Goal: Task Accomplishment & Management: Use online tool/utility

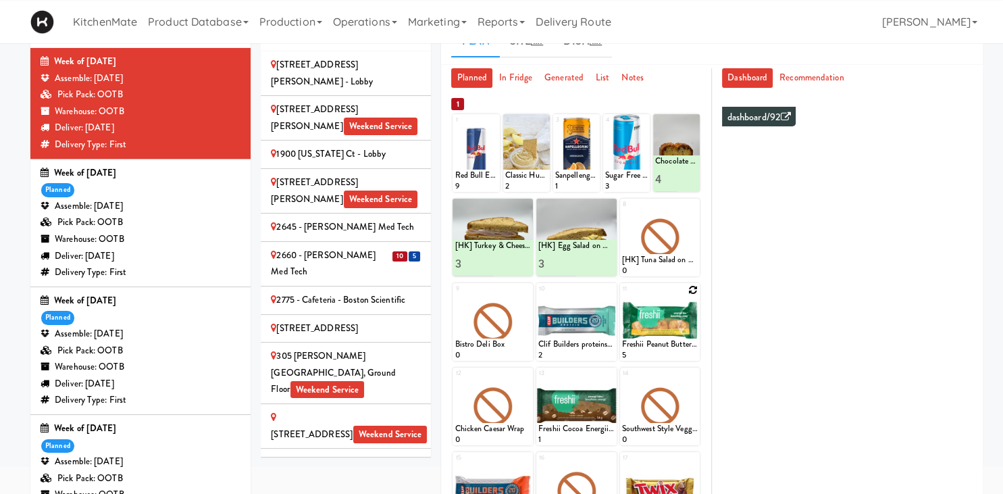
scroll to position [2662, 0]
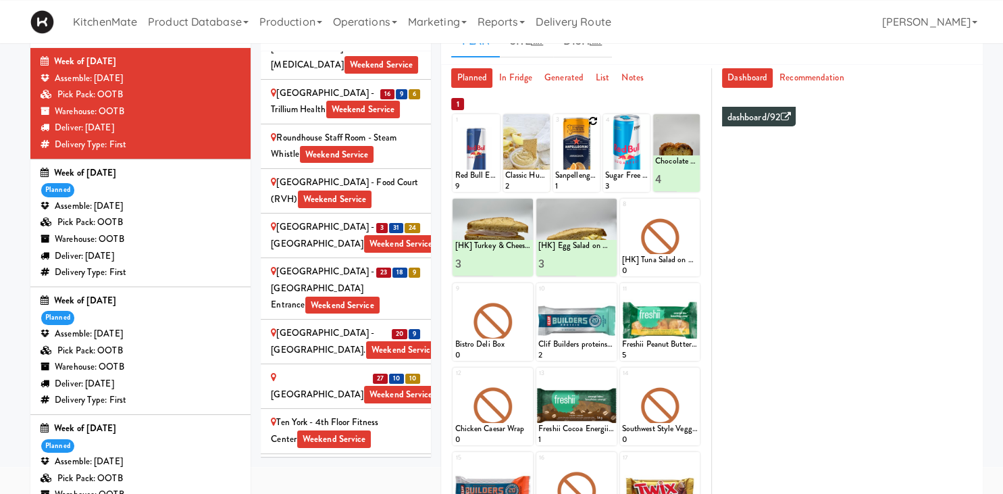
click at [595, 122] on icon at bounding box center [592, 120] width 9 height 9
click at [555, 127] on select "- Empty - Activia Probiotic Peach Mango Smoothie Chocolate Milk Tetra Pack Coca…" at bounding box center [576, 159] width 43 height 65
type input "5"
click at [587, 187] on div at bounding box center [587, 179] width 22 height 25
click at [585, 181] on icon at bounding box center [587, 179] width 7 height 7
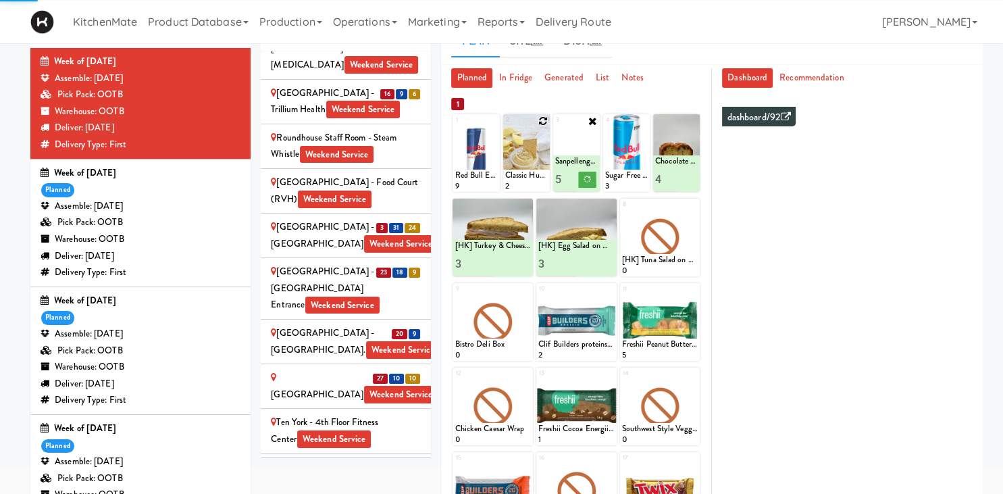
click at [542, 122] on icon at bounding box center [542, 120] width 9 height 9
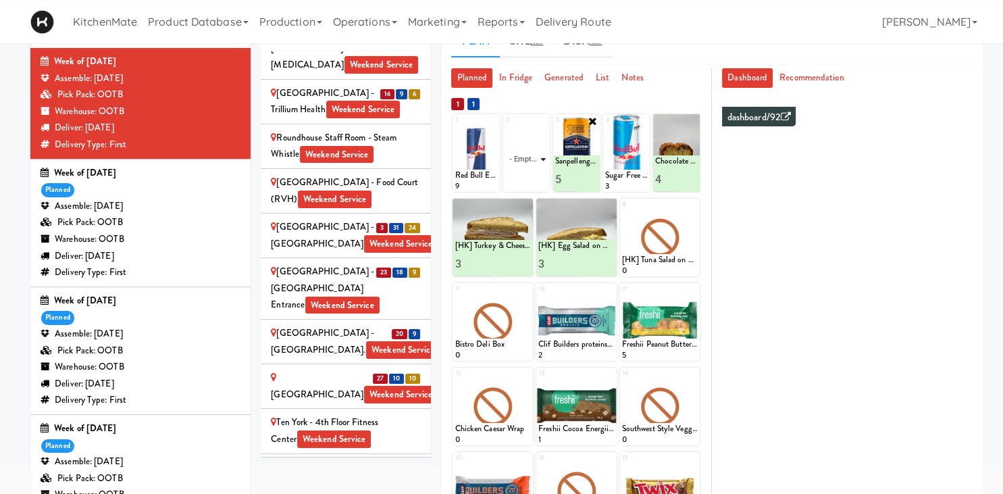
click at [505, 127] on select "- Empty - Activia Probiotic Peach Mango Smoothie Chocolate Milk Tetra Pack Coca…" at bounding box center [526, 159] width 43 height 65
click option "Classic Hummus With Crackers" at bounding box center [0, 0] width 0 height 0
click at [518, 176] on input "2" at bounding box center [516, 179] width 22 height 25
click at [518, 176] on input "3" at bounding box center [516, 179] width 22 height 25
type input "4"
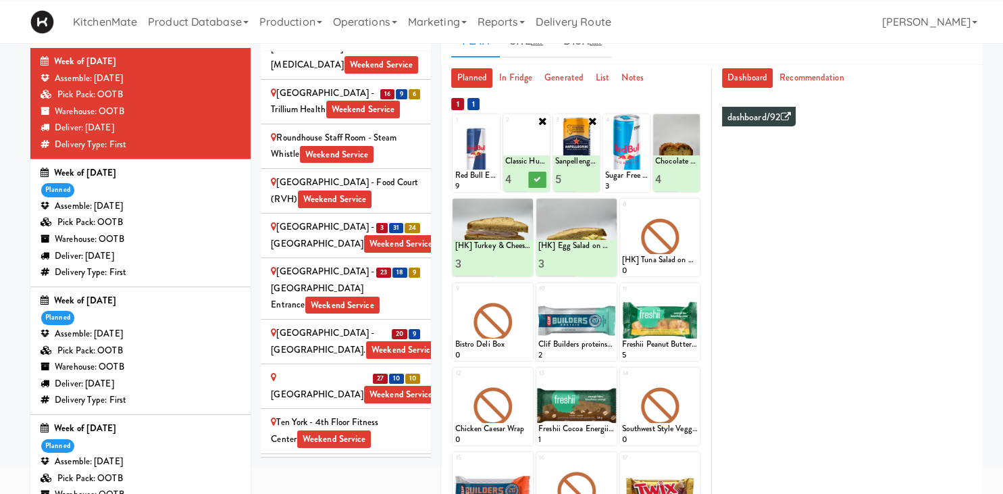
click at [518, 176] on input "4" at bounding box center [516, 179] width 22 height 25
click at [540, 182] on icon at bounding box center [537, 179] width 7 height 7
click at [693, 205] on icon at bounding box center [692, 205] width 9 height 9
click at [622, 211] on select "- Empty - Activia Probiotic Peach Mango Smoothie Chocolate Milk Tetra Pack Coca…" at bounding box center [660, 243] width 76 height 65
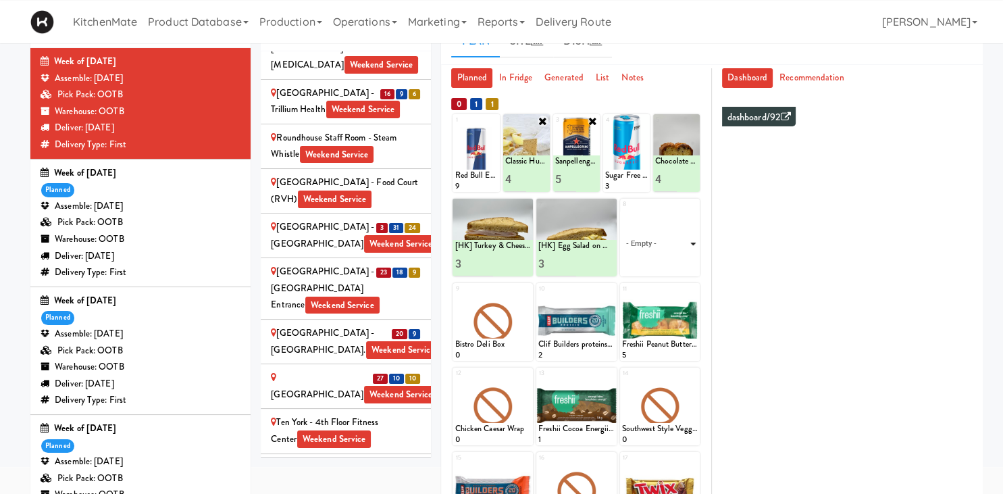
click at [622, 211] on select "- Empty - Activia Probiotic Peach Mango Smoothie Chocolate Milk Tetra Pack Coca…" at bounding box center [660, 243] width 76 height 65
click option "Bacon & Egg Breakfast Wrap" at bounding box center [0, 0] width 0 height 0
click at [653, 259] on input "2" at bounding box center [641, 263] width 38 height 25
type input "3"
click at [653, 259] on input "3" at bounding box center [641, 263] width 38 height 25
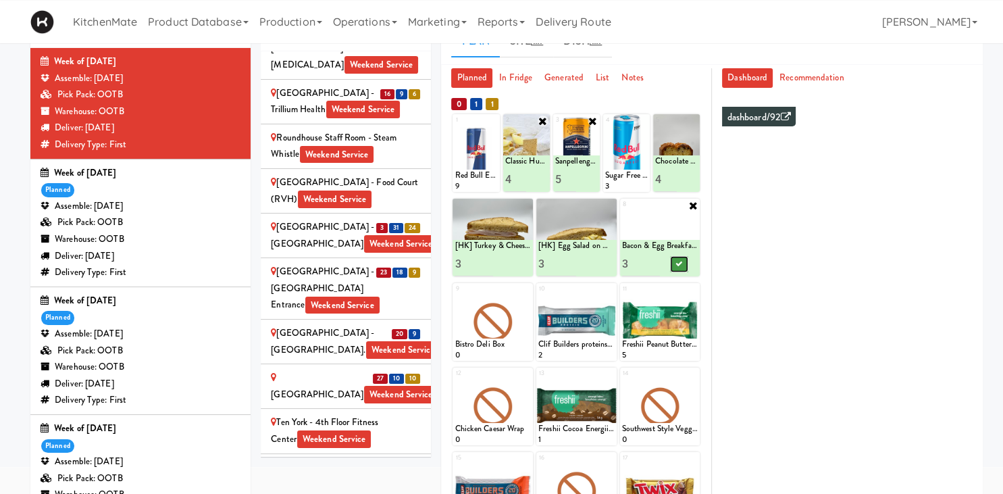
click at [675, 263] on button at bounding box center [679, 264] width 18 height 16
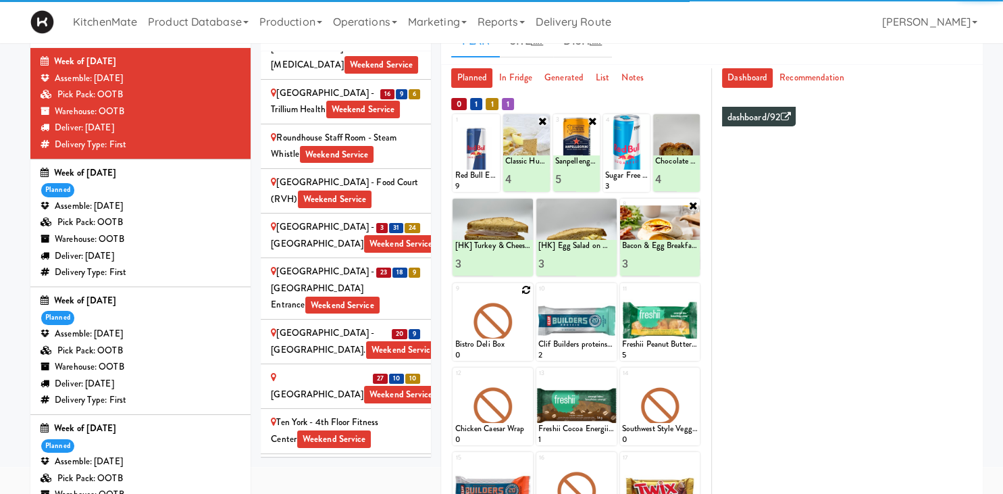
click at [524, 288] on icon at bounding box center [526, 289] width 9 height 9
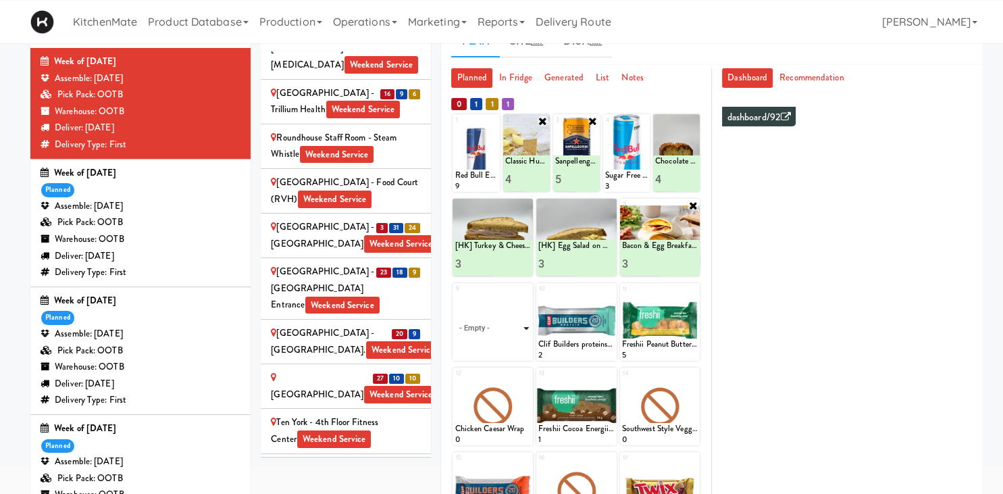
click at [455, 296] on select "- Empty - Activia Probiotic Peach Mango Smoothie Chocolate Milk Tetra Pack Coca…" at bounding box center [493, 328] width 76 height 65
click option "Bistro Deli Box" at bounding box center [0, 0] width 0 height 0
click at [485, 344] on input "2" at bounding box center [474, 348] width 38 height 25
type input "3"
click at [485, 344] on input "3" at bounding box center [474, 348] width 38 height 25
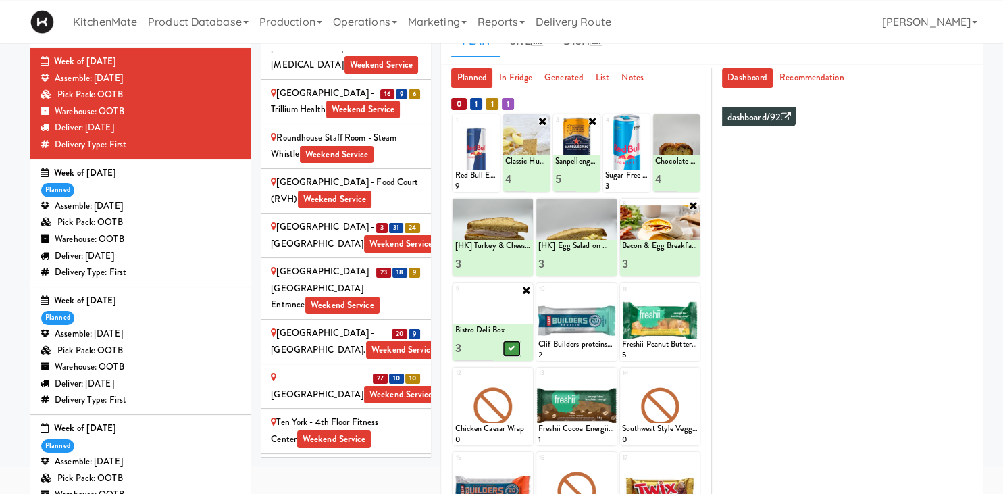
click at [509, 345] on icon at bounding box center [512, 348] width 7 height 7
click at [609, 286] on icon at bounding box center [609, 289] width 9 height 9
click at [538, 296] on select "- Empty - Activia Probiotic Peach Mango Smoothie Chocolate Milk Tetra Pack Coca…" at bounding box center [576, 328] width 76 height 65
click option "Rotisserie Chicken Chipotle Wrap" at bounding box center [0, 0] width 0 height 0
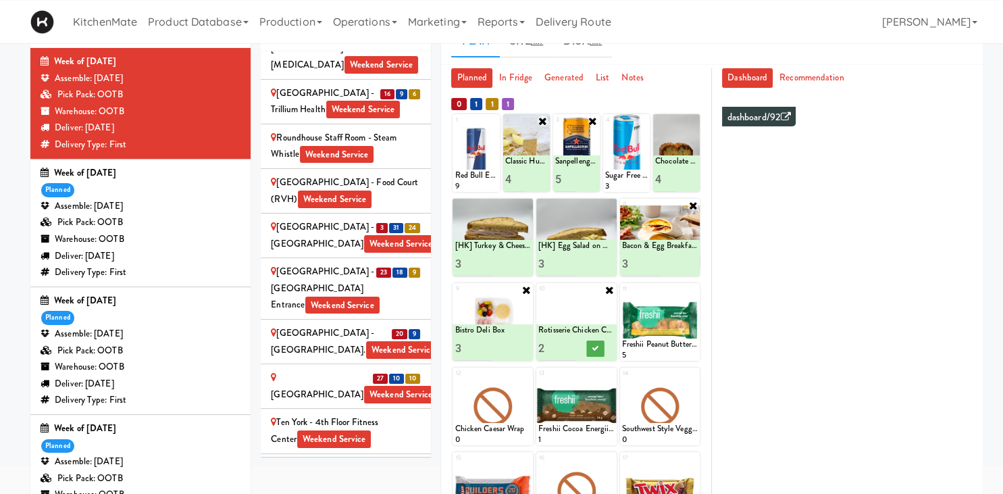
click at [569, 345] on input "2" at bounding box center [557, 348] width 38 height 25
click at [569, 345] on input "3" at bounding box center [557, 348] width 38 height 25
type input "4"
click at [569, 345] on input "4" at bounding box center [557, 348] width 38 height 25
click at [597, 348] on icon at bounding box center [595, 348] width 7 height 7
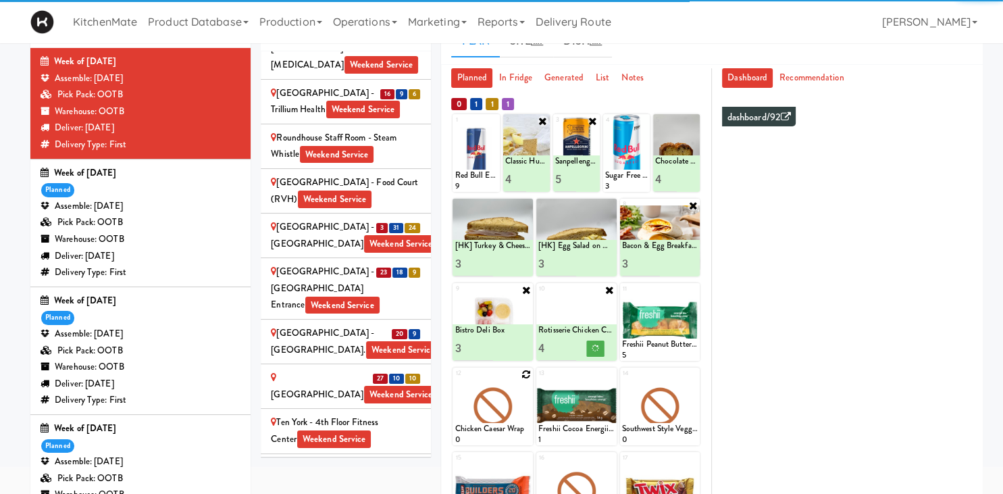
click at [526, 374] on icon at bounding box center [526, 374] width 9 height 9
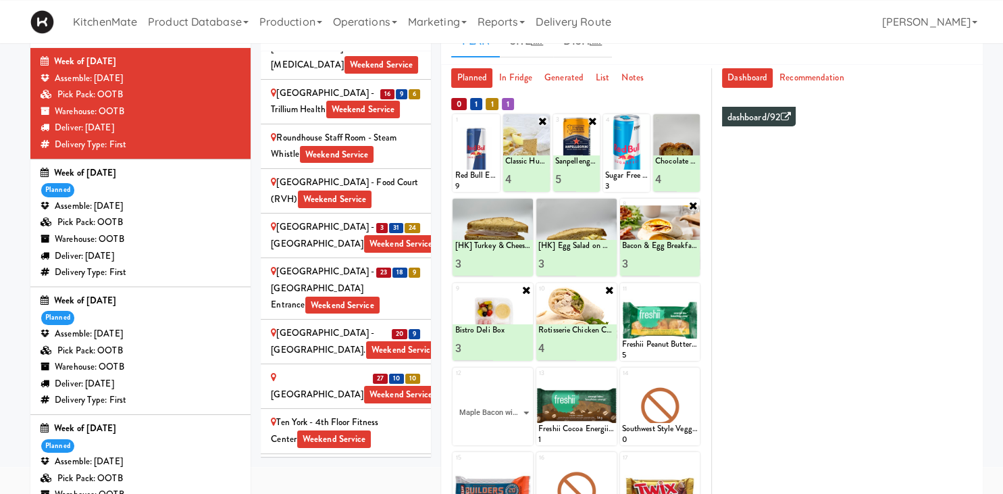
click option "Maple Bacon with Egg & Cheddar on Sesame Seed Bagel" at bounding box center [0, 0] width 0 height 0
click at [482, 427] on input "2" at bounding box center [474, 432] width 38 height 25
type input "3"
click at [482, 427] on input "3" at bounding box center [474, 432] width 38 height 25
click at [507, 432] on button at bounding box center [512, 433] width 18 height 16
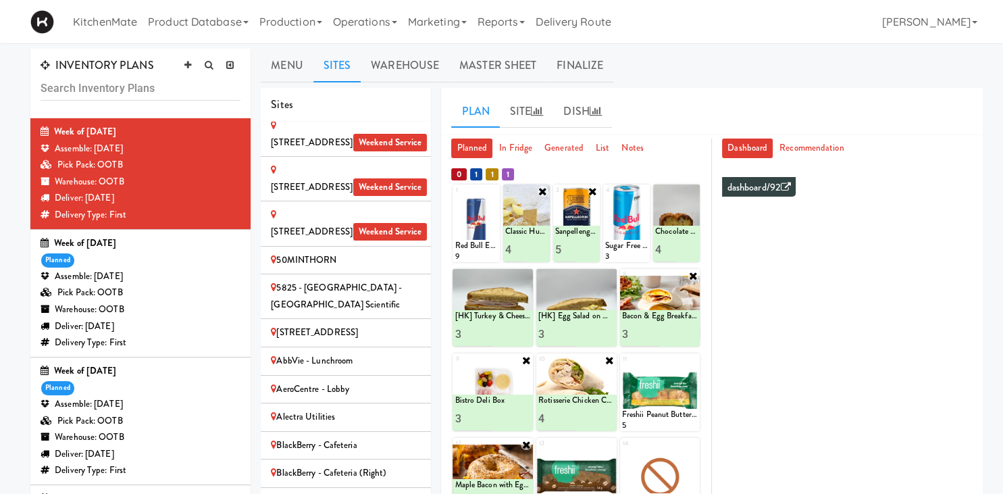
scroll to position [0, 0]
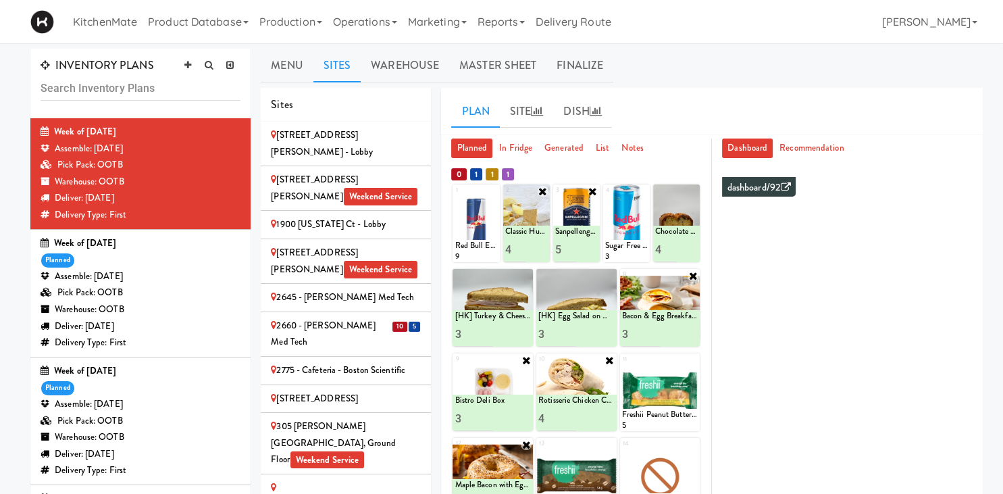
click at [343, 318] on div "2660 - Baylis Med Tech" at bounding box center [346, 334] width 150 height 33
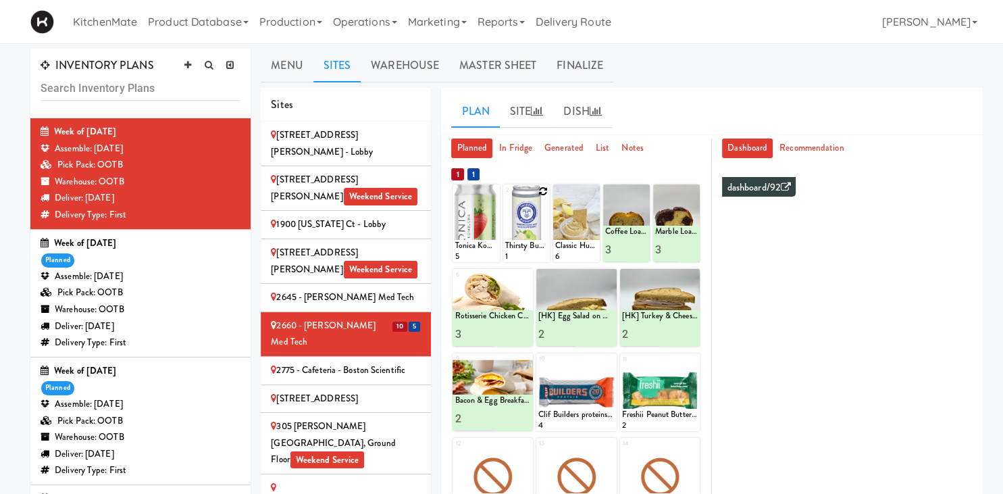
click at [544, 193] on icon at bounding box center [542, 190] width 9 height 9
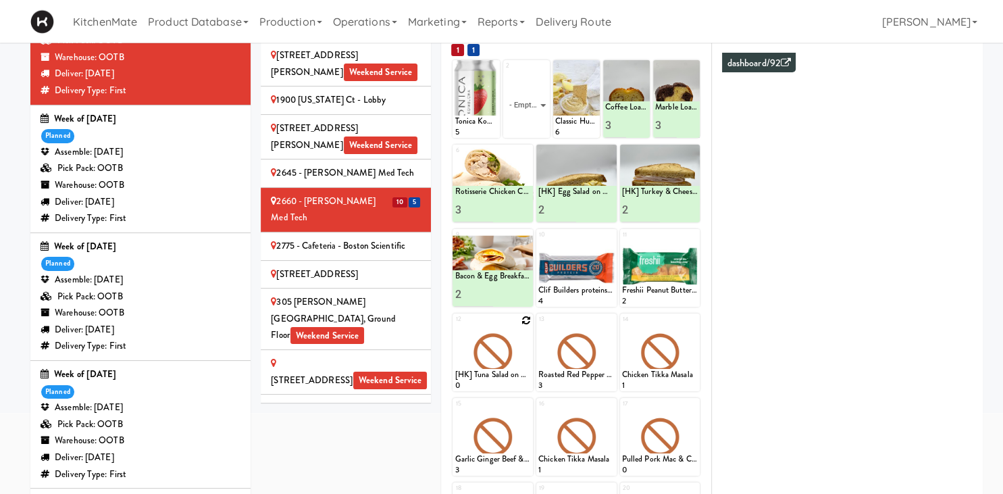
click at [526, 321] on icon at bounding box center [526, 319] width 9 height 9
click at [455, 326] on select "- Empty - Activia Probiotic Peach Mango Smoothie Chocolate Milk Tetra Pack Coca…" at bounding box center [493, 358] width 76 height 65
click option "Bistro Deli Box" at bounding box center [0, 0] width 0 height 0
type input "2"
click at [488, 376] on input "2" at bounding box center [474, 378] width 38 height 25
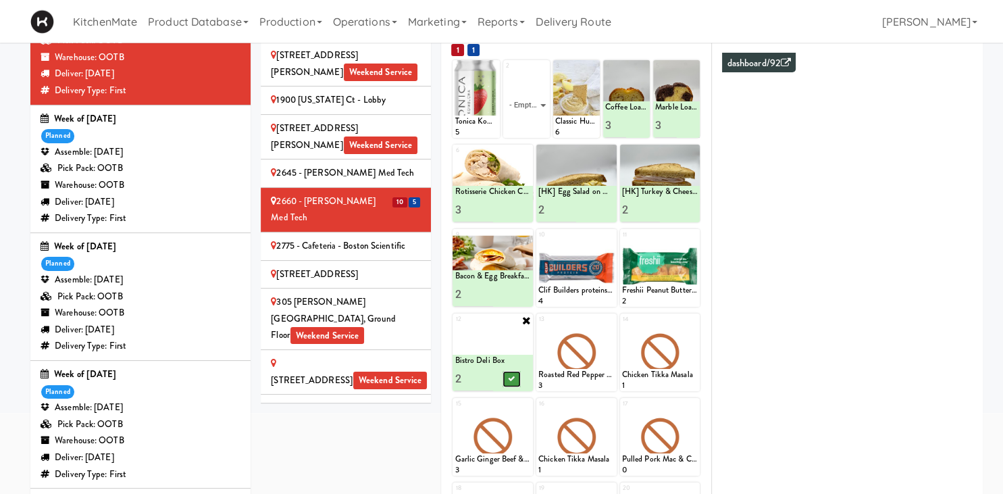
click at [514, 378] on icon at bounding box center [512, 378] width 7 height 7
click at [354, 136] on span "Weekend Service" at bounding box center [381, 145] width 74 height 18
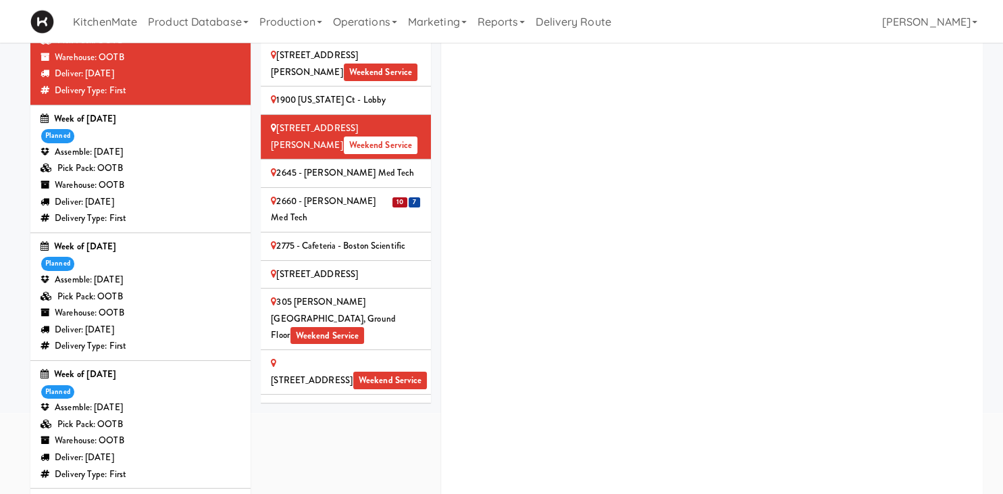
click at [360, 193] on div "2660 - Baylis Med Tech" at bounding box center [346, 209] width 150 height 33
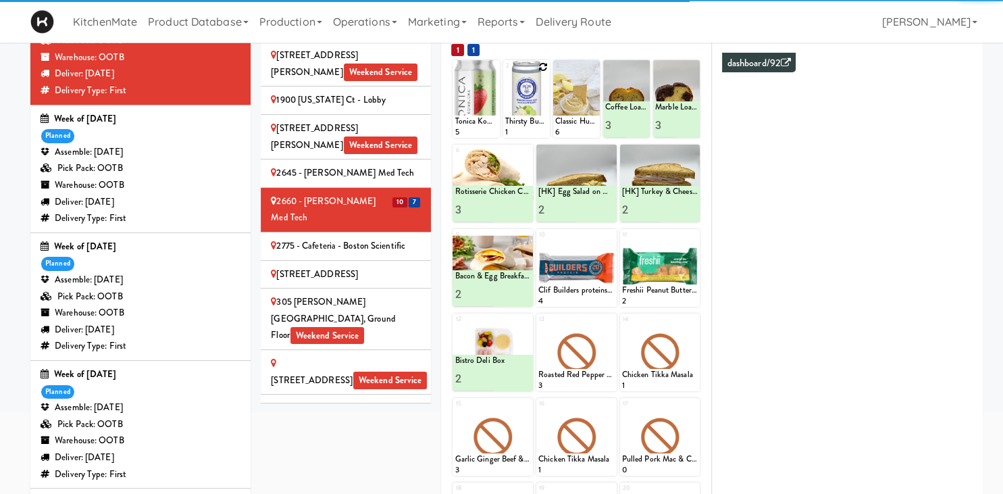
click at [543, 67] on icon at bounding box center [542, 66] width 9 height 9
click at [546, 114] on select "- Empty - Activia Probiotic Peach Mango Smoothie Chocolate Milk Tetra Pack Coca…" at bounding box center [526, 105] width 43 height 65
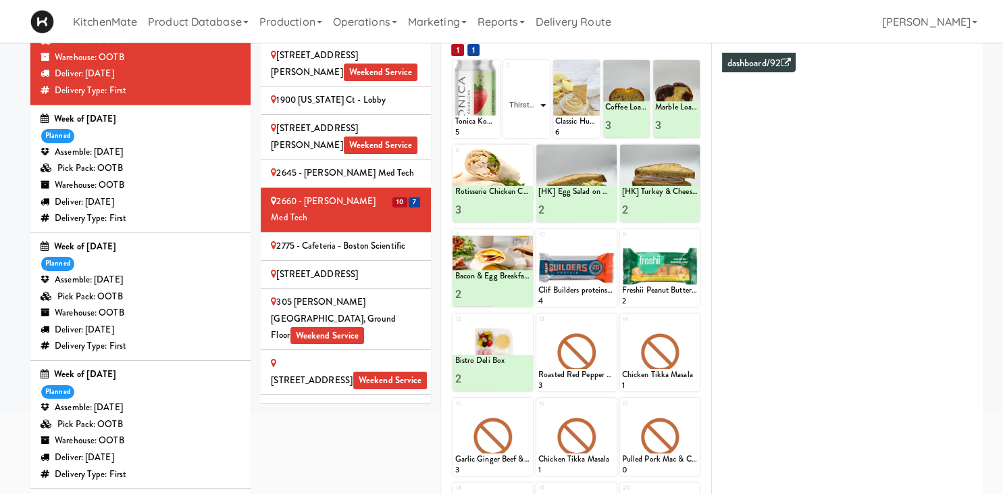
click option "Thirsty Buddha - Lime" at bounding box center [0, 0] width 0 height 0
click at [520, 124] on input "2" at bounding box center [516, 125] width 22 height 25
click at [520, 124] on input "3" at bounding box center [516, 125] width 22 height 25
click at [520, 124] on input "4" at bounding box center [516, 125] width 22 height 25
type input "5"
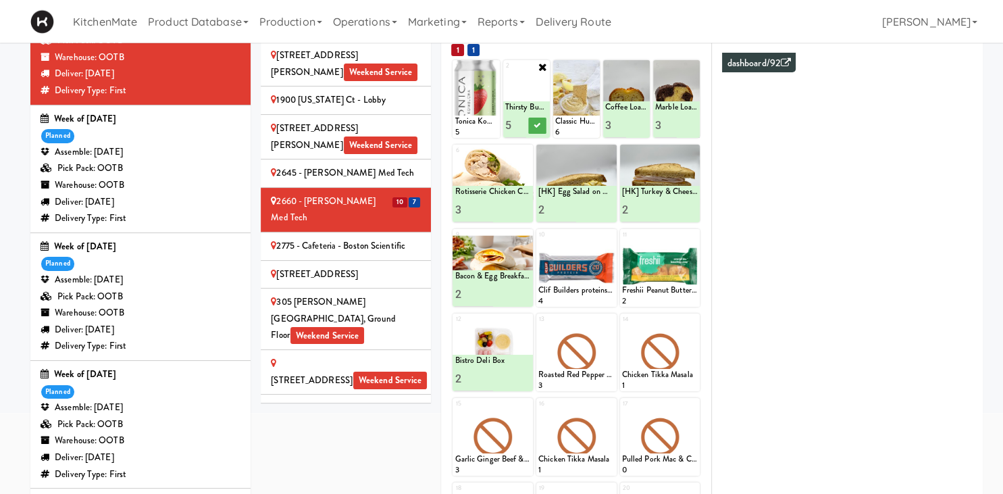
click at [520, 124] on input "5" at bounding box center [516, 125] width 22 height 25
click at [538, 124] on icon at bounding box center [537, 125] width 7 height 7
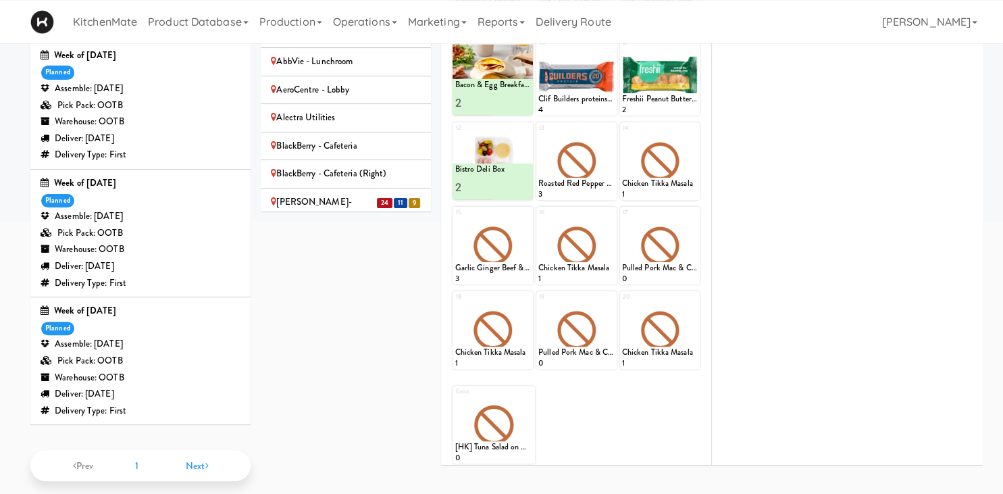
scroll to position [389, 0]
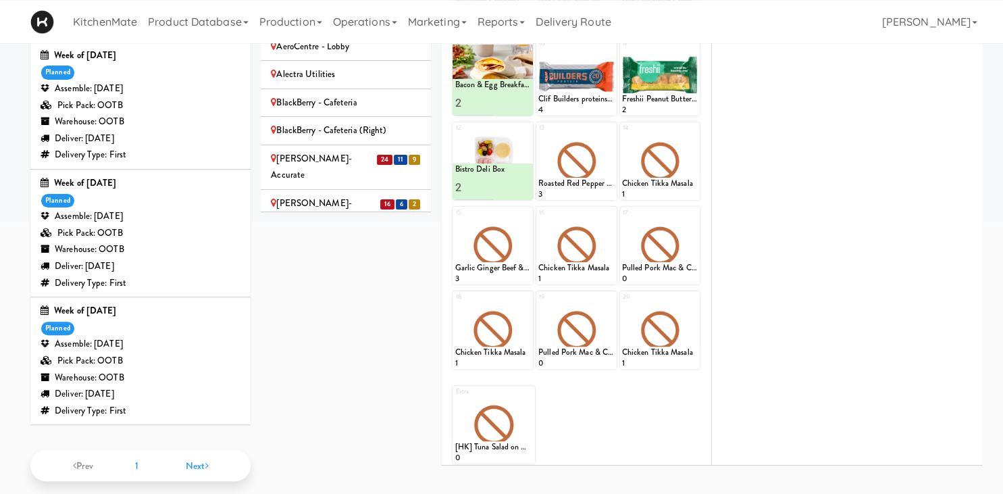
click at [347, 151] on div "Bothwell-Accurate" at bounding box center [346, 167] width 150 height 33
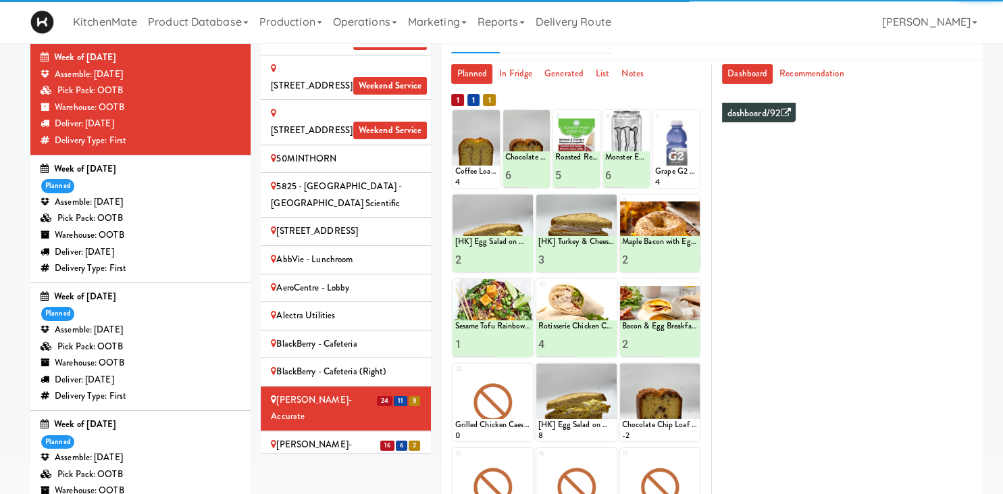
scroll to position [613, 0]
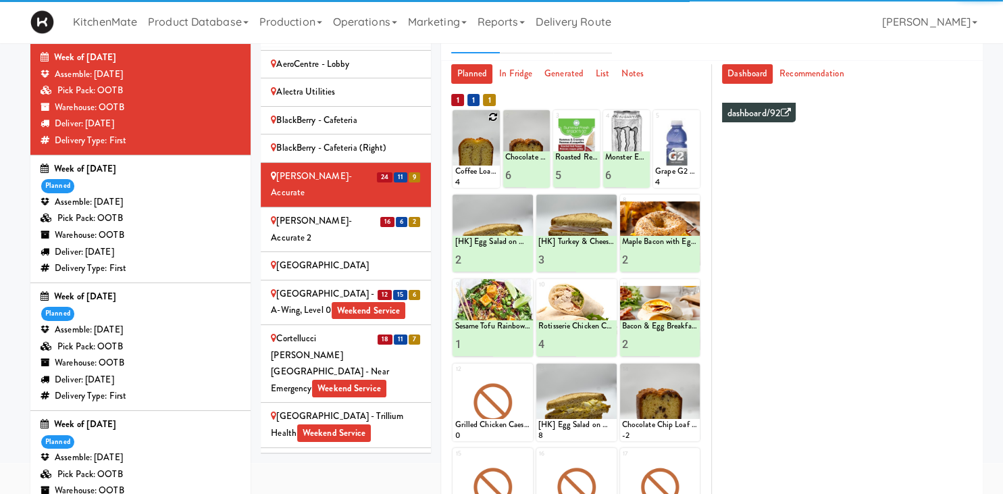
click at [493, 117] on icon at bounding box center [492, 116] width 9 height 9
select select "number:6793"
click option "Coffee Loaf Cake" at bounding box center [0, 0] width 0 height 0
click at [468, 172] on input "1" at bounding box center [466, 175] width 22 height 25
click at [468, 172] on input "2" at bounding box center [466, 175] width 22 height 25
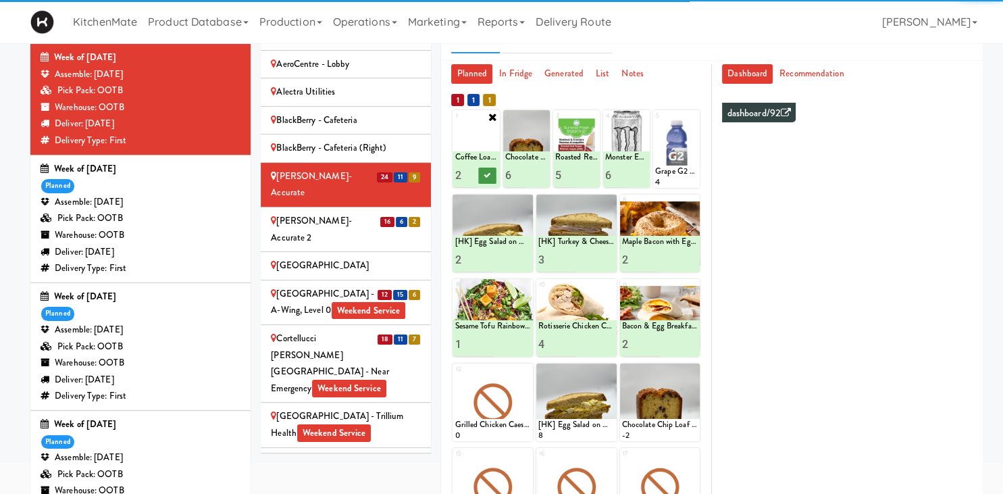
type input "3"
click at [472, 173] on input "3" at bounding box center [466, 175] width 22 height 25
click at [485, 174] on icon at bounding box center [487, 175] width 7 height 7
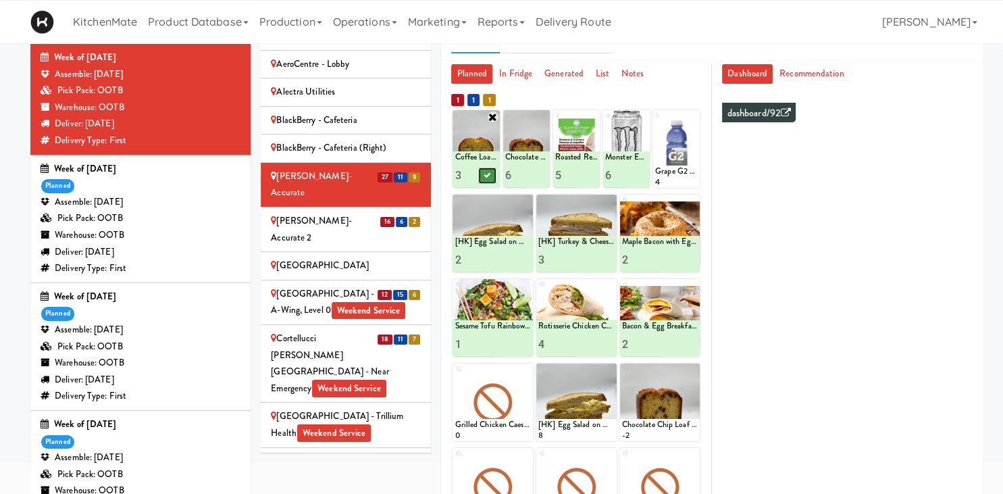
click at [491, 174] on button at bounding box center [487, 176] width 18 height 16
type input "2"
click at [488, 340] on input "2" at bounding box center [474, 344] width 38 height 25
click at [508, 340] on button at bounding box center [512, 344] width 18 height 16
click at [380, 213] on div "16 6 2" at bounding box center [400, 221] width 41 height 17
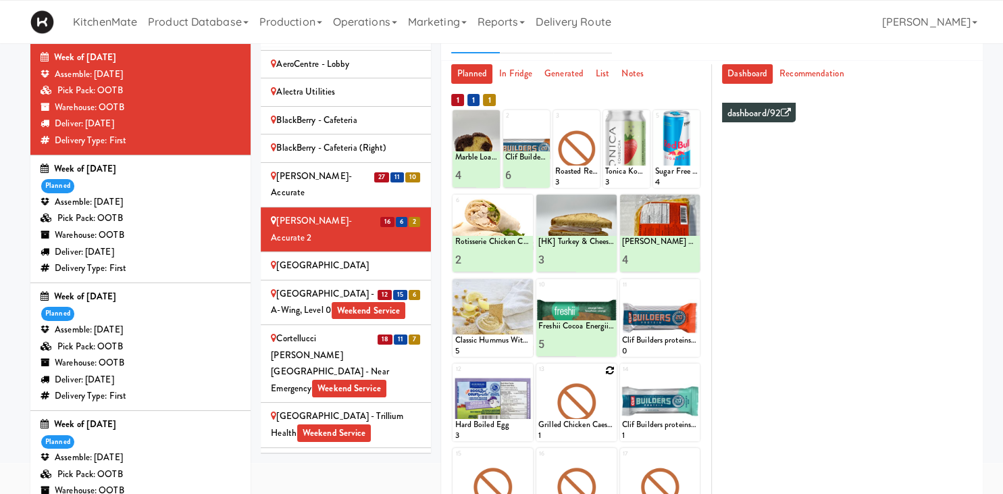
click at [605, 371] on div at bounding box center [576, 402] width 80 height 78
click at [609, 365] on icon at bounding box center [609, 369] width 9 height 9
click at [577, 470] on div at bounding box center [576, 487] width 80 height 78
click at [538, 376] on select "- Empty - Activia Probiotic Peach Mango Smoothie Chocolate Milk Tetra Pack Coca…" at bounding box center [576, 408] width 76 height 65
click option "Sesame Tofu Rainbow Bowl" at bounding box center [0, 0] width 0 height 0
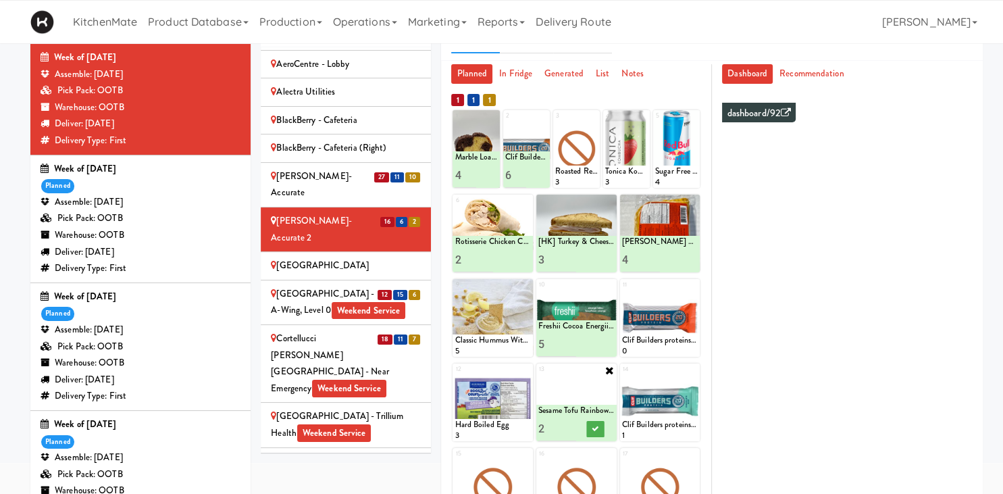
type input "2"
click at [572, 427] on input "2" at bounding box center [557, 428] width 38 height 25
click at [595, 428] on icon at bounding box center [595, 428] width 7 height 7
click at [371, 286] on div "Cambridge Memorial Hospital - A-Wing, Level 0 Weekend Service" at bounding box center [346, 302] width 150 height 33
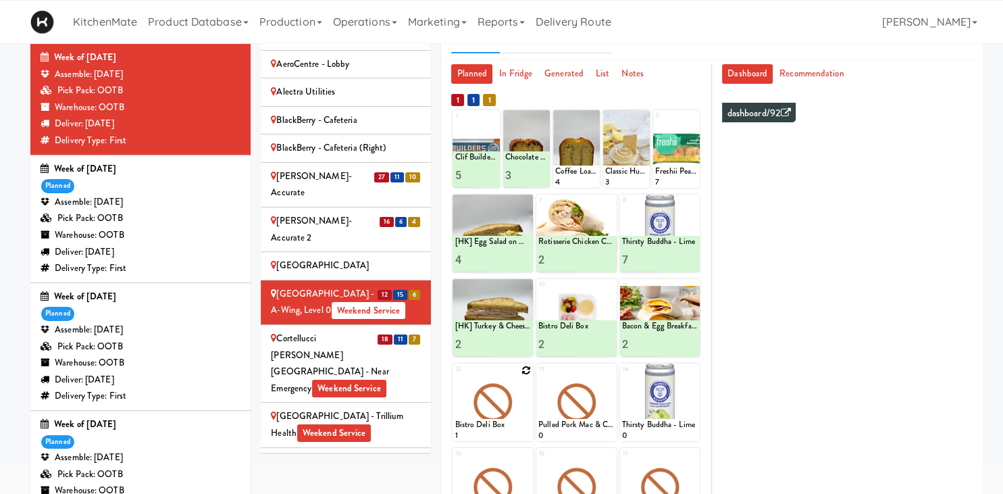
click at [522, 368] on icon at bounding box center [526, 369] width 9 height 9
click at [455, 376] on select "- Empty - Activia Probiotic Peach Mango Smoothie Chocolate Milk Tetra Pack Coca…" at bounding box center [493, 408] width 76 height 65
click option "Rotisserie Chicken Chipotle Wrap" at bounding box center [0, 0] width 0 height 0
click at [485, 426] on input "2" at bounding box center [474, 428] width 38 height 25
click at [485, 426] on input "3" at bounding box center [474, 428] width 38 height 25
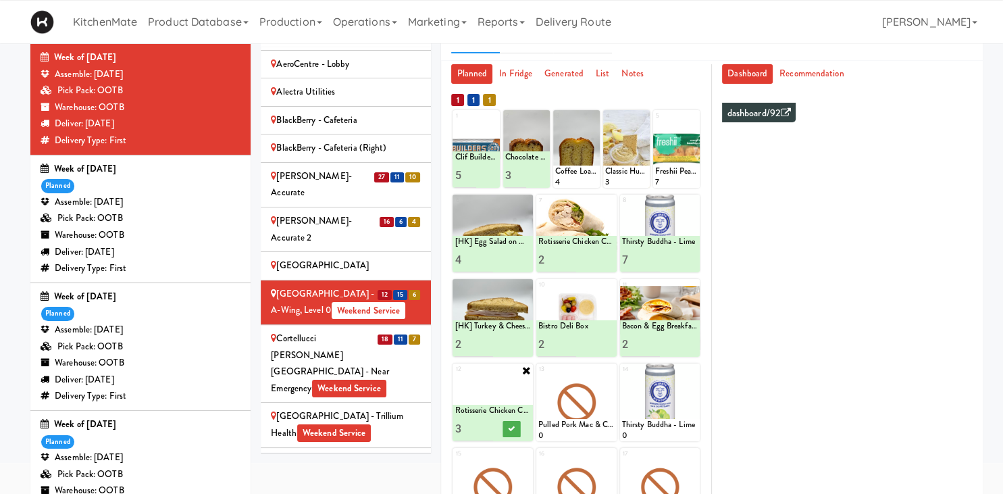
type input "4"
click at [485, 426] on input "4" at bounding box center [474, 428] width 38 height 25
click at [512, 429] on icon at bounding box center [512, 428] width 7 height 7
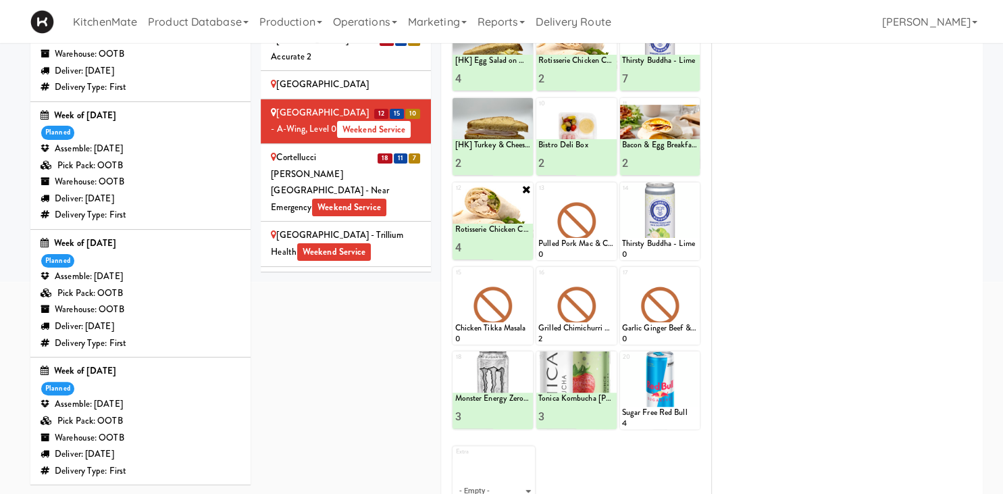
click at [350, 149] on div "Cortellucci Vaughan Hospital - near Emergency Weekend Service" at bounding box center [346, 182] width 150 height 66
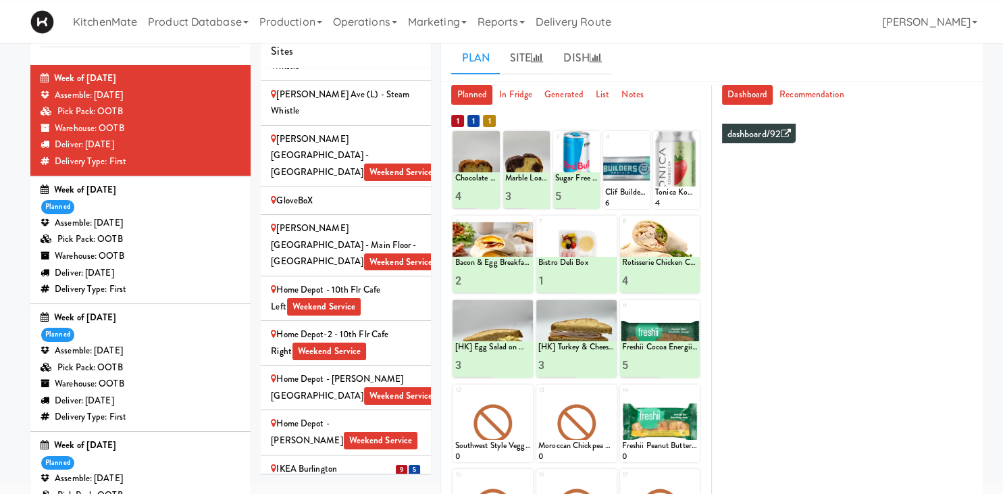
scroll to position [1143, 0]
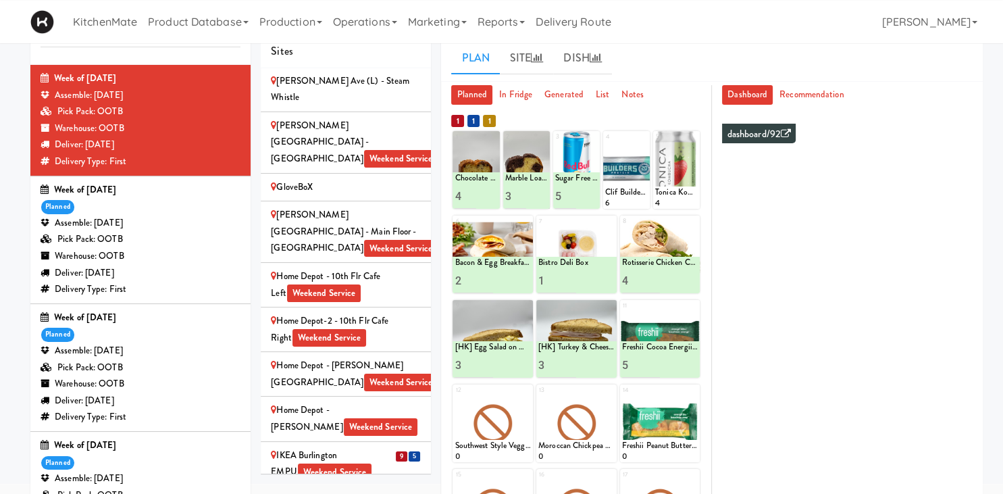
click at [377, 447] on div "IKEA Burlington EMPU Weekend Service" at bounding box center [346, 463] width 150 height 33
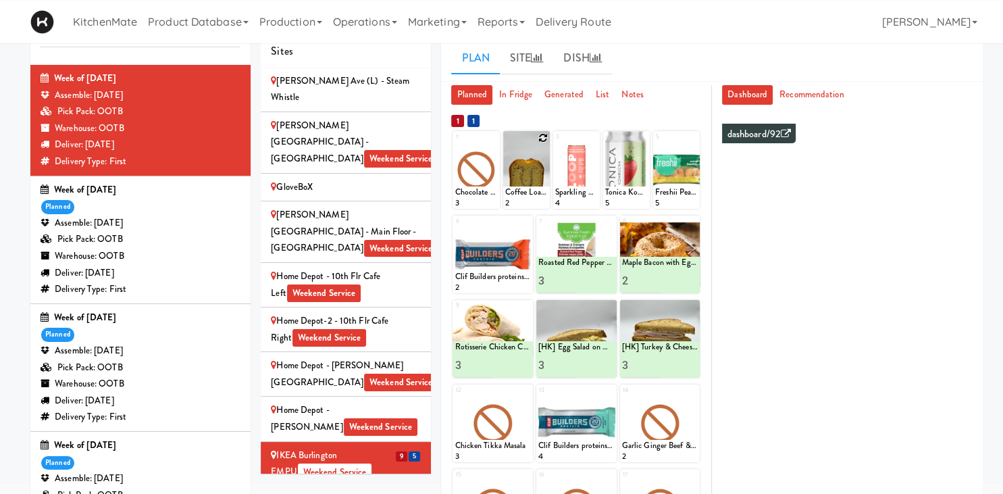
click at [542, 138] on icon at bounding box center [542, 137] width 9 height 9
click at [505, 144] on select "- Empty - Activia Probiotic Peach Mango Smoothie Chocolate Milk Tetra Pack Coca…" at bounding box center [526, 176] width 43 height 65
click option "Coffee Loaf Cake" at bounding box center [0, 0] width 0 height 0
click at [520, 192] on input "2" at bounding box center [516, 196] width 22 height 25
type input "3"
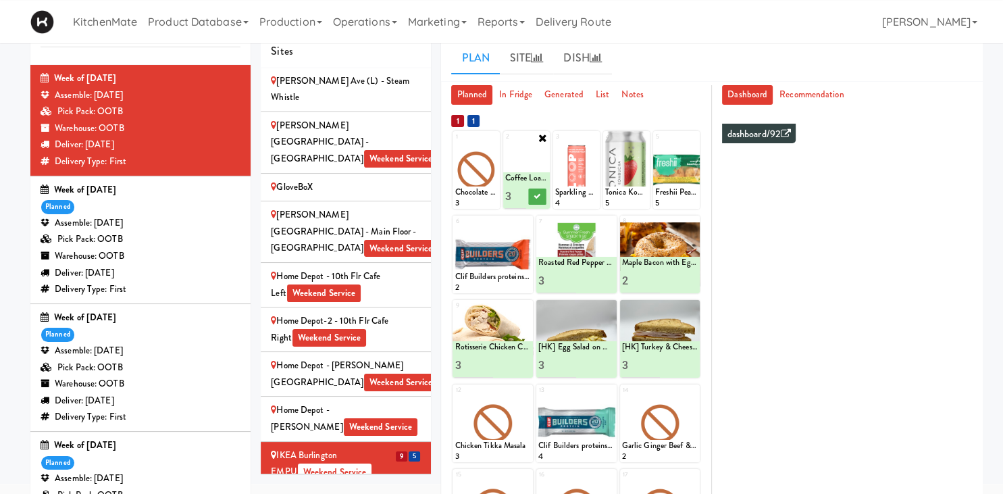
click at [520, 192] on input "3" at bounding box center [516, 196] width 22 height 25
click at [539, 196] on icon at bounding box center [537, 196] width 7 height 7
click at [490, 134] on icon at bounding box center [492, 137] width 9 height 9
click at [455, 144] on select "- Empty - Activia Probiotic Peach Mango Smoothie Chocolate Milk Tetra Pack Coca…" at bounding box center [476, 176] width 43 height 65
click option "Chocolate Chip Loaf Cake" at bounding box center [0, 0] width 0 height 0
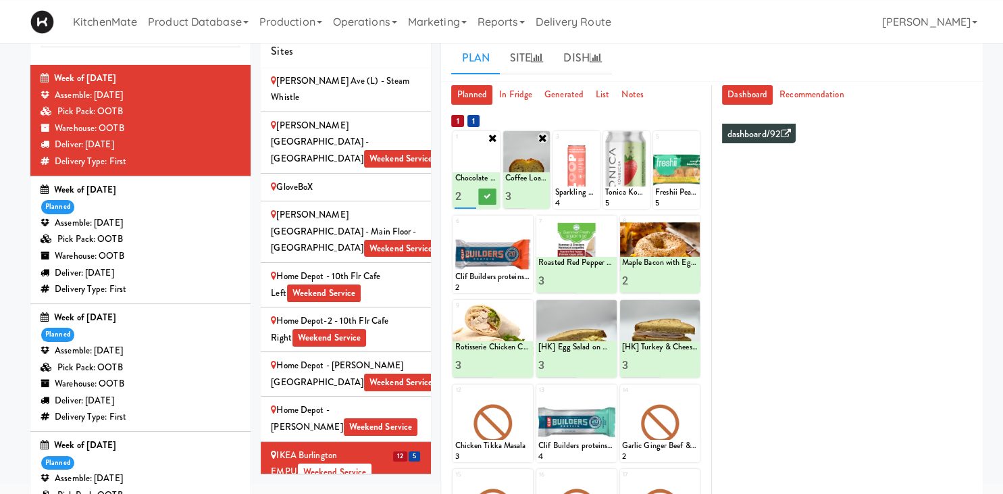
click at [469, 196] on input "2" at bounding box center [466, 196] width 22 height 25
type input "3"
click at [469, 196] on input "3" at bounding box center [466, 196] width 22 height 25
click at [485, 193] on button at bounding box center [487, 196] width 18 height 16
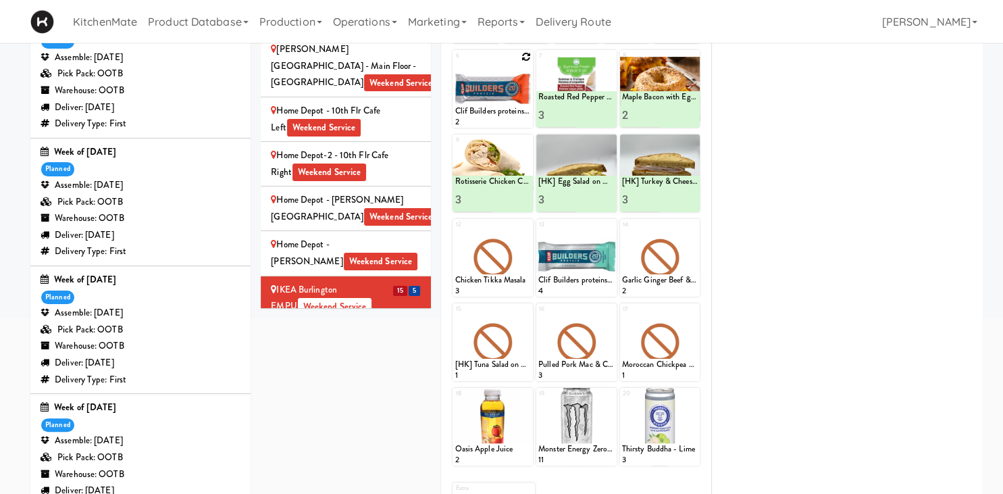
scroll to position [73, 0]
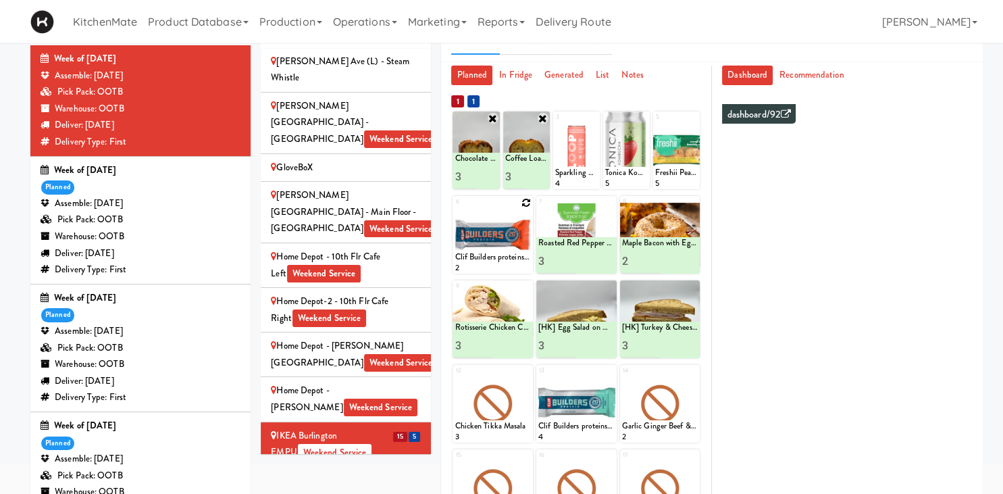
click at [527, 204] on icon at bounding box center [526, 202] width 9 height 9
click at [361, 488] on span "Weekend Service" at bounding box center [328, 497] width 74 height 18
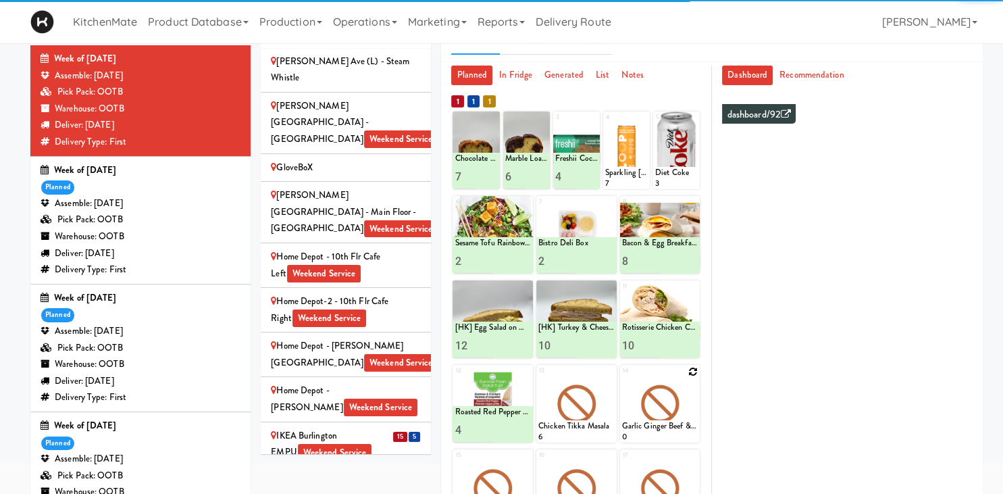
scroll to position [121, 0]
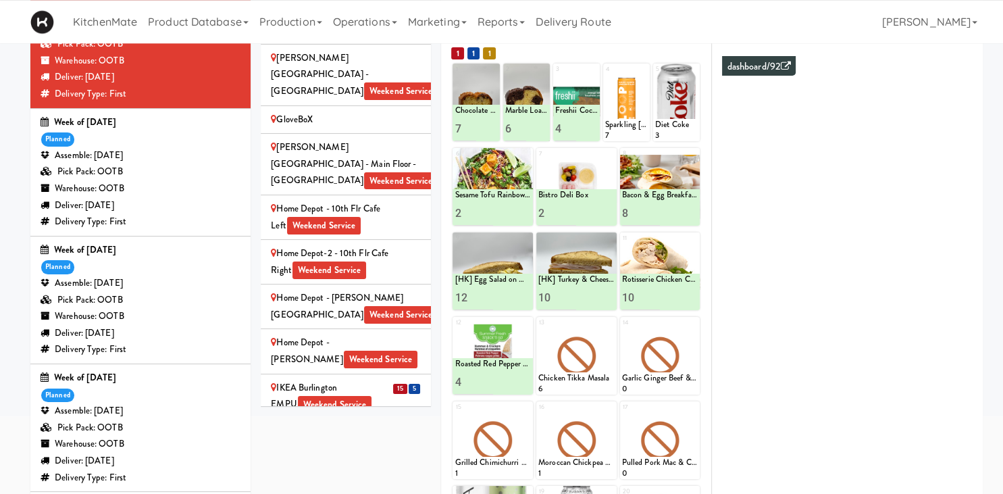
click at [311, 469] on div "IKEA CDC Mississauga Weekend Service" at bounding box center [346, 485] width 150 height 33
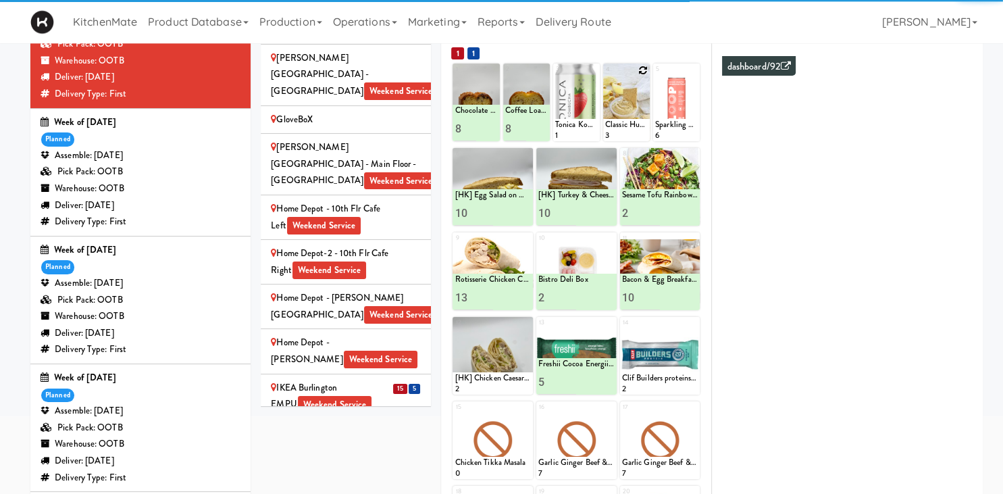
scroll to position [1207, 0]
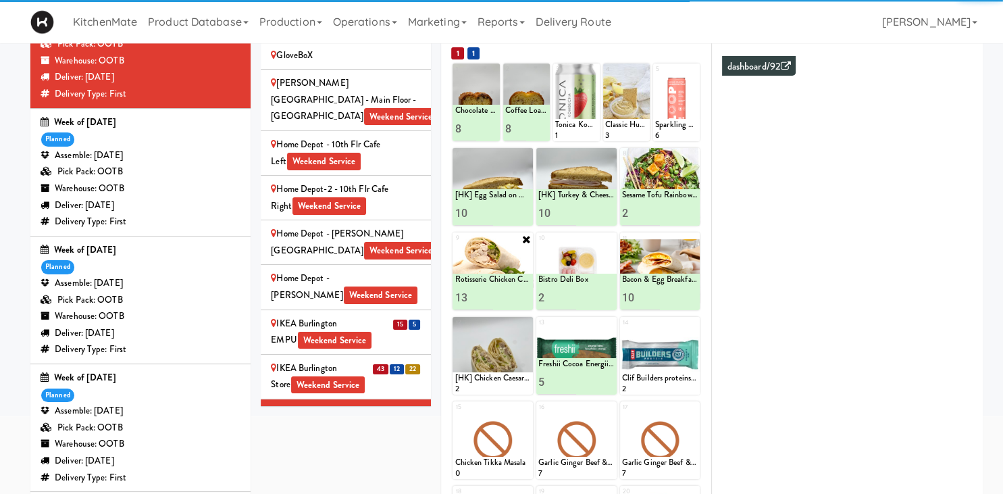
type input "14"
click at [484, 294] on input "14" at bounding box center [474, 297] width 38 height 25
click at [509, 295] on icon at bounding box center [512, 297] width 7 height 7
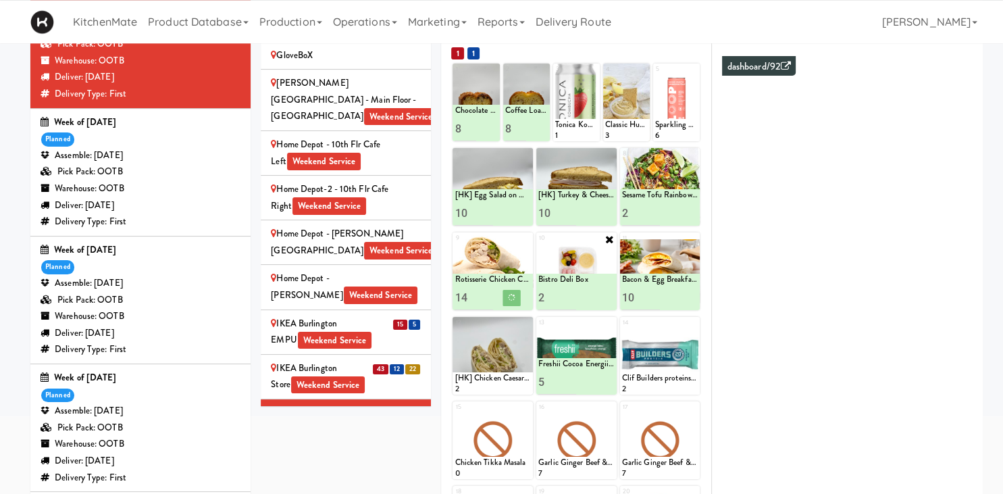
type input "3"
click at [570, 293] on input "3" at bounding box center [557, 297] width 38 height 25
click at [593, 297] on icon at bounding box center [595, 297] width 7 height 7
click at [657, 295] on input "11" at bounding box center [641, 297] width 38 height 25
type input "12"
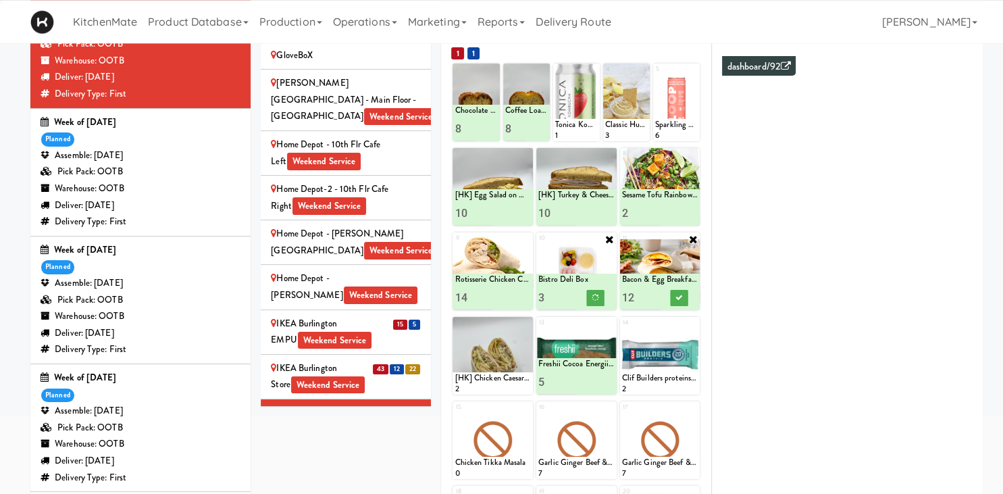
click at [657, 295] on input "12" at bounding box center [641, 297] width 38 height 25
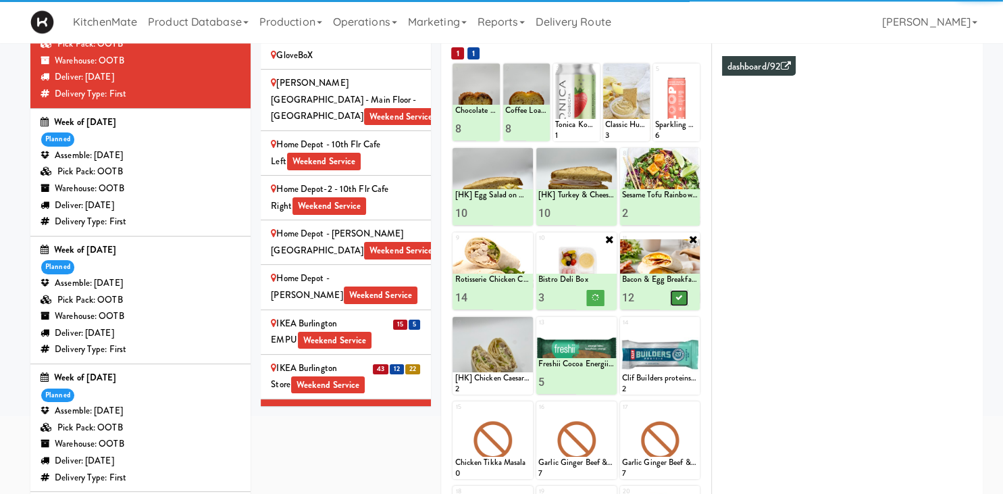
click at [682, 297] on icon at bounding box center [679, 297] width 7 height 7
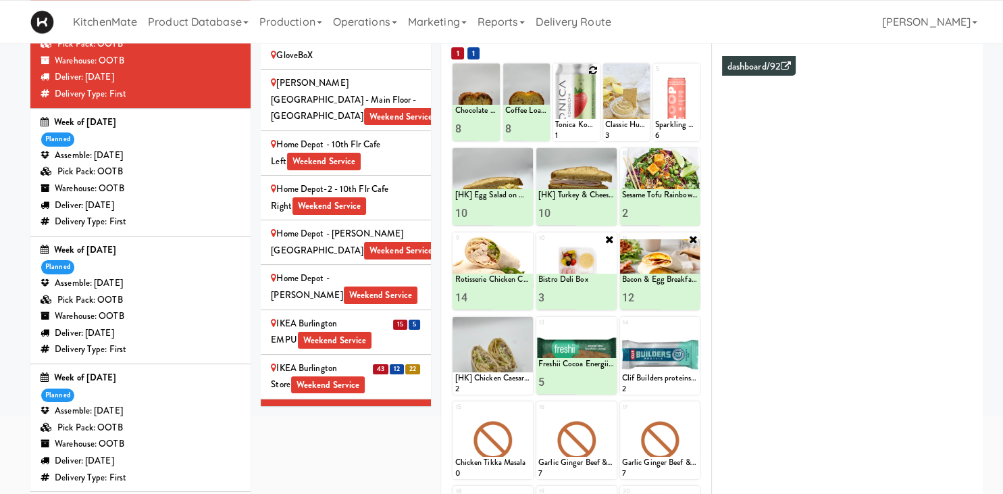
click at [594, 70] on icon at bounding box center [592, 70] width 9 height 9
click at [555, 76] on select "- Empty - Activia Probiotic Peach Mango Smoothie Chocolate Milk Tetra Pack Coca…" at bounding box center [576, 108] width 43 height 65
click option "Tonica Kombucha [PERSON_NAME] Bounce" at bounding box center [0, 0] width 0 height 0
click at [566, 122] on input "1" at bounding box center [566, 128] width 22 height 25
click at [566, 122] on input "2" at bounding box center [566, 128] width 22 height 25
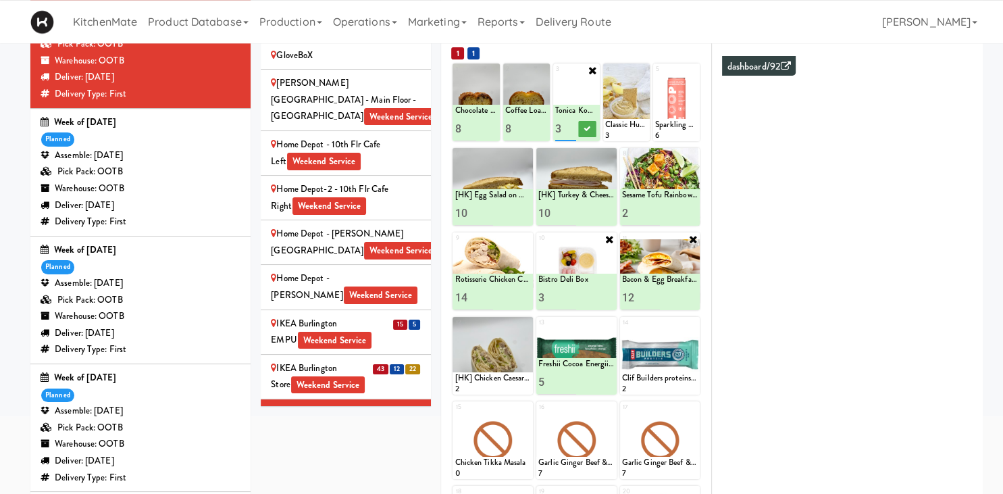
click at [566, 122] on input "3" at bounding box center [566, 128] width 22 height 25
click at [566, 122] on input "4" at bounding box center [566, 128] width 22 height 25
type input "5"
click at [566, 122] on input "5" at bounding box center [566, 128] width 22 height 25
click at [586, 130] on icon at bounding box center [587, 128] width 7 height 7
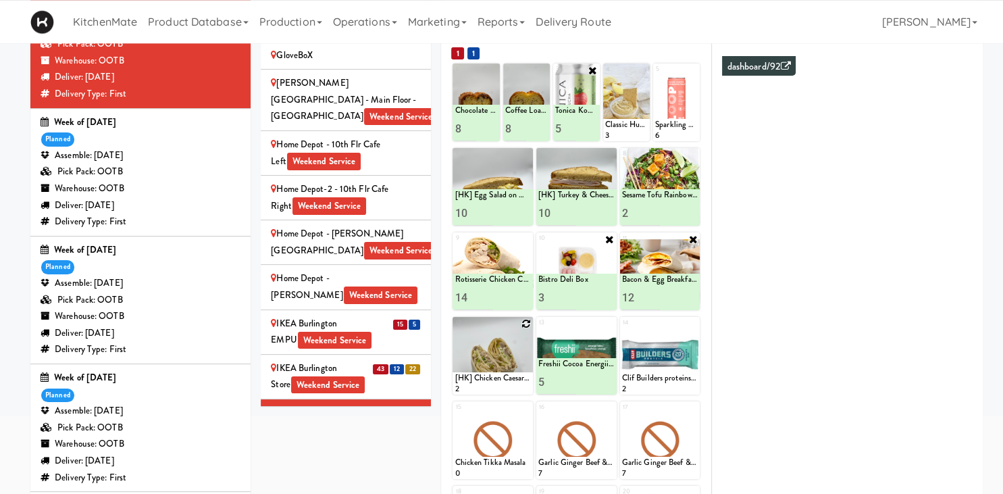
click at [524, 324] on icon at bounding box center [526, 323] width 9 height 9
click at [455, 330] on select "- Empty - Activia Probiotic Peach Mango Smoothie Chocolate Milk Tetra Pack Coca…" at bounding box center [493, 362] width 76 height 65
click at [501, 387] on select "- Empty - Activia Probiotic Peach Mango Smoothie Chocolate Milk Tetra Pack Coca…" at bounding box center [493, 362] width 76 height 65
click at [455, 330] on select "- Empty - Activia Probiotic Peach Mango Smoothie Chocolate Milk Tetra Pack Coca…" at bounding box center [493, 362] width 76 height 65
click option "Maple Bacon with Egg & Cheddar on Sesame Seed Bagel" at bounding box center [0, 0] width 0 height 0
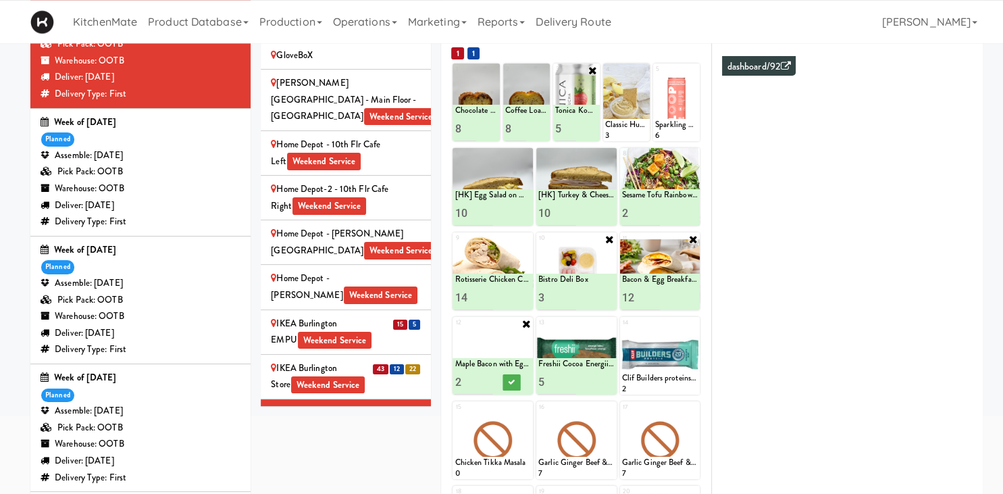
click at [488, 377] on input "2" at bounding box center [474, 382] width 38 height 25
click at [488, 377] on input "3" at bounding box center [474, 382] width 38 height 25
click at [488, 377] on input "4" at bounding box center [474, 382] width 38 height 25
type input "5"
click at [488, 377] on input "5" at bounding box center [474, 382] width 38 height 25
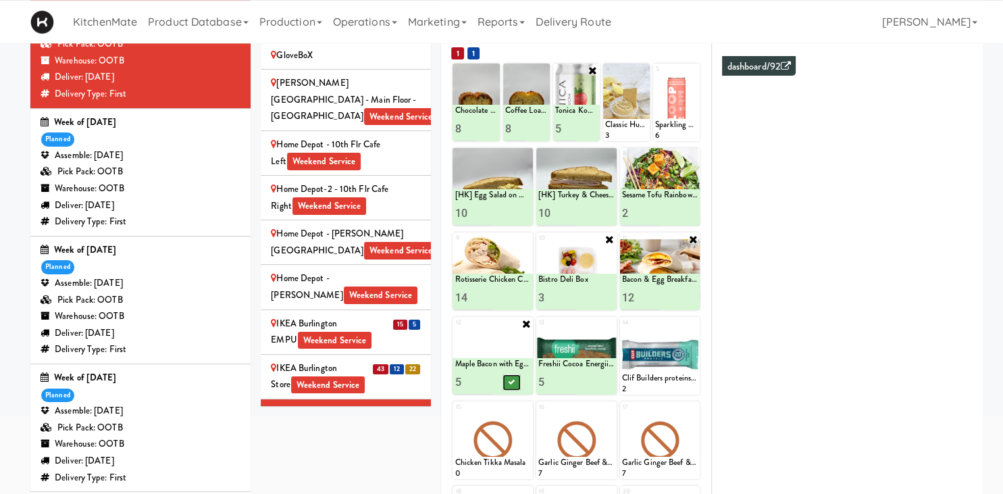
click at [505, 380] on button at bounding box center [512, 382] width 18 height 16
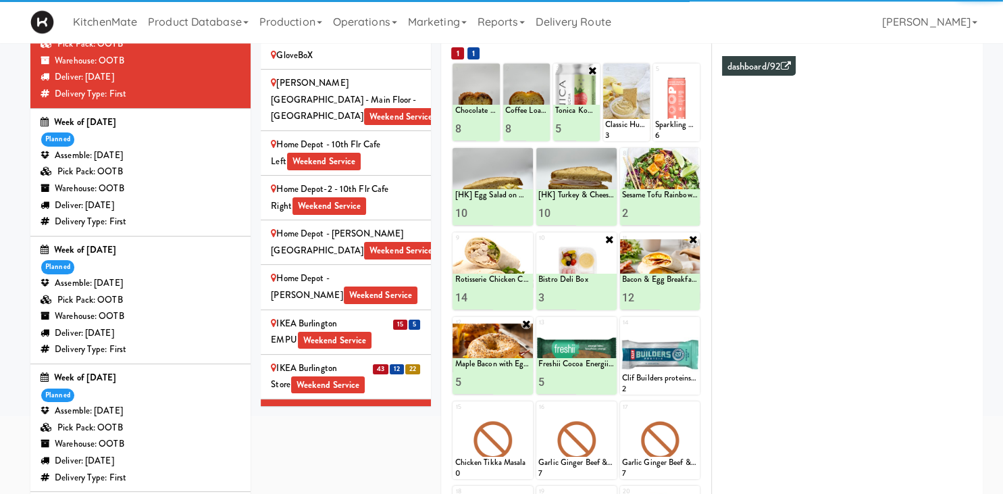
click at [319, 449] on div "IKEA Etobicoke Weekend Service" at bounding box center [346, 465] width 150 height 33
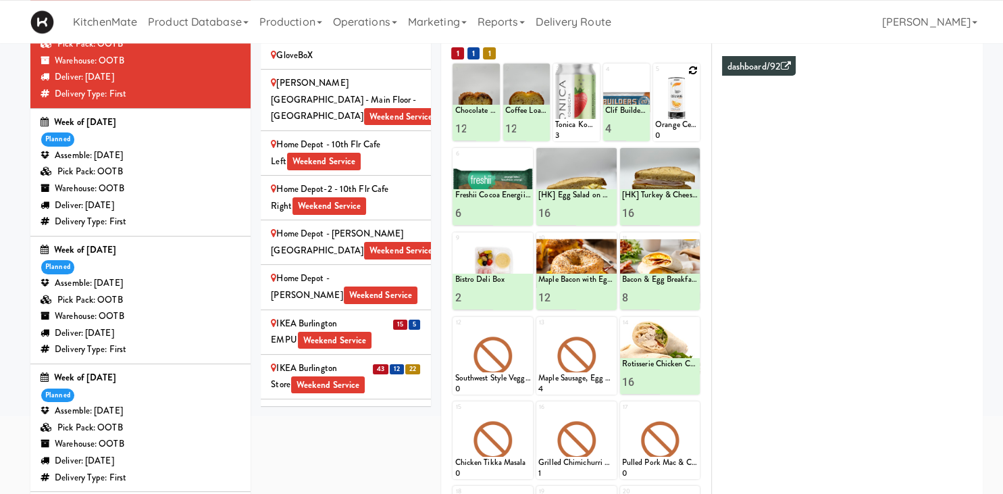
click at [696, 70] on icon at bounding box center [692, 70] width 9 height 9
click at [655, 76] on select "- Empty - Activia Probiotic Peach Mango Smoothie Chocolate Milk Tetra Pack Coca…" at bounding box center [676, 108] width 43 height 65
click option "Orange Celsius Energy Drink" at bounding box center [0, 0] width 0 height 0
click at [671, 124] on input "2" at bounding box center [666, 128] width 22 height 25
click at [671, 124] on input "3" at bounding box center [666, 128] width 22 height 25
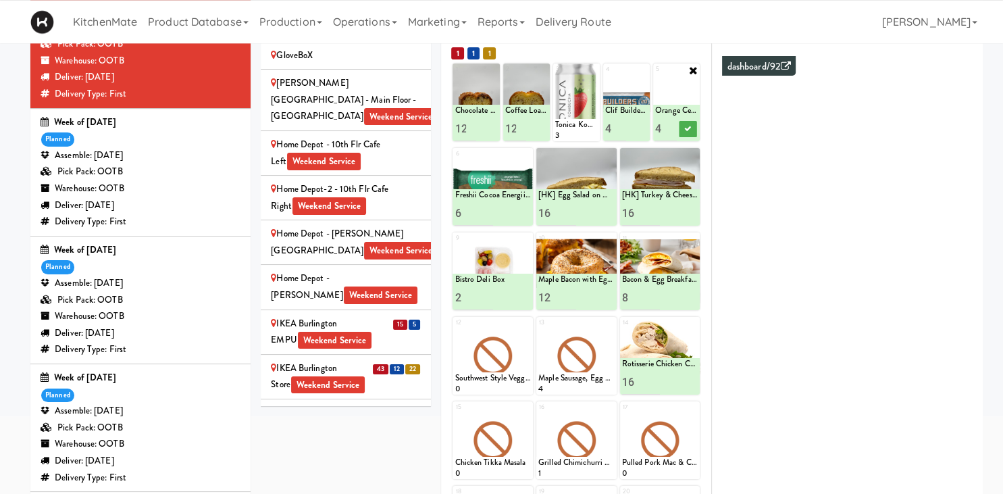
click at [671, 124] on input "4" at bounding box center [666, 128] width 22 height 25
click at [671, 124] on input "5" at bounding box center [666, 128] width 22 height 25
click at [671, 124] on input "6" at bounding box center [666, 128] width 22 height 25
click at [671, 124] on input "7" at bounding box center [666, 128] width 22 height 25
type input "8"
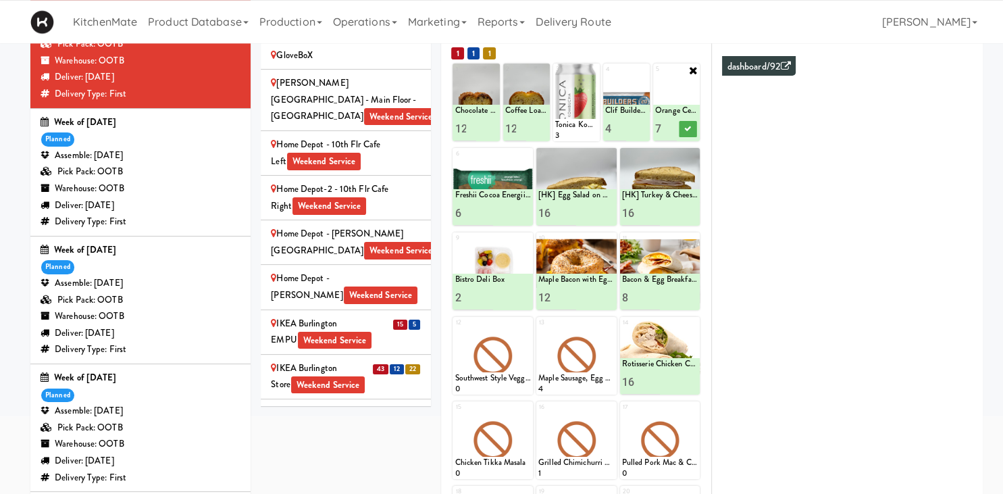
click at [671, 124] on input "8" at bounding box center [666, 128] width 22 height 25
click at [683, 126] on button at bounding box center [688, 129] width 18 height 16
click at [651, 380] on input "17" at bounding box center [641, 382] width 38 height 25
type input "18"
click at [651, 380] on input "18" at bounding box center [641, 382] width 38 height 25
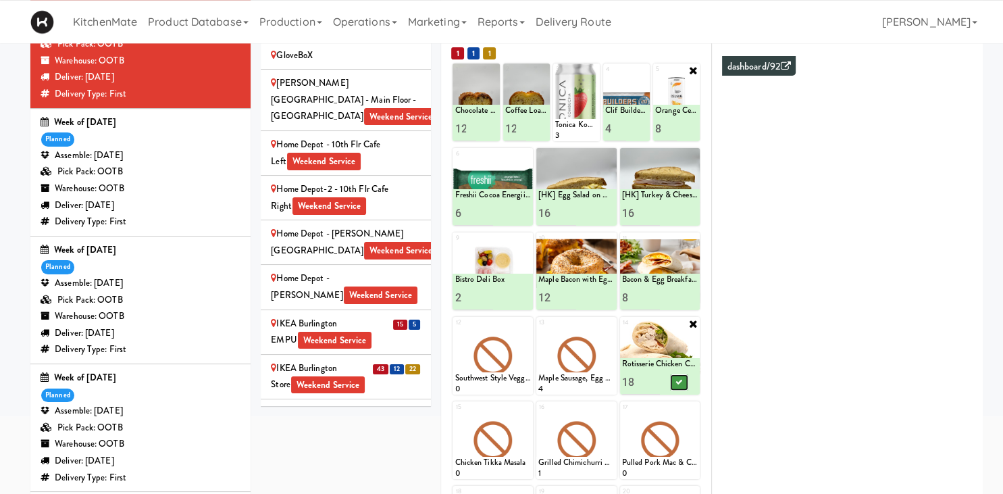
click at [680, 380] on icon at bounding box center [679, 381] width 7 height 7
click at [571, 295] on input "13" at bounding box center [557, 297] width 38 height 25
type input "14"
click at [571, 295] on input "14" at bounding box center [557, 297] width 38 height 25
click at [596, 296] on icon at bounding box center [595, 297] width 7 height 7
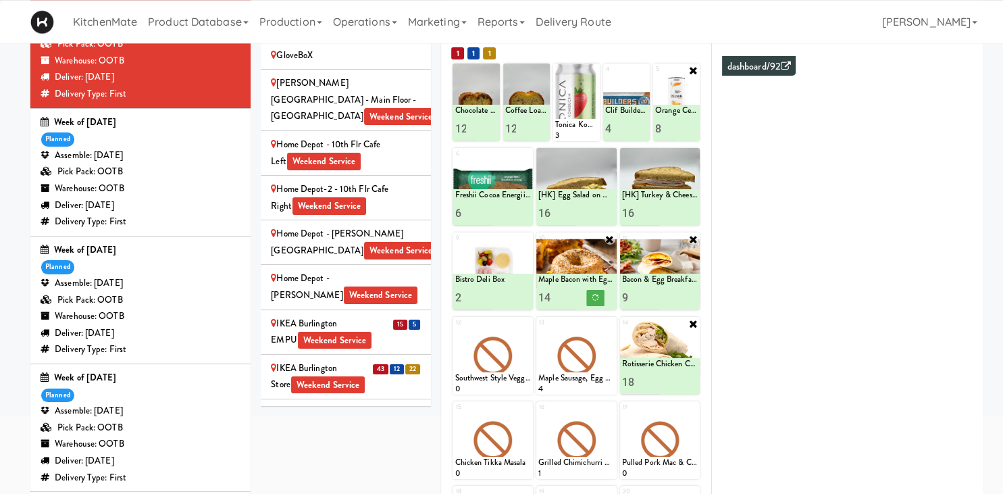
click at [653, 295] on input "9" at bounding box center [641, 297] width 38 height 25
click at [653, 297] on input "10" at bounding box center [641, 297] width 38 height 25
click at [672, 297] on button at bounding box center [679, 298] width 18 height 16
click at [654, 295] on input "11" at bounding box center [641, 297] width 38 height 25
type input "12"
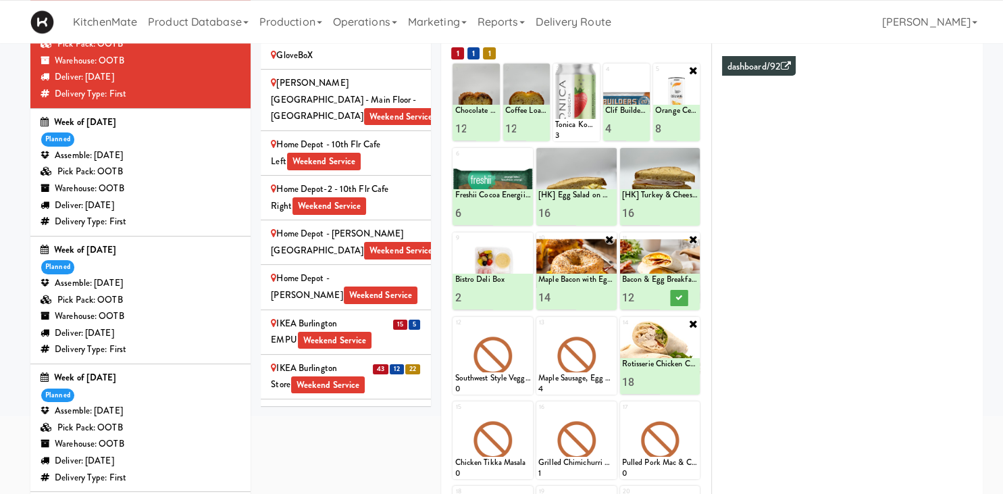
click at [654, 295] on input "12" at bounding box center [641, 297] width 38 height 25
click at [677, 297] on icon at bounding box center [679, 297] width 7 height 7
click at [796, 28] on div "KitchenMate Product Database Ingredients Ingredient Types Suppliers Recipes Rec…" at bounding box center [501, 21] width 942 height 43
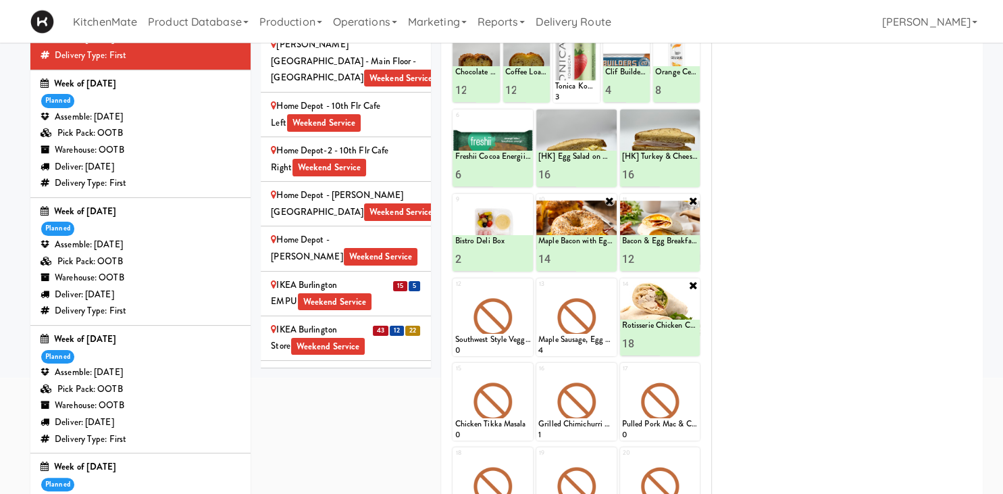
click at [350, 455] on div "IKEA North York Store Weekend Service" at bounding box center [346, 471] width 150 height 33
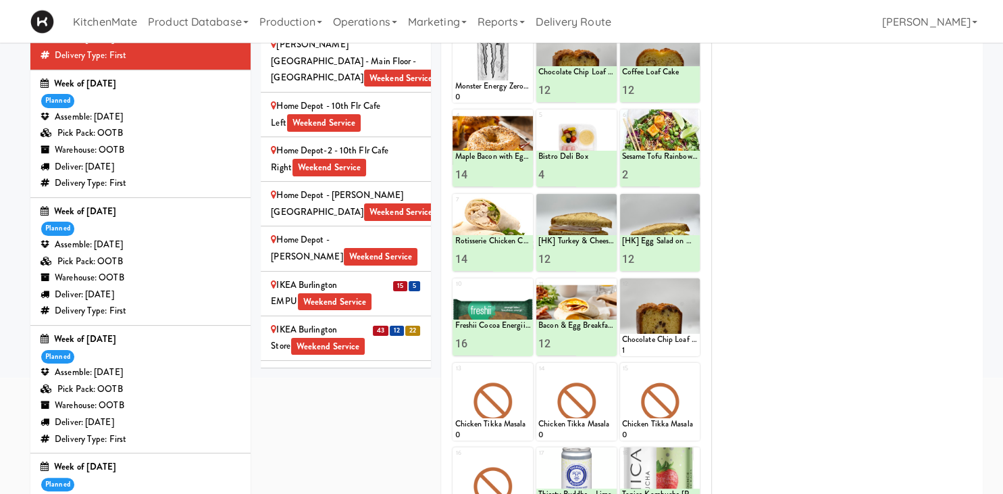
click at [326, 411] on div "IKEA Etobicoke Weekend Service" at bounding box center [346, 427] width 150 height 33
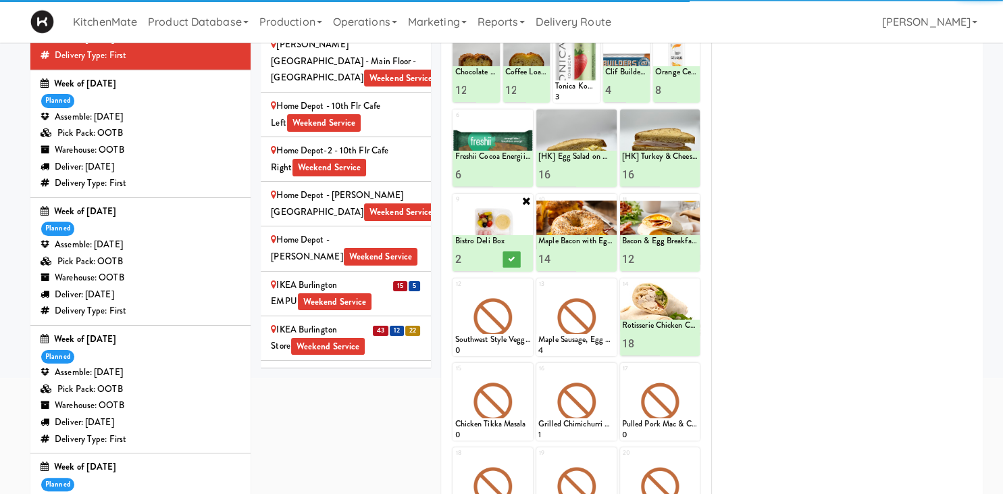
type input "3"
click at [487, 256] on input "3" at bounding box center [474, 259] width 38 height 25
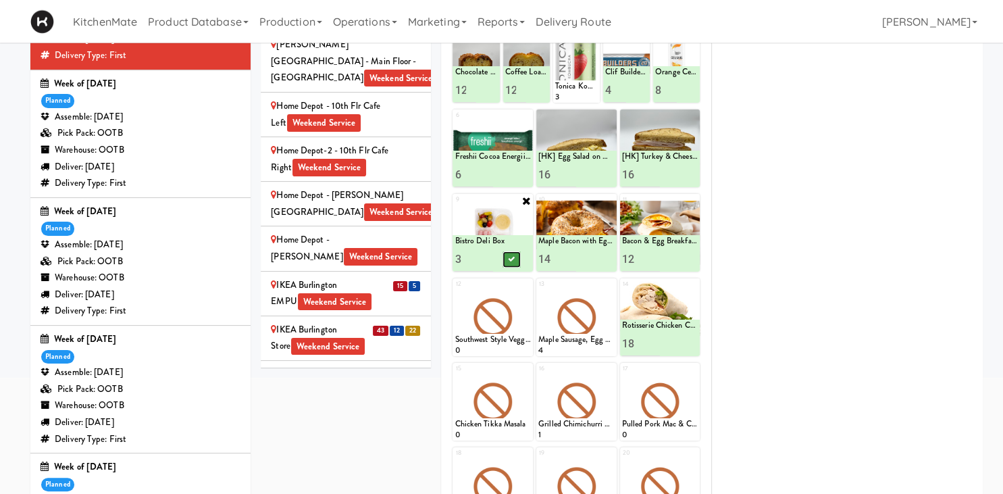
click at [517, 257] on button at bounding box center [512, 259] width 18 height 16
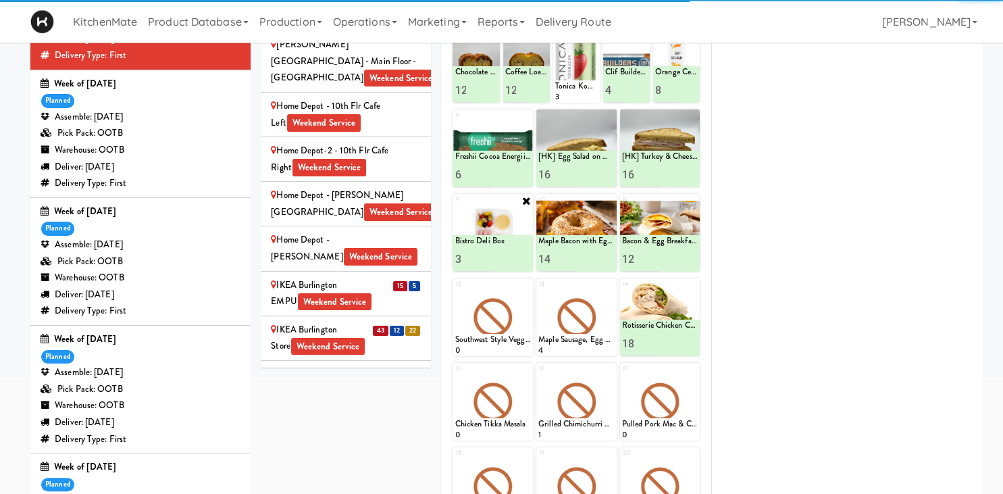
click at [363, 455] on div "IKEA North York Store Weekend Service" at bounding box center [346, 471] width 150 height 33
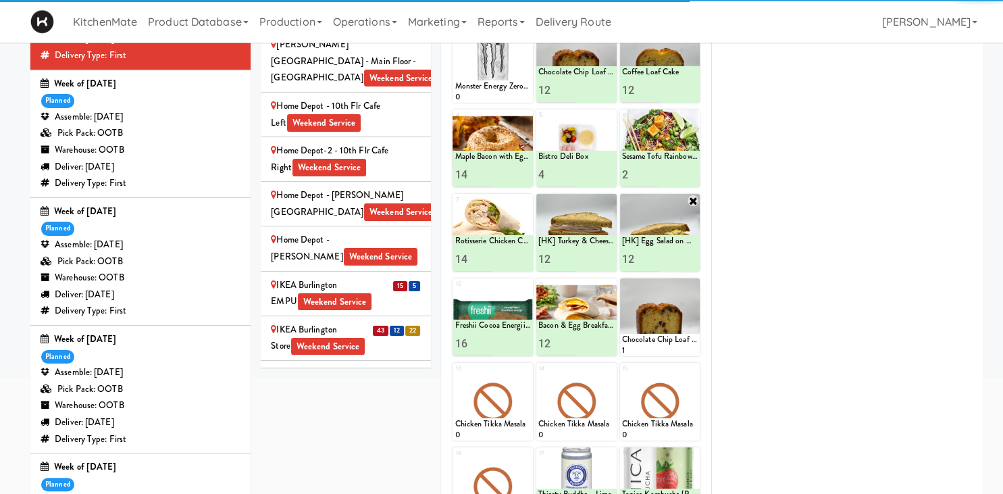
scroll to position [1381, 0]
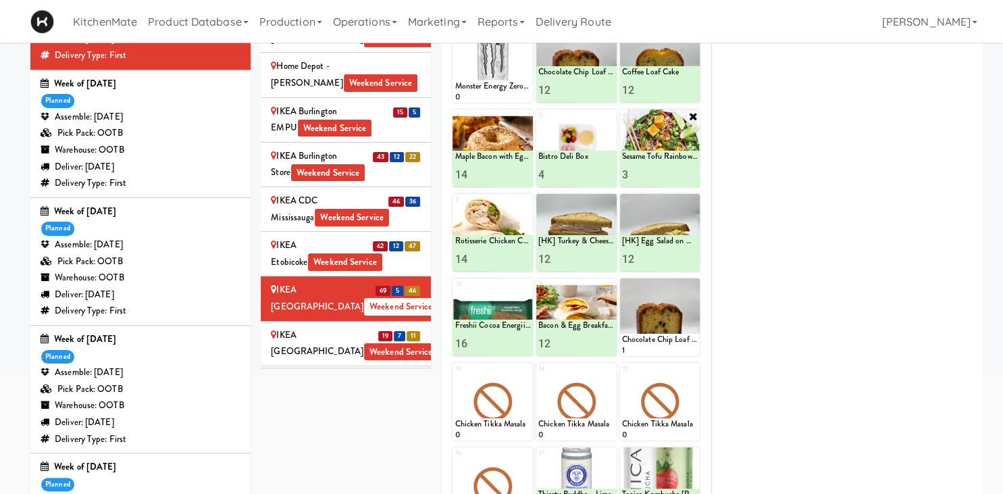
type input "3"
click at [653, 171] on input "3" at bounding box center [641, 174] width 38 height 25
click at [674, 173] on button at bounding box center [679, 175] width 18 height 16
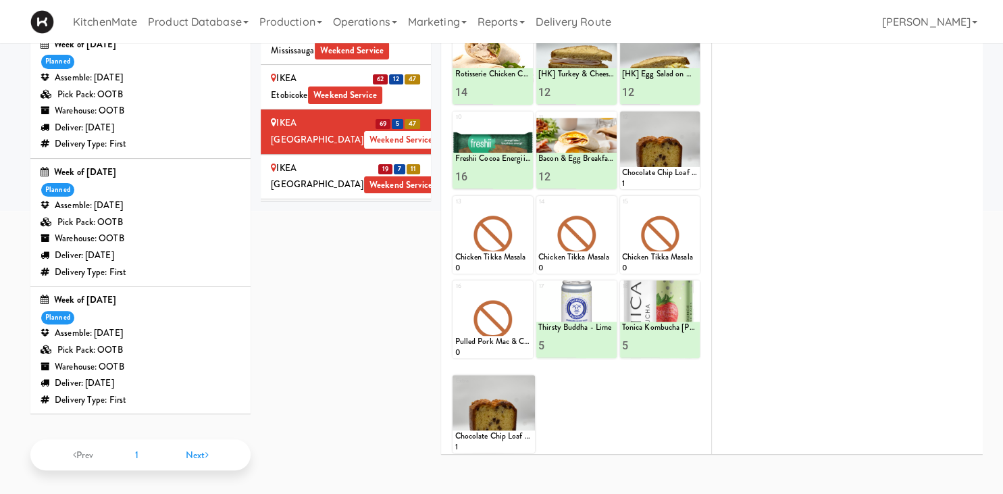
scroll to position [120, 0]
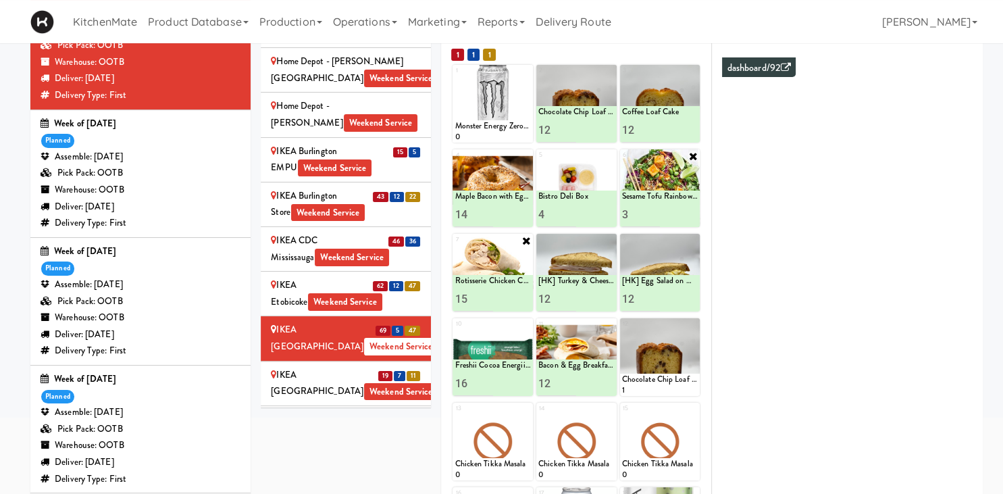
click at [484, 293] on input "15" at bounding box center [474, 298] width 38 height 25
type input "16"
click at [484, 293] on input "16" at bounding box center [474, 298] width 38 height 25
click at [509, 299] on icon at bounding box center [512, 298] width 7 height 7
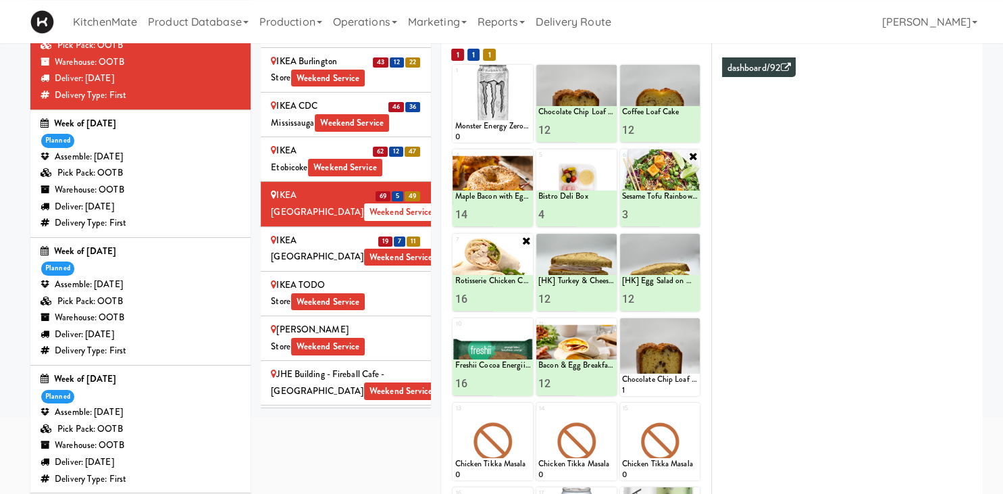
scroll to position [1511, 0]
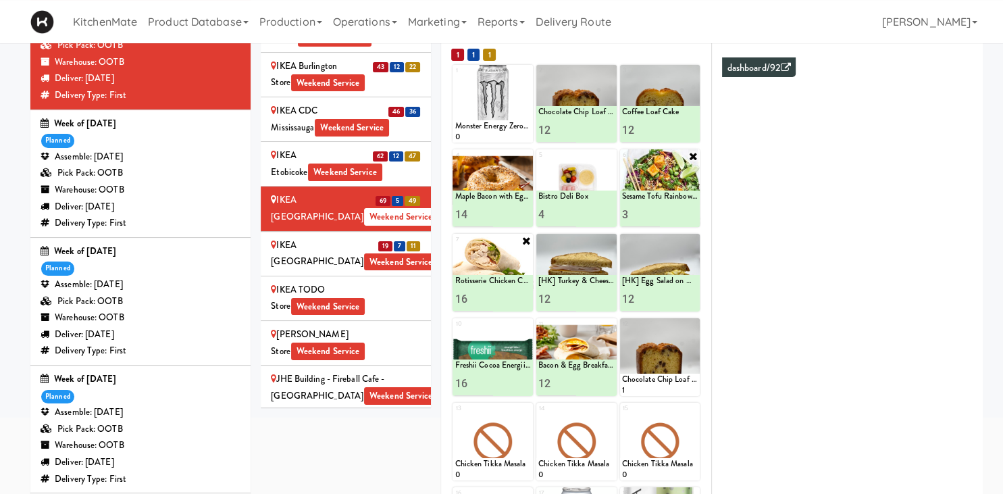
click at [374, 237] on div "IKEA Scarborough Town Center Weekend Service" at bounding box center [346, 253] width 150 height 33
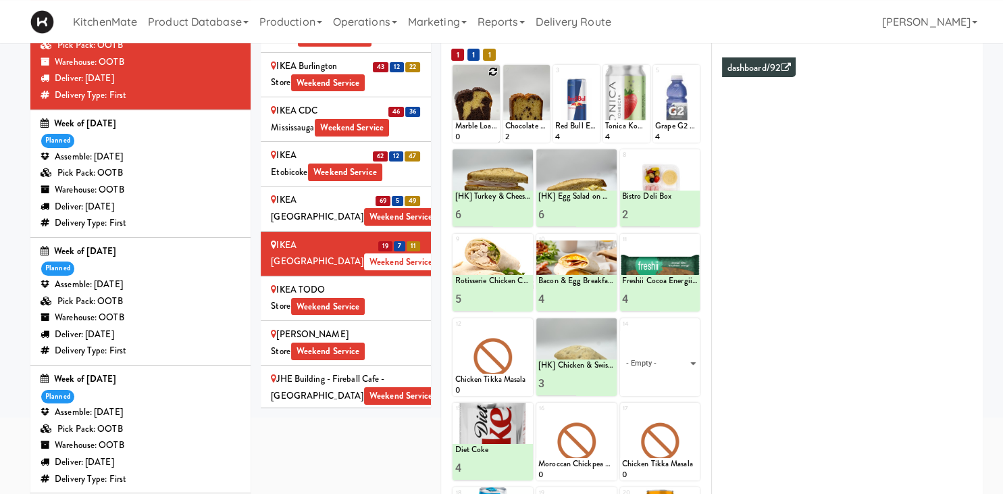
click at [492, 71] on icon at bounding box center [492, 71] width 9 height 9
click at [455, 78] on select "- Empty - Activia Probiotic Peach Mango Smoothie Chocolate Milk Tetra Pack Coca…" at bounding box center [476, 110] width 43 height 65
click option "Marble Loaf Cake" at bounding box center [0, 0] width 0 height 0
click at [468, 126] on input "2" at bounding box center [466, 130] width 22 height 25
click at [468, 126] on input "3" at bounding box center [466, 130] width 22 height 25
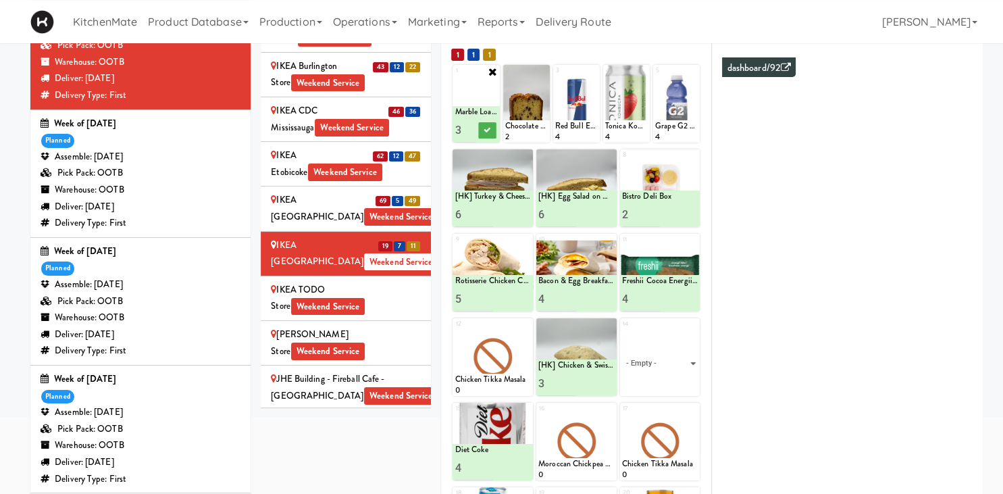
type input "4"
click at [468, 126] on input "4" at bounding box center [466, 130] width 22 height 25
click at [488, 128] on icon at bounding box center [487, 129] width 7 height 7
click at [543, 66] on div at bounding box center [526, 104] width 47 height 78
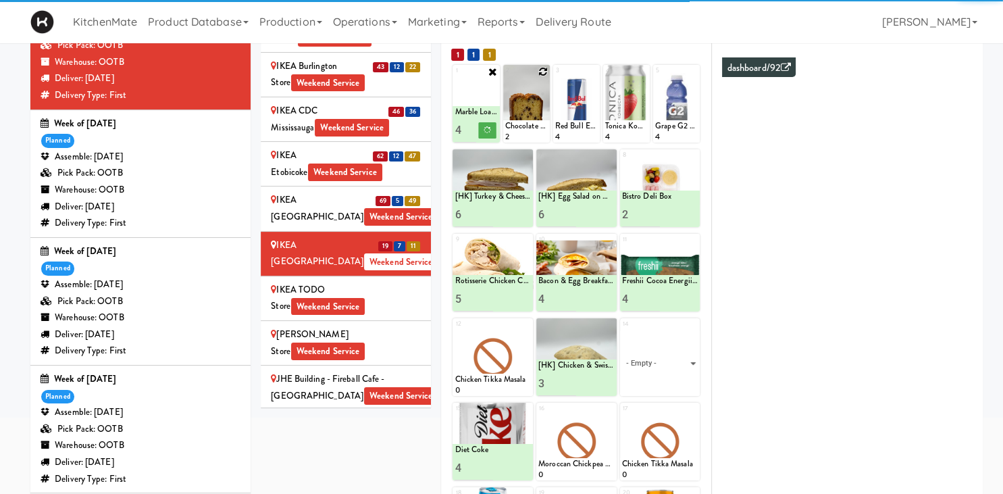
click at [543, 66] on div at bounding box center [526, 104] width 47 height 78
click at [541, 64] on div "1 Marble Loaf Cake 0 Marble Loaf Cake 4 2 Chocolate Chip Loaf Cake 2 3 Red Bull…" at bounding box center [576, 362] width 250 height 597
click at [543, 74] on icon at bounding box center [542, 71] width 9 height 9
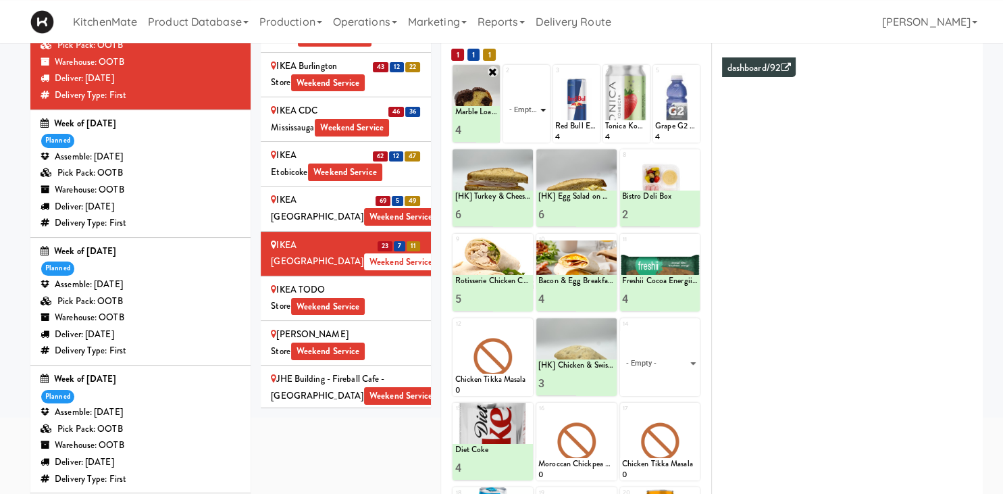
click at [538, 93] on select "- Empty - Activia Probiotic Peach Mango Smoothie Chocolate Milk Tetra Pack Coca…" at bounding box center [526, 110] width 43 height 65
click option "Chocolate Chip Loaf Cake" at bounding box center [0, 0] width 0 height 0
click at [520, 125] on input "2" at bounding box center [516, 130] width 22 height 25
click at [520, 125] on input "3" at bounding box center [516, 130] width 22 height 25
type input "4"
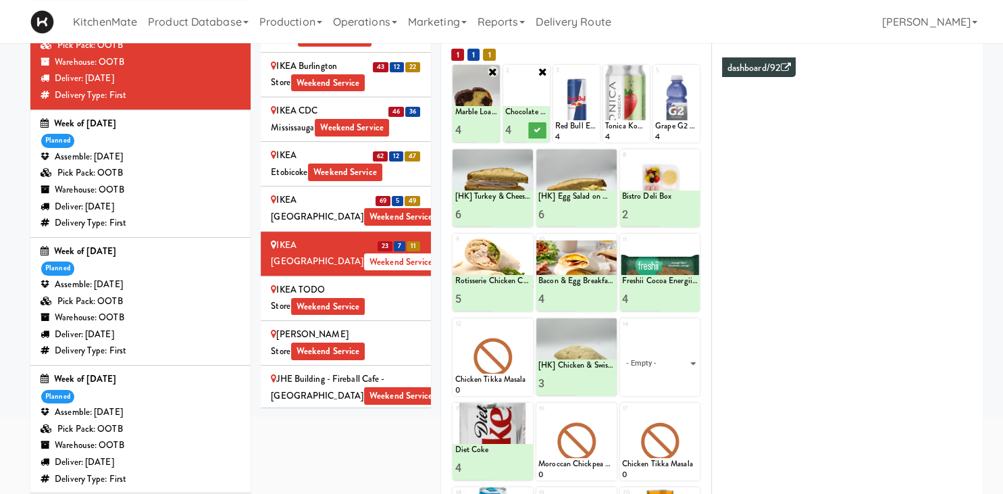
click at [520, 125] on input "4" at bounding box center [516, 130] width 22 height 25
click at [536, 130] on icon at bounding box center [537, 129] width 7 height 7
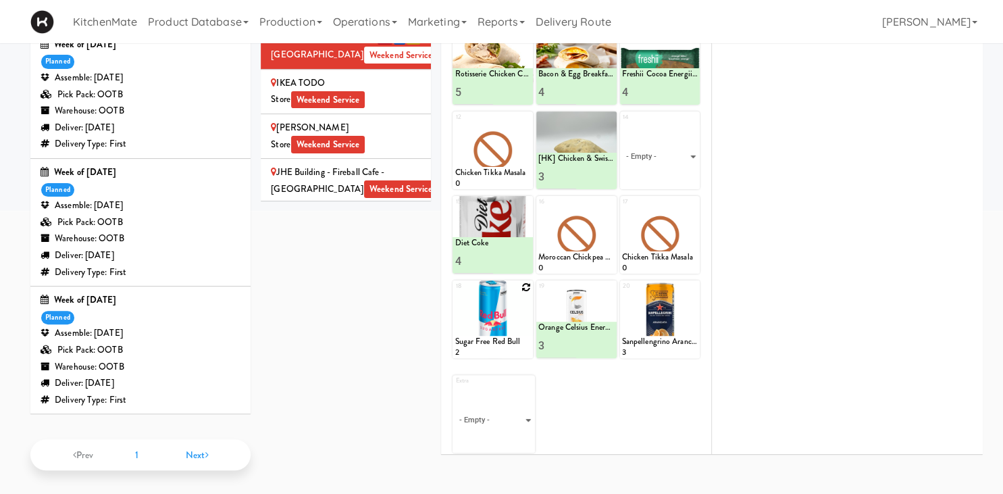
click at [526, 285] on icon at bounding box center [526, 286] width 9 height 9
click at [455, 293] on select "- Empty - Activia Probiotic Peach Mango Smoothie Chocolate Milk Tetra Pack Coca…" at bounding box center [493, 325] width 76 height 65
click option "Sugar Free Red Bull" at bounding box center [0, 0] width 0 height 0
click at [484, 341] on input "2" at bounding box center [474, 345] width 38 height 25
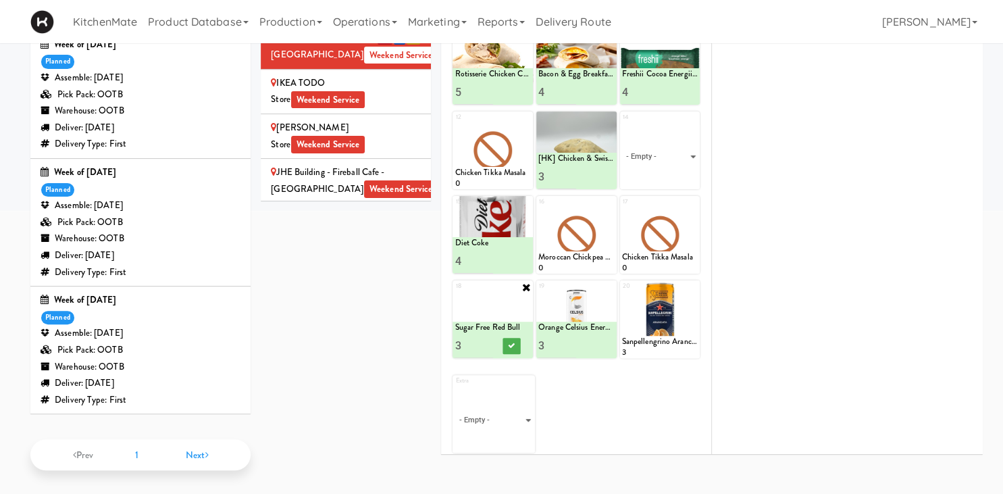
click at [484, 341] on input "3" at bounding box center [474, 345] width 38 height 25
click at [484, 341] on input "4" at bounding box center [474, 345] width 38 height 25
click at [484, 341] on input "5" at bounding box center [474, 345] width 38 height 25
type input "6"
click at [484, 340] on input "6" at bounding box center [474, 345] width 38 height 25
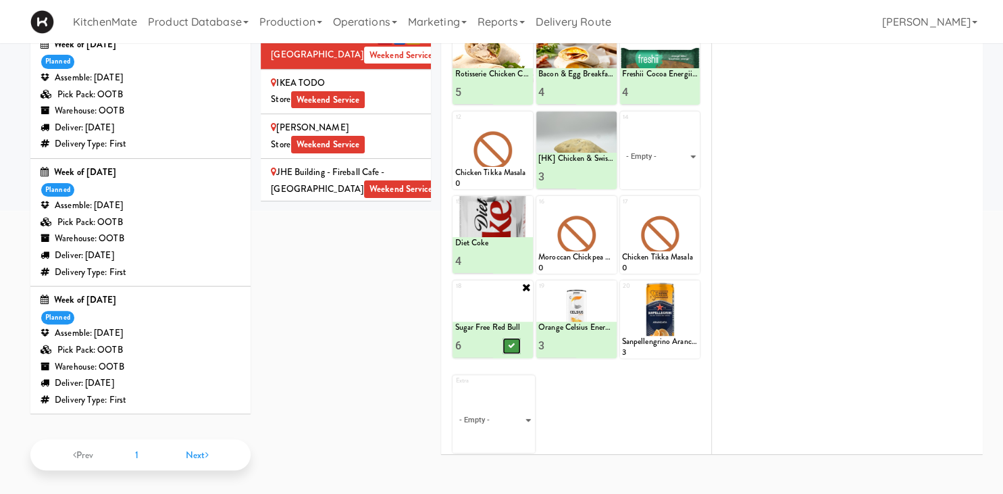
click at [506, 347] on button at bounding box center [512, 346] width 18 height 16
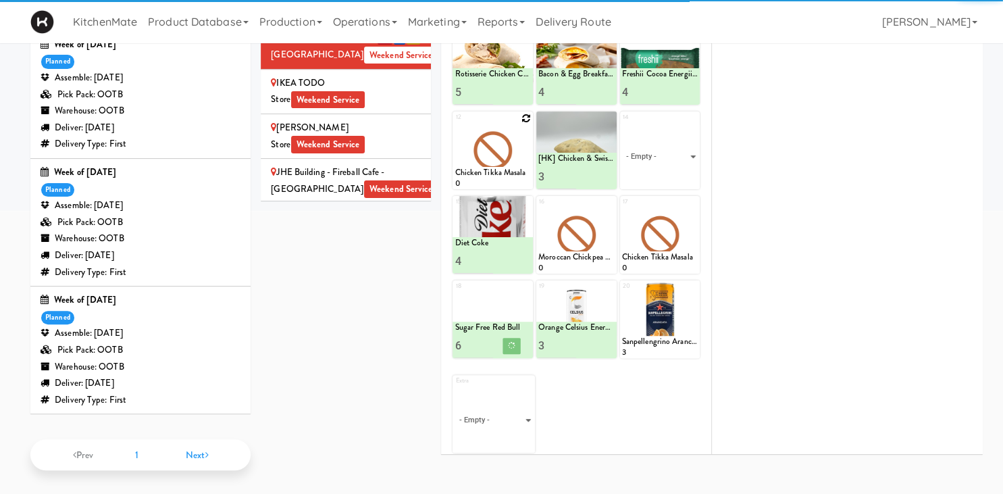
scroll to position [119, 0]
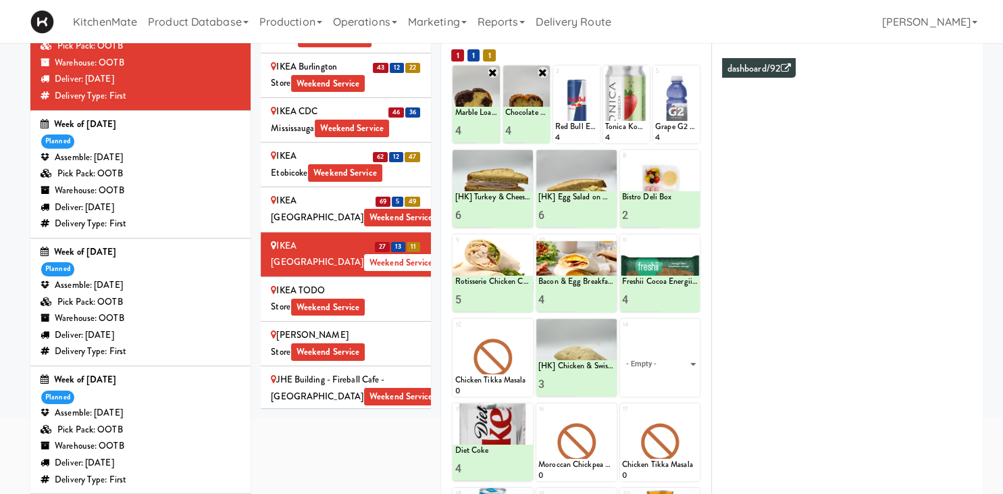
click at [370, 327] on div "IKEA Vaughan Store Weekend Service" at bounding box center [346, 343] width 150 height 33
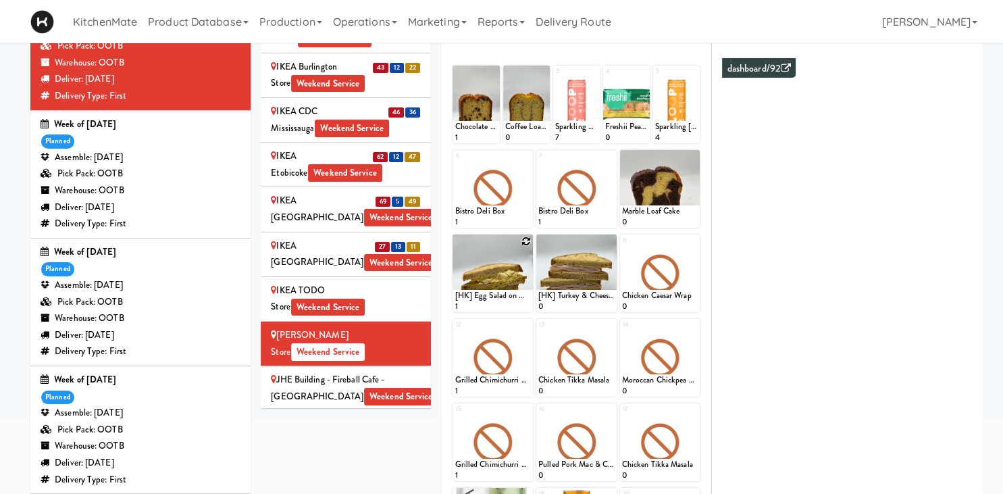
click at [526, 243] on icon at bounding box center [526, 240] width 9 height 9
click at [455, 247] on select "- Empty - Activia Probiotic Peach Mango Smoothie Chocolate Milk Tetra Pack Coca…" at bounding box center [493, 279] width 76 height 65
click option "[HK] Egg Salad on Multigrain" at bounding box center [0, 0] width 0 height 0
type input "13"
click at [510, 303] on button at bounding box center [512, 300] width 18 height 16
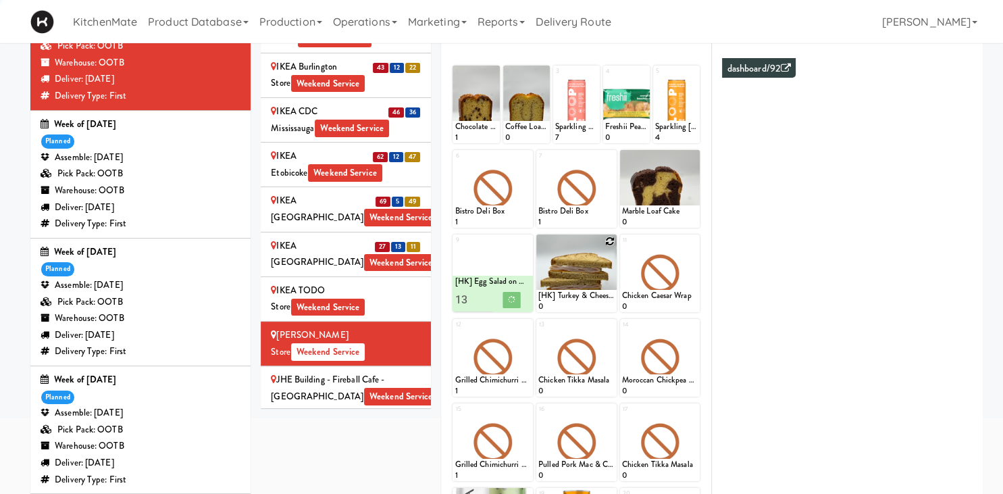
click at [611, 243] on icon at bounding box center [609, 240] width 9 height 9
click at [538, 247] on select "- Empty - Activia Probiotic Peach Mango Smoothie Chocolate Milk Tetra Pack Coca…" at bounding box center [576, 279] width 76 height 65
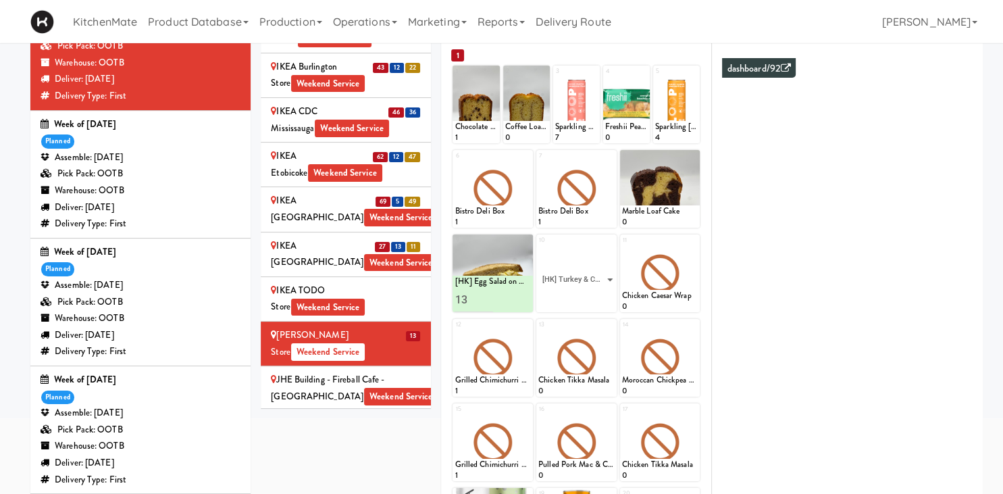
click option "[HK] Turkey & Cheese Multigrain" at bounding box center [0, 0] width 0 height 0
type input "13"
click at [601, 299] on button at bounding box center [595, 300] width 18 height 16
click at [693, 243] on icon at bounding box center [692, 240] width 9 height 9
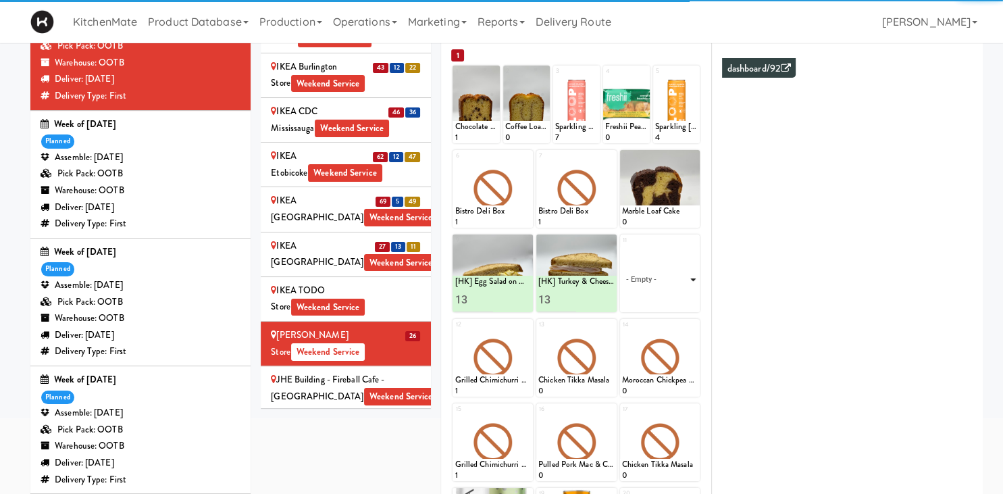
click at [690, 272] on select "- Empty - Activia Probiotic Peach Mango Smoothie Chocolate Milk Tetra Pack Coca…" at bounding box center [660, 279] width 76 height 65
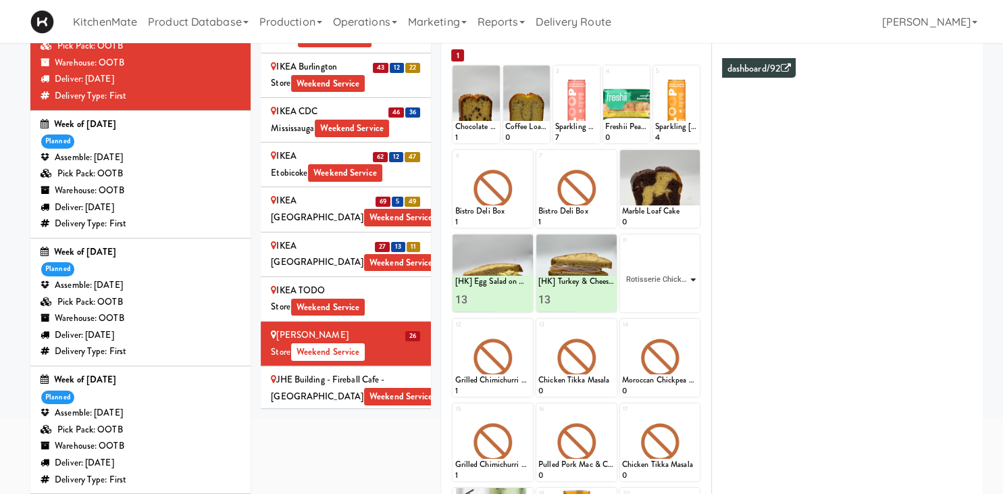
click option "Rotisserie Chicken Chipotle Wrap" at bounding box center [0, 0] width 0 height 0
type input "14"
click at [675, 296] on button at bounding box center [679, 300] width 18 height 16
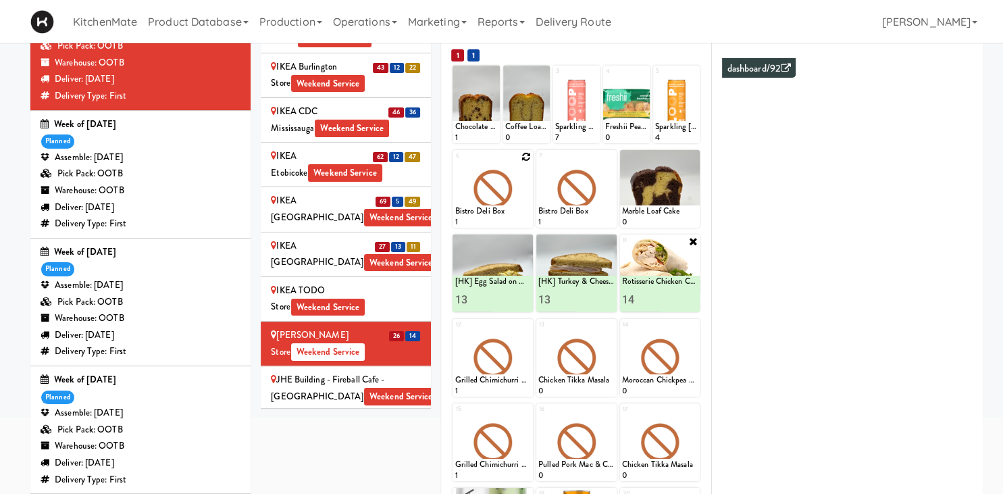
click at [526, 157] on icon at bounding box center [526, 156] width 9 height 9
click at [455, 163] on select "- Empty - Activia Probiotic Peach Mango Smoothie Chocolate Milk Tetra Pack Coca…" at bounding box center [493, 195] width 76 height 65
click option "Bistro Deli Box" at bounding box center [0, 0] width 0 height 0
type input "2"
click at [486, 212] on input "2" at bounding box center [474, 215] width 38 height 25
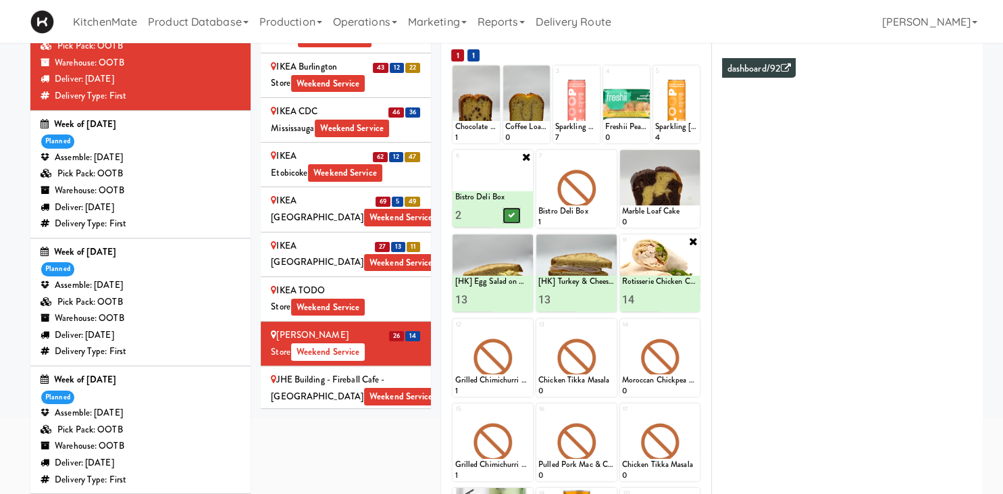
click at [509, 213] on icon at bounding box center [512, 214] width 7 height 7
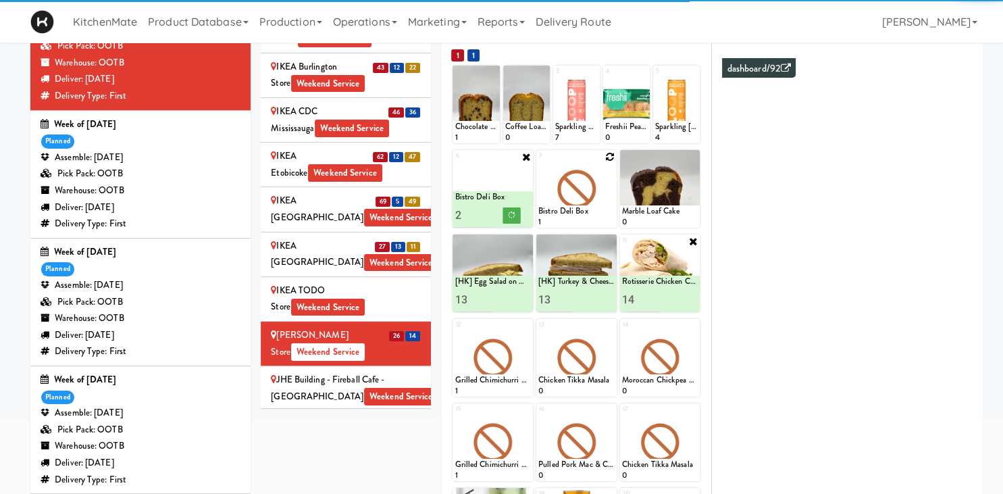
click at [611, 161] on div at bounding box center [576, 189] width 80 height 78
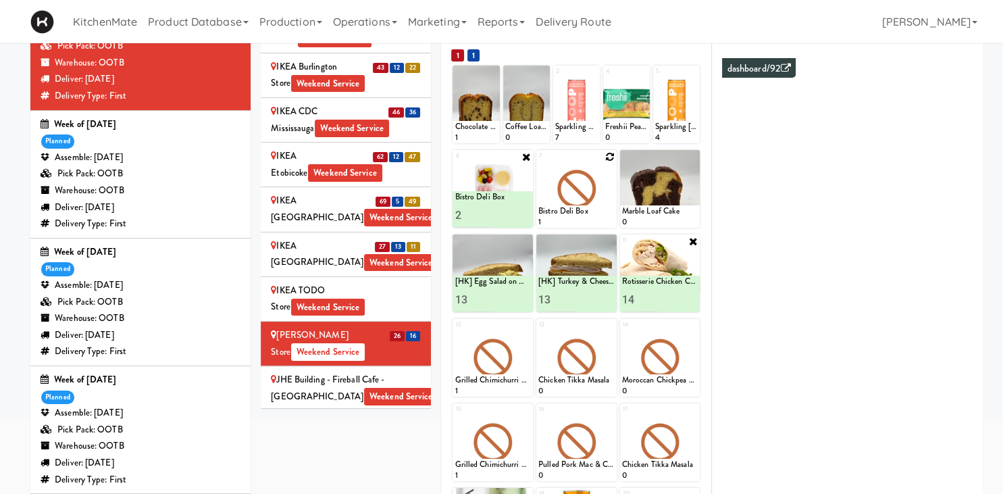
click at [577, 186] on div at bounding box center [576, 189] width 80 height 78
click at [609, 159] on icon at bounding box center [609, 156] width 9 height 9
click at [538, 163] on select "- Empty - Activia Probiotic Peach Mango Smoothie Chocolate Milk Tetra Pack Coca…" at bounding box center [576, 195] width 76 height 65
click option "Sesame Tofu Rainbow Bowl" at bounding box center [0, 0] width 0 height 0
type input "2"
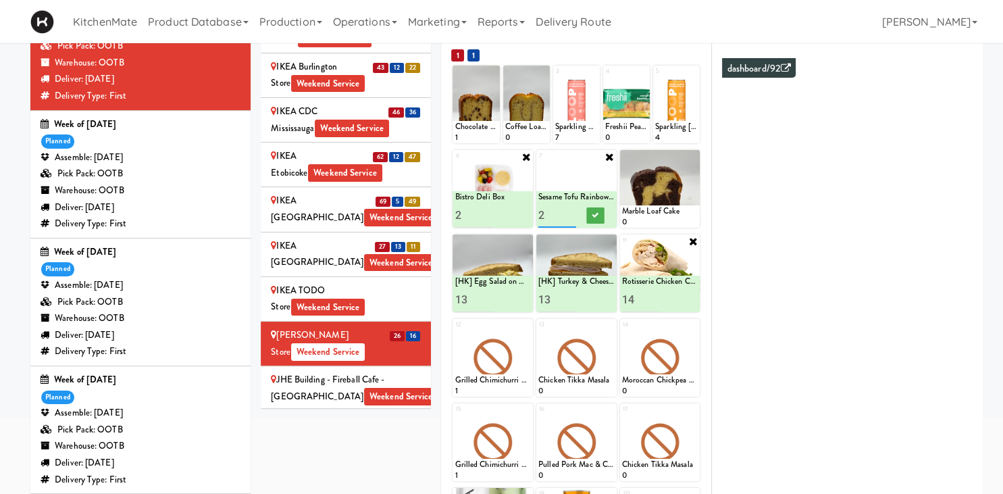
click at [567, 210] on input "2" at bounding box center [557, 215] width 38 height 25
click at [596, 218] on icon at bounding box center [595, 214] width 7 height 7
click at [694, 159] on icon at bounding box center [692, 156] width 9 height 9
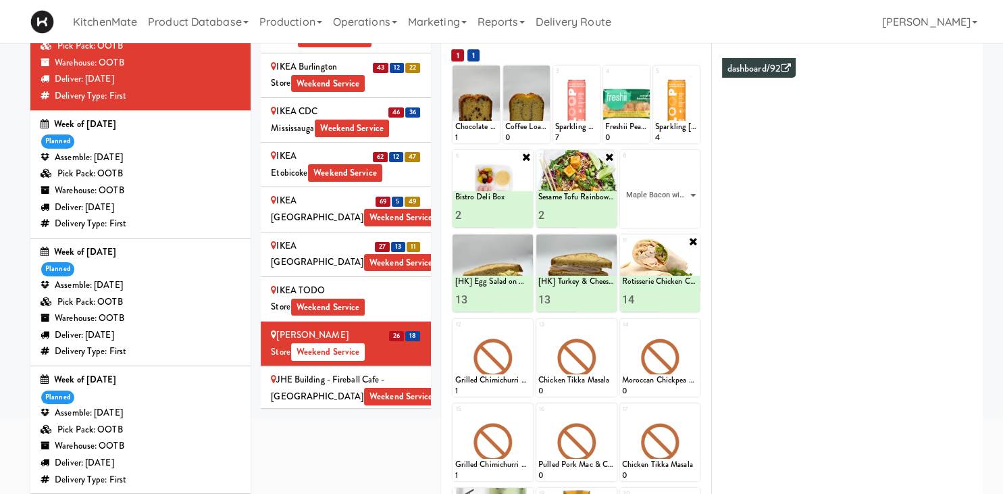
click option "Maple Bacon with Egg & Cheddar on Sesame Seed Bagel" at bounding box center [0, 0] width 0 height 0
type input "10"
click at [673, 218] on button at bounding box center [679, 215] width 18 height 16
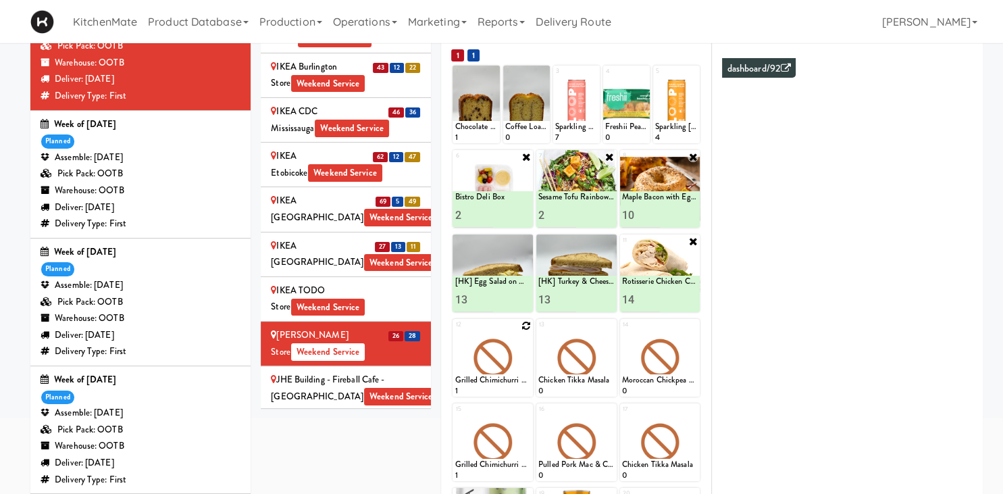
click at [526, 329] on icon at bounding box center [526, 325] width 9 height 9
click at [455, 332] on select "- Empty - Activia Probiotic Peach Mango Smoothie Chocolate Milk Tetra Pack Coca…" at bounding box center [493, 364] width 76 height 65
click option "Bacon & Egg Breakfast Wrap" at bounding box center [0, 0] width 0 height 0
type input "12"
click at [510, 386] on icon at bounding box center [512, 383] width 7 height 7
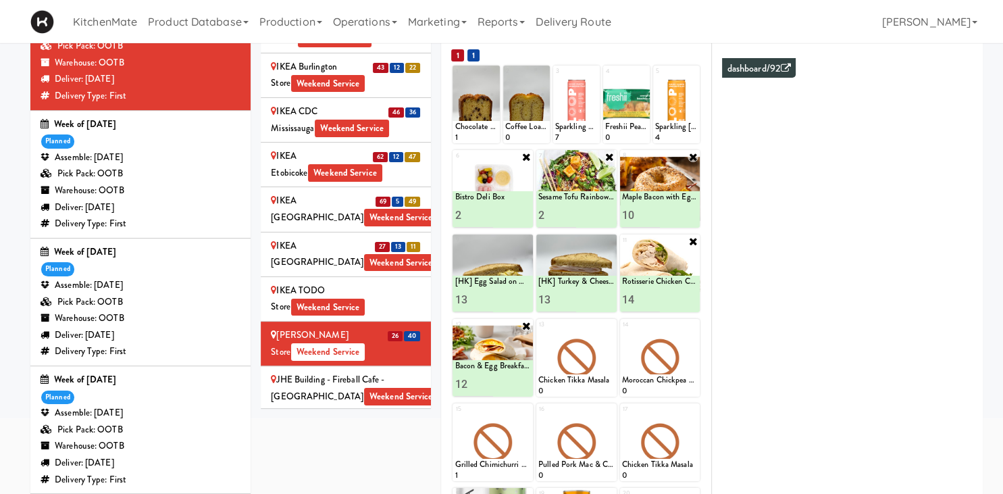
click at [406, 282] on div "IKEA TODO Store Weekend Service" at bounding box center [346, 298] width 150 height 33
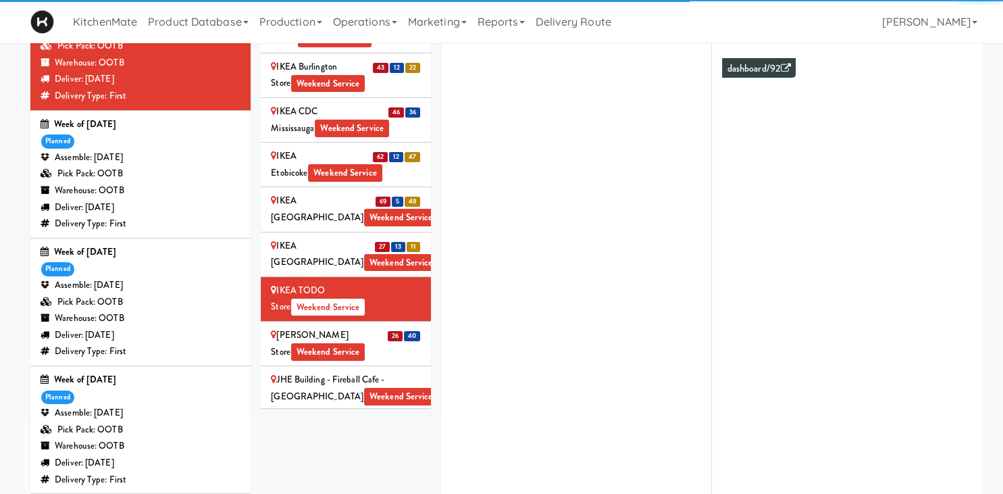
click at [393, 331] on span "26" at bounding box center [395, 336] width 15 height 10
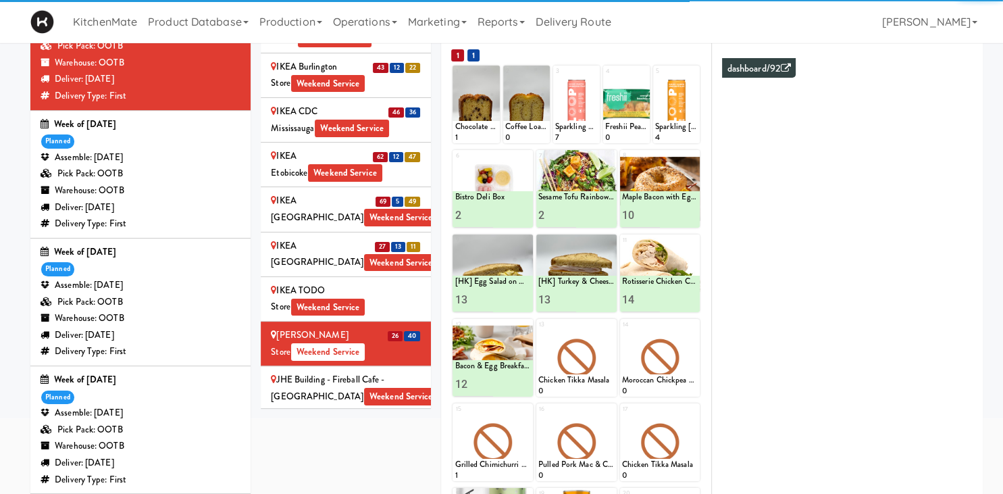
scroll to position [51, 0]
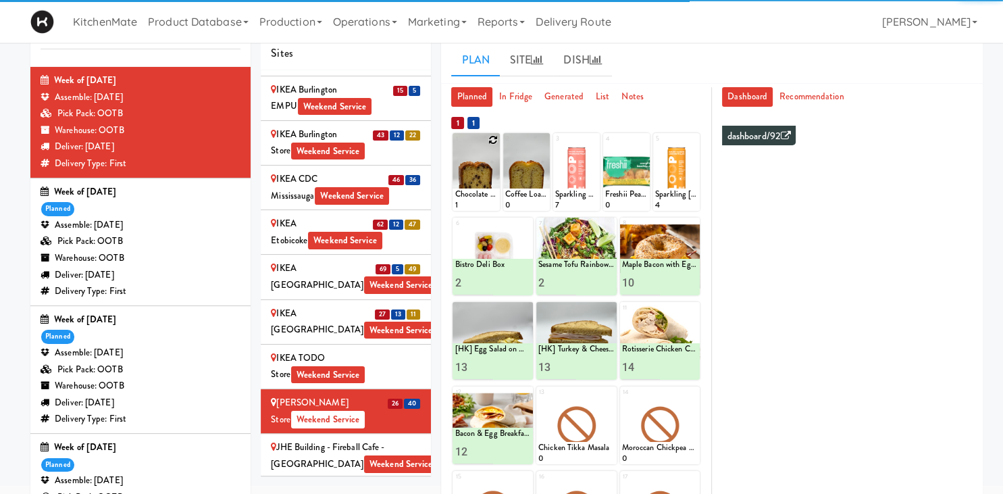
click at [494, 141] on icon at bounding box center [492, 139] width 9 height 9
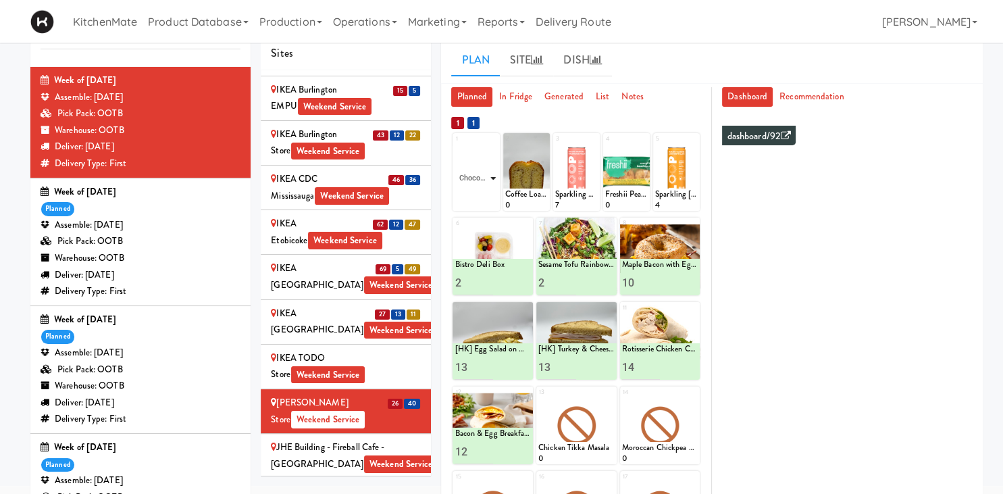
click option "Chocolate Chip Loaf Cake" at bounding box center [0, 0] width 0 height 0
type input "12"
click at [490, 201] on icon at bounding box center [487, 198] width 7 height 7
click at [547, 141] on icon at bounding box center [542, 139] width 9 height 9
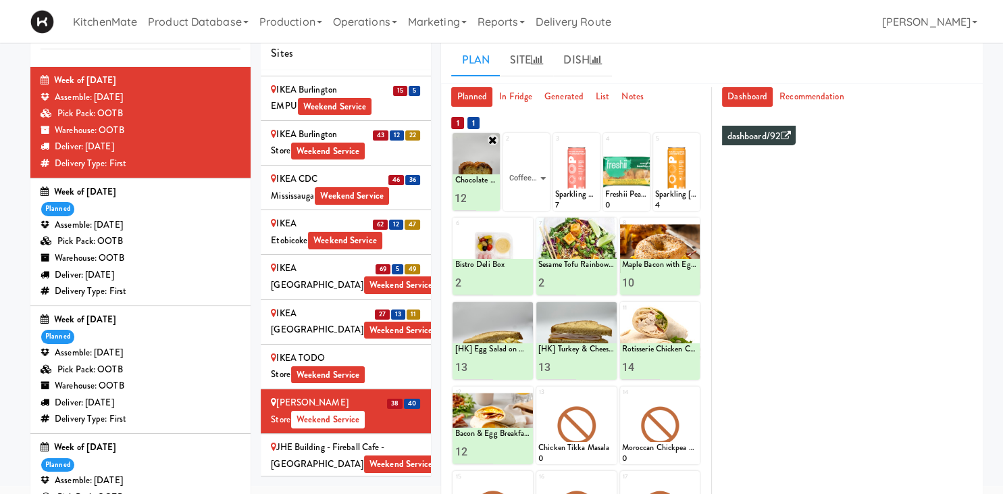
click option "Coffee Loaf Cake" at bounding box center [0, 0] width 0 height 0
type input "12"
click at [537, 197] on icon at bounding box center [537, 198] width 7 height 7
click at [645, 138] on icon at bounding box center [642, 139] width 9 height 9
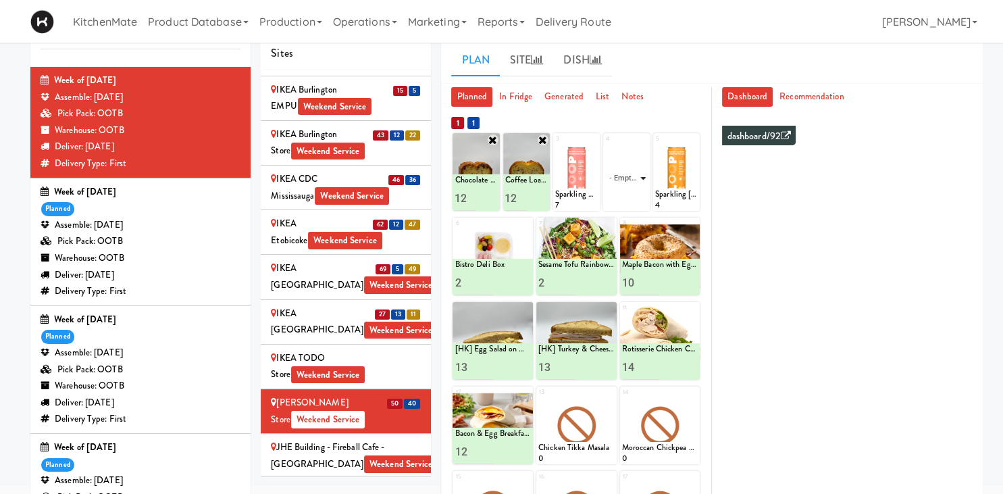
click at [605, 146] on select "- Empty - Activia Probiotic Peach Mango Smoothie Chocolate Milk Tetra Pack Coca…" at bounding box center [626, 178] width 43 height 65
click option "Freshii Cocoa Energii Bites" at bounding box center [0, 0] width 0 height 0
click at [621, 193] on input "2" at bounding box center [616, 198] width 22 height 25
click at [621, 193] on input "3" at bounding box center [616, 198] width 22 height 25
click at [621, 193] on input "4" at bounding box center [616, 198] width 22 height 25
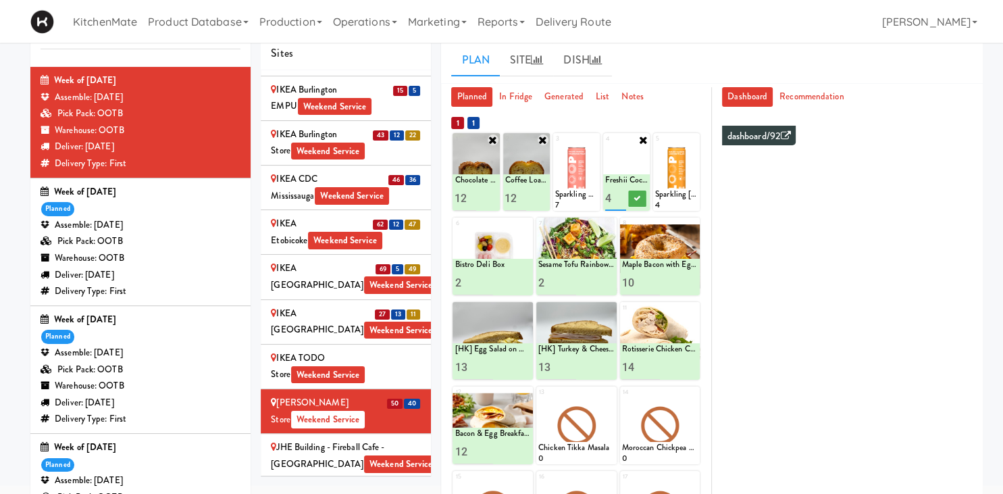
click at [621, 193] on input "5" at bounding box center [616, 198] width 22 height 25
click at [621, 193] on input "6" at bounding box center [616, 198] width 22 height 25
click at [621, 193] on input "7" at bounding box center [616, 198] width 22 height 25
click at [621, 193] on input "8" at bounding box center [616, 198] width 22 height 25
click at [621, 193] on input "9" at bounding box center [616, 198] width 22 height 25
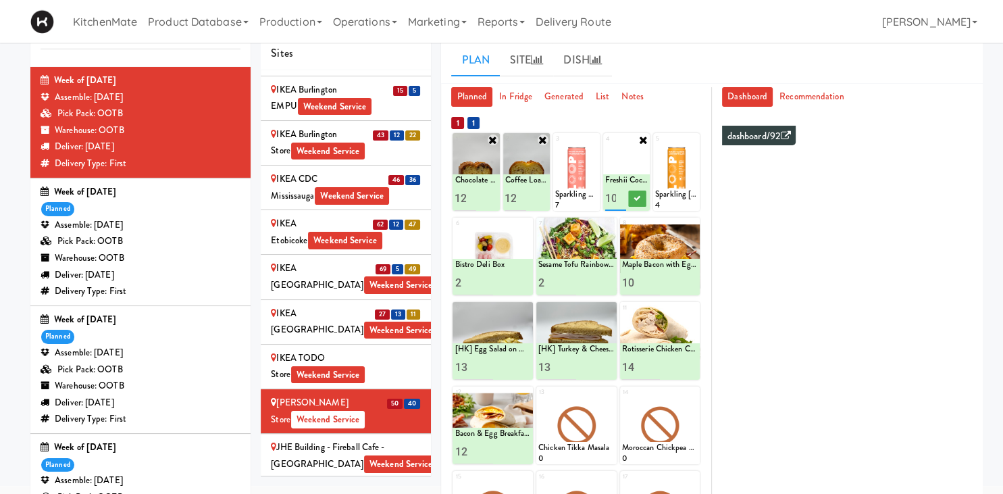
type input "10"
click at [619, 196] on input "10" at bounding box center [616, 198] width 22 height 25
click at [639, 201] on icon at bounding box center [637, 198] width 7 height 7
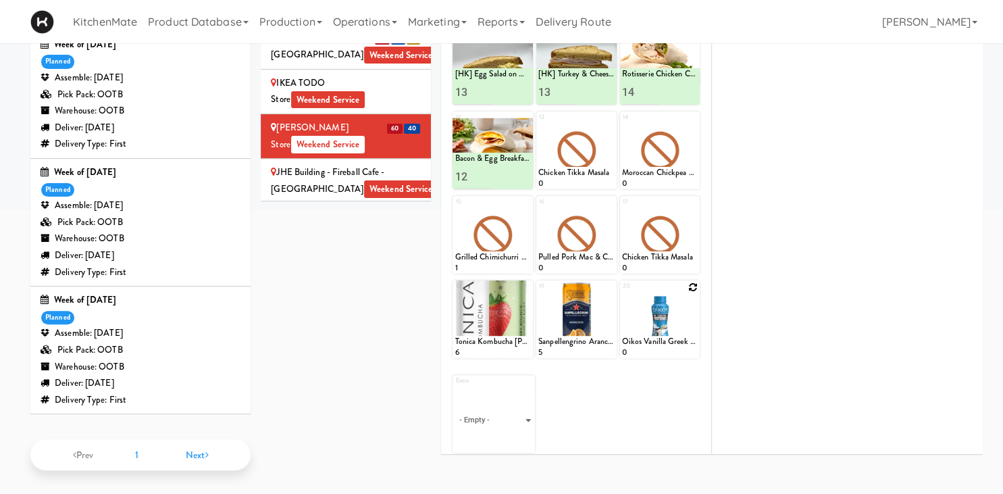
click at [692, 285] on icon at bounding box center [692, 286] width 9 height 9
click at [622, 293] on select "- Empty - Activia Probiotic Peach Mango Smoothie Chocolate Milk Tetra Pack Coca…" at bounding box center [660, 325] width 76 height 65
click option "Oikos Vanilla Greek Yogurt Drink" at bounding box center [0, 0] width 0 height 0
type input "1"
type input "6"
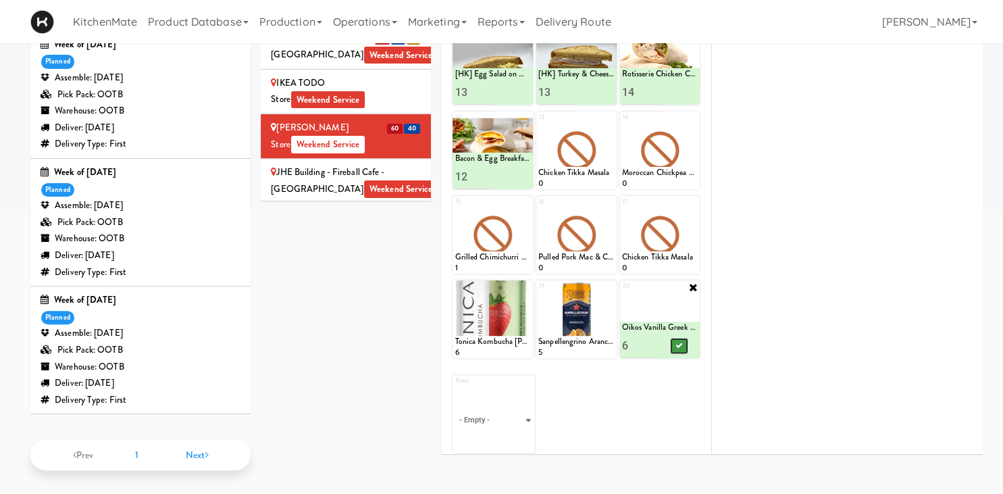
click at [682, 342] on button at bounding box center [679, 346] width 18 height 16
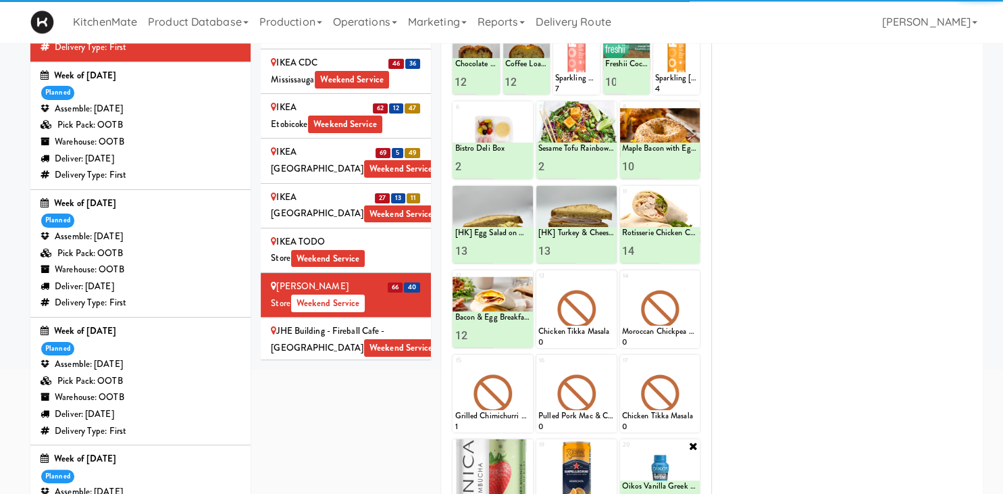
scroll to position [4, 0]
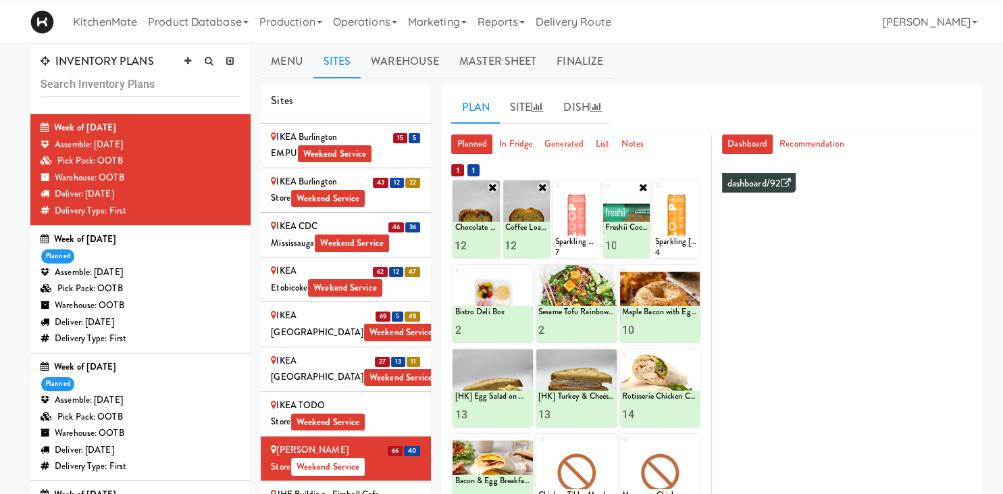
click at [383, 397] on div "IKEA TODO Store Weekend Service" at bounding box center [346, 413] width 150 height 33
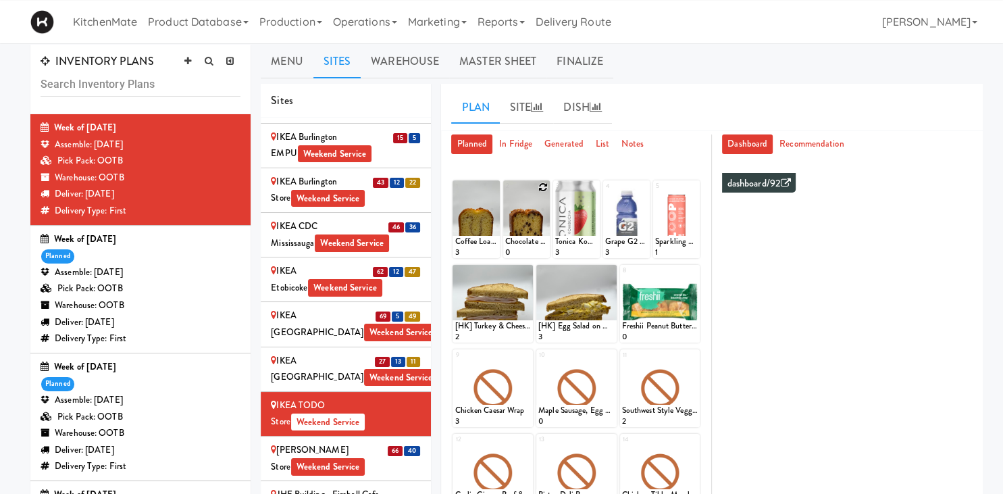
click at [545, 191] on icon at bounding box center [542, 186] width 9 height 9
click at [505, 193] on select "- Empty - Activia Probiotic Peach Mango Smoothie Chocolate Milk Tetra Pack Coca…" at bounding box center [526, 225] width 43 height 65
click option "Chocolate Chip Loaf Cake" at bounding box center [0, 0] width 0 height 0
click at [520, 241] on input "2" at bounding box center [516, 245] width 22 height 25
click at [520, 241] on input "3" at bounding box center [516, 245] width 22 height 25
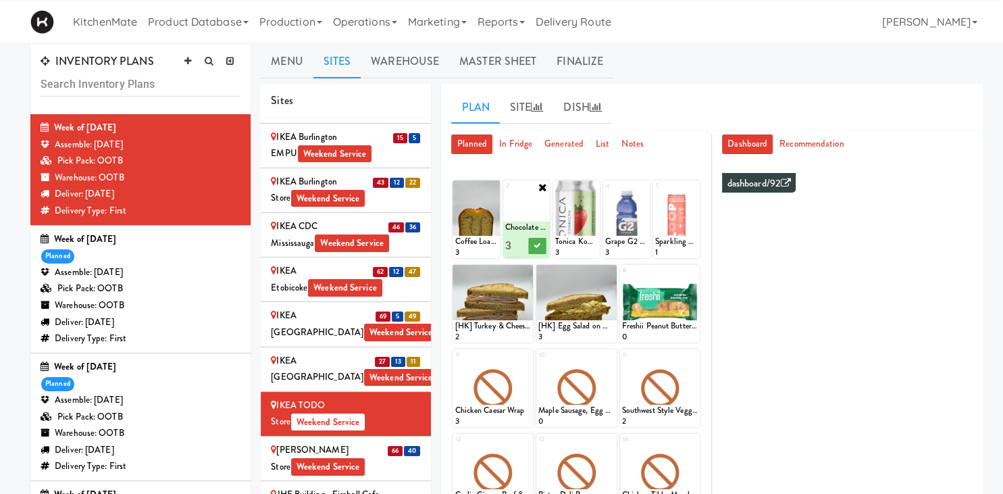
type input "4"
click at [520, 241] on input "4" at bounding box center [516, 245] width 22 height 25
click at [539, 243] on icon at bounding box center [537, 245] width 7 height 7
click at [493, 186] on icon at bounding box center [492, 186] width 9 height 9
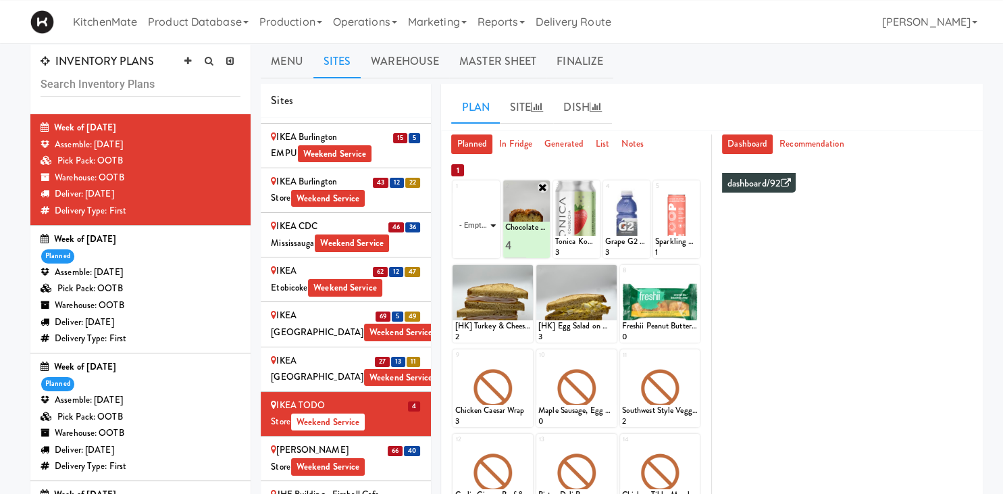
click at [455, 193] on select "- Empty - Activia Probiotic Peach Mango Smoothie Chocolate Milk Tetra Pack Coca…" at bounding box center [476, 225] width 43 height 65
click option "Coffee Loaf Cake" at bounding box center [0, 0] width 0 height 0
click at [469, 244] on input "2" at bounding box center [466, 245] width 22 height 25
type input "3"
click at [469, 244] on input "3" at bounding box center [466, 245] width 22 height 25
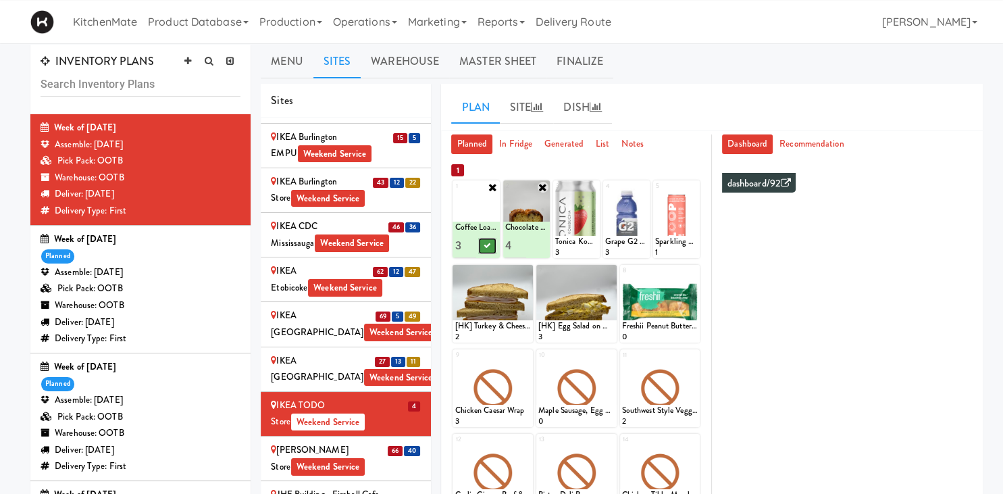
click at [484, 245] on icon at bounding box center [487, 245] width 7 height 7
click at [694, 268] on icon at bounding box center [692, 271] width 9 height 9
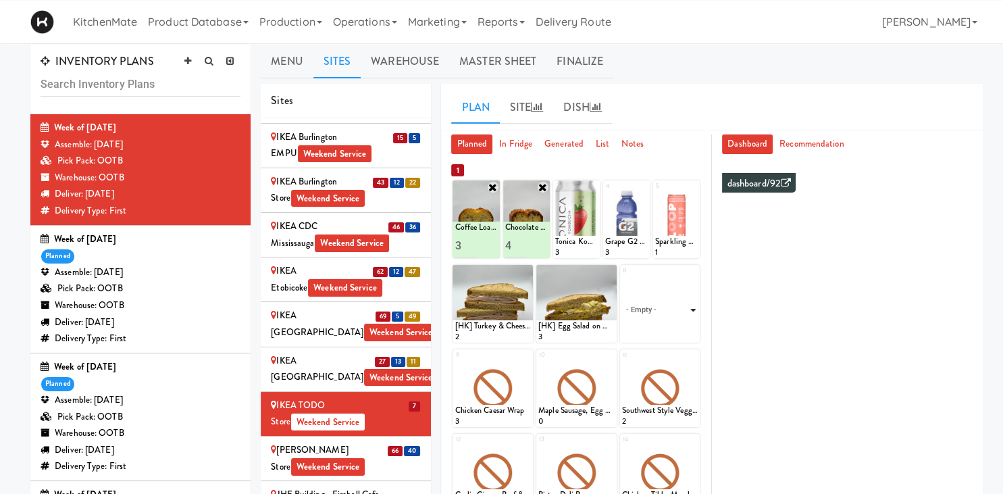
click at [622, 278] on select "- Empty - Activia Probiotic Peach Mango Smoothie Chocolate Milk Tetra Pack Coca…" at bounding box center [660, 310] width 76 height 65
click option "Freshii Cocoa Energii Bites" at bounding box center [0, 0] width 0 height 0
click at [653, 324] on input "2" at bounding box center [641, 330] width 38 height 25
click at [653, 324] on input "3" at bounding box center [641, 330] width 38 height 25
type input "4"
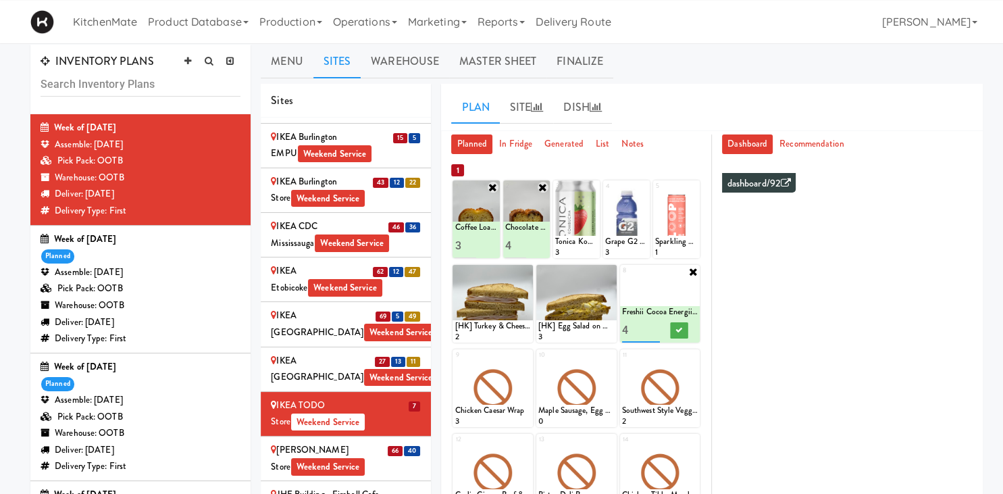
click at [653, 324] on input "4" at bounding box center [641, 330] width 38 height 25
click at [686, 331] on button at bounding box center [679, 330] width 18 height 16
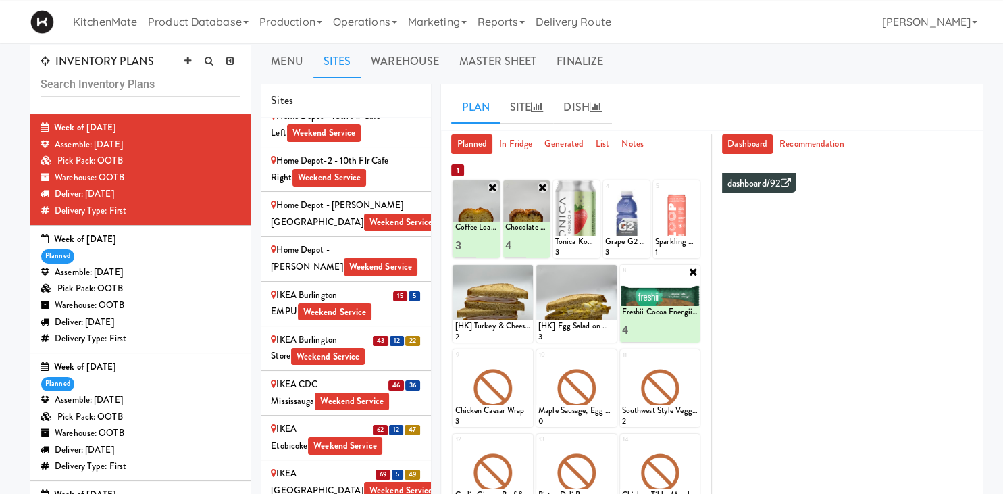
scroll to position [1352, 0]
click at [303, 422] on div "IKEA Etobicoke Weekend Service" at bounding box center [346, 438] width 150 height 33
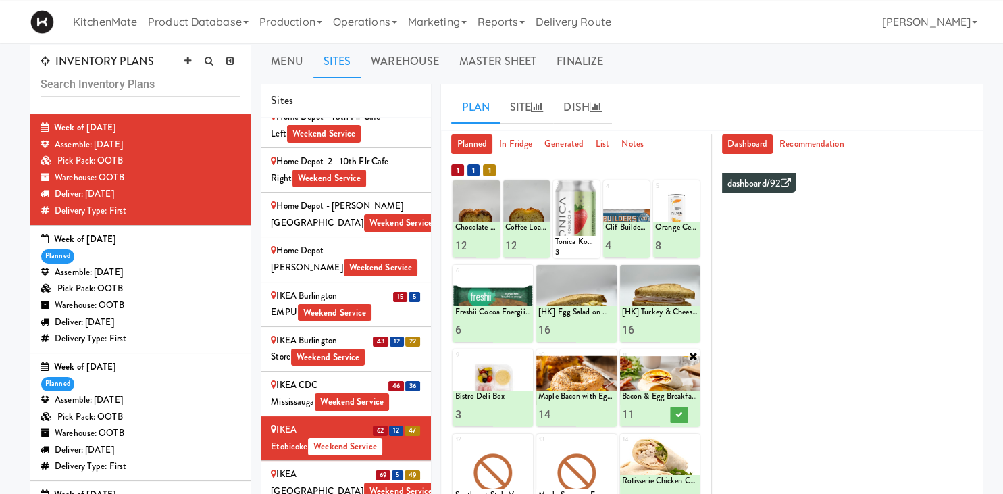
click at [655, 415] on input "11" at bounding box center [641, 414] width 38 height 25
type input "10"
click at [655, 415] on input "10" at bounding box center [641, 414] width 38 height 25
click at [684, 417] on button at bounding box center [679, 415] width 18 height 16
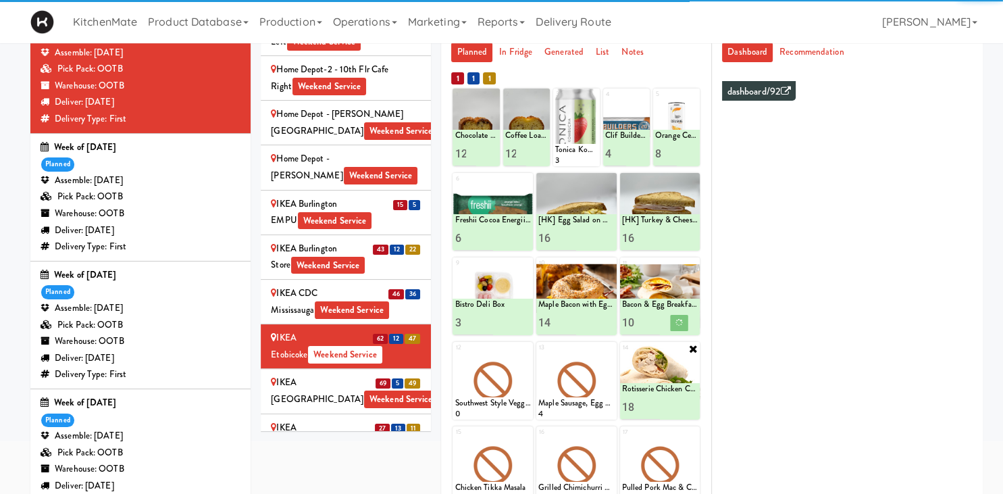
click at [653, 409] on input "17" at bounding box center [641, 407] width 38 height 25
click at [653, 409] on input "16" at bounding box center [641, 407] width 38 height 25
click at [653, 409] on input "15" at bounding box center [641, 407] width 38 height 25
click at [653, 409] on input "14" at bounding box center [641, 407] width 38 height 25
click at [654, 411] on input "13" at bounding box center [641, 407] width 38 height 25
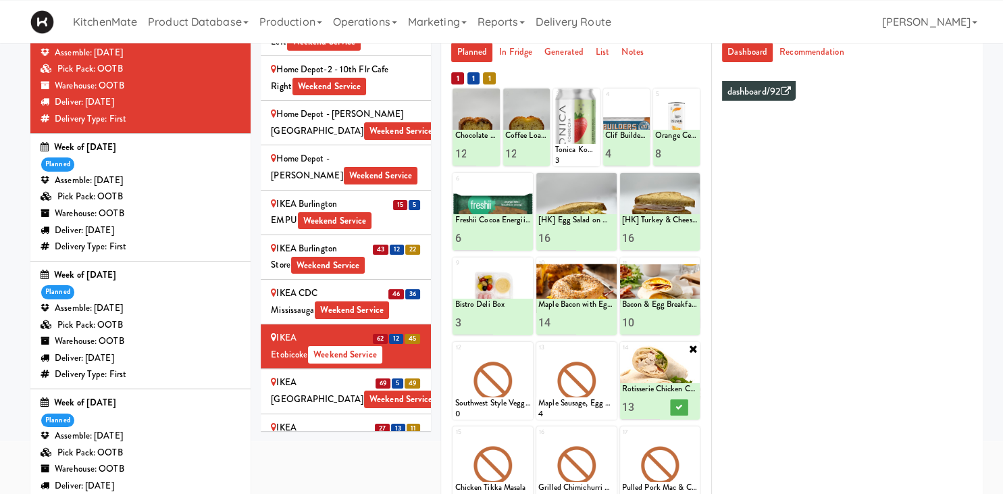
type input "14"
click at [653, 405] on input "14" at bounding box center [641, 407] width 38 height 25
click at [684, 409] on button at bounding box center [679, 407] width 18 height 16
click at [387, 464] on div "IKEA TODO Store Weekend Service" at bounding box center [346, 480] width 150 height 33
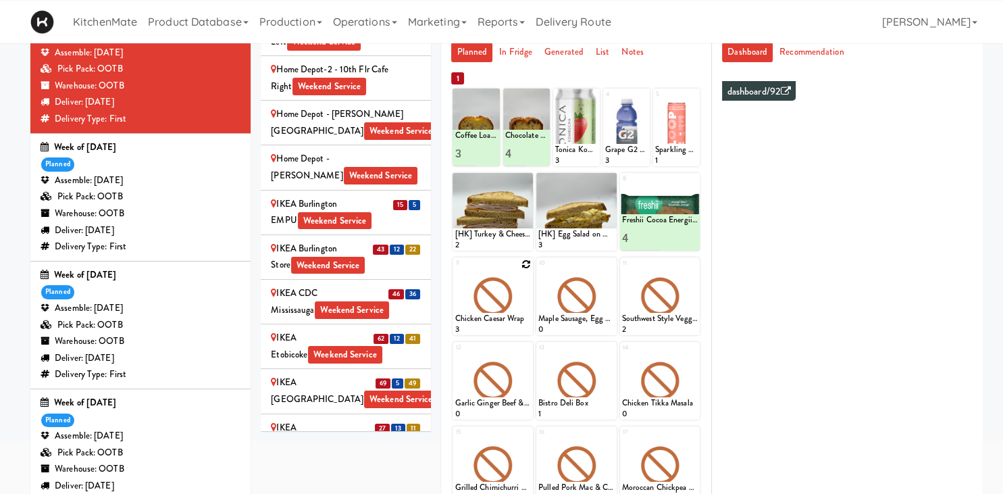
click at [524, 266] on icon at bounding box center [526, 263] width 9 height 9
click at [455, 270] on select "- Empty - Activia Probiotic Peach Mango Smoothie Chocolate Milk Tetra Pack Coca…" at bounding box center [493, 302] width 76 height 65
click option "Rotisserie Chicken Chipotle Wrap" at bounding box center [0, 0] width 0 height 0
click at [486, 320] on input "2" at bounding box center [474, 322] width 38 height 25
type input "3"
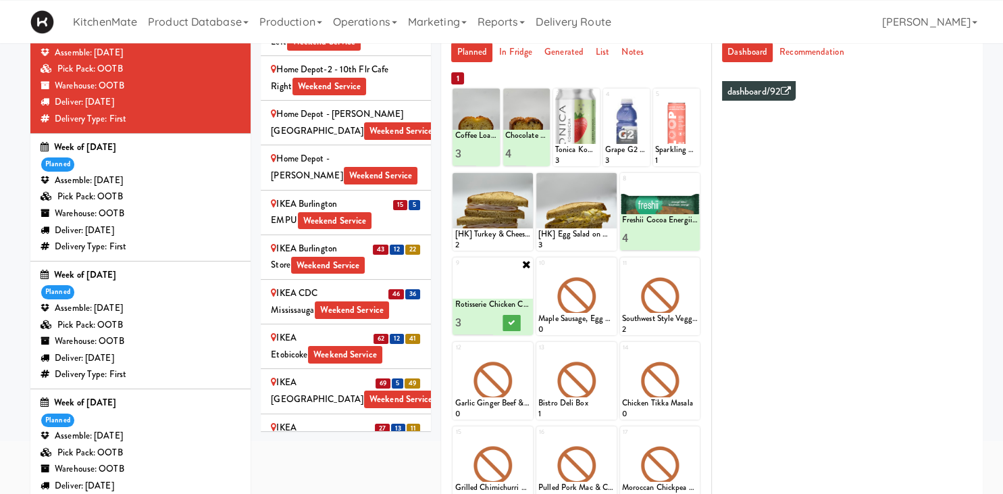
click at [486, 320] on input "3" at bounding box center [474, 322] width 38 height 25
click at [507, 325] on button at bounding box center [512, 323] width 18 height 16
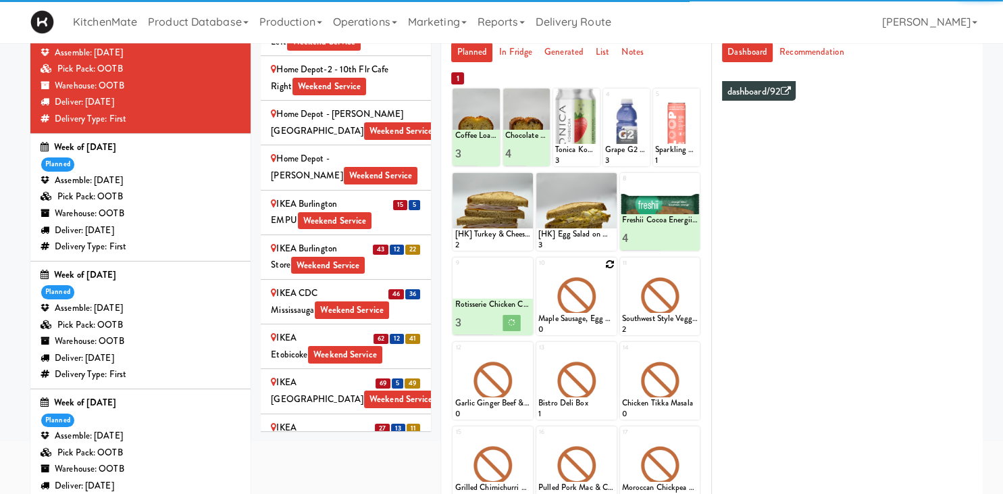
click at [611, 268] on icon at bounding box center [609, 263] width 9 height 9
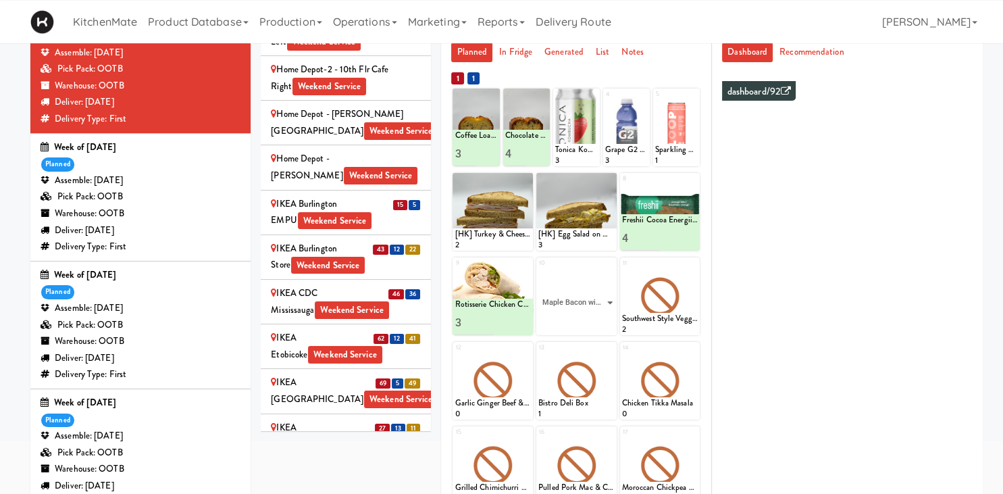
click option "Maple Bacon with Egg & Cheddar on Sesame Seed Bagel" at bounding box center [0, 0] width 0 height 0
click at [571, 321] on input "2" at bounding box center [557, 322] width 38 height 25
type input "3"
click at [571, 321] on input "3" at bounding box center [557, 322] width 38 height 25
click at [593, 322] on icon at bounding box center [595, 322] width 7 height 7
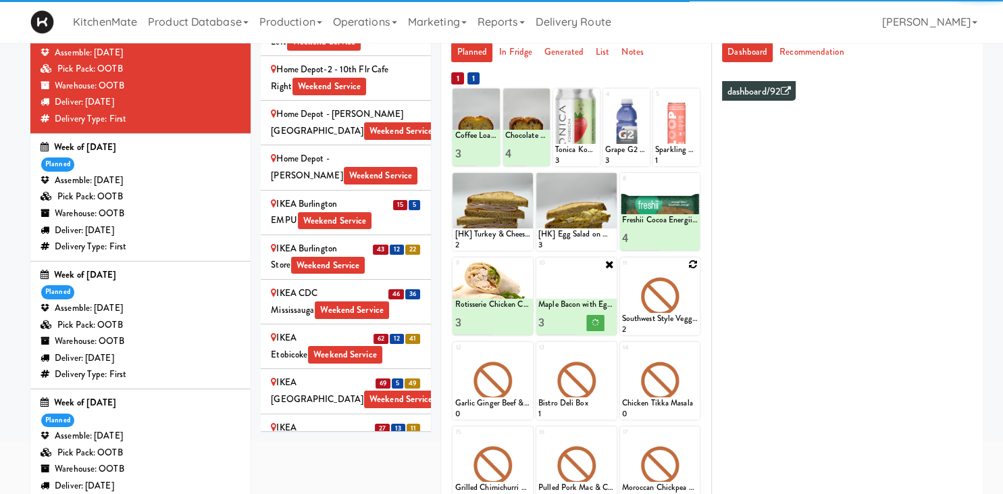
click at [690, 270] on div at bounding box center [660, 296] width 80 height 78
click at [676, 306] on div at bounding box center [660, 296] width 80 height 78
click at [695, 264] on icon at bounding box center [692, 263] width 9 height 9
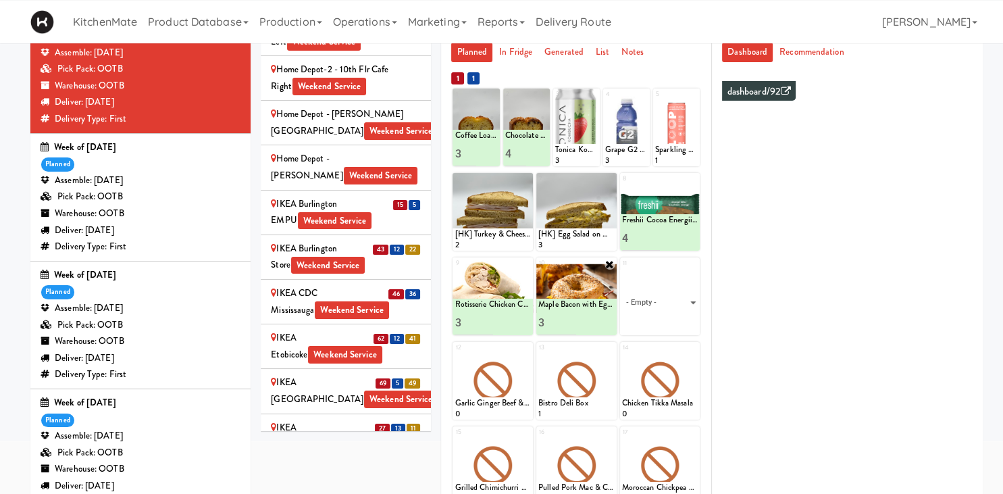
click at [622, 270] on select "- Empty - Activia Probiotic Peach Mango Smoothie Chocolate Milk Tetra Pack Coca…" at bounding box center [660, 302] width 76 height 65
click option "Sesame Tofu Rainbow Bowl" at bounding box center [0, 0] width 0 height 0
click at [654, 316] on input "1" at bounding box center [641, 322] width 38 height 25
type input "2"
click at [648, 321] on input "2" at bounding box center [641, 322] width 38 height 25
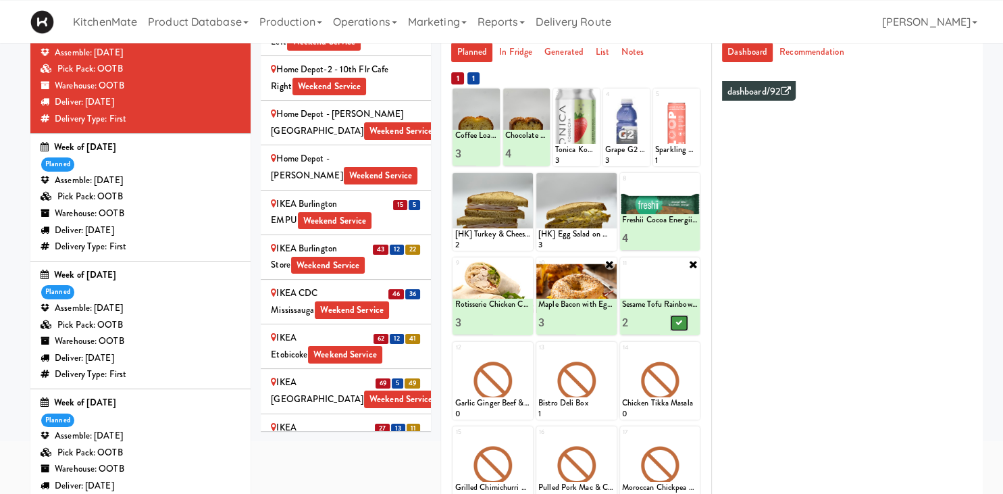
click at [675, 322] on button at bounding box center [679, 323] width 18 height 16
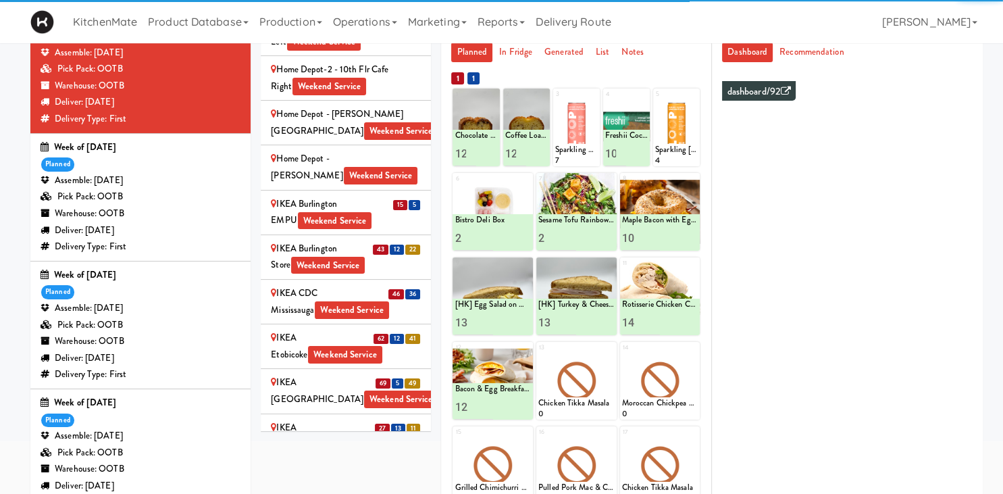
click at [359, 464] on div "IKEA TODO Store Weekend Service" at bounding box center [346, 480] width 150 height 33
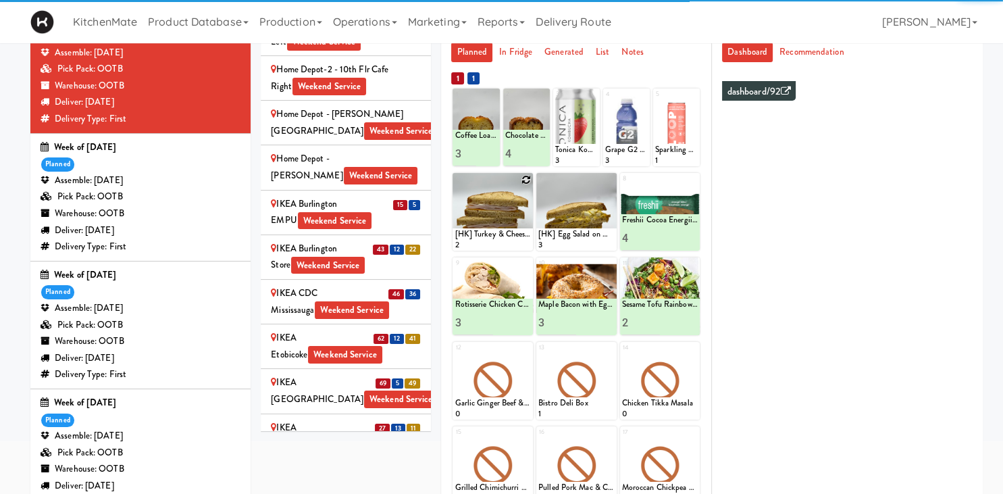
click at [527, 180] on icon at bounding box center [526, 179] width 9 height 9
click at [517, 199] on select "- Empty - Activia Probiotic Peach Mango Smoothie Chocolate Milk Tetra Pack Coca…" at bounding box center [493, 218] width 76 height 65
select select "number:23631"
click option "[HK] Turkey & Cheese Multigrain" at bounding box center [0, 0] width 0 height 0
click at [488, 235] on input "1" at bounding box center [474, 238] width 38 height 25
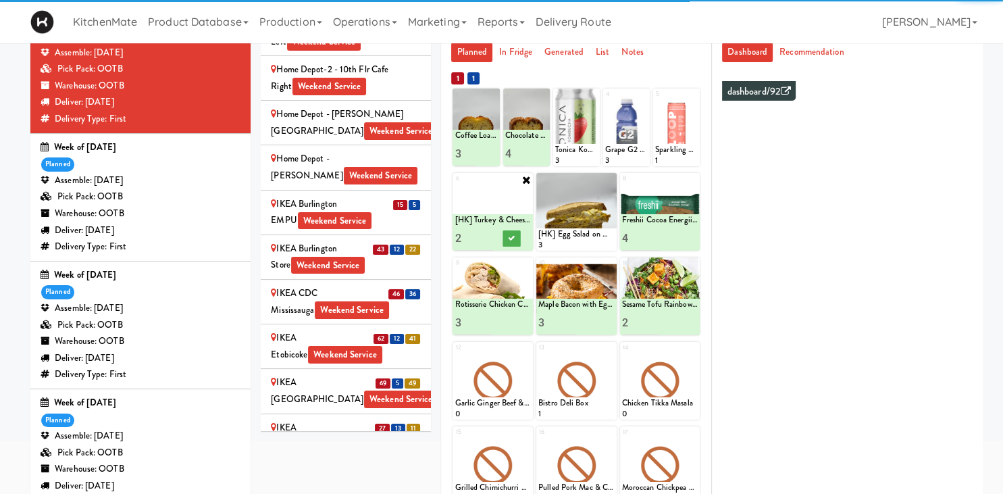
click at [488, 235] on input "2" at bounding box center [474, 238] width 38 height 25
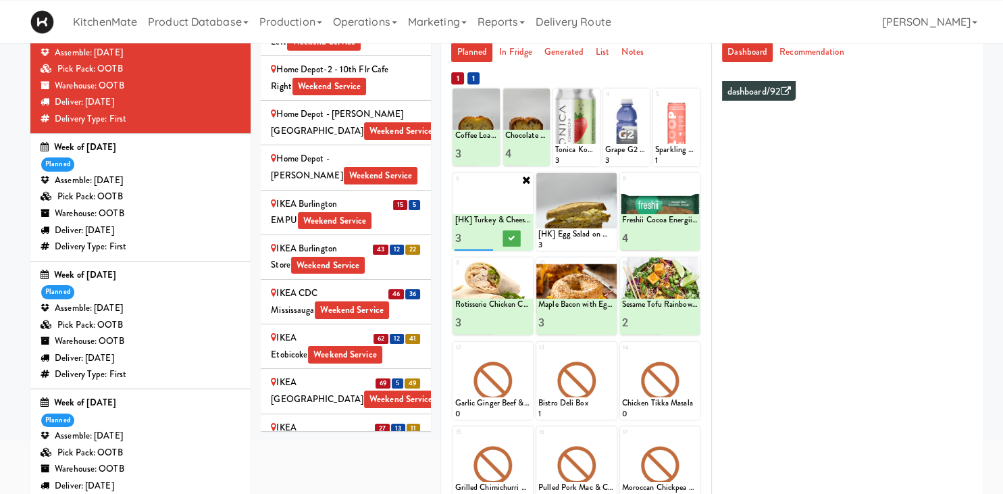
type input "3"
click at [488, 235] on input "3" at bounding box center [474, 238] width 38 height 25
click at [507, 241] on button at bounding box center [512, 238] width 18 height 16
click at [611, 179] on icon at bounding box center [609, 179] width 9 height 9
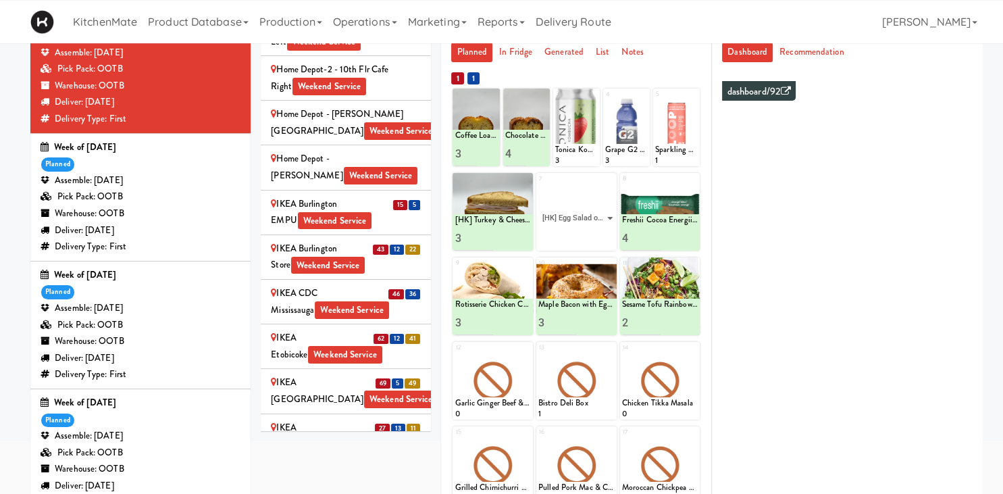
click option "[HK] Egg Salad on Multigrain" at bounding box center [0, 0] width 0 height 0
click at [571, 234] on input "2" at bounding box center [557, 238] width 38 height 25
type input "3"
click at [571, 234] on input "3" at bounding box center [557, 238] width 38 height 25
click at [592, 236] on icon at bounding box center [595, 237] width 7 height 7
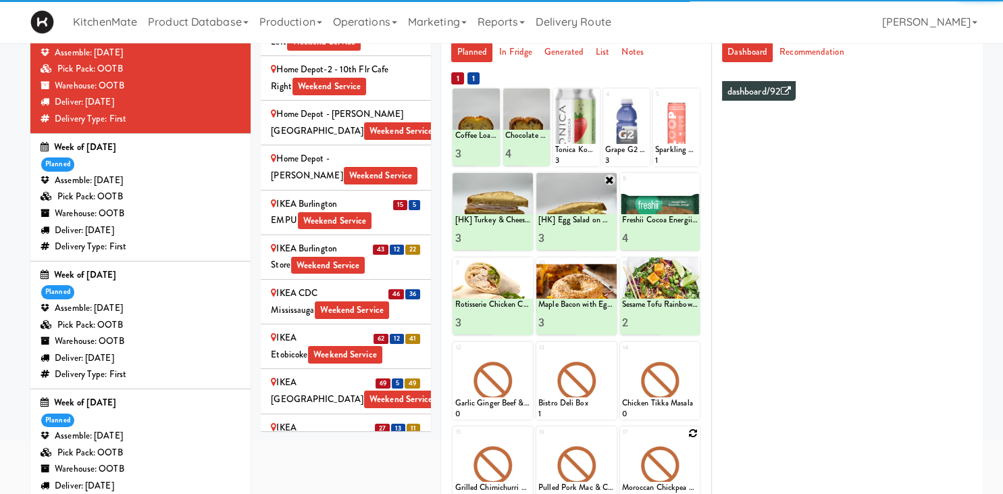
scroll to position [329, 0]
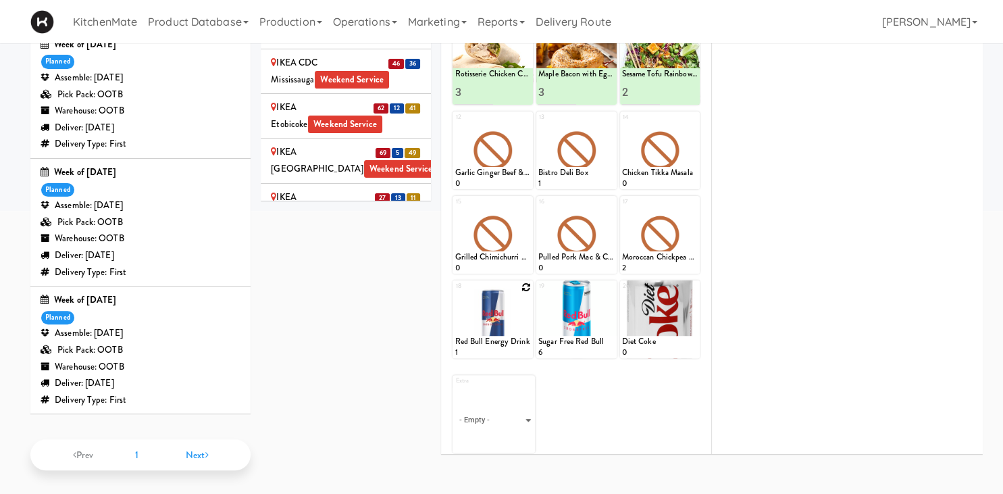
click at [528, 284] on icon at bounding box center [526, 286] width 9 height 9
click at [455, 293] on select "- Empty - Activia Probiotic Peach Mango Smoothie Chocolate Milk Tetra Pack Coca…" at bounding box center [493, 325] width 76 height 65
click option "Red Bull Energy Drink" at bounding box center [0, 0] width 0 height 0
click at [486, 340] on input "2" at bounding box center [474, 345] width 38 height 25
click at [486, 340] on input "3" at bounding box center [474, 345] width 38 height 25
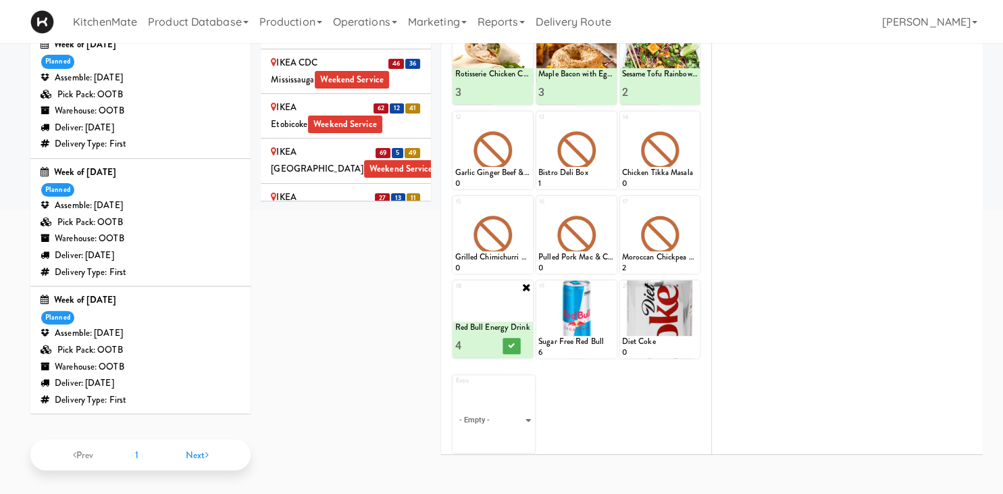
type input "4"
click at [486, 340] on input "4" at bounding box center [474, 345] width 38 height 25
click at [509, 344] on icon at bounding box center [512, 345] width 7 height 7
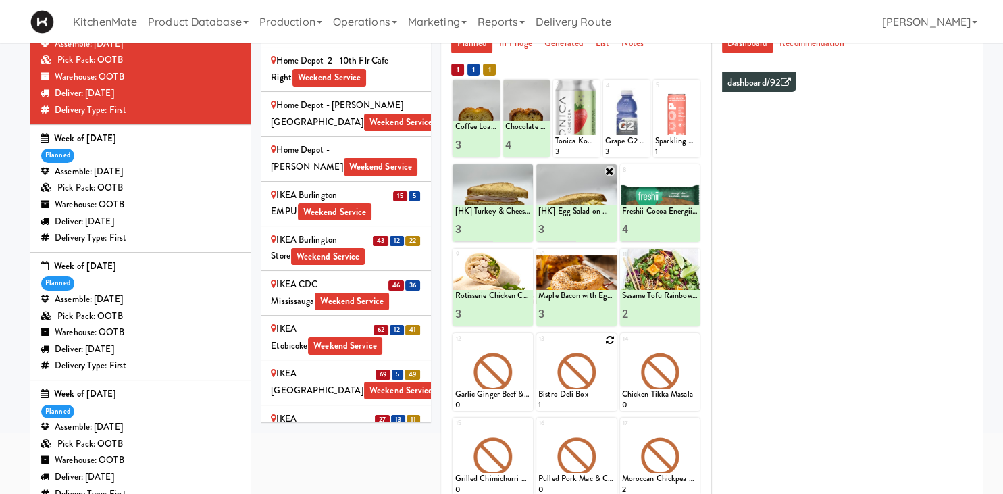
scroll to position [0, 0]
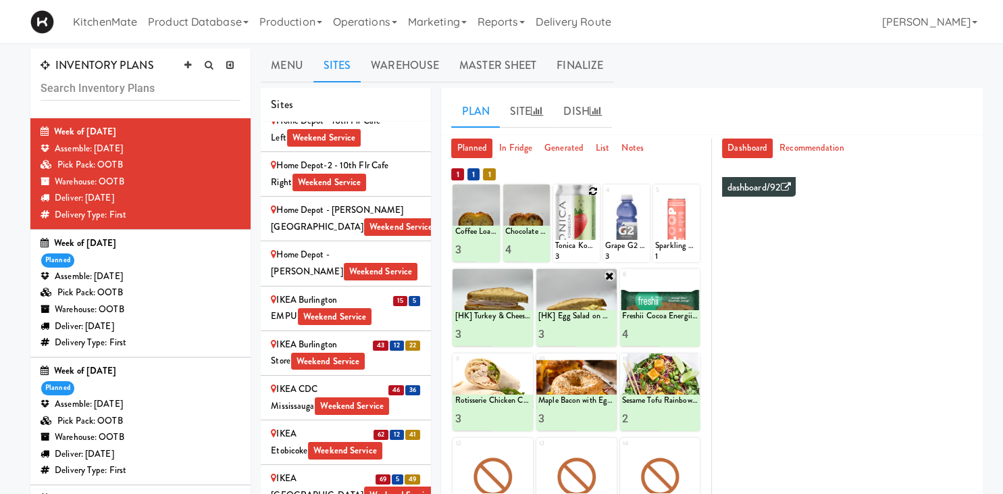
click at [596, 188] on icon at bounding box center [592, 190] width 9 height 9
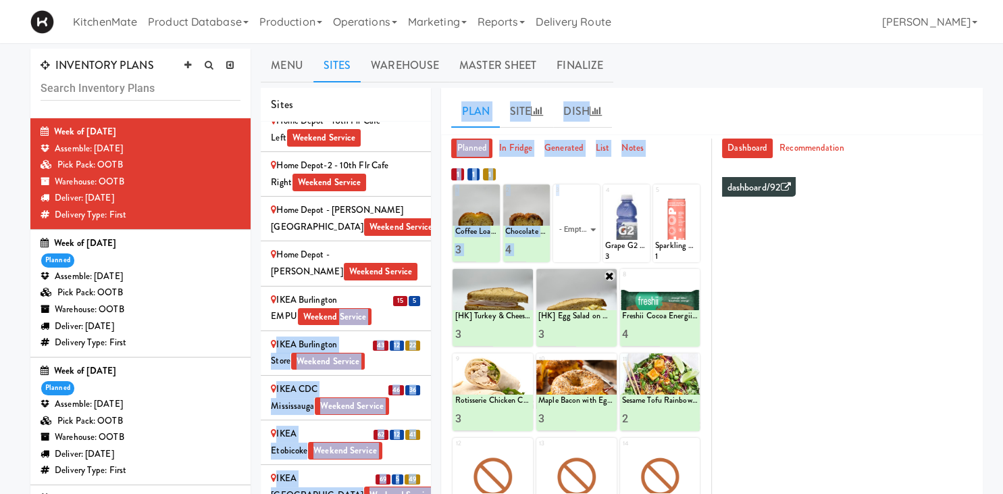
drag, startPoint x: 596, startPoint y: 187, endPoint x: 387, endPoint y: 176, distance: 209.1
click at [451, 176] on div "1 Coffee Loaf Cake 3 2 Chocolate Chip Loaf Cake 4 3 4 5 6 [HK] Turkey & Cheese …" at bounding box center [576, 471] width 250 height 617
click at [355, 381] on div "IKEA CDC Mississauga Weekend Service" at bounding box center [346, 397] width 150 height 33
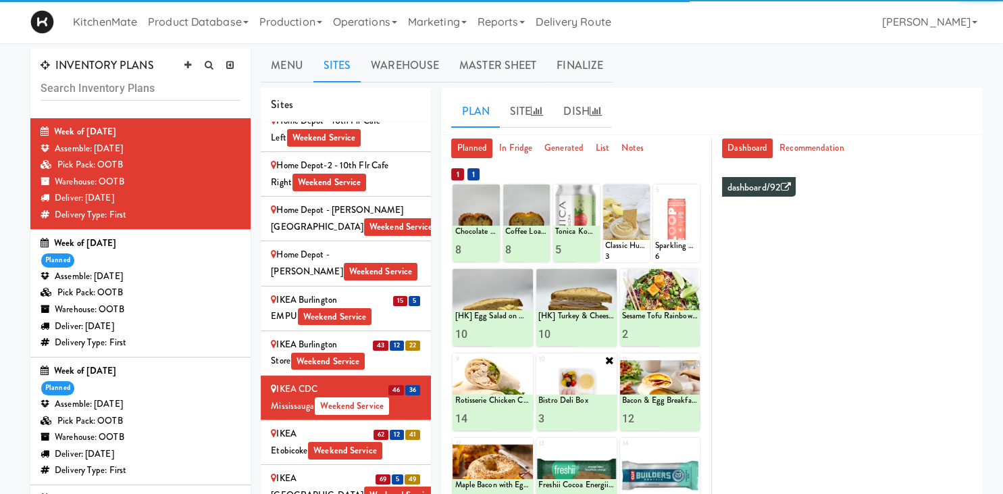
scroll to position [51, 0]
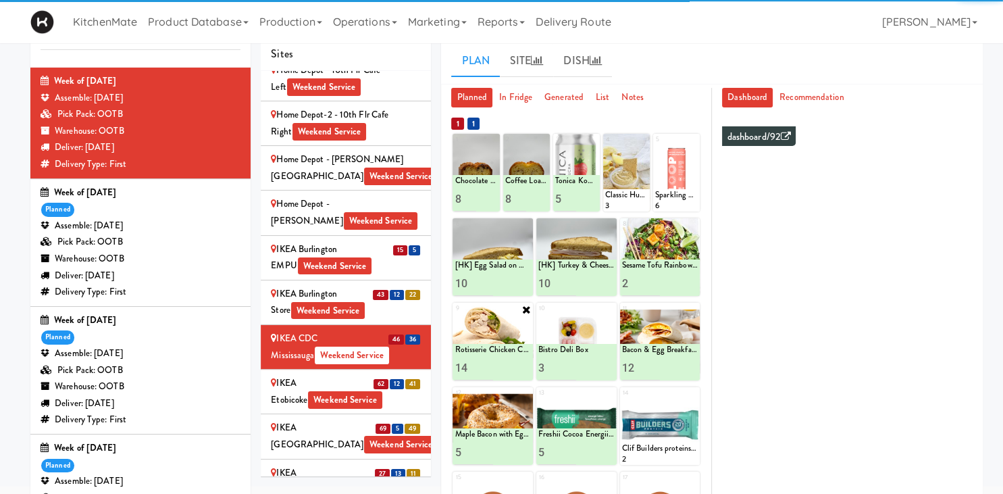
click at [484, 371] on input "13" at bounding box center [474, 367] width 38 height 25
type input "12"
click at [484, 371] on input "12" at bounding box center [474, 367] width 38 height 25
click at [515, 367] on icon at bounding box center [512, 367] width 7 height 7
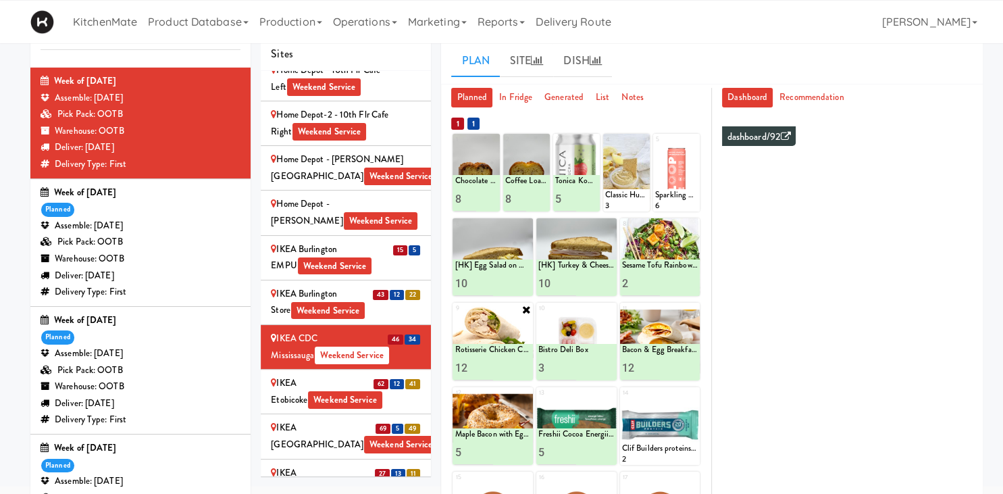
click at [386, 286] on div "IKEA Burlington Store Weekend Service" at bounding box center [346, 302] width 150 height 33
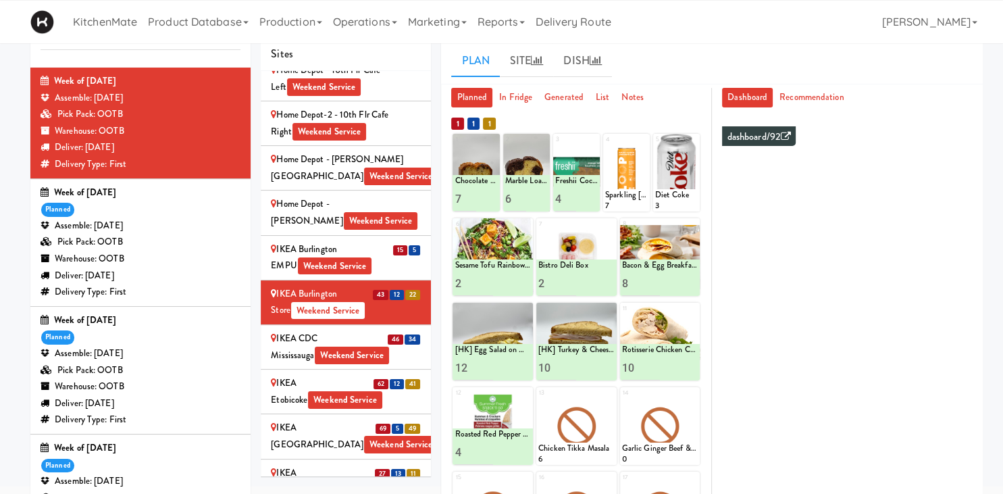
click at [328, 375] on div "IKEA Etobicoke Weekend Service" at bounding box center [346, 391] width 150 height 33
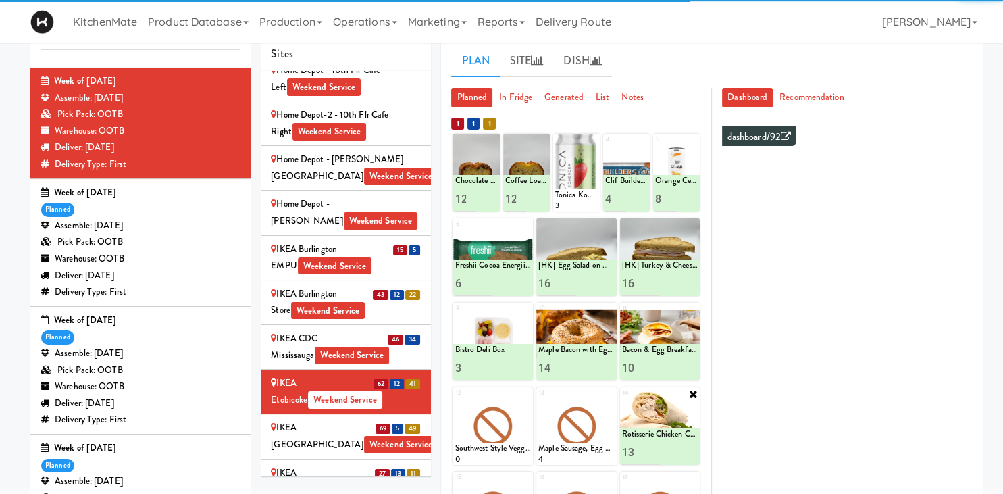
click at [653, 455] on input "13" at bounding box center [641, 452] width 38 height 25
type input "12"
click at [653, 455] on input "12" at bounding box center [641, 452] width 38 height 25
click at [681, 449] on icon at bounding box center [679, 452] width 7 height 7
click at [354, 420] on div "IKEA North York Store Weekend Service" at bounding box center [346, 436] width 150 height 33
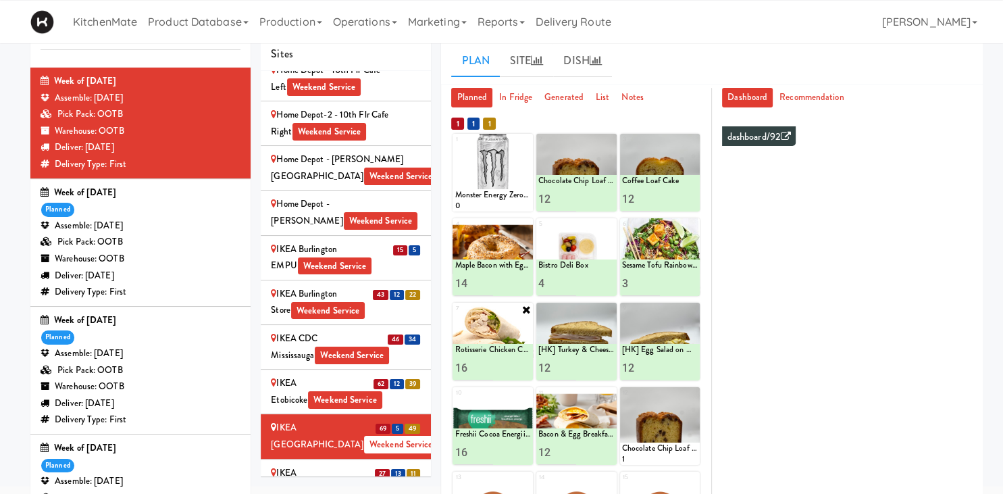
scroll to position [130, 0]
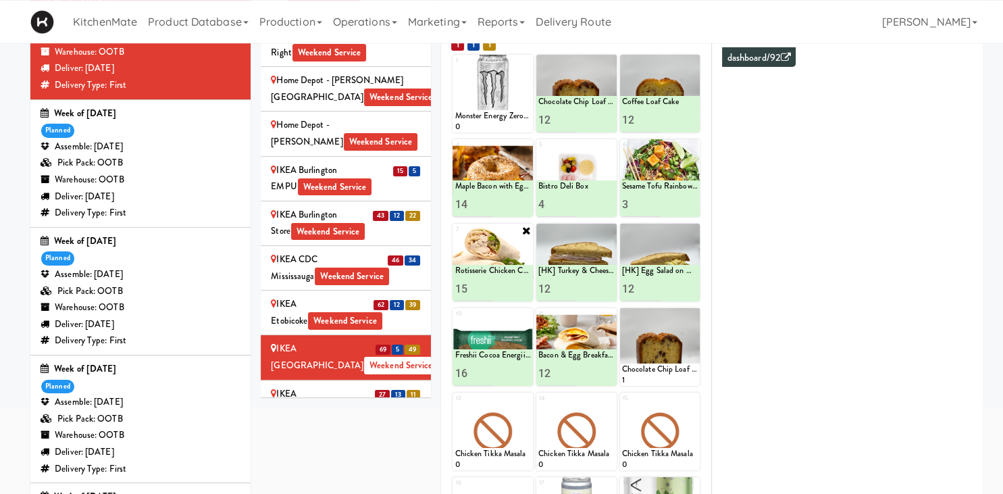
click at [486, 295] on input "15" at bounding box center [474, 288] width 38 height 25
type input "14"
click at [486, 295] on input "14" at bounding box center [474, 288] width 38 height 25
click at [511, 291] on icon at bounding box center [512, 288] width 7 height 7
click at [395, 386] on div "IKEA Scarborough Town Center Weekend Service" at bounding box center [346, 402] width 150 height 33
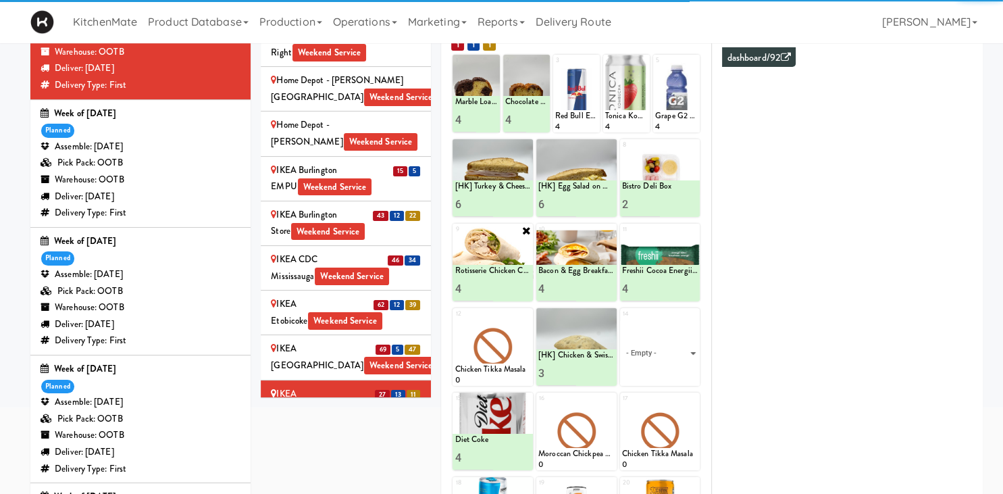
click at [483, 293] on input "4" at bounding box center [474, 288] width 38 height 25
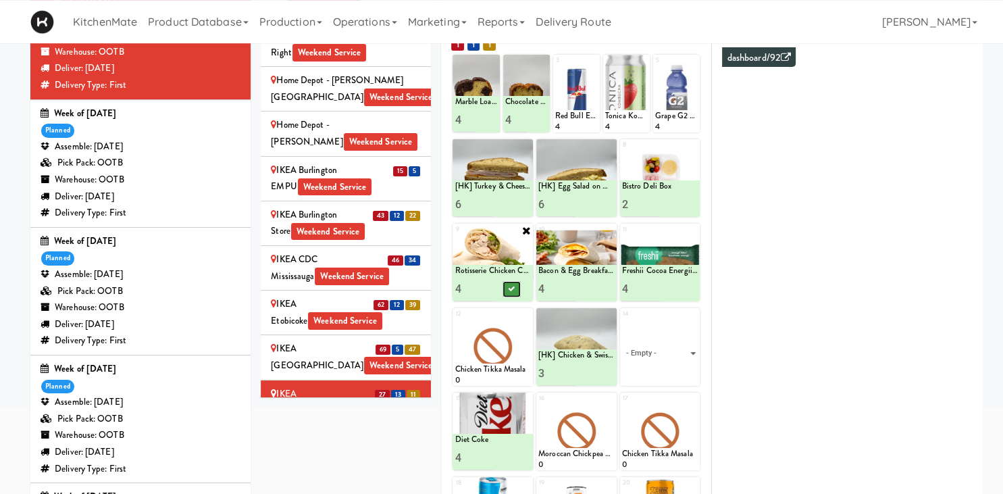
click at [509, 292] on icon at bounding box center [512, 288] width 7 height 7
click at [485, 292] on input "3" at bounding box center [474, 288] width 38 height 25
type input "3"
click at [487, 290] on input "3" at bounding box center [474, 288] width 38 height 25
click at [511, 290] on icon at bounding box center [512, 288] width 7 height 7
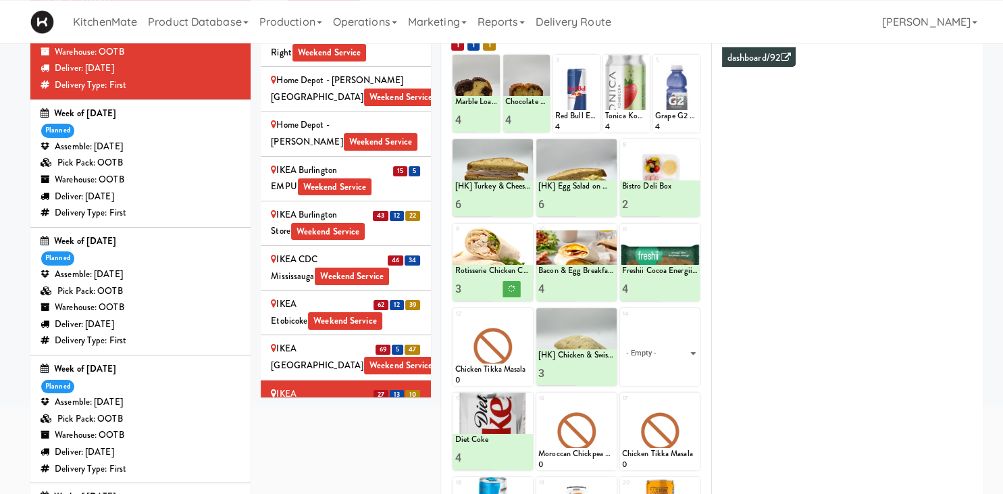
click at [370, 430] on div "IKEA TODO Store Weekend Service" at bounding box center [346, 446] width 150 height 33
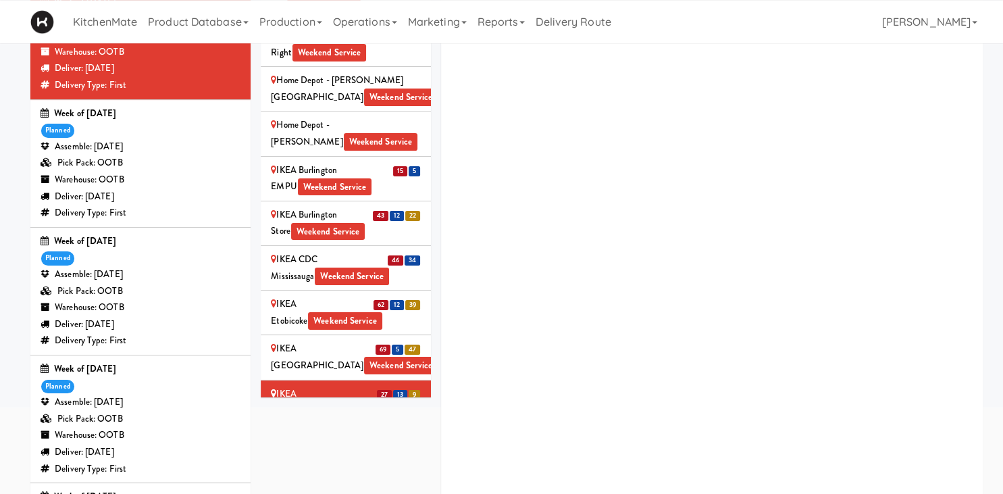
click at [400, 434] on span "4" at bounding box center [401, 439] width 12 height 10
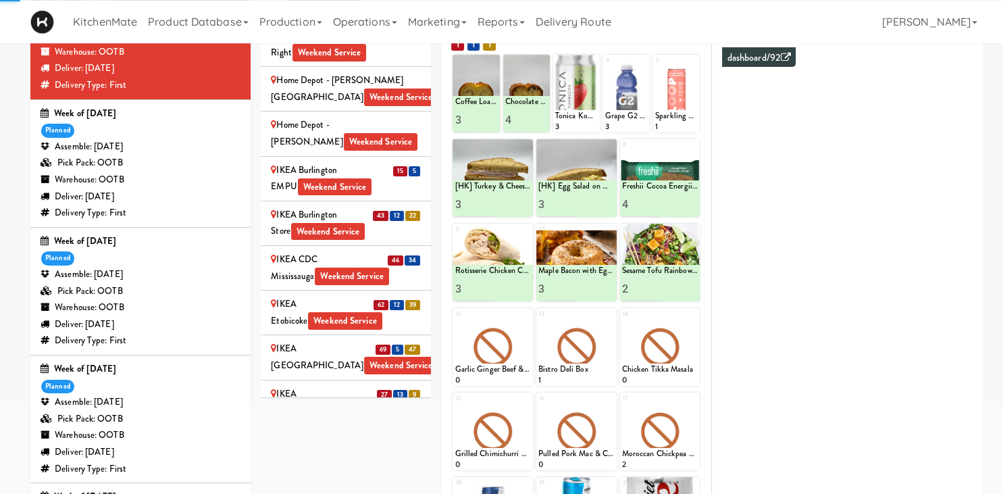
click at [355, 475] on div "IKEA Vaughan Store Weekend Service" at bounding box center [346, 491] width 150 height 33
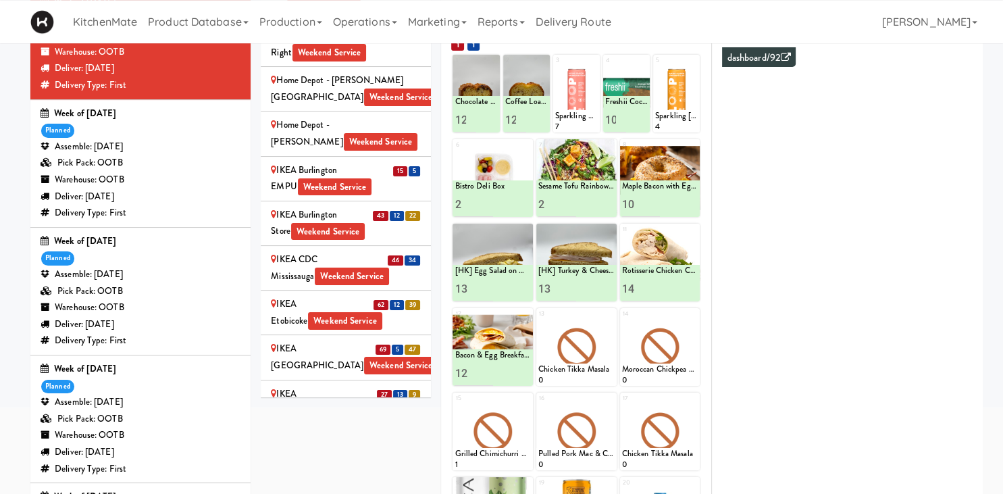
scroll to position [1514, 0]
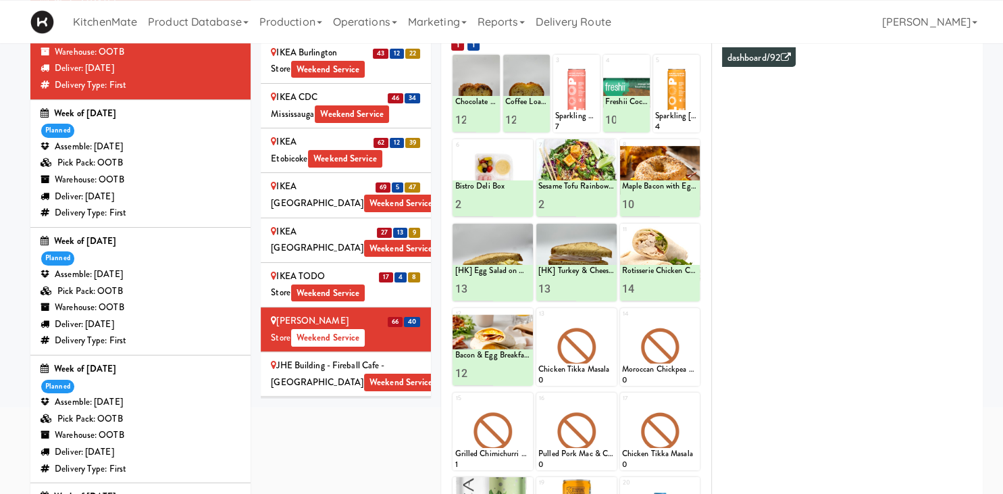
click at [395, 402] on div "Joseph Brant Hospital Weekend Service" at bounding box center [346, 418] width 150 height 33
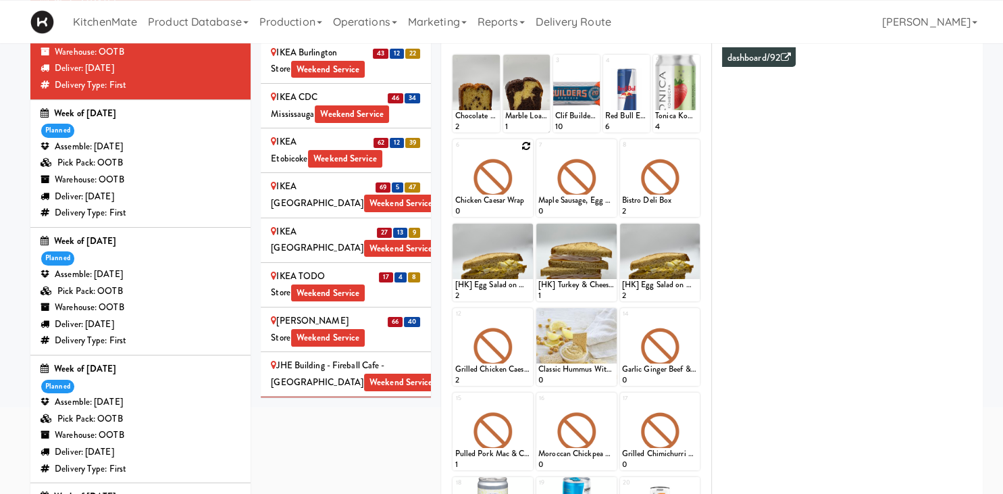
click at [526, 142] on icon at bounding box center [526, 145] width 9 height 9
click at [455, 152] on select "- Empty - Activia Probiotic Peach Mango Smoothie Chocolate Milk Tetra Pack Coca…" at bounding box center [493, 184] width 76 height 65
click option "Sesame Tofu Rainbow Bowl" at bounding box center [0, 0] width 0 height 0
type input "2"
click at [488, 201] on input "2" at bounding box center [474, 204] width 38 height 25
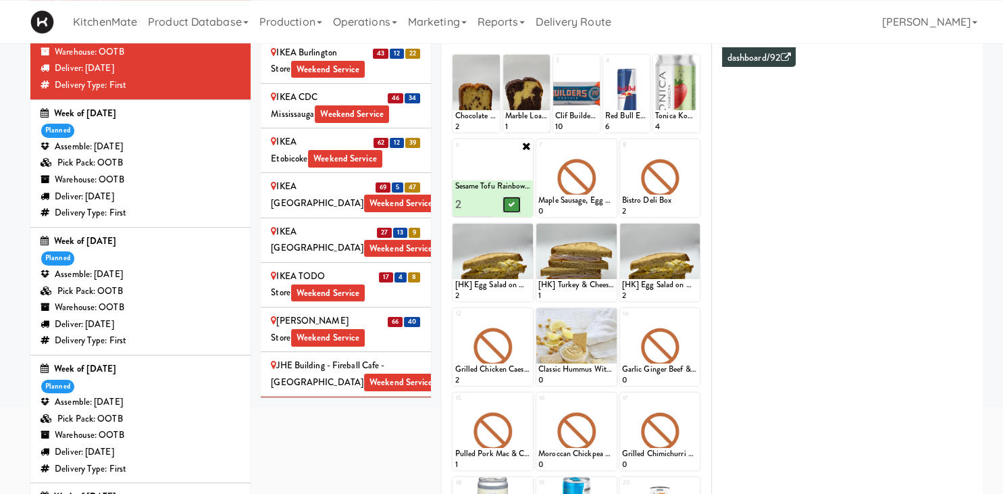
click at [515, 206] on icon at bounding box center [512, 204] width 7 height 7
click at [609, 149] on icon at bounding box center [609, 145] width 9 height 9
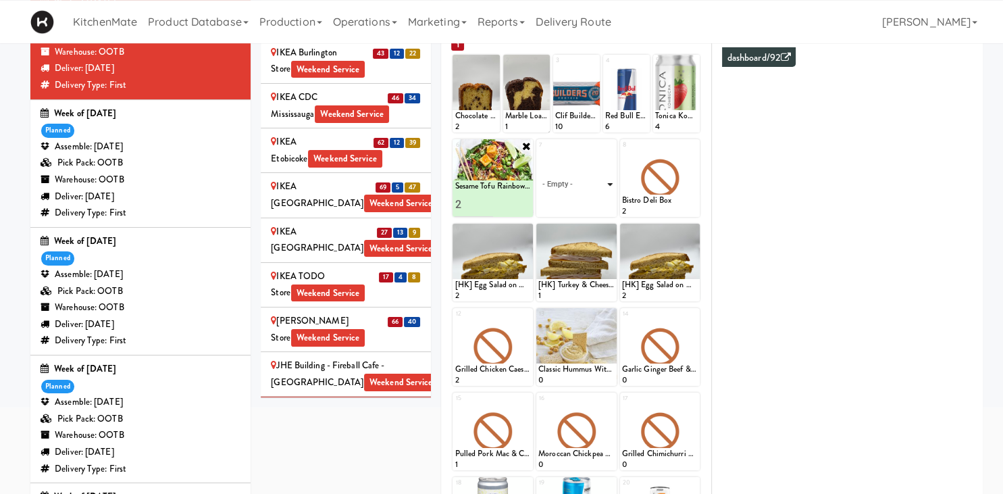
click at [538, 152] on select "- Empty - Activia Probiotic Peach Mango Smoothie Chocolate Milk Tetra Pack Coca…" at bounding box center [576, 184] width 76 height 65
click option "Maple Bacon with Egg & Cheddar on Sesame Seed Bagel" at bounding box center [0, 0] width 0 height 0
click at [570, 199] on input "2" at bounding box center [557, 204] width 38 height 25
type input "3"
click at [570, 199] on input "3" at bounding box center [557, 204] width 38 height 25
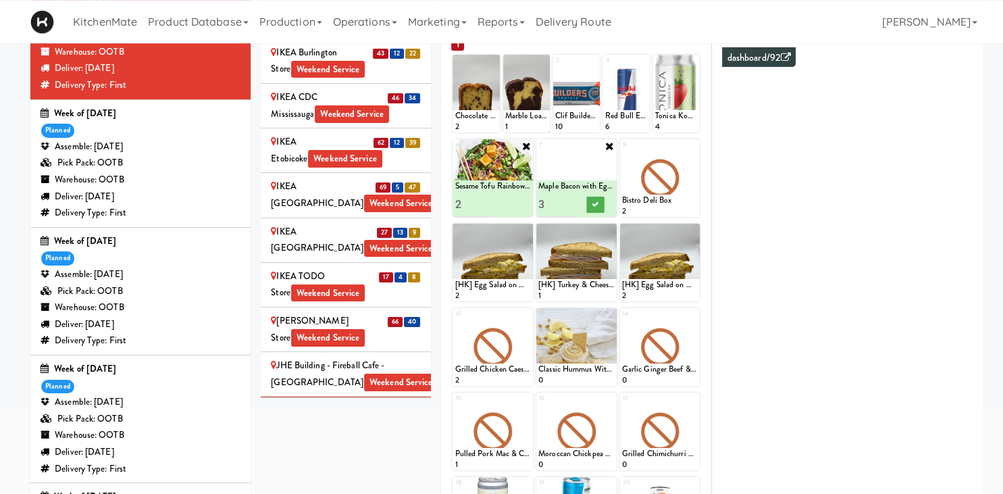
click at [605, 200] on div at bounding box center [595, 204] width 38 height 25
click at [596, 202] on icon at bounding box center [595, 204] width 7 height 7
click at [526, 230] on icon at bounding box center [526, 230] width 9 height 9
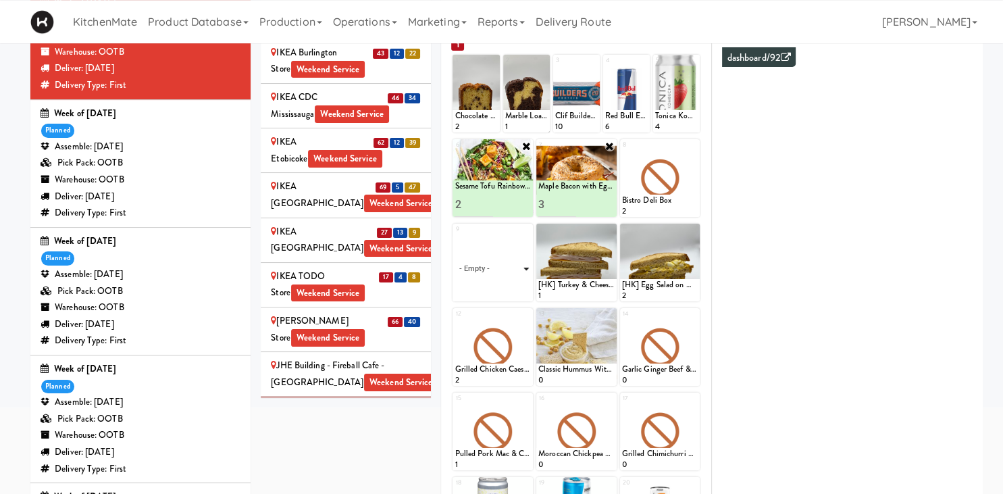
click at [455, 236] on select "- Empty - Activia Probiotic Peach Mango Smoothie Chocolate Milk Tetra Pack Coca…" at bounding box center [493, 268] width 76 height 65
click option "[HK] Egg Salad on Multigrain" at bounding box center [0, 0] width 0 height 0
click at [487, 284] on input "2" at bounding box center [474, 288] width 38 height 25
type input "3"
click at [487, 284] on input "3" at bounding box center [474, 288] width 38 height 25
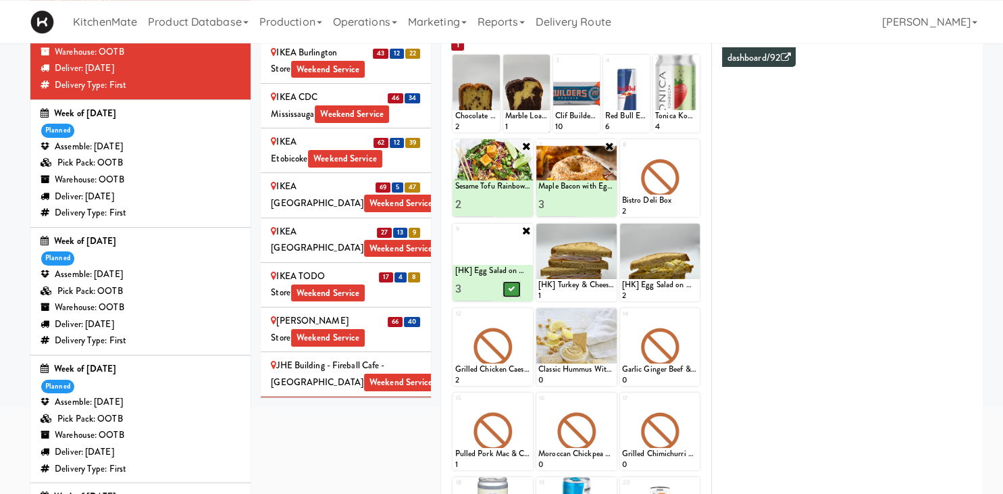
click at [513, 290] on icon at bounding box center [512, 288] width 7 height 7
click at [611, 230] on icon at bounding box center [609, 230] width 9 height 9
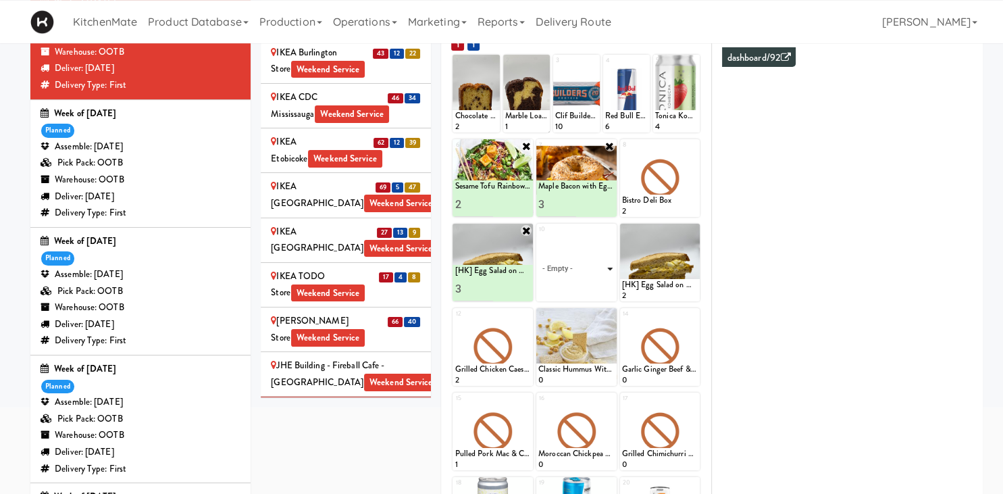
click at [538, 236] on select "- Empty - Activia Probiotic Peach Mango Smoothie Chocolate Milk Tetra Pack Coca…" at bounding box center [576, 268] width 76 height 65
click option "[HK] Turkey & Cheese Multigrain" at bounding box center [0, 0] width 0 height 0
click at [569, 288] on input "2" at bounding box center [557, 288] width 38 height 25
type input "3"
click at [569, 288] on input "3" at bounding box center [557, 288] width 38 height 25
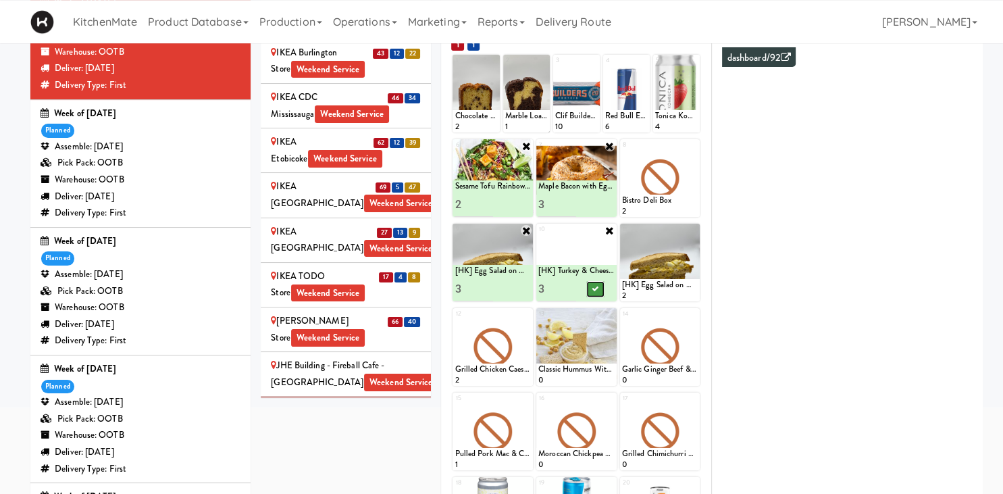
click at [594, 287] on icon at bounding box center [595, 288] width 7 height 7
click at [693, 145] on icon at bounding box center [692, 145] width 9 height 9
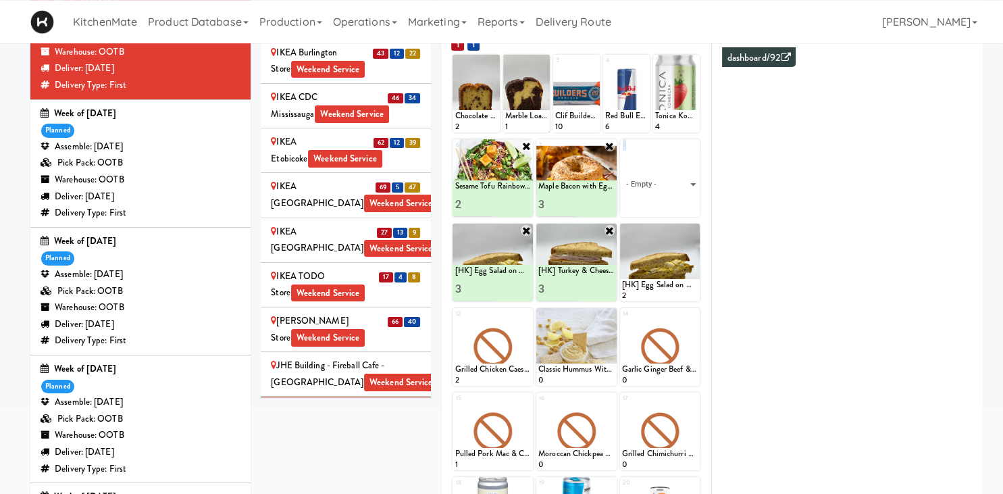
click at [693, 145] on div "8 - Empty - Activia Probiotic Peach Mango Smoothie Chocolate Milk Tetra Pack Co…" at bounding box center [660, 178] width 80 height 78
click at [622, 152] on select "- Empty - Activia Probiotic Peach Mango Smoothie Chocolate Milk Tetra Pack Coca…" at bounding box center [660, 184] width 76 height 65
click option "Bistro Deli Box" at bounding box center [0, 0] width 0 height 0
type input "2"
click at [653, 200] on input "2" at bounding box center [641, 204] width 38 height 25
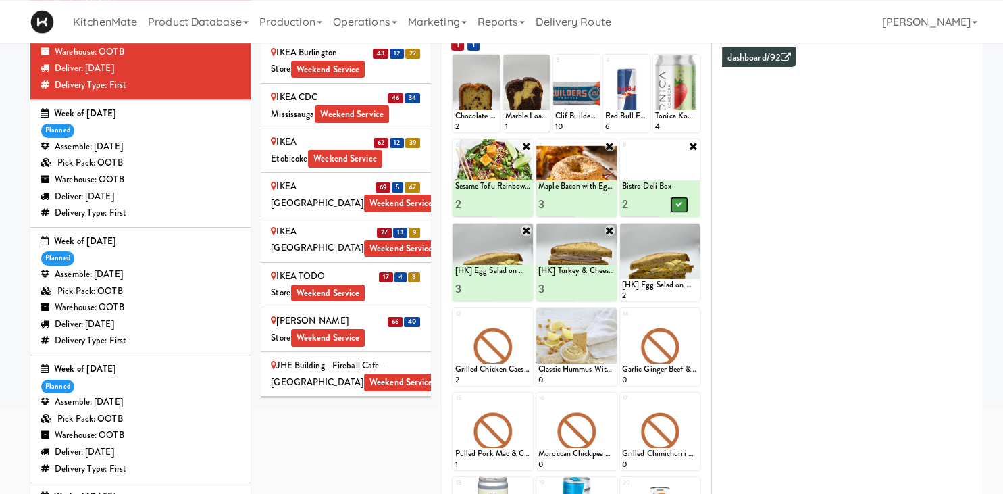
click at [680, 208] on button at bounding box center [679, 205] width 18 height 16
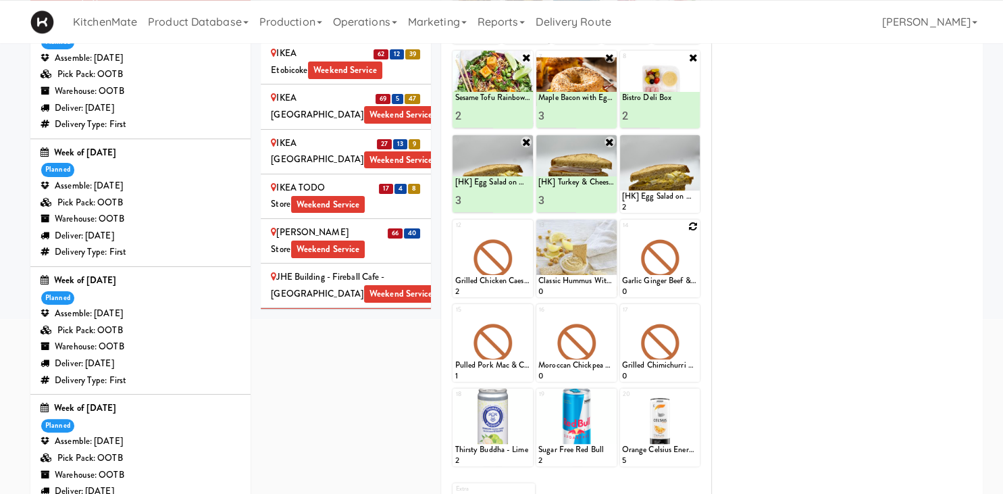
scroll to position [199, 0]
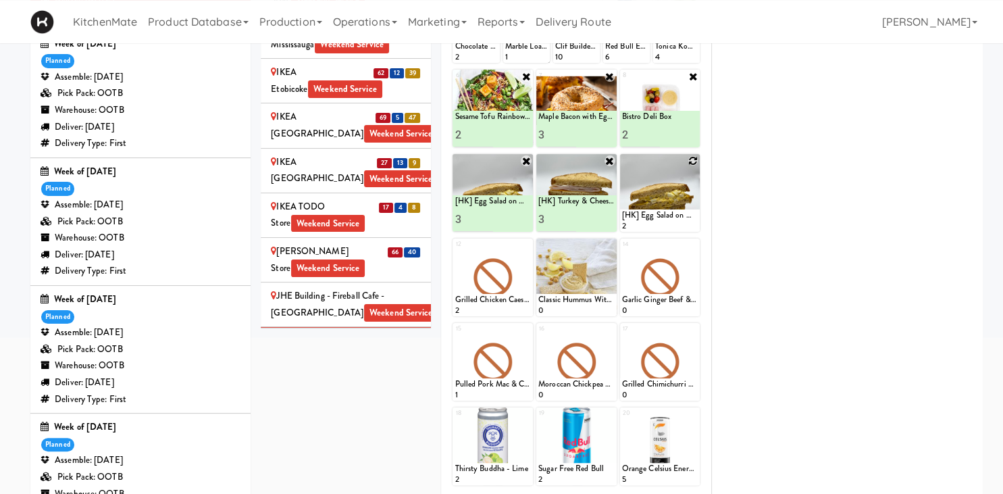
click at [696, 163] on icon at bounding box center [692, 160] width 9 height 9
click at [622, 167] on select "- Empty - Activia Probiotic Peach Mango Smoothie Chocolate Milk Tetra Pack Coca…" at bounding box center [660, 199] width 76 height 65
click at [667, 195] on select "- Empty - Activia Probiotic Peach Mango Smoothie Chocolate Milk Tetra Pack Coca…" at bounding box center [660, 199] width 76 height 65
click at [622, 167] on select "- Empty - Activia Probiotic Peach Mango Smoothie Chocolate Milk Tetra Pack Coca…" at bounding box center [660, 199] width 76 height 65
click option "Bacon & Egg Breakfast Wrap" at bounding box center [0, 0] width 0 height 0
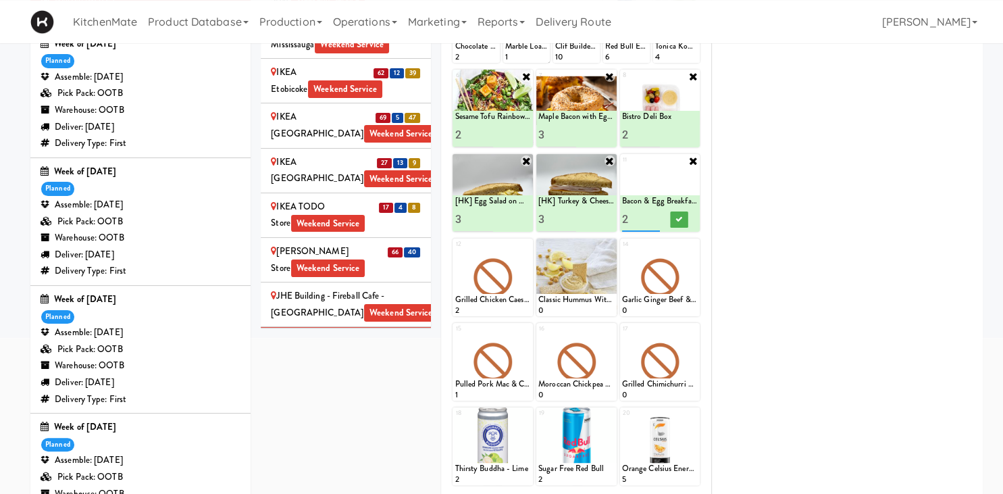
click at [657, 216] on input "2" at bounding box center [641, 219] width 38 height 25
type input "3"
click at [657, 216] on input "3" at bounding box center [641, 219] width 38 height 25
click at [678, 220] on icon at bounding box center [679, 219] width 7 height 7
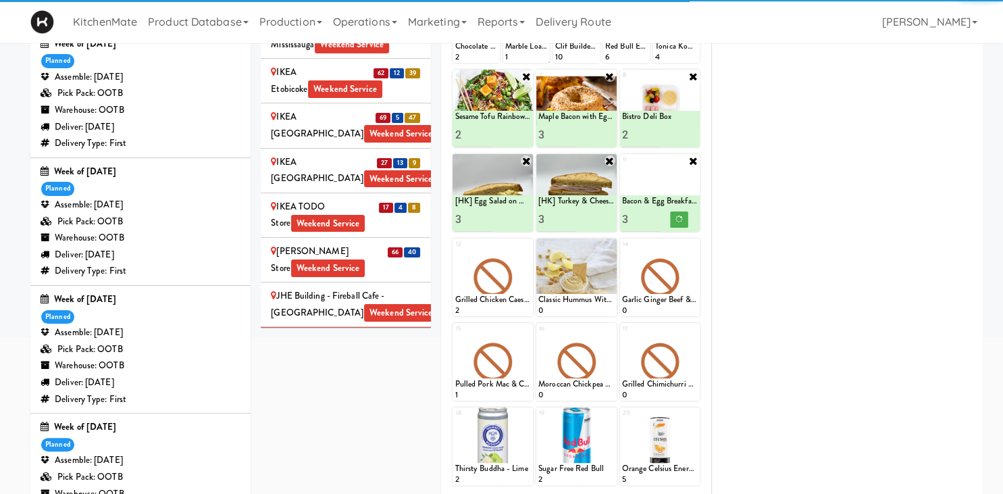
scroll to position [73, 0]
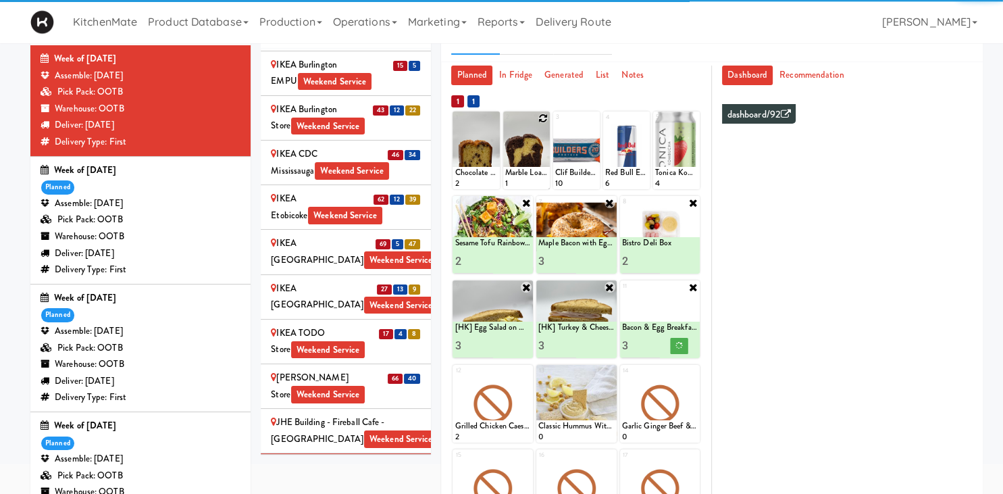
click at [542, 118] on icon at bounding box center [542, 117] width 9 height 9
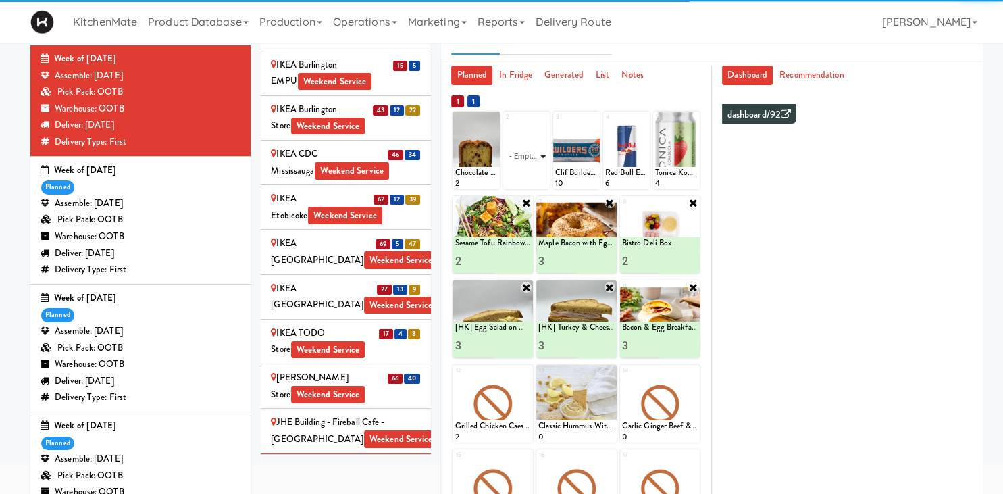
click at [536, 136] on select "- Empty - Activia Probiotic Peach Mango Smoothie Chocolate Milk Tetra Pack Coca…" at bounding box center [526, 156] width 43 height 65
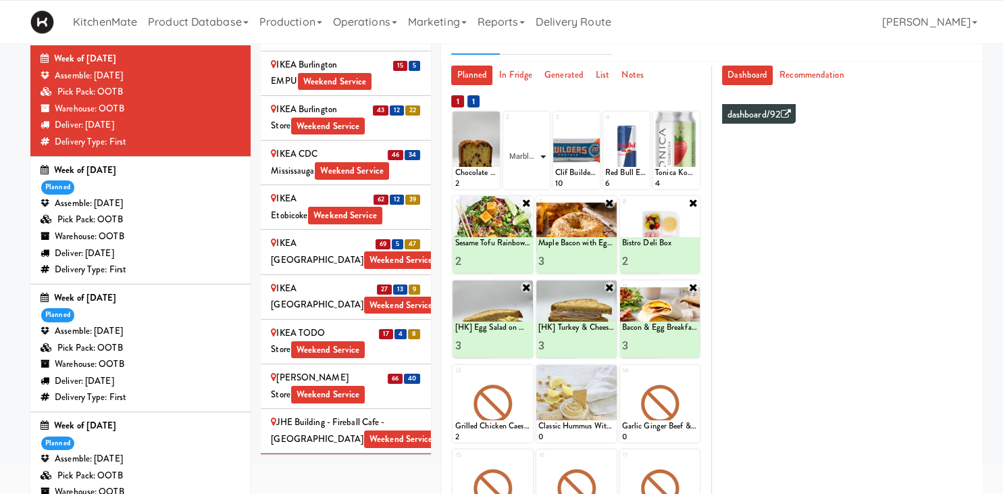
click option "Marble Loaf Cake" at bounding box center [0, 0] width 0 height 0
click at [518, 174] on input "2" at bounding box center [516, 176] width 22 height 25
type input "3"
click at [518, 174] on input "3" at bounding box center [516, 176] width 22 height 25
click at [536, 176] on icon at bounding box center [537, 176] width 7 height 7
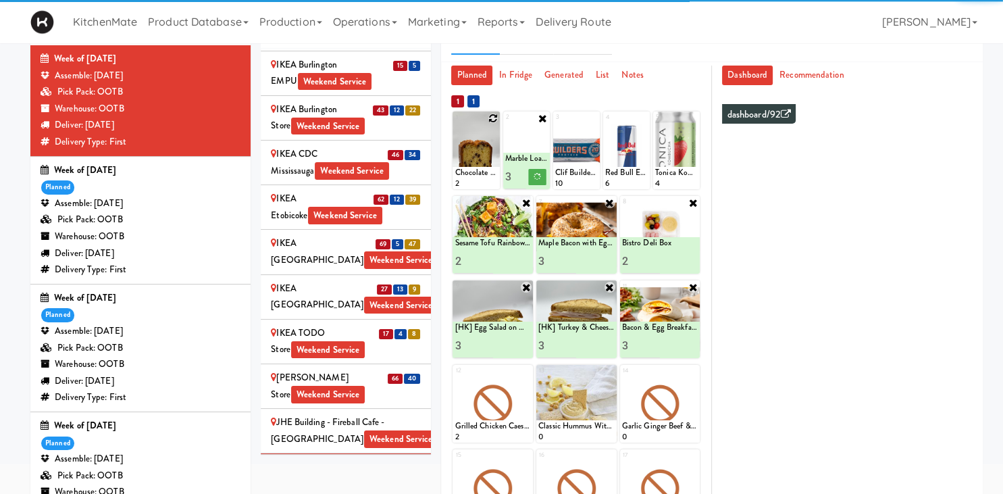
click at [494, 118] on icon at bounding box center [492, 117] width 9 height 9
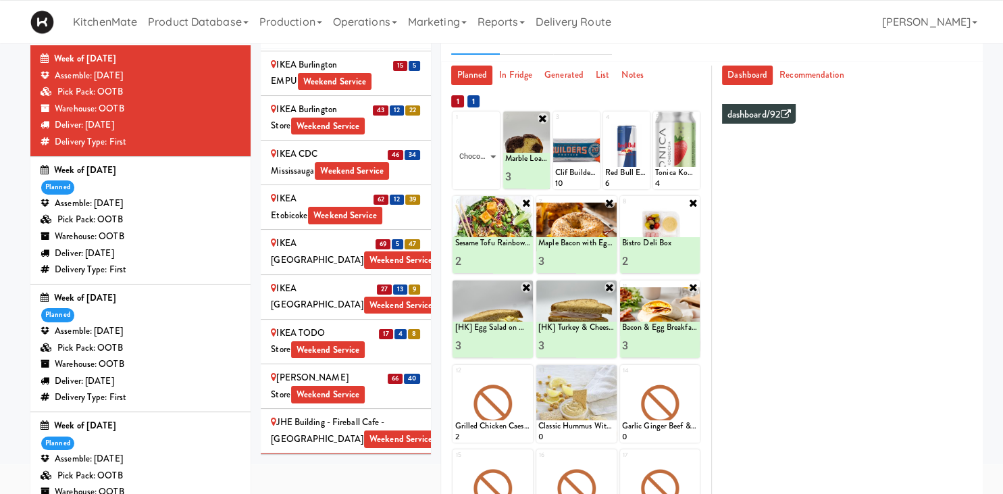
click option "Chocolate Chip Loaf Cake" at bounding box center [0, 0] width 0 height 0
click at [469, 170] on input "1" at bounding box center [466, 176] width 22 height 25
click at [468, 173] on input "2" at bounding box center [466, 176] width 22 height 25
type input "3"
click at [468, 173] on input "3" at bounding box center [466, 176] width 22 height 25
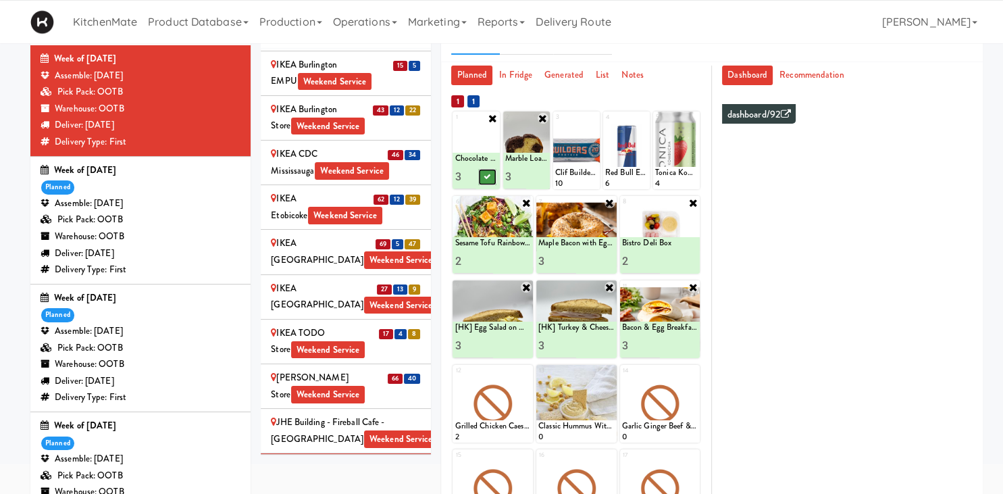
click at [486, 178] on icon at bounding box center [487, 176] width 7 height 7
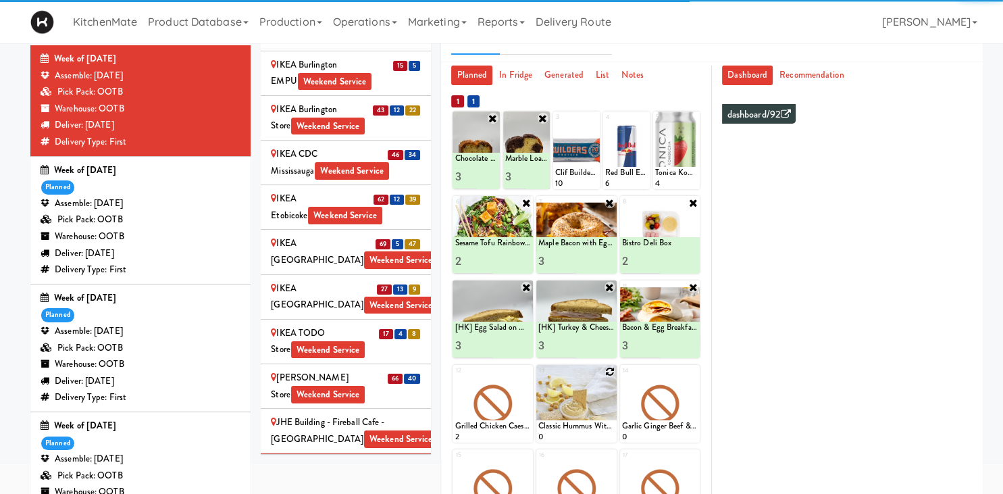
scroll to position [239, 0]
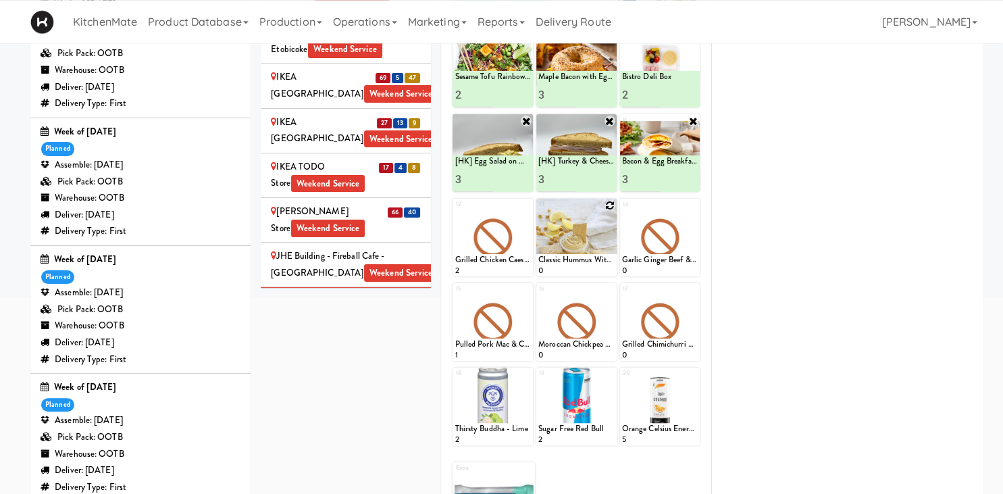
click at [610, 199] on div at bounding box center [576, 238] width 80 height 78
click at [606, 203] on icon at bounding box center [609, 205] width 9 height 9
click at [538, 211] on select "- Empty - Activia Probiotic Peach Mango Smoothie Chocolate Milk Tetra Pack Coca…" at bounding box center [576, 243] width 76 height 65
click option "Roasted Red Pepper Hummus with Crackers" at bounding box center [0, 0] width 0 height 0
click at [576, 261] on input "2" at bounding box center [557, 263] width 38 height 25
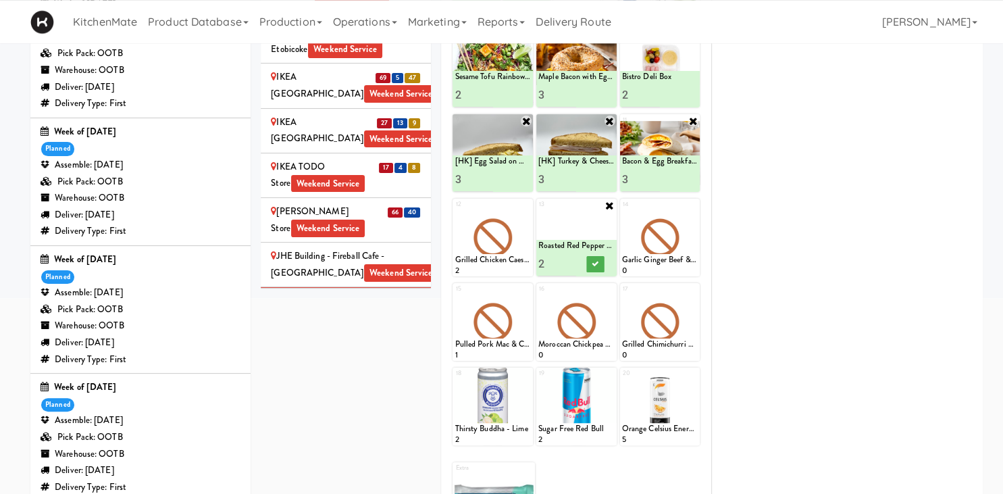
click at [576, 261] on input "3" at bounding box center [557, 263] width 38 height 25
type input "4"
click at [576, 261] on input "4" at bounding box center [557, 263] width 38 height 25
click at [596, 259] on button at bounding box center [595, 264] width 18 height 16
click at [528, 371] on icon at bounding box center [526, 374] width 9 height 9
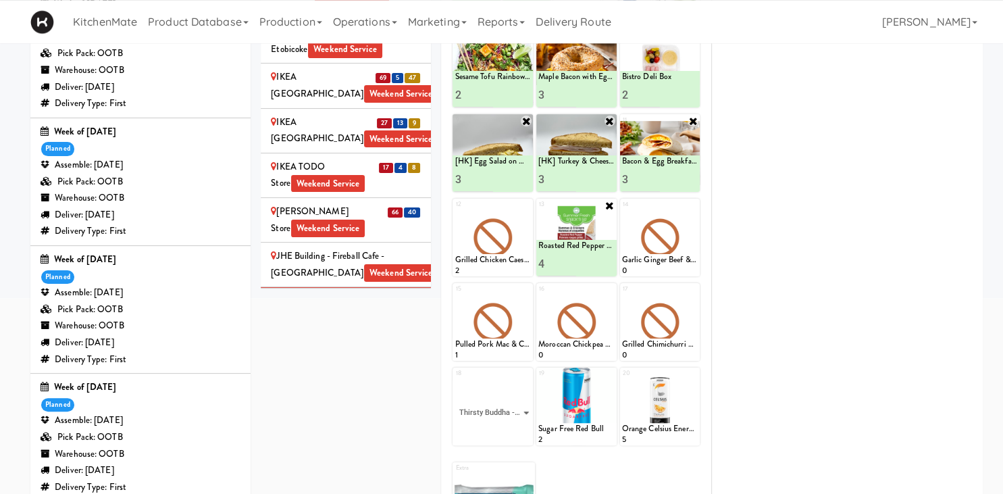
click option "Thirsty Buddha - Lime" at bounding box center [0, 0] width 0 height 0
click at [485, 428] on input "2" at bounding box center [474, 432] width 38 height 25
click at [485, 428] on input "3" at bounding box center [474, 432] width 38 height 25
click at [485, 428] on input "4" at bounding box center [474, 432] width 38 height 25
type input "5"
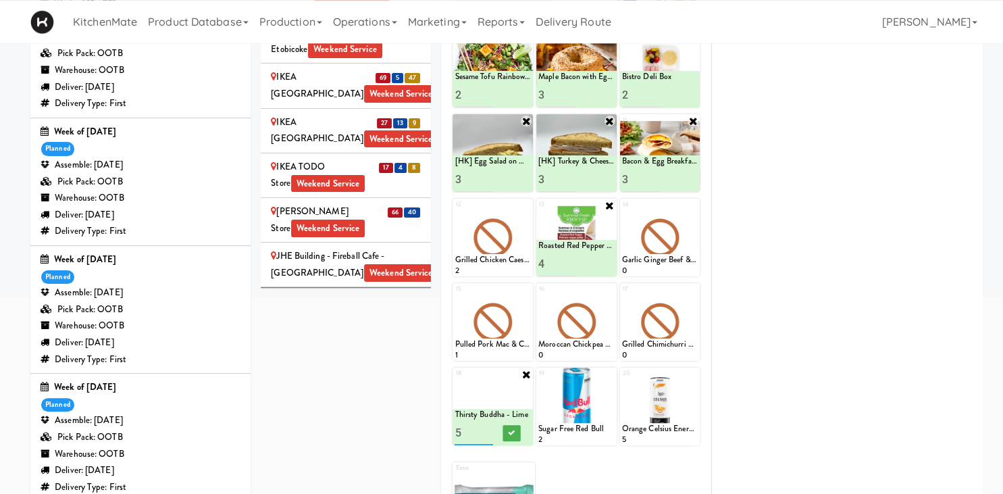
click at [485, 428] on input "5" at bounding box center [474, 432] width 38 height 25
click at [513, 436] on button at bounding box center [512, 433] width 18 height 16
click at [609, 375] on icon at bounding box center [609, 374] width 9 height 9
click at [603, 411] on select "- Empty - Activia Probiotic Peach Mango Smoothie Chocolate Milk Tetra Pack Coca…" at bounding box center [576, 412] width 76 height 65
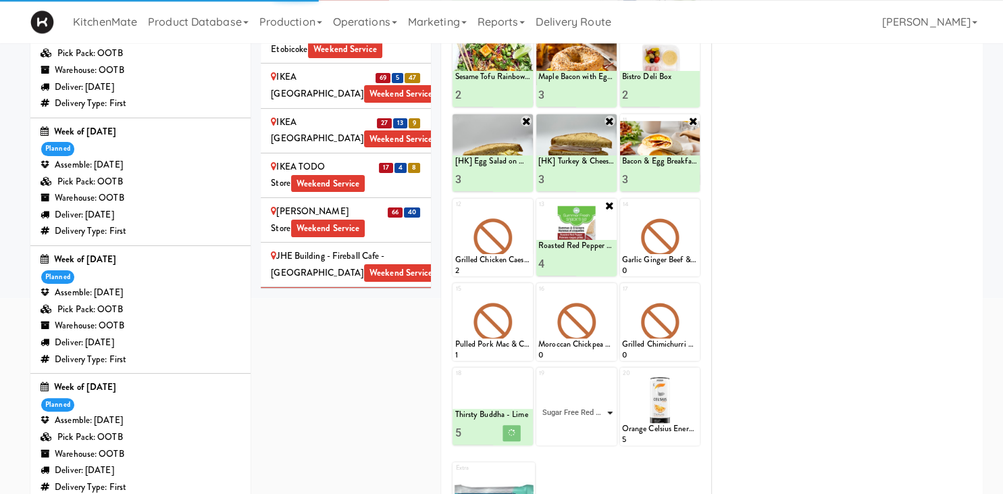
click option "Sugar Free Red Bull" at bounding box center [0, 0] width 0 height 0
click at [574, 427] on input "2" at bounding box center [557, 432] width 38 height 25
click at [574, 427] on input "3" at bounding box center [557, 432] width 38 height 25
type input "4"
click at [574, 427] on input "4" at bounding box center [557, 432] width 38 height 25
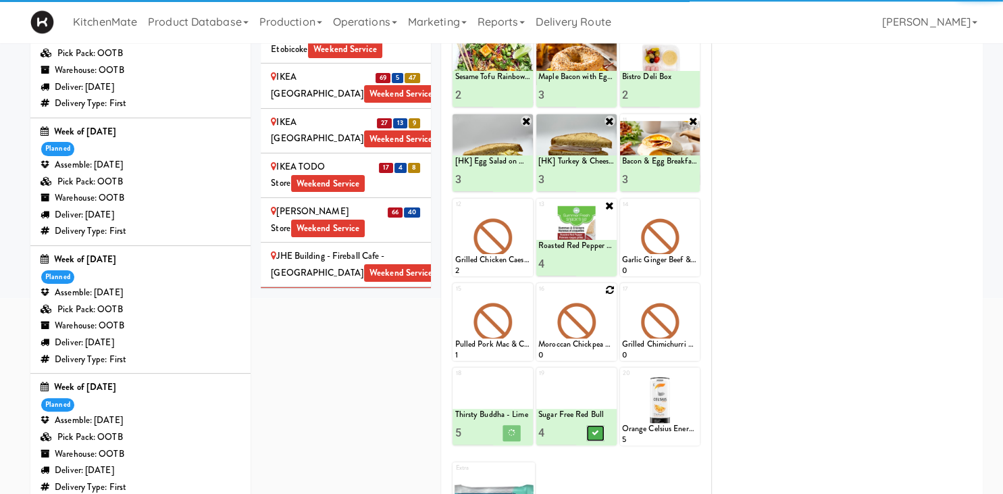
click at [597, 433] on icon at bounding box center [595, 432] width 7 height 7
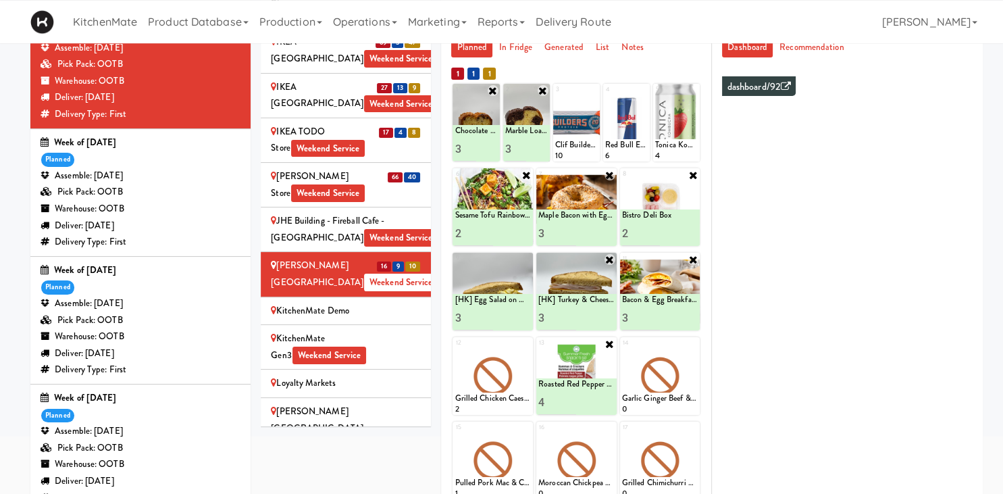
scroll to position [1702, 0]
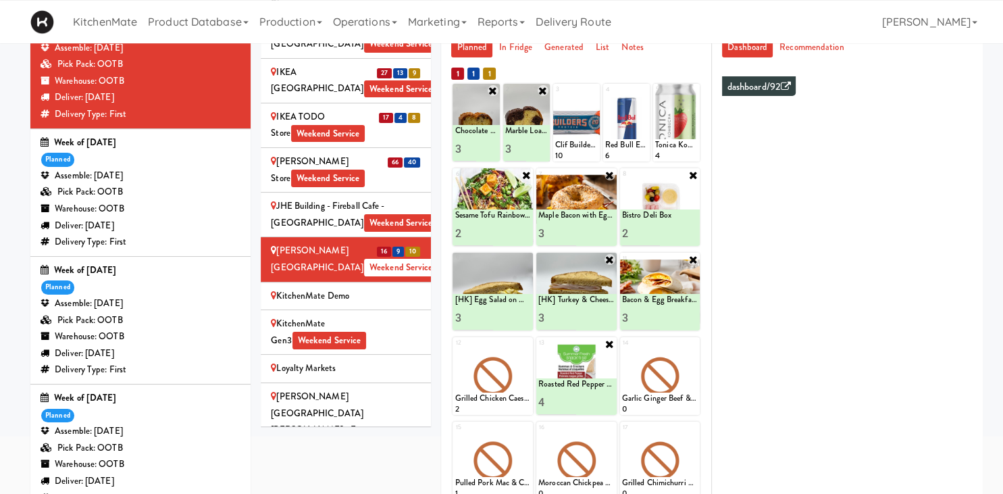
click at [369, 388] on div "Mackenzie Richmond Hill Hospital - Emergency Room Weekend Service" at bounding box center [346, 421] width 150 height 66
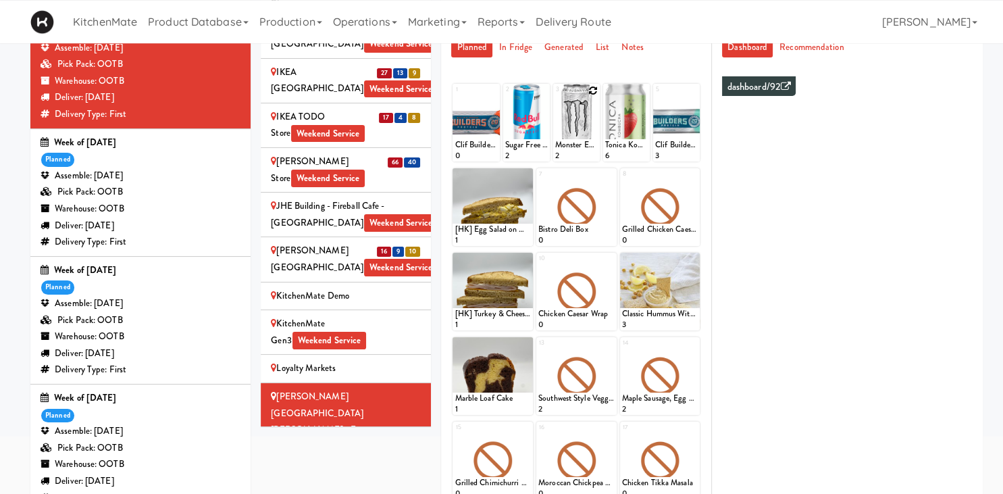
click at [597, 85] on div at bounding box center [576, 123] width 47 height 78
click at [593, 87] on icon at bounding box center [592, 90] width 9 height 9
click at [555, 97] on select "- Empty - Activia Probiotic Peach Mango Smoothie Chocolate Milk Tetra Pack Coca…" at bounding box center [576, 129] width 43 height 65
click option "Monster Energy Zero Ultra" at bounding box center [0, 0] width 0 height 0
click at [569, 145] on input "2" at bounding box center [566, 148] width 22 height 25
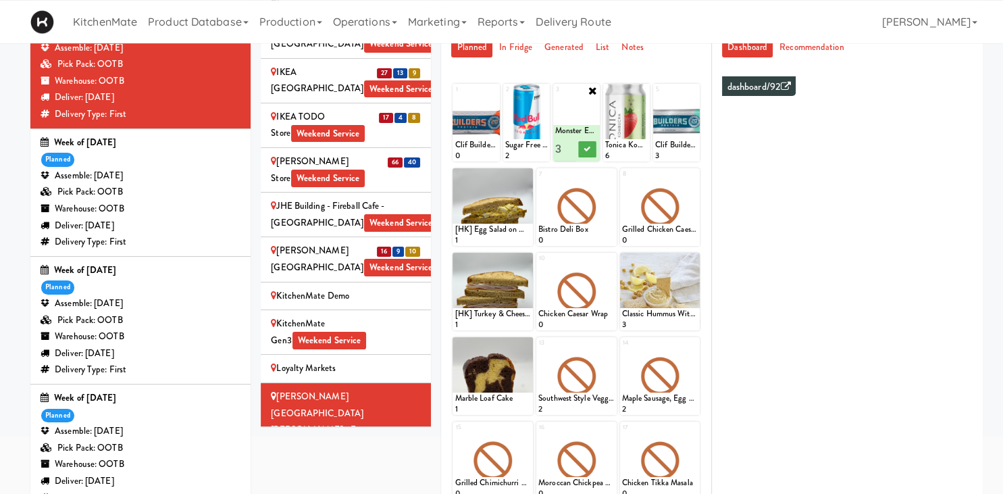
click at [569, 145] on input "3" at bounding box center [566, 148] width 22 height 25
click at [569, 145] on input "4" at bounding box center [566, 148] width 22 height 25
type input "5"
click at [569, 145] on input "5" at bounding box center [566, 148] width 22 height 25
click at [588, 150] on icon at bounding box center [587, 148] width 7 height 7
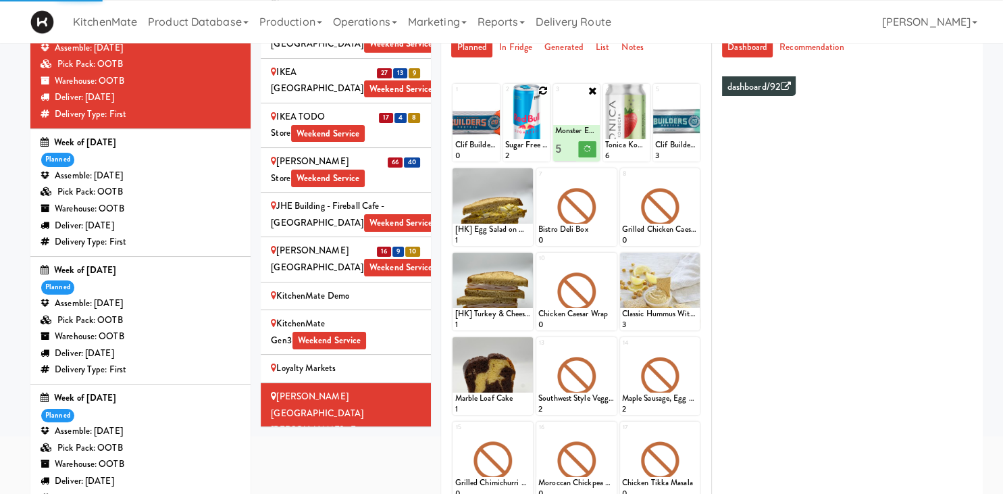
click at [542, 89] on icon at bounding box center [542, 90] width 9 height 9
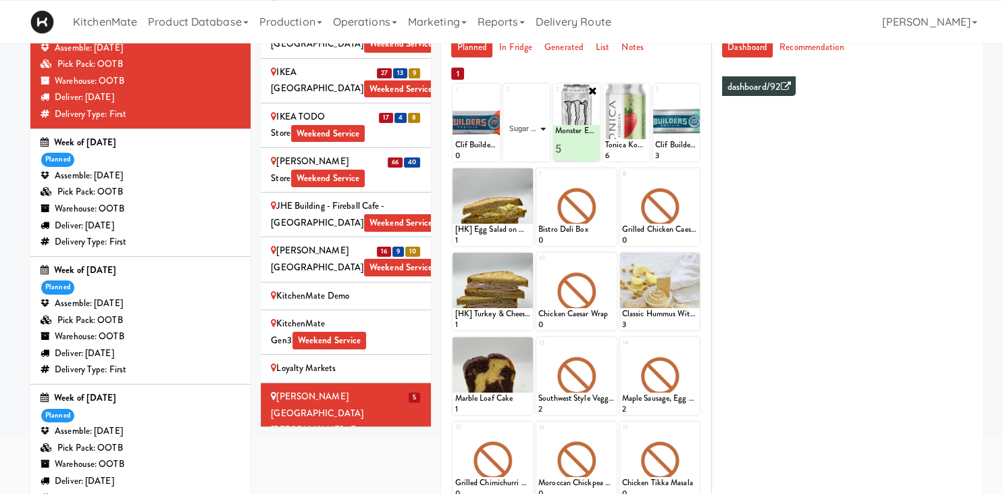
click option "Sugar Free Red Bull" at bounding box center [0, 0] width 0 height 0
click at [522, 146] on input "2" at bounding box center [516, 148] width 22 height 25
click at [522, 146] on input "3" at bounding box center [516, 148] width 22 height 25
click at [522, 146] on input "4" at bounding box center [516, 148] width 22 height 25
click at [522, 146] on input "5" at bounding box center [516, 148] width 22 height 25
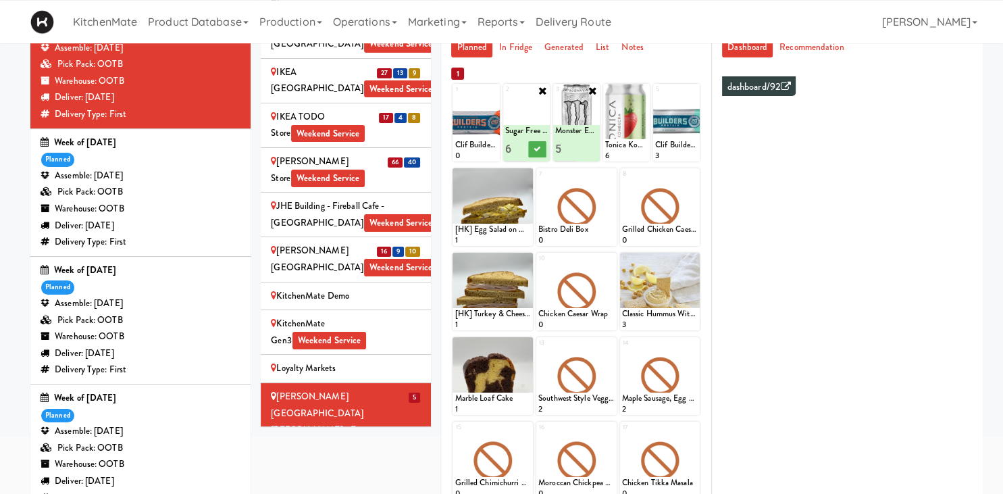
type input "6"
click at [522, 146] on input "6" at bounding box center [516, 148] width 22 height 25
click at [542, 152] on button at bounding box center [537, 149] width 18 height 16
click at [496, 94] on icon at bounding box center [492, 90] width 9 height 9
click at [455, 97] on select "- Empty - Activia Probiotic Peach Mango Smoothie Chocolate Milk Tetra Pack Coca…" at bounding box center [476, 129] width 43 height 65
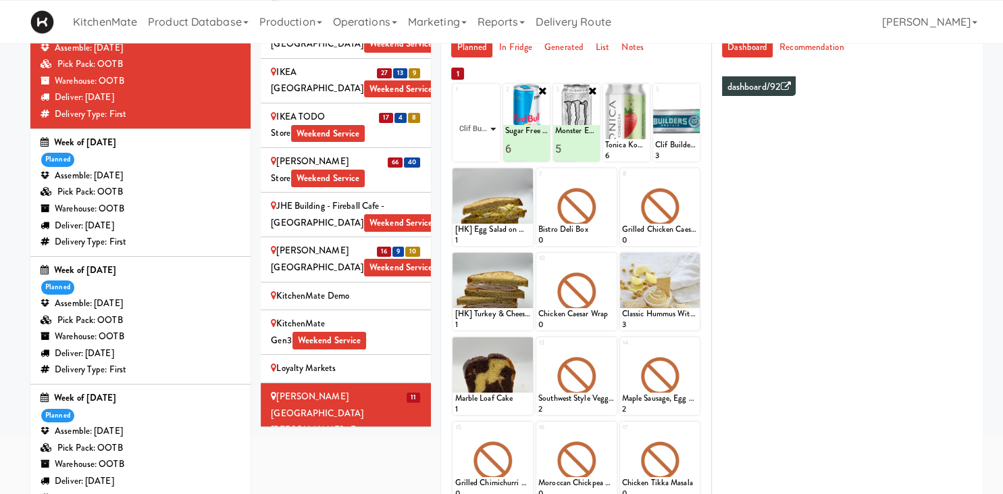
click option "Clif Builders proteins Bar Peanut Butter Chocolate" at bounding box center [0, 0] width 0 height 0
click at [468, 144] on input "2" at bounding box center [466, 148] width 22 height 25
click at [468, 144] on input "3" at bounding box center [466, 148] width 22 height 25
type input "4"
click at [468, 144] on input "4" at bounding box center [466, 148] width 22 height 25
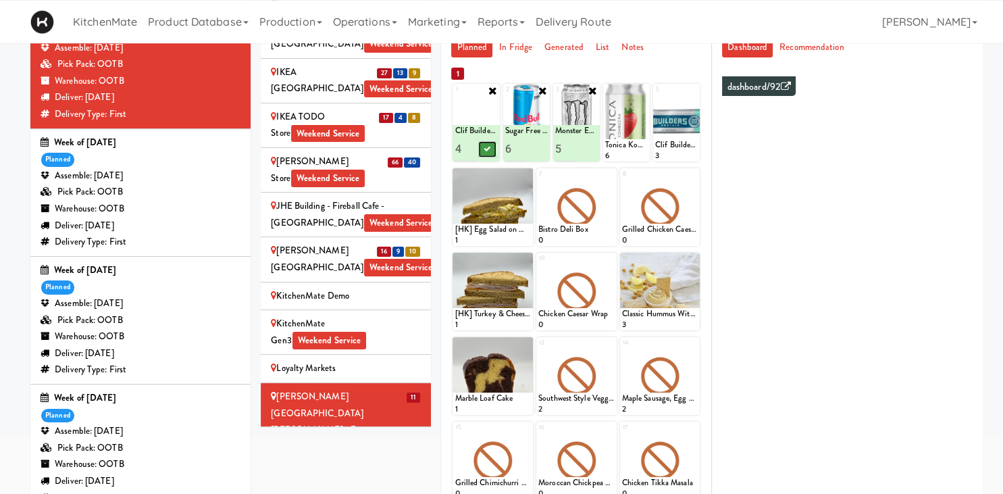
click at [494, 145] on button at bounding box center [487, 149] width 18 height 16
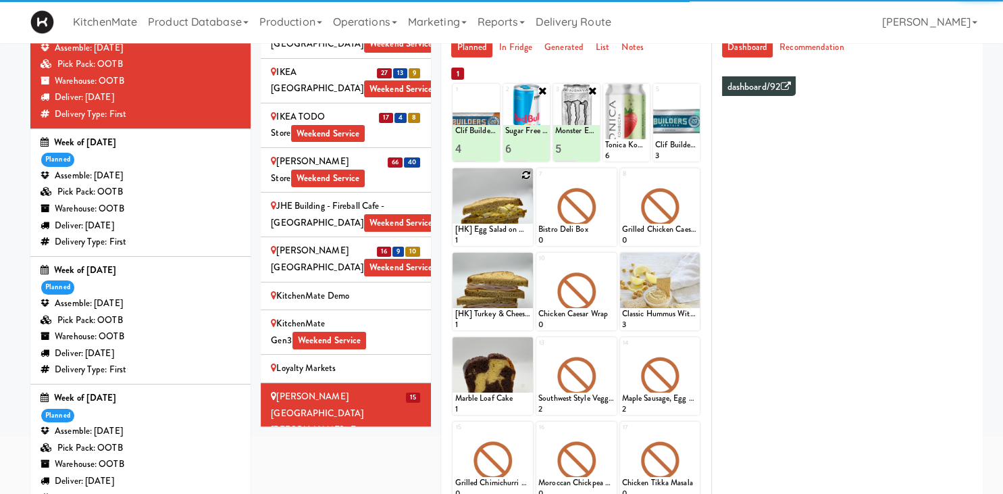
click at [528, 174] on icon at bounding box center [526, 174] width 9 height 9
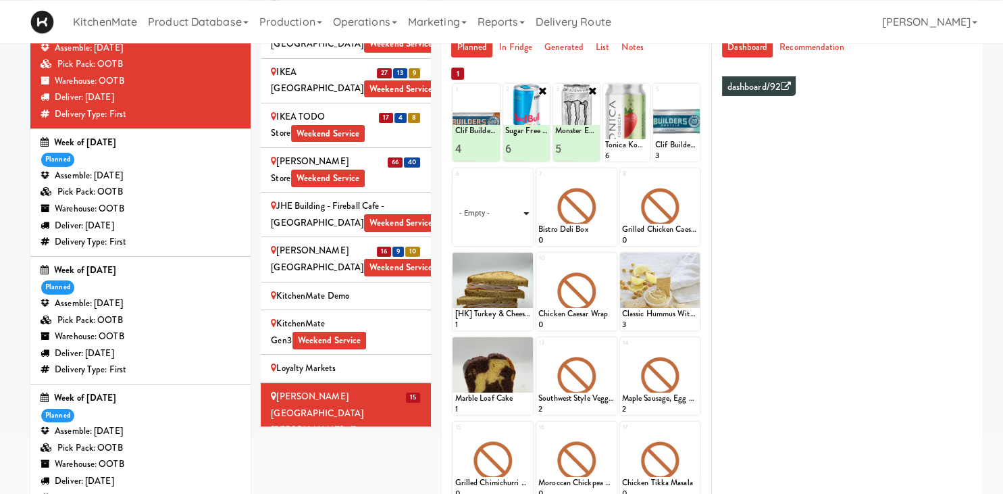
click at [455, 181] on select "- Empty - Activia Probiotic Peach Mango Smoothie Chocolate Milk Tetra Pack Coca…" at bounding box center [493, 213] width 76 height 65
click option "[HK] Egg Salad on Multigrain" at bounding box center [0, 0] width 0 height 0
click at [488, 230] on input "2" at bounding box center [474, 233] width 38 height 25
type input "3"
click at [488, 230] on input "3" at bounding box center [474, 233] width 38 height 25
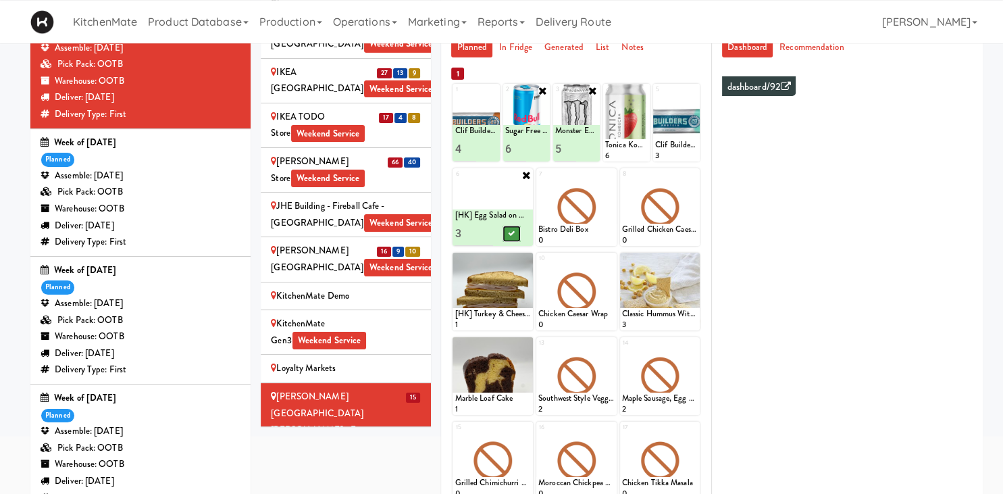
click at [511, 234] on icon at bounding box center [512, 233] width 7 height 7
click at [609, 176] on icon at bounding box center [609, 174] width 9 height 9
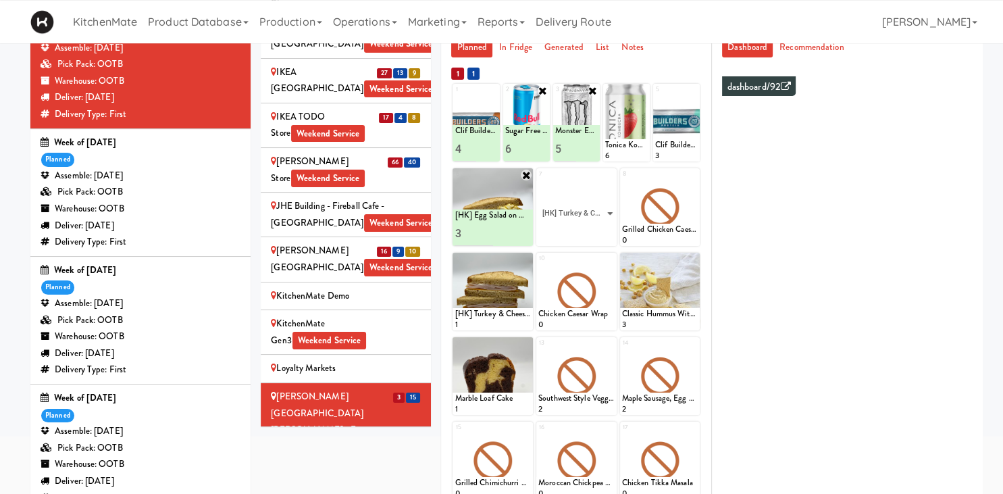
click option "[HK] Turkey & Cheese Multigrain" at bounding box center [0, 0] width 0 height 0
click at [572, 230] on input "2" at bounding box center [557, 233] width 38 height 25
type input "3"
click at [572, 230] on input "3" at bounding box center [557, 233] width 38 height 25
click at [590, 236] on button at bounding box center [595, 234] width 18 height 16
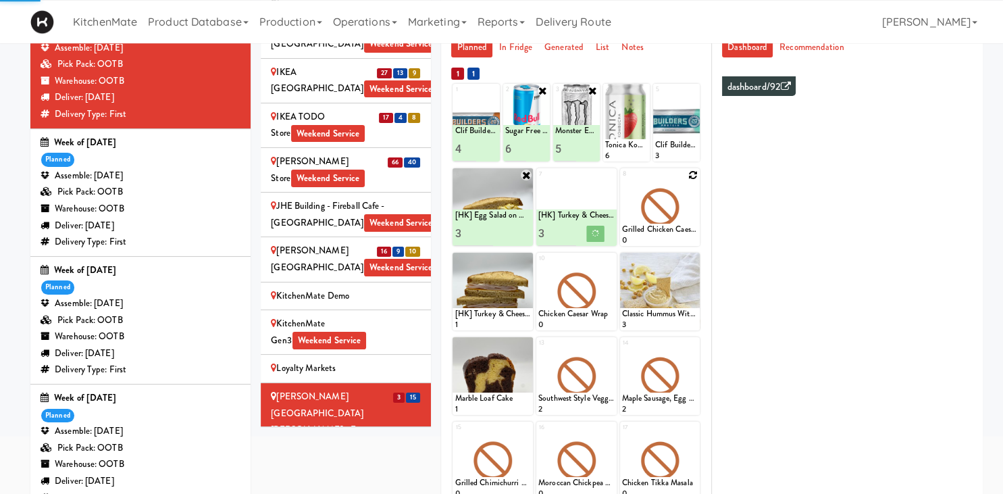
click at [690, 176] on icon at bounding box center [692, 174] width 9 height 9
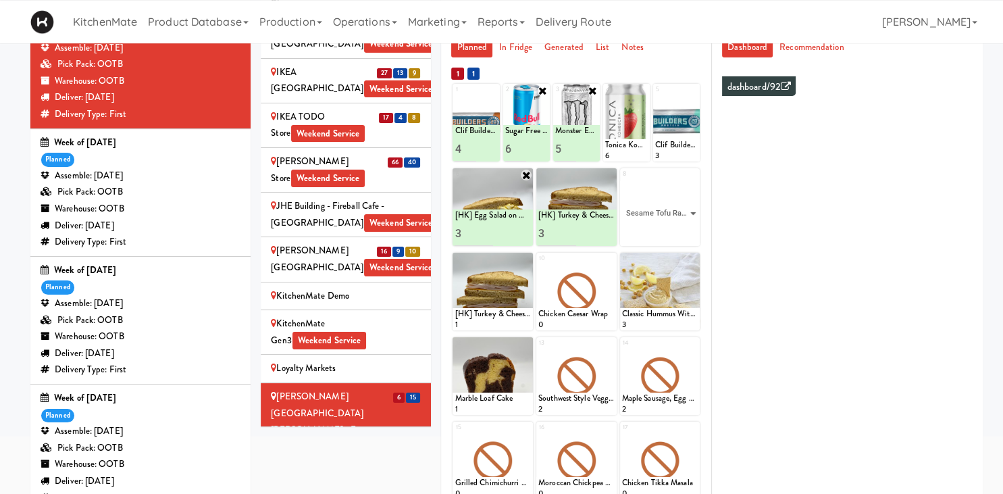
click option "Sesame Tofu Rainbow Bowl" at bounding box center [0, 0] width 0 height 0
type input "2"
click at [652, 229] on input "2" at bounding box center [641, 233] width 38 height 25
click at [678, 233] on icon at bounding box center [679, 233] width 7 height 7
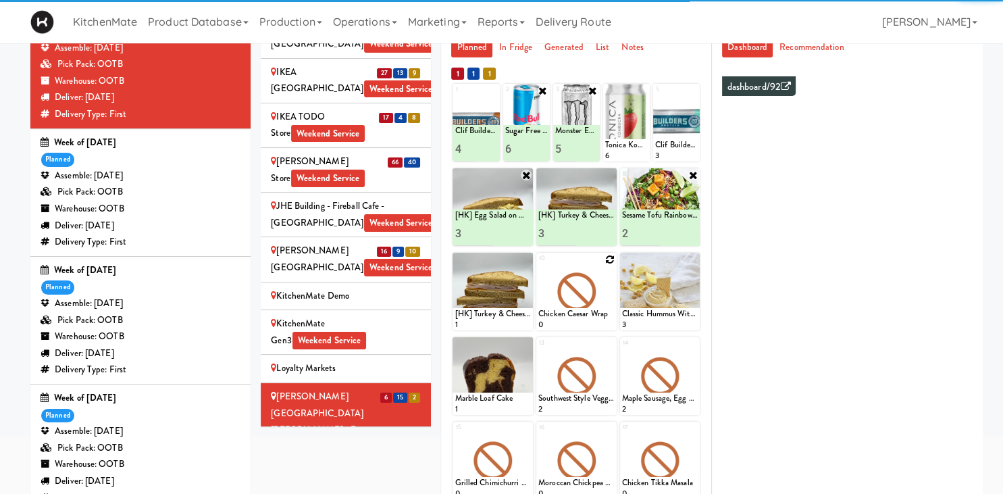
click at [609, 262] on icon at bounding box center [609, 259] width 9 height 9
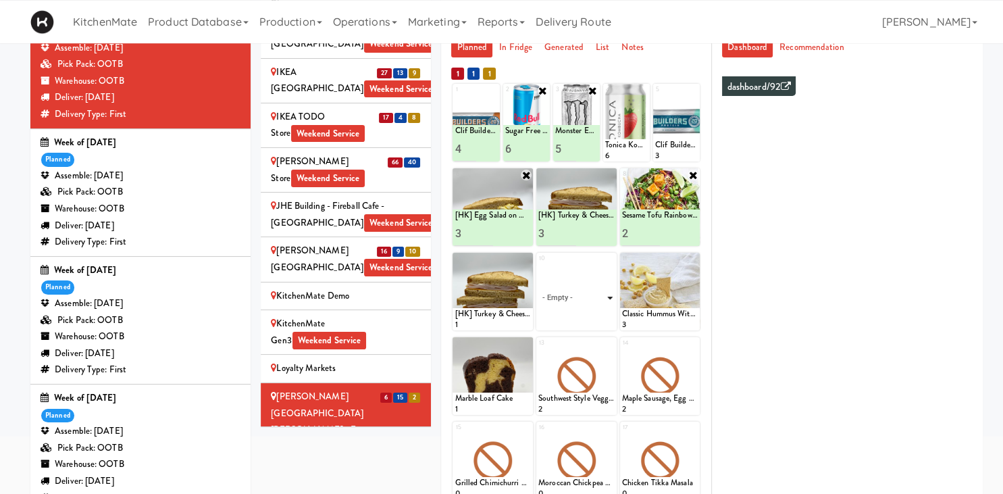
click at [538, 266] on select "- Empty - Activia Probiotic Peach Mango Smoothie Chocolate Milk Tetra Pack Coca…" at bounding box center [576, 298] width 76 height 65
click option "Bistro Deli Box" at bounding box center [0, 0] width 0 height 0
type input "2"
click at [569, 314] on input "2" at bounding box center [557, 317] width 38 height 25
click at [596, 317] on icon at bounding box center [595, 317] width 7 height 7
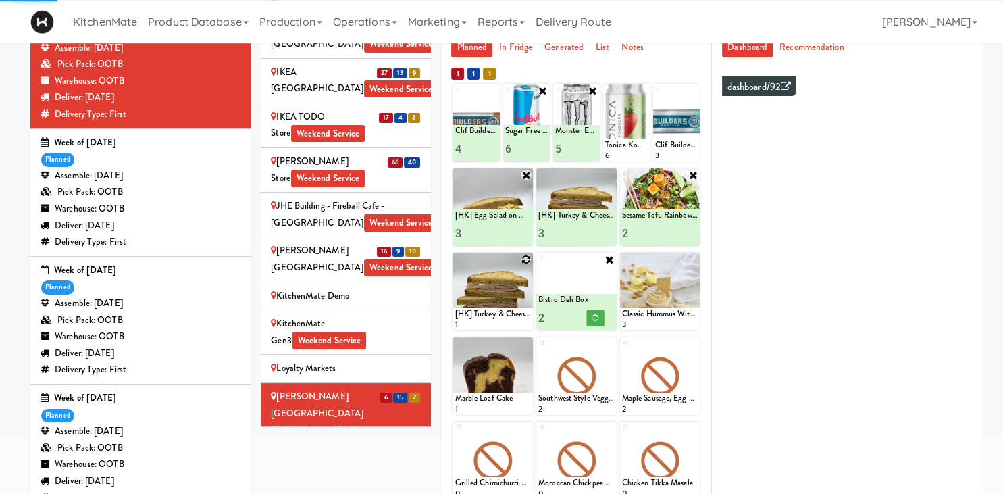
click at [524, 257] on icon at bounding box center [526, 259] width 9 height 9
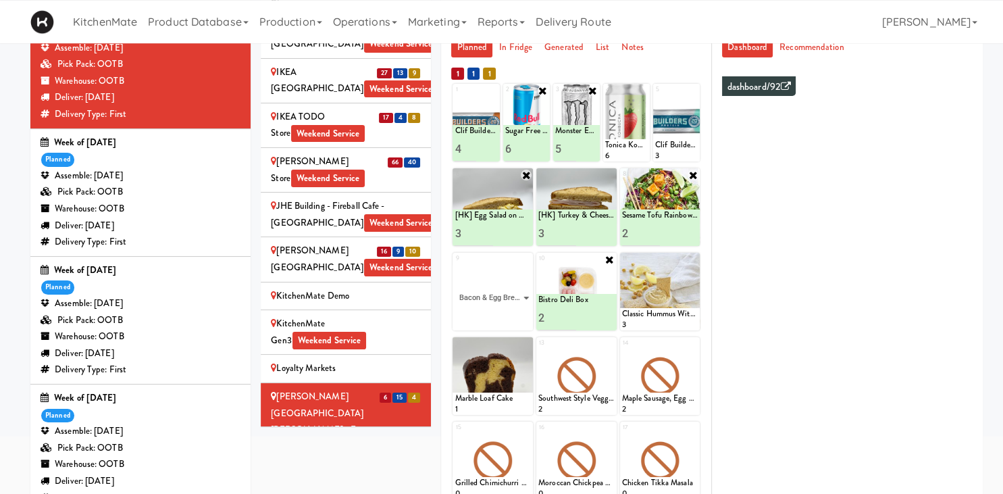
click option "Bacon & Egg Breakfast Wrap" at bounding box center [0, 0] width 0 height 0
type input "2"
click at [485, 315] on input "2" at bounding box center [474, 317] width 38 height 25
click at [511, 322] on button at bounding box center [512, 318] width 18 height 16
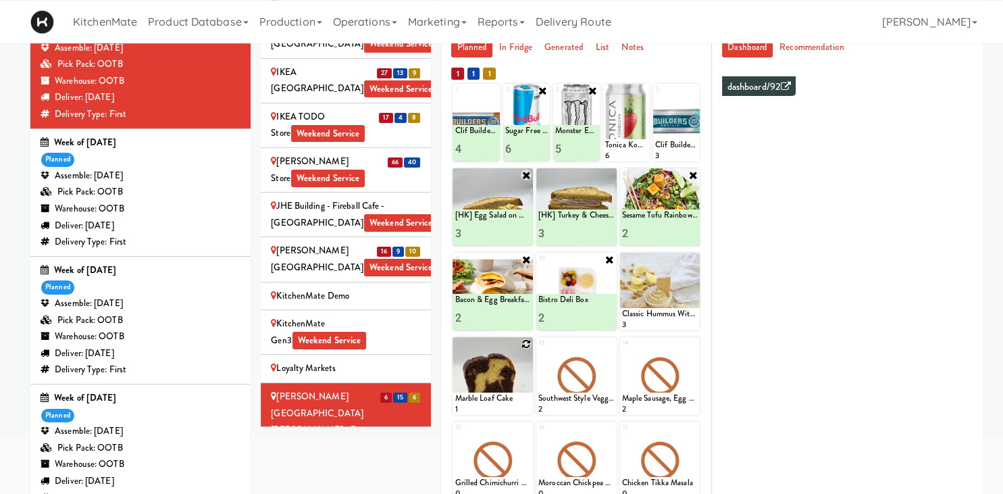
click at [527, 341] on icon at bounding box center [526, 343] width 9 height 9
click at [455, 350] on select "- Empty - Activia Probiotic Peach Mango Smoothie Chocolate Milk Tetra Pack Coca…" at bounding box center [493, 382] width 76 height 65
click option "Chocolate Chip Loaf Cake" at bounding box center [0, 0] width 0 height 0
click at [485, 396] on input "2" at bounding box center [474, 402] width 38 height 25
type input "3"
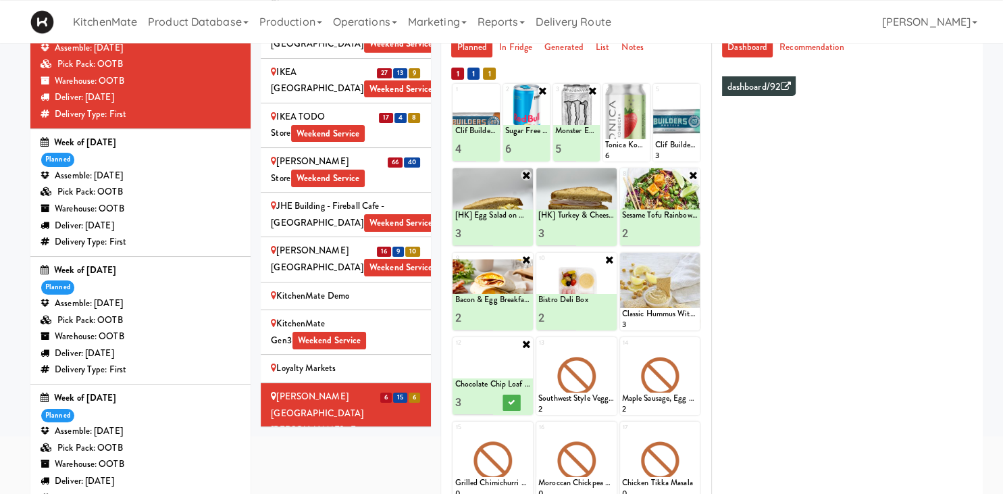
click at [485, 396] on input "3" at bounding box center [474, 402] width 38 height 25
click at [512, 399] on icon at bounding box center [512, 402] width 7 height 7
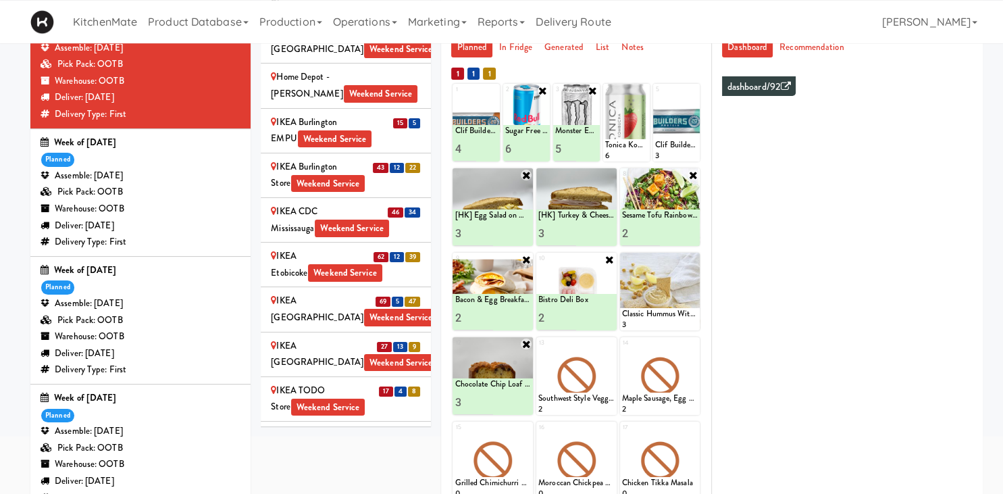
scroll to position [1410, 0]
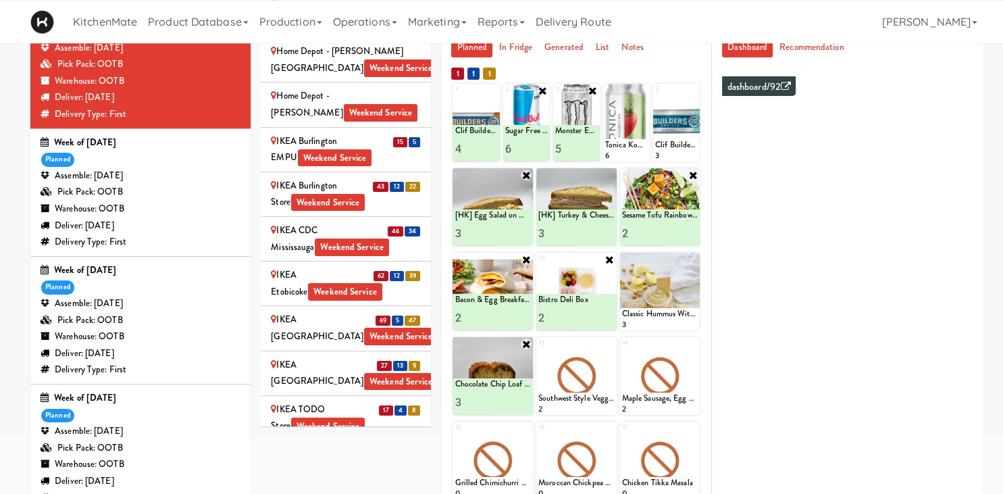
click at [382, 446] on div "IKEA Vaughan Store Weekend Service" at bounding box center [346, 462] width 150 height 33
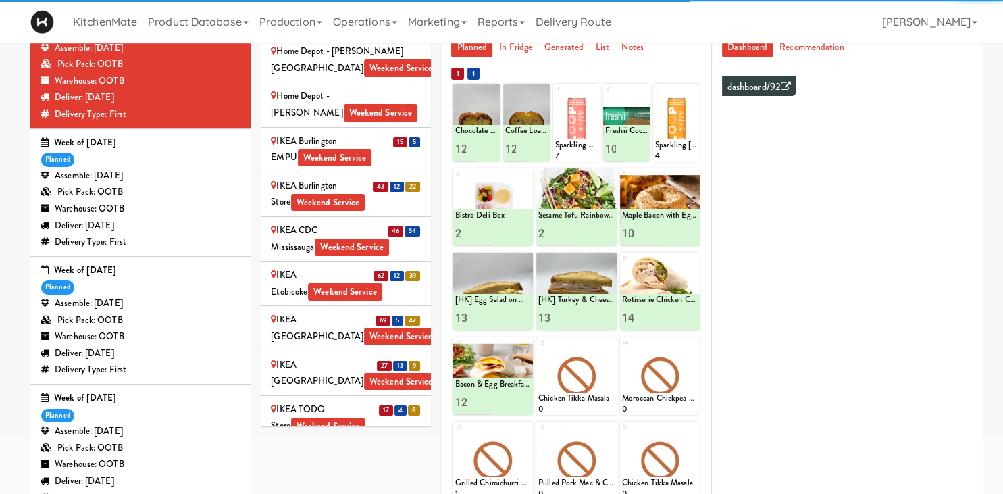
click at [402, 311] on div "IKEA North York Store Weekend Service" at bounding box center [346, 327] width 150 height 33
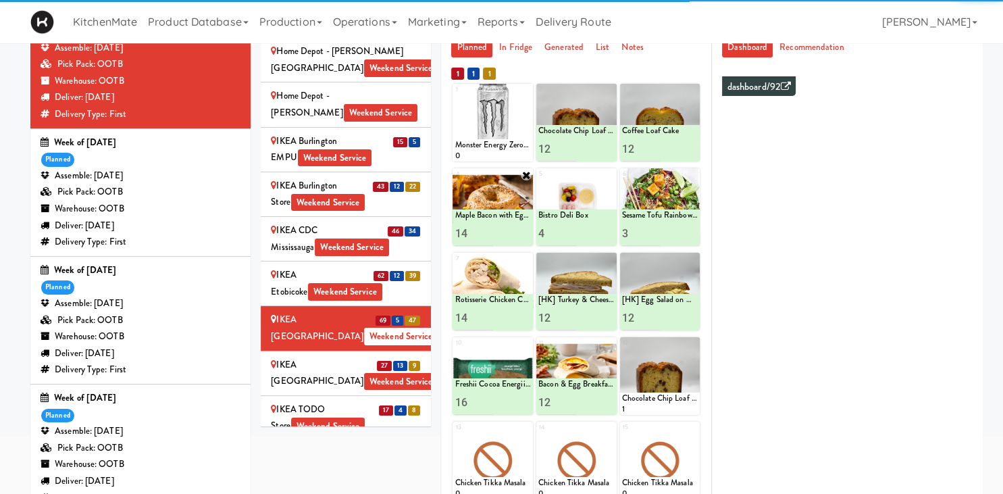
click at [486, 229] on input "15" at bounding box center [474, 233] width 38 height 25
click at [485, 236] on input "14" at bounding box center [474, 233] width 38 height 25
click at [485, 236] on input "13" at bounding box center [474, 233] width 38 height 25
click at [485, 235] on input "12" at bounding box center [474, 233] width 38 height 25
click at [485, 235] on input "11" at bounding box center [474, 233] width 38 height 25
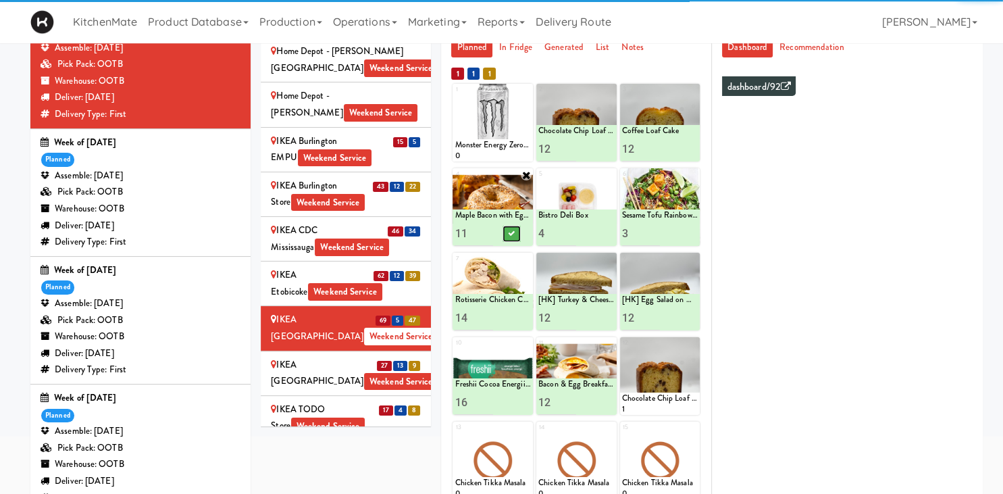
click at [517, 235] on button at bounding box center [512, 234] width 18 height 16
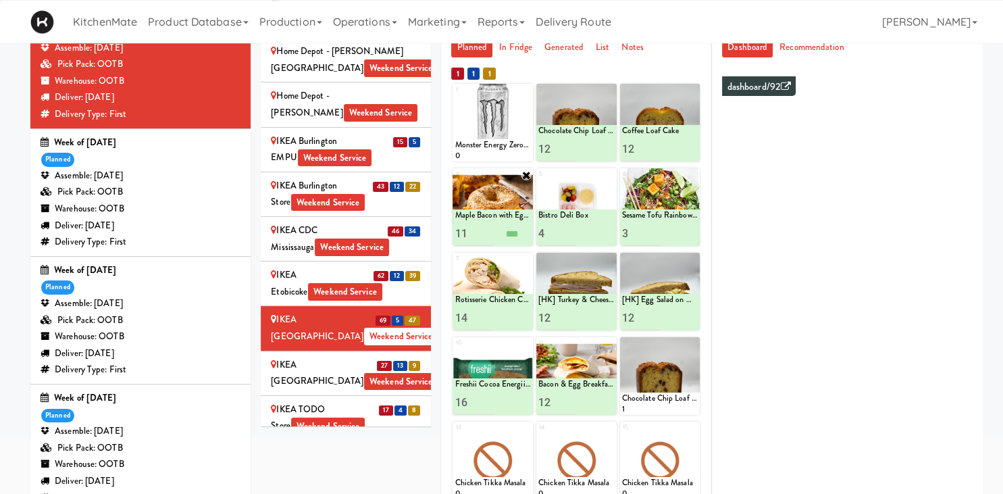
click at [488, 229] on input "12" at bounding box center [474, 233] width 38 height 25
type input "12"
click at [486, 228] on input "12" at bounding box center [474, 233] width 38 height 25
click at [513, 234] on icon at bounding box center [512, 233] width 7 height 7
click at [569, 404] on input "11" at bounding box center [557, 402] width 38 height 25
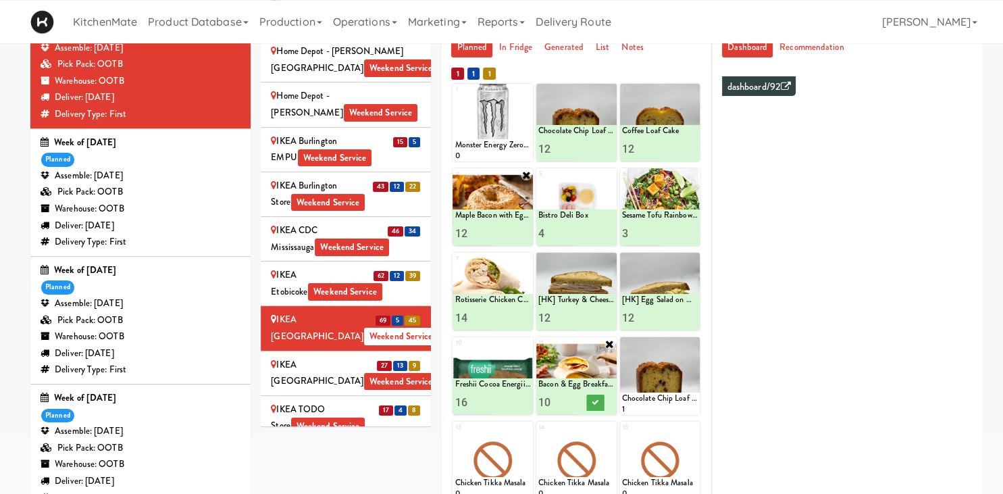
type input "10"
click at [569, 404] on input "10" at bounding box center [557, 402] width 38 height 25
click at [601, 403] on button at bounding box center [595, 403] width 18 height 16
click at [374, 357] on div "IKEA Scarborough Town Center Weekend Service" at bounding box center [346, 373] width 150 height 33
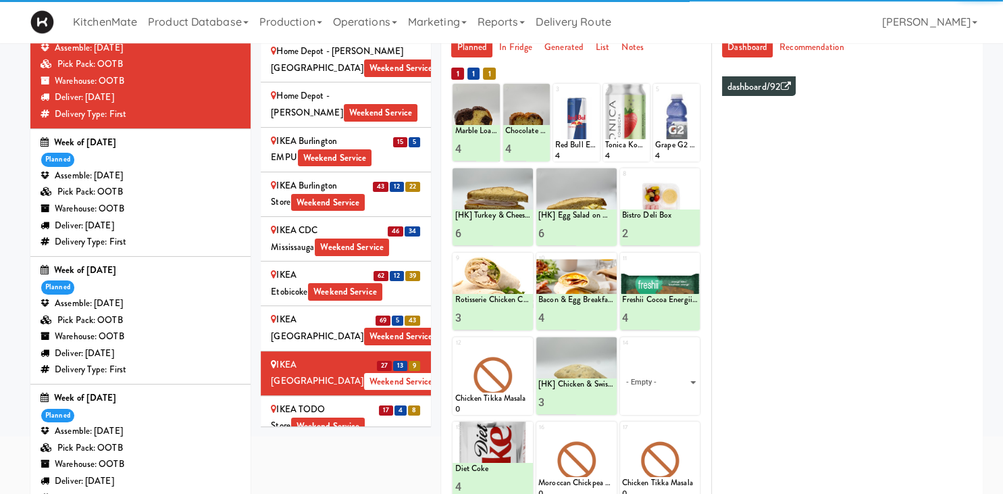
click at [359, 401] on div "IKEA TODO Store Weekend Service" at bounding box center [346, 417] width 150 height 33
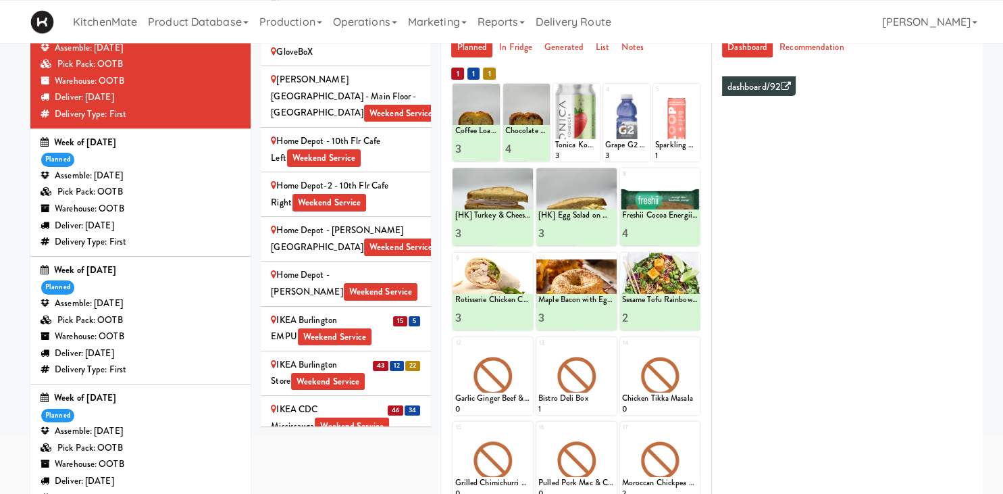
scroll to position [1230, 0]
click at [372, 313] on div "IKEA Burlington EMPU Weekend Service" at bounding box center [346, 329] width 150 height 33
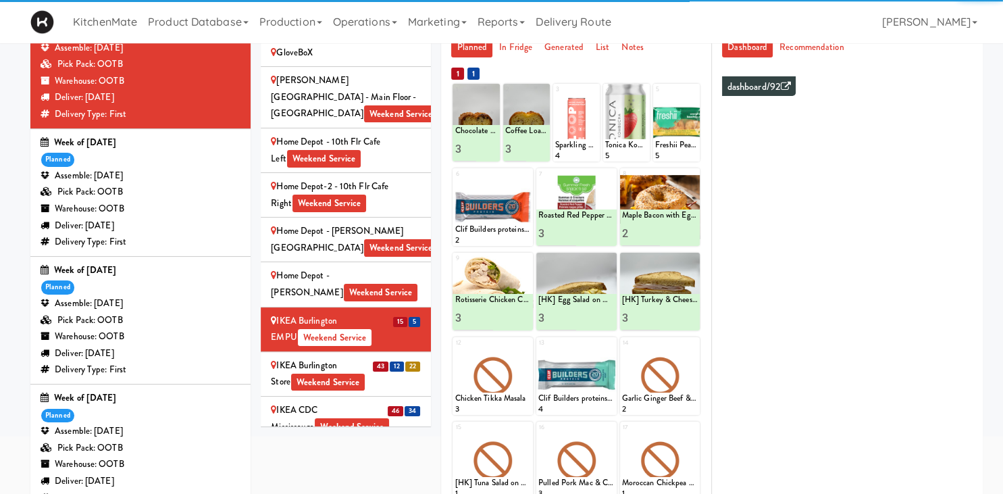
click at [390, 357] on div "43 12 22" at bounding box center [396, 365] width 49 height 17
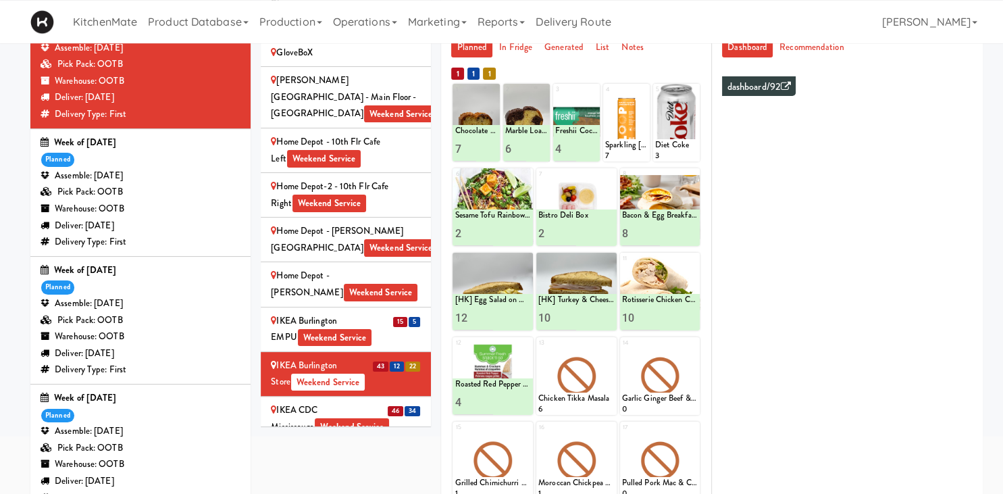
click at [355, 402] on div "IKEA CDC Mississauga Weekend Service" at bounding box center [346, 418] width 150 height 33
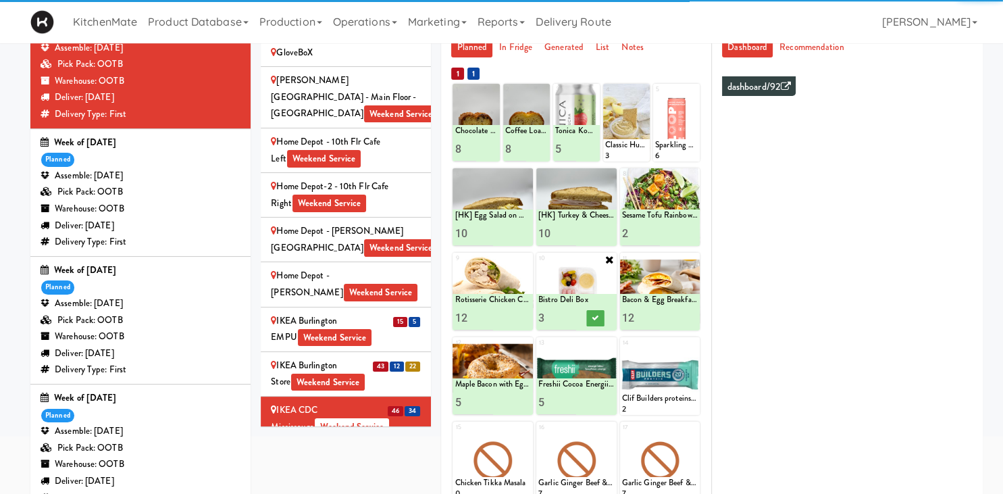
type input "2"
click at [569, 320] on input "2" at bounding box center [557, 317] width 38 height 25
click at [596, 316] on icon at bounding box center [595, 317] width 7 height 7
click at [356, 447] on div "IKEA Etobicoke Weekend Service" at bounding box center [346, 463] width 150 height 33
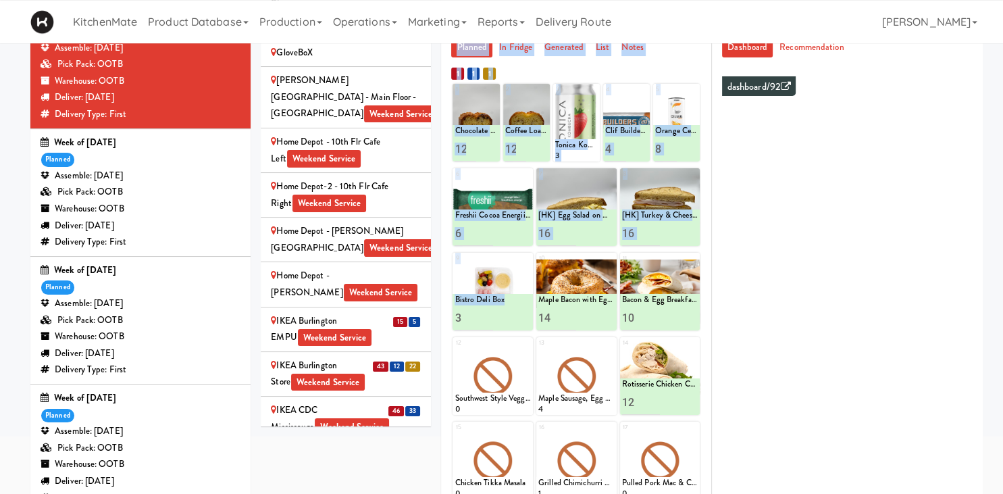
drag, startPoint x: 388, startPoint y: 358, endPoint x: 453, endPoint y: 328, distance: 72.2
click at [431, 328] on div "100 Sheppard Ave - Lobby 110 Sheppard Ave E Weekend Service 1900 Minnesota Ct -…" at bounding box center [346, 223] width 170 height 405
click at [499, 328] on div "3" at bounding box center [493, 317] width 76 height 25
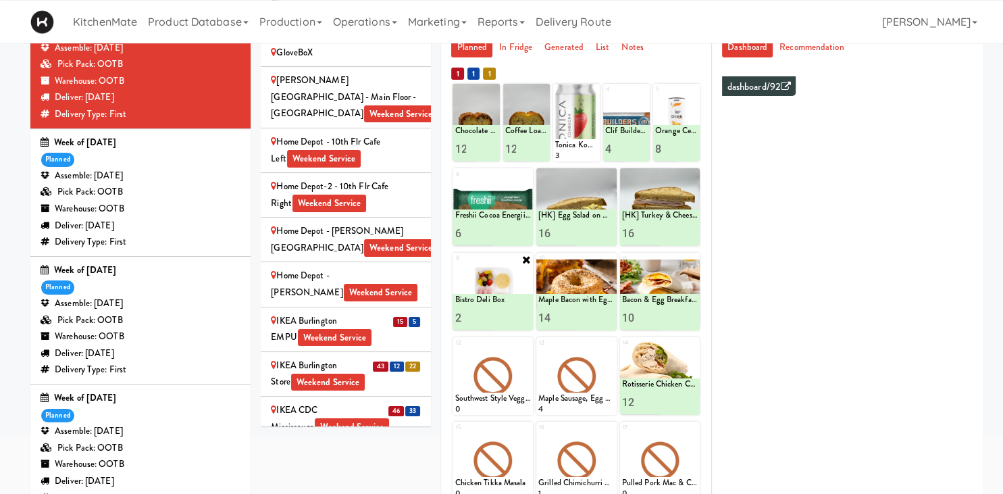
type input "2"
click at [486, 318] on input "2" at bounding box center [474, 317] width 38 height 25
click at [512, 323] on button at bounding box center [512, 318] width 18 height 16
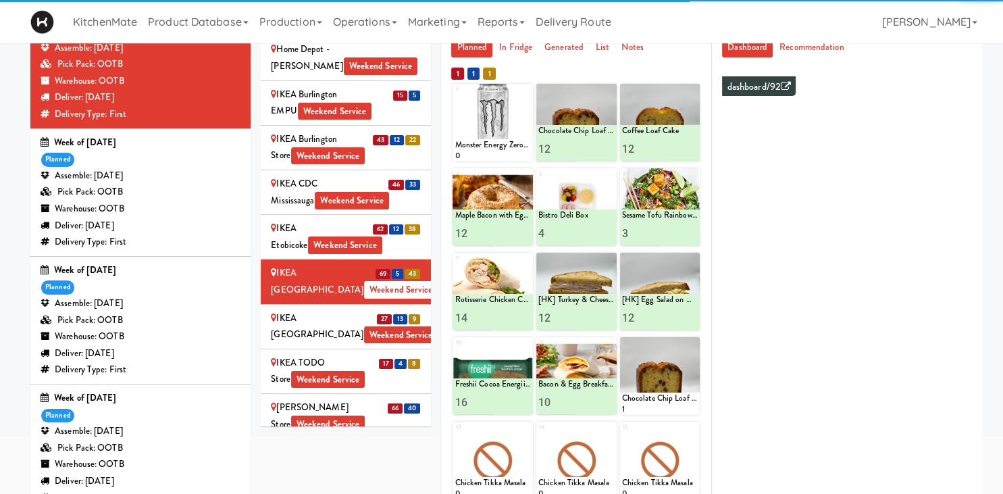
scroll to position [1489, 0]
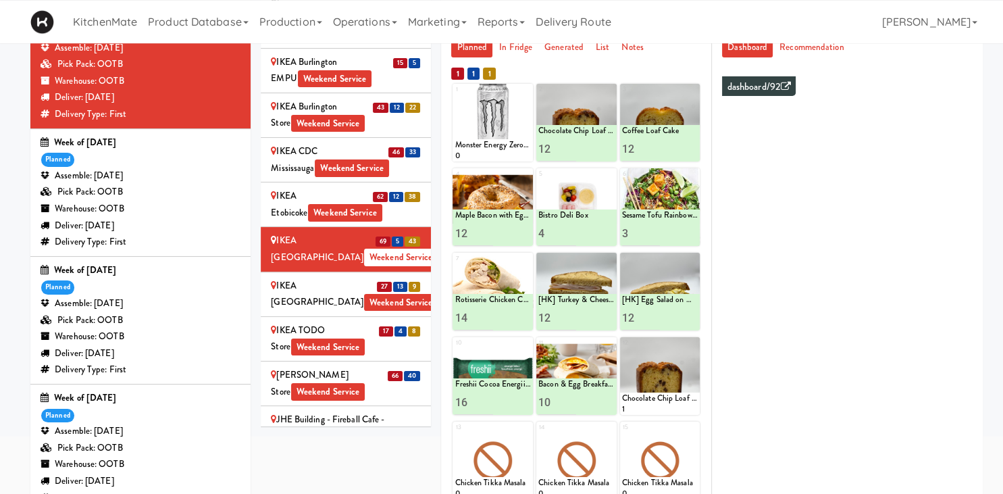
click at [387, 278] on div "IKEA Scarborough Town Center Weekend Service" at bounding box center [346, 294] width 150 height 33
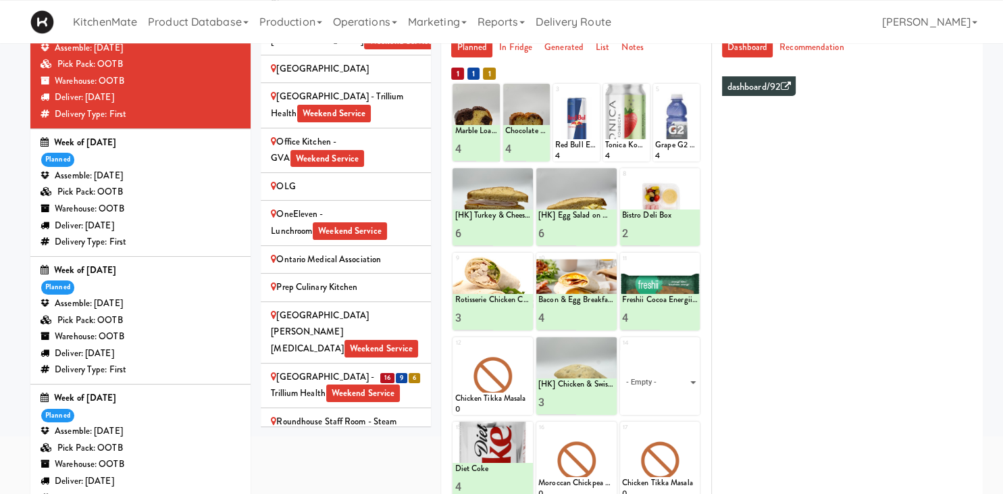
scroll to position [2696, 0]
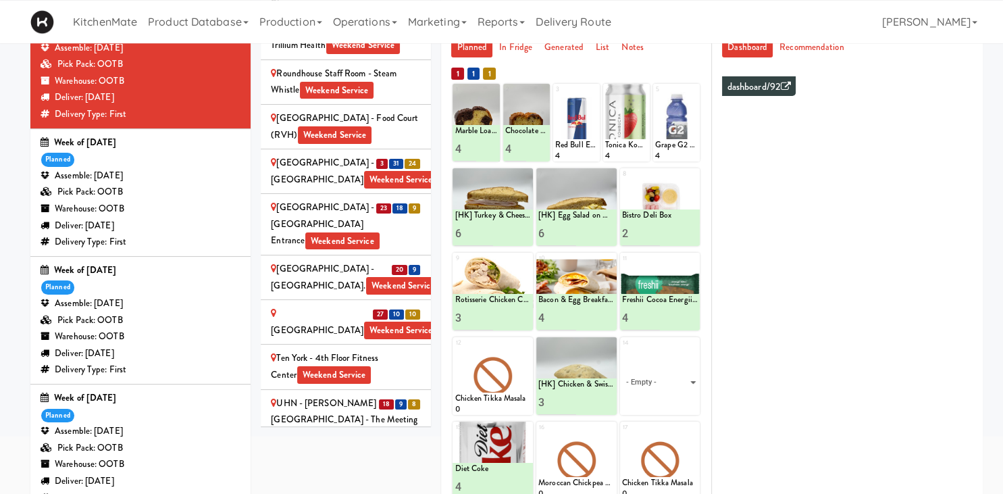
click at [372, 390] on li "18 9 8 UHN - Bickle Center - The Meeting Place Weekend Service" at bounding box center [346, 420] width 170 height 61
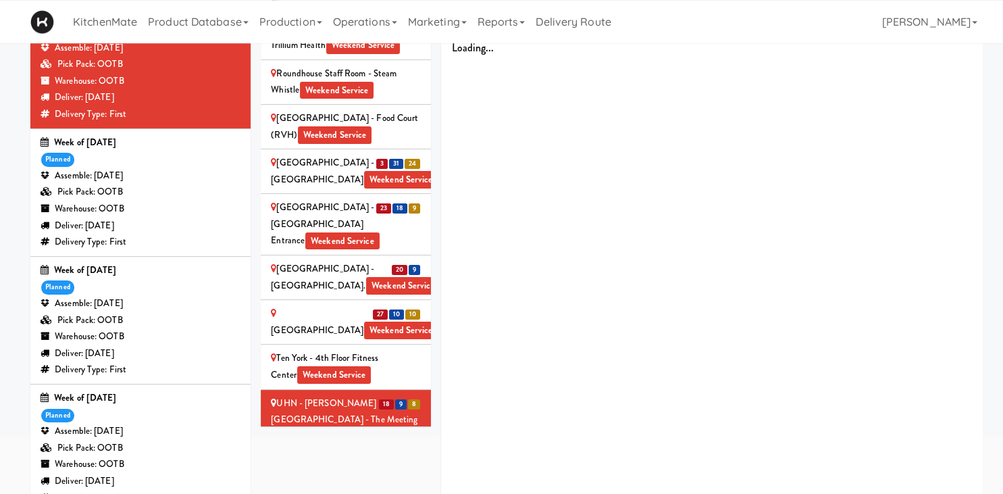
click at [360, 456] on div "UHN - Lyndhurst Centre - Cafe Lobby Weekend Service" at bounding box center [346, 481] width 150 height 50
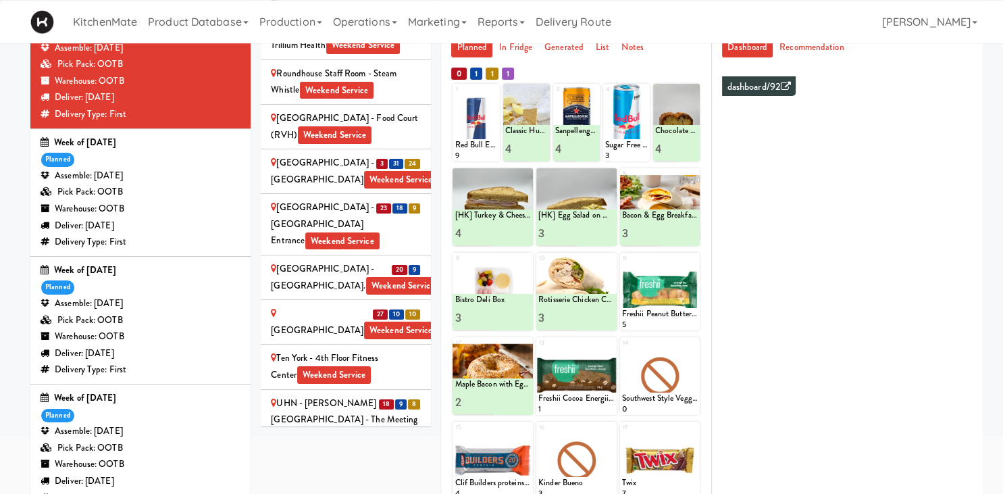
type input "5"
type input "3"
type input "4"
type input "3"
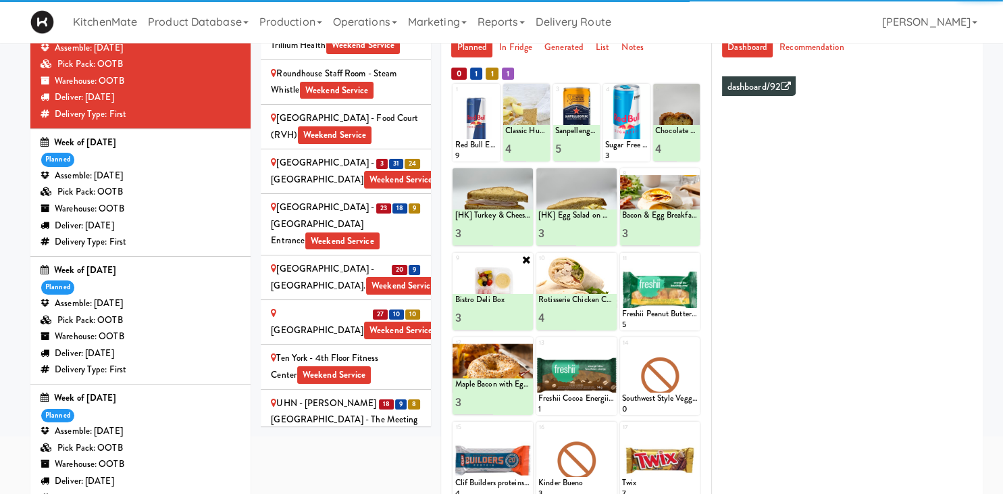
click at [488, 320] on input "2" at bounding box center [474, 317] width 38 height 25
click at [488, 320] on input "1" at bounding box center [474, 317] width 38 height 25
click at [510, 319] on icon at bounding box center [512, 317] width 7 height 7
type input "2"
click at [489, 315] on input "2" at bounding box center [474, 317] width 38 height 25
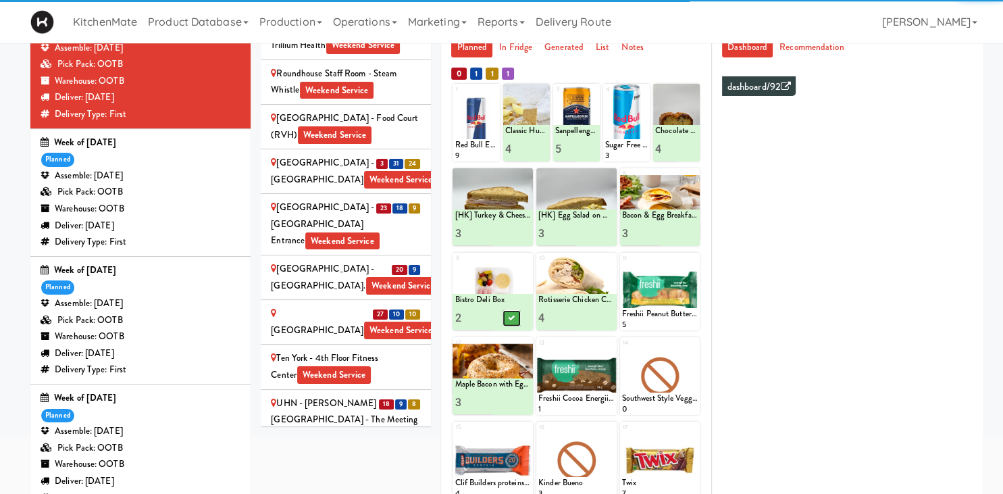
click at [518, 324] on button at bounding box center [512, 318] width 18 height 16
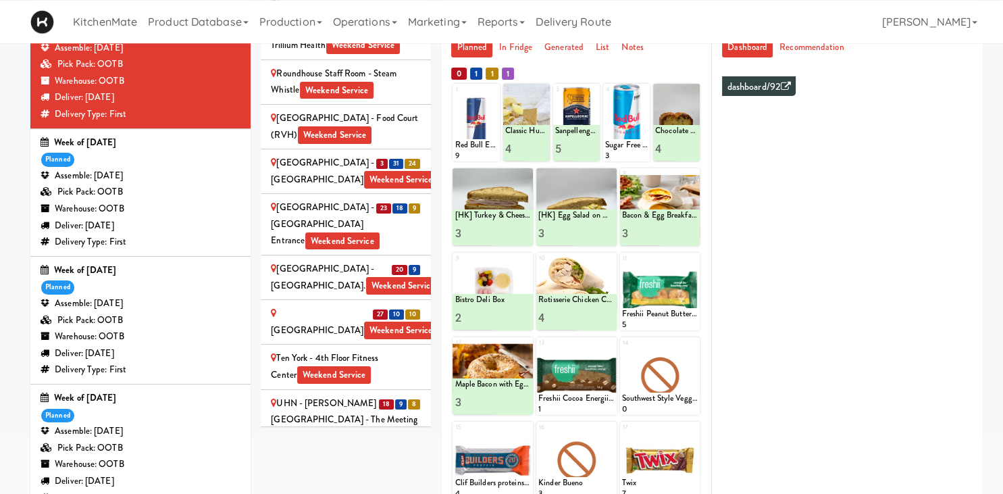
click at [309, 395] on div "UHN - Bickle Center - The Meeting Place Weekend Service" at bounding box center [346, 420] width 150 height 50
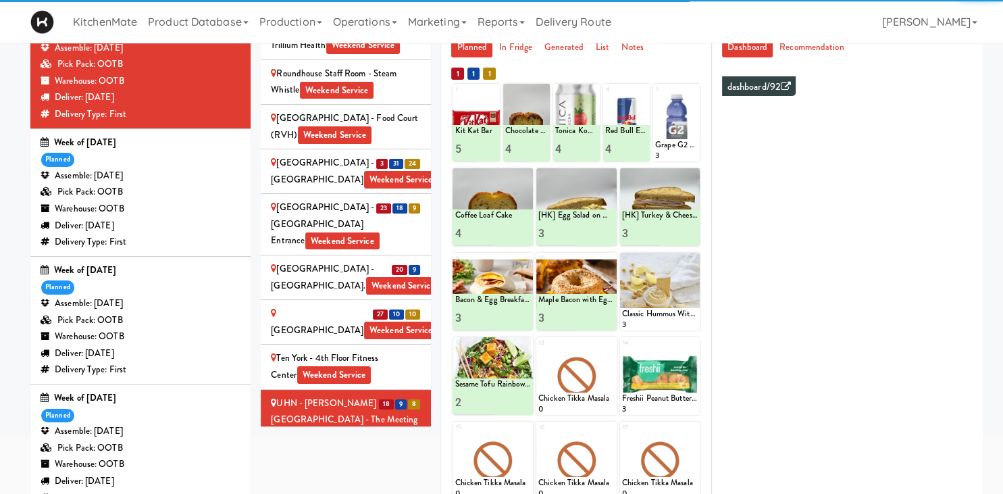
click at [384, 305] on div "St. Joseph's Health Centre Weekend Service" at bounding box center [346, 321] width 150 height 33
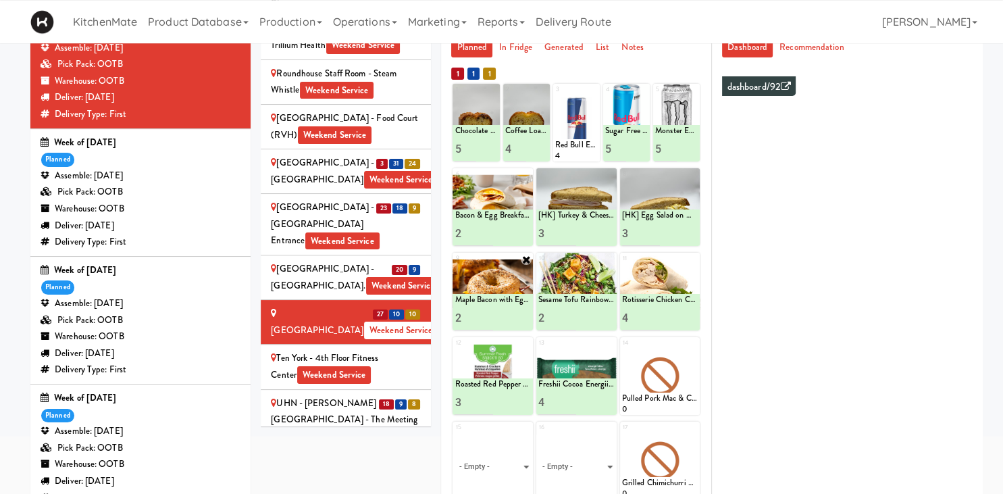
type input "3"
click at [487, 317] on input "3" at bounding box center [474, 317] width 38 height 25
click at [522, 314] on div at bounding box center [512, 317] width 38 height 25
click at [514, 314] on icon at bounding box center [512, 317] width 7 height 7
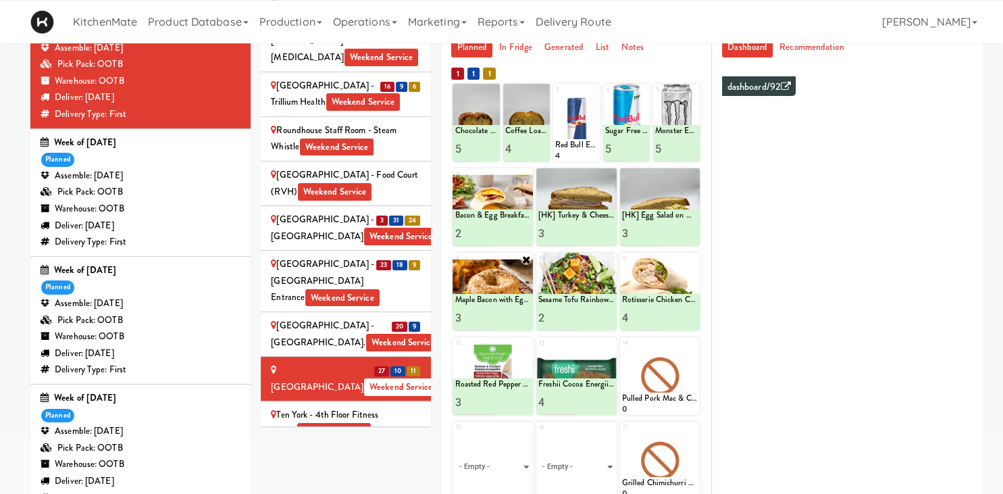
click at [392, 318] on div "SickKids Hospital - Main St. Weekend Service" at bounding box center [346, 334] width 150 height 33
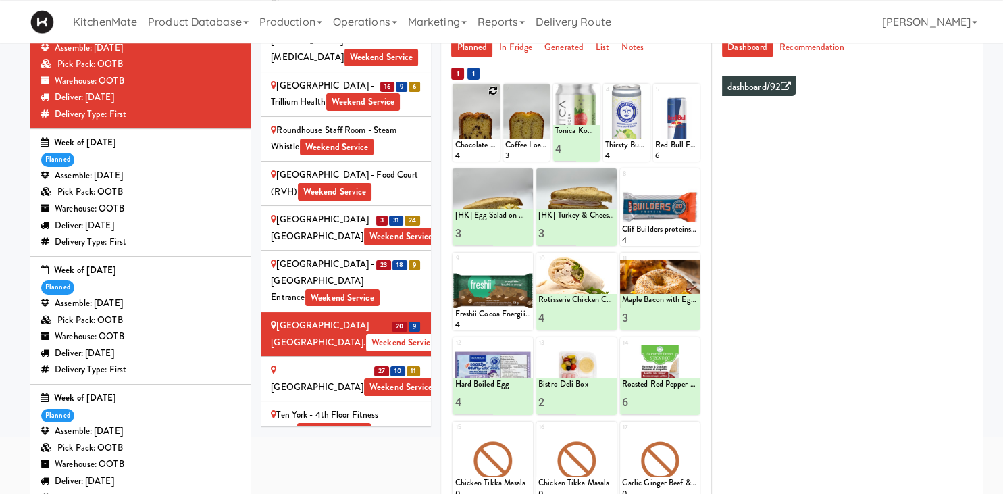
click at [494, 91] on icon at bounding box center [492, 90] width 9 height 9
click at [455, 97] on select "- Empty - Activia Probiotic Peach Mango Smoothie Chocolate Milk Tetra Pack Coca…" at bounding box center [476, 129] width 43 height 65
click option "Chocolate Chip Loaf Cake" at bounding box center [0, 0] width 0 height 0
click at [469, 148] on input "2" at bounding box center [466, 148] width 22 height 25
type input "3"
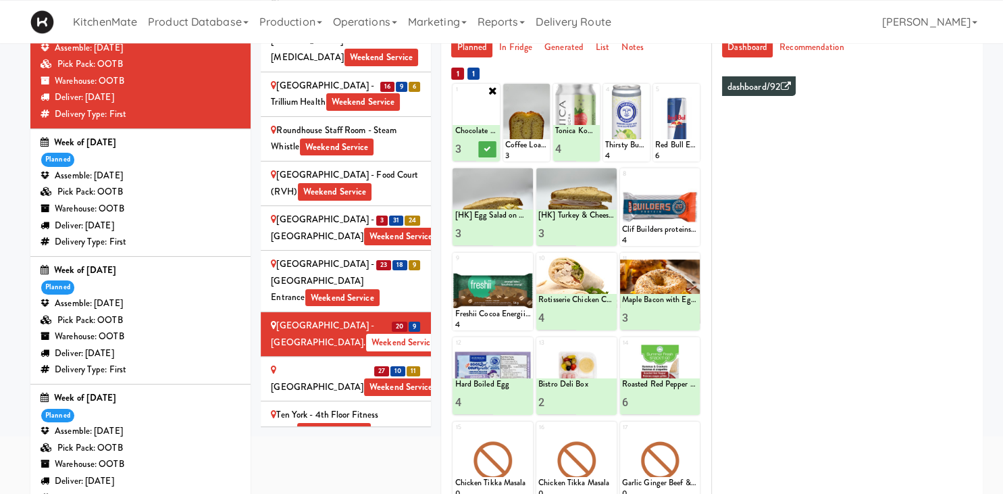
click at [469, 148] on input "3" at bounding box center [466, 148] width 22 height 25
click at [484, 149] on icon at bounding box center [487, 148] width 7 height 7
click at [545, 86] on icon at bounding box center [542, 90] width 9 height 9
click at [505, 97] on select "- Empty - Activia Probiotic Peach Mango Smoothie Chocolate Milk Tetra Pack Coca…" at bounding box center [526, 129] width 43 height 65
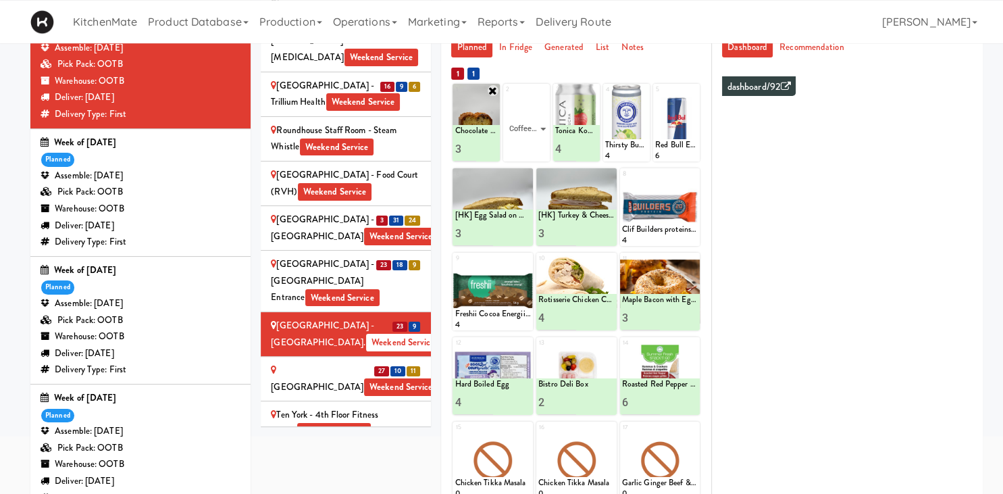
click option "Coffee Loaf Cake" at bounding box center [0, 0] width 0 height 0
click at [541, 92] on icon at bounding box center [543, 90] width 11 height 11
click at [494, 91] on icon at bounding box center [493, 90] width 11 height 11
click at [374, 256] on div "Scarborough General Hospital - Tower Wing Entrance Weekend Service" at bounding box center [346, 281] width 150 height 50
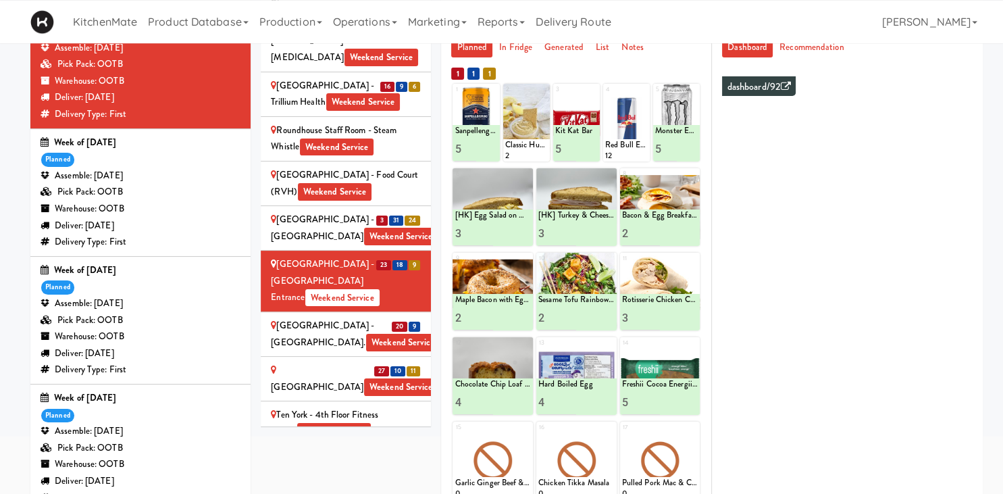
click at [363, 211] on div "Scarborough Birchmount Hospital - Main Lobby Weekend Service" at bounding box center [346, 227] width 150 height 33
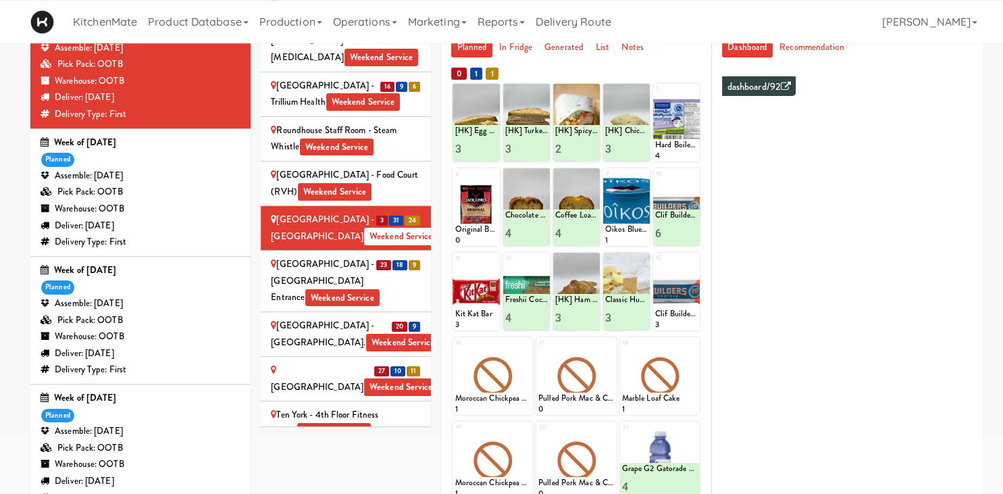
scroll to position [2459, 0]
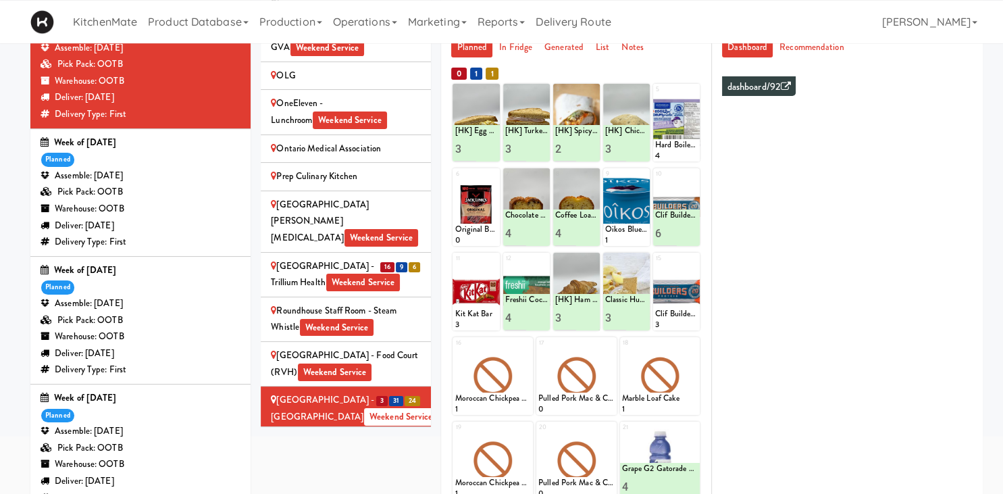
click at [338, 253] on li "16 9 6 Queensway Health Centre - Trillium Health Weekend Service" at bounding box center [346, 275] width 170 height 45
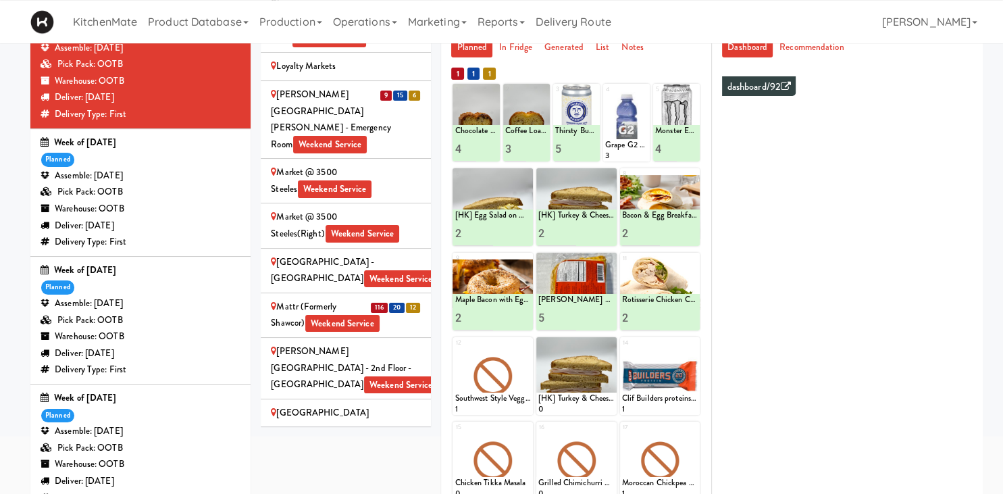
scroll to position [2003, 0]
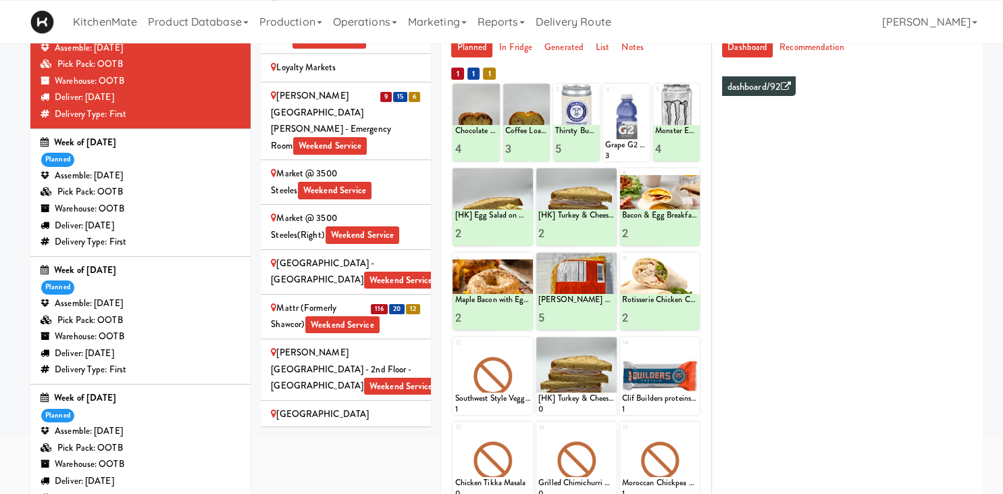
click at [404, 300] on div "116 20 12" at bounding box center [395, 308] width 51 height 17
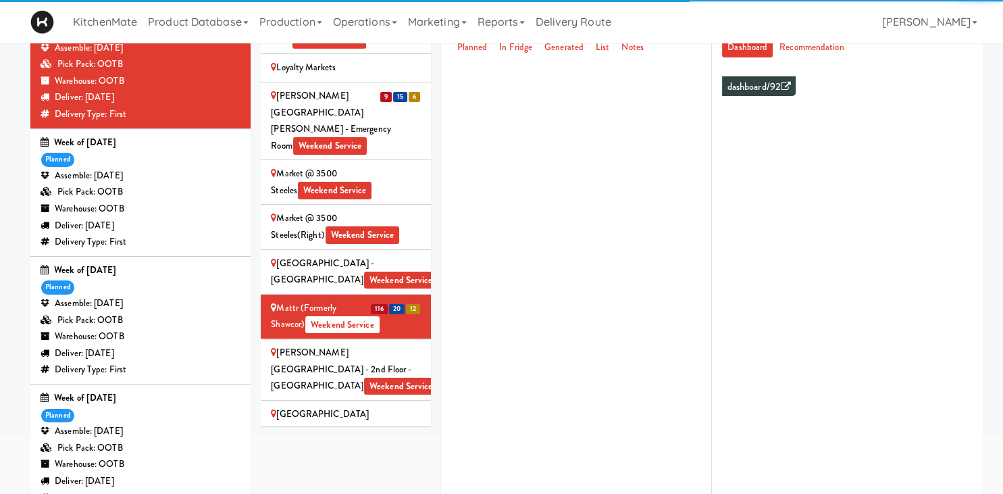
scroll to position [1869, 0]
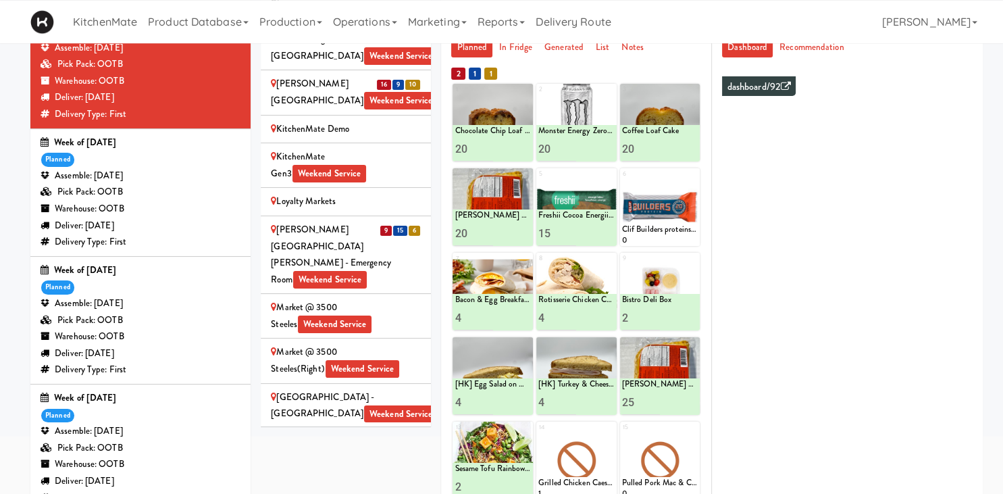
click at [371, 222] on div "Mackenzie Richmond Hill Hospital - Emergency Room Weekend Service" at bounding box center [346, 255] width 150 height 66
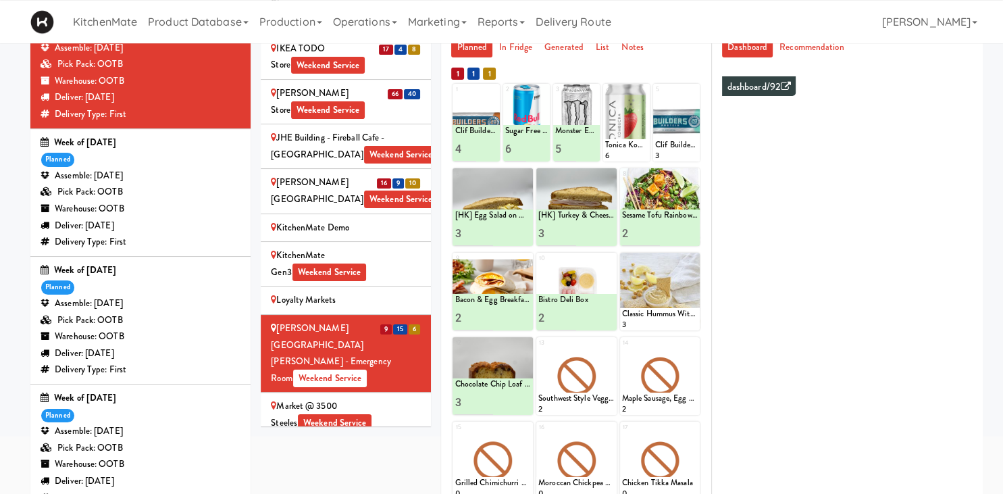
scroll to position [1749, 0]
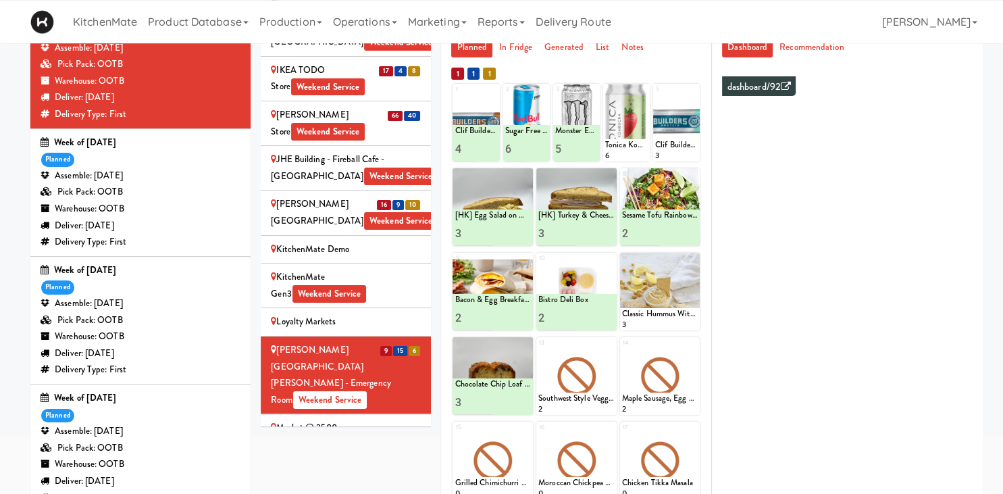
click at [399, 196] on div "Joseph Brant Hospital Weekend Service" at bounding box center [346, 212] width 150 height 33
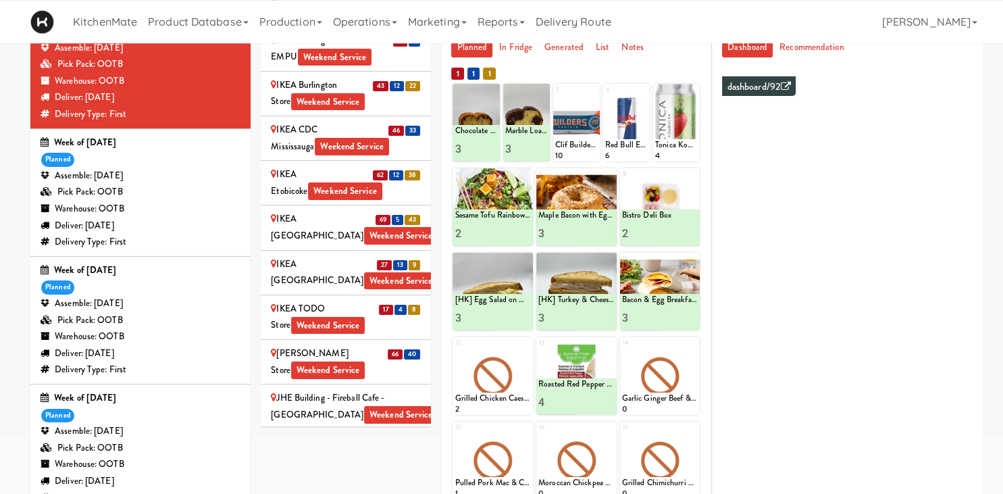
scroll to position [1496, 0]
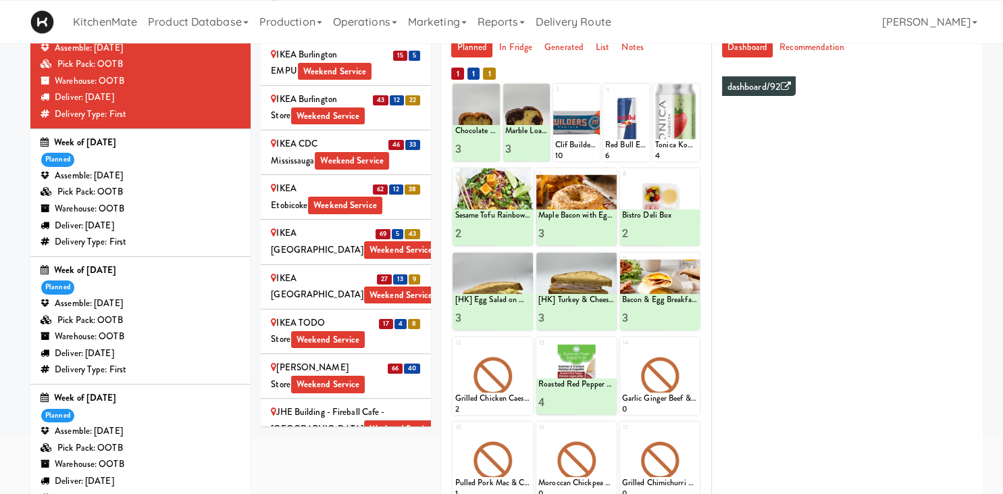
click at [363, 359] on div "IKEA Vaughan Store Weekend Service" at bounding box center [346, 375] width 150 height 33
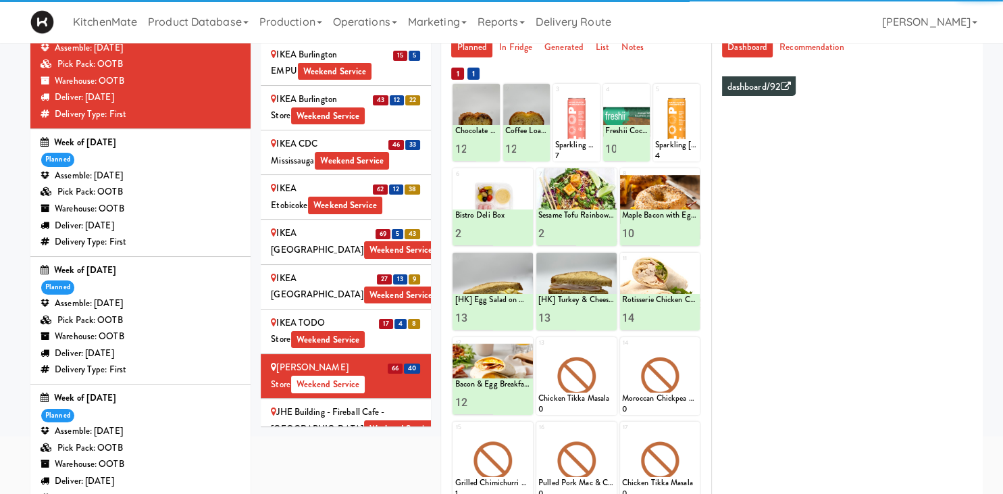
click at [399, 319] on span "4" at bounding box center [401, 324] width 12 height 10
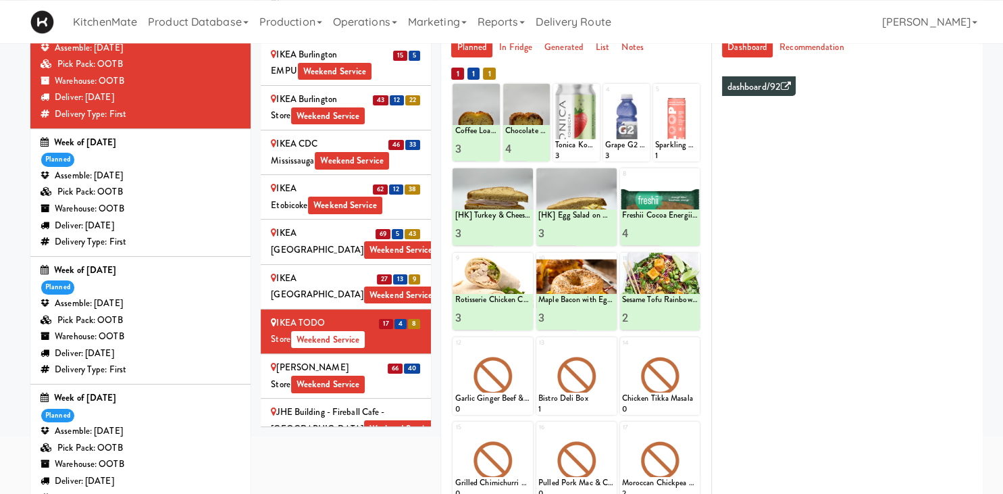
click at [374, 270] on div "IKEA Scarborough Town Center Weekend Service" at bounding box center [346, 286] width 150 height 33
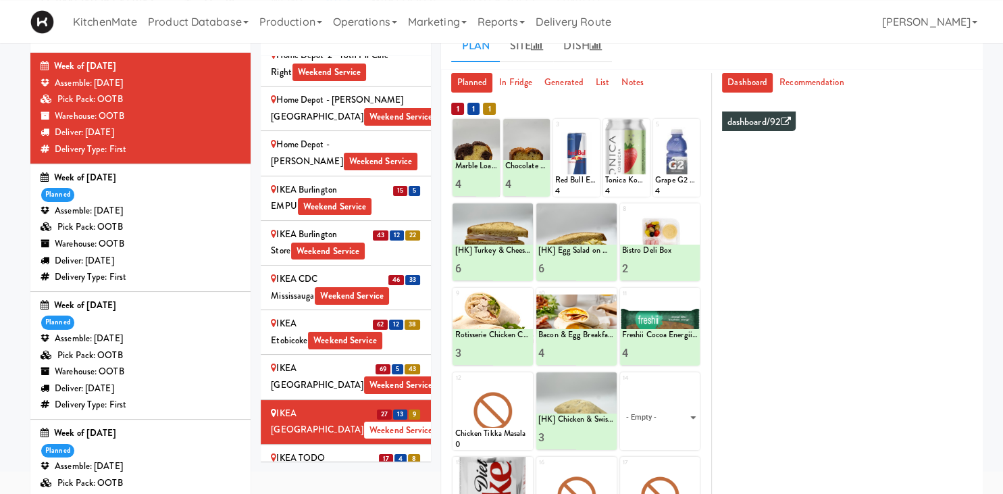
scroll to position [42, 0]
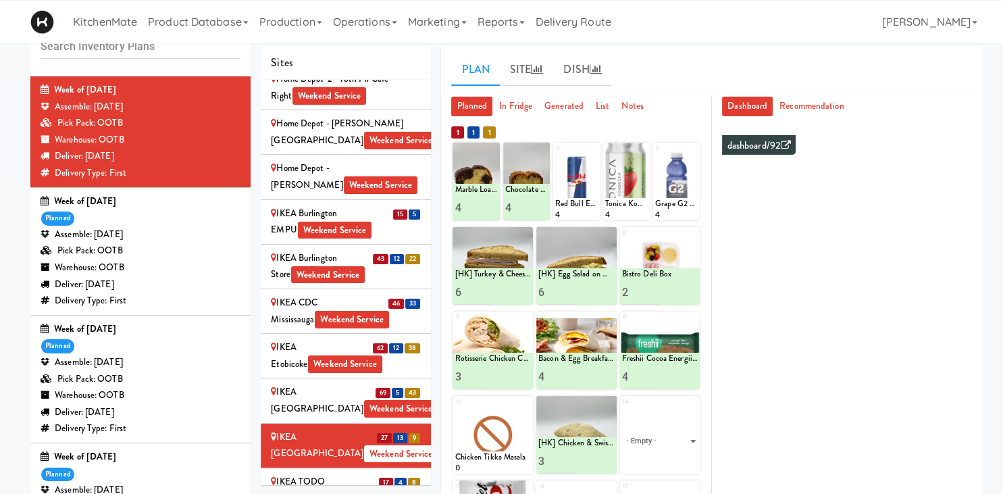
click at [383, 384] on div "IKEA North York Store Weekend Service" at bounding box center [346, 400] width 150 height 33
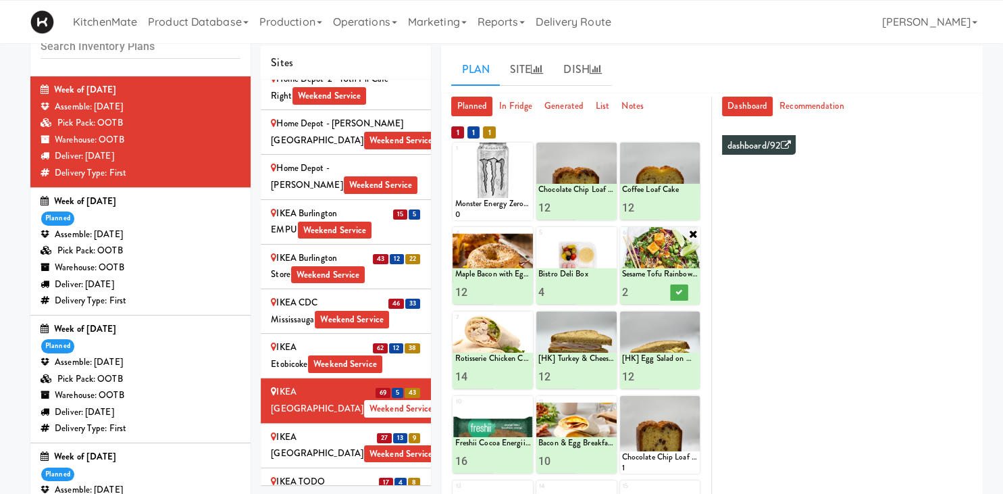
type input "2"
click at [655, 295] on input "2" at bounding box center [641, 292] width 38 height 25
click at [680, 292] on icon at bounding box center [679, 291] width 7 height 7
click at [311, 339] on div "IKEA Etobicoke Weekend Service" at bounding box center [346, 355] width 150 height 33
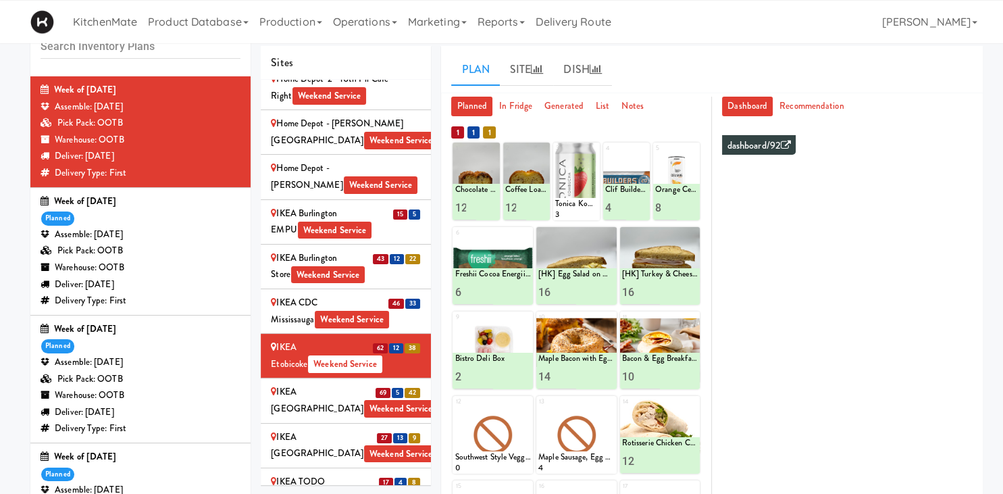
click at [325, 295] on div "IKEA CDC Mississauga Weekend Service" at bounding box center [346, 311] width 150 height 33
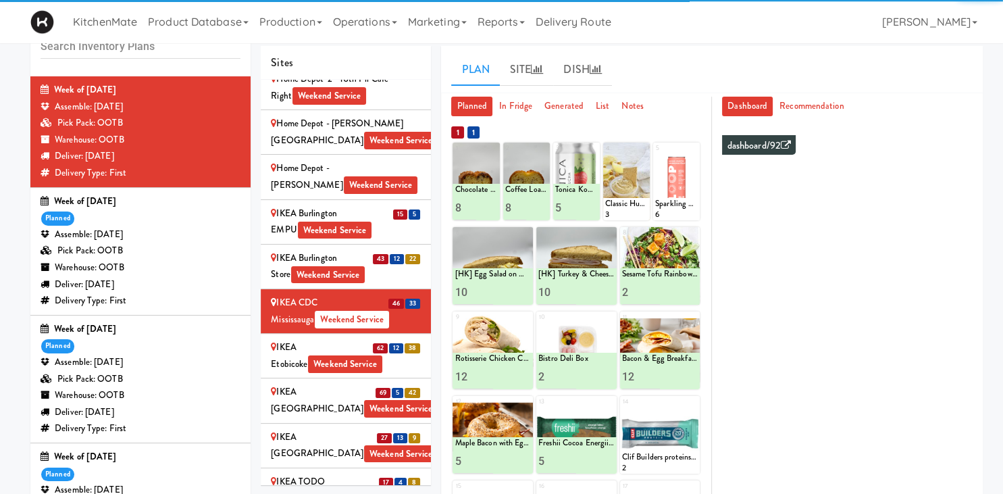
scroll to position [52, 0]
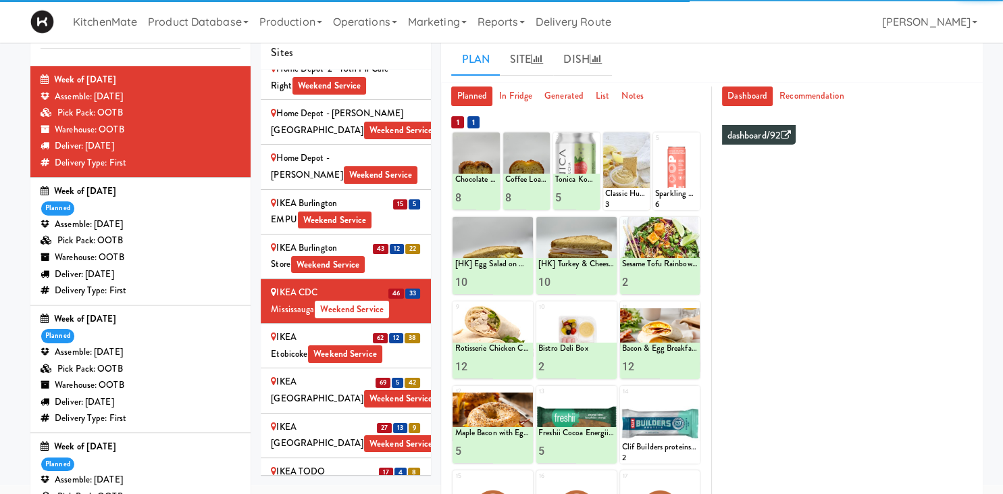
click at [360, 256] on span "Weekend Service" at bounding box center [328, 265] width 74 height 18
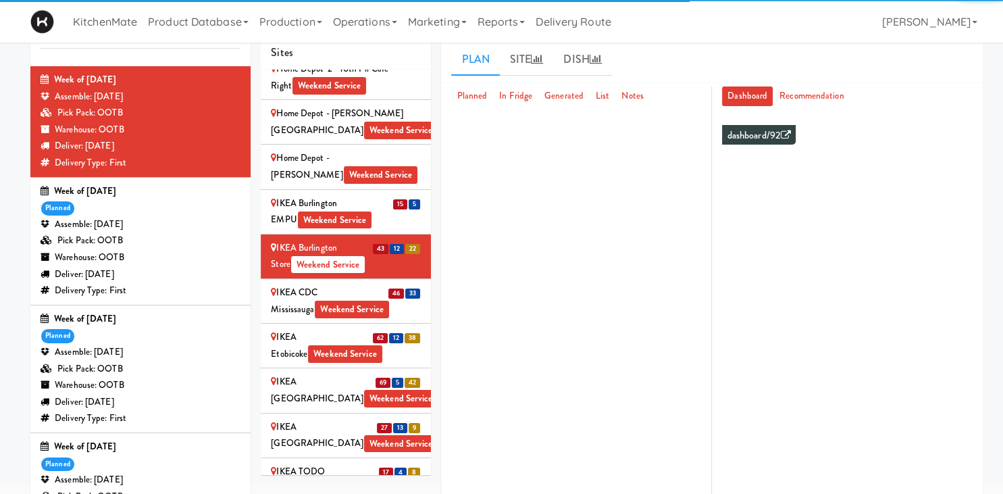
scroll to position [1167, 0]
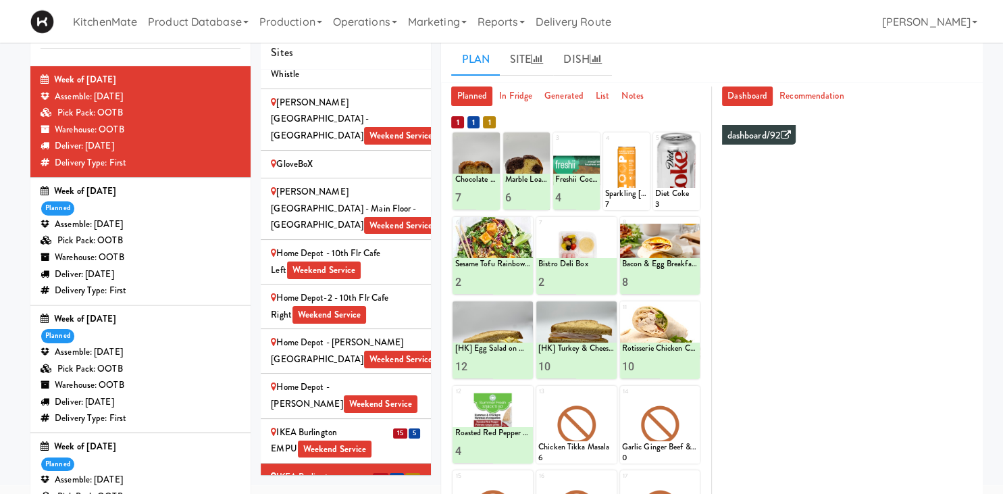
click at [420, 428] on span "5" at bounding box center [414, 433] width 11 height 10
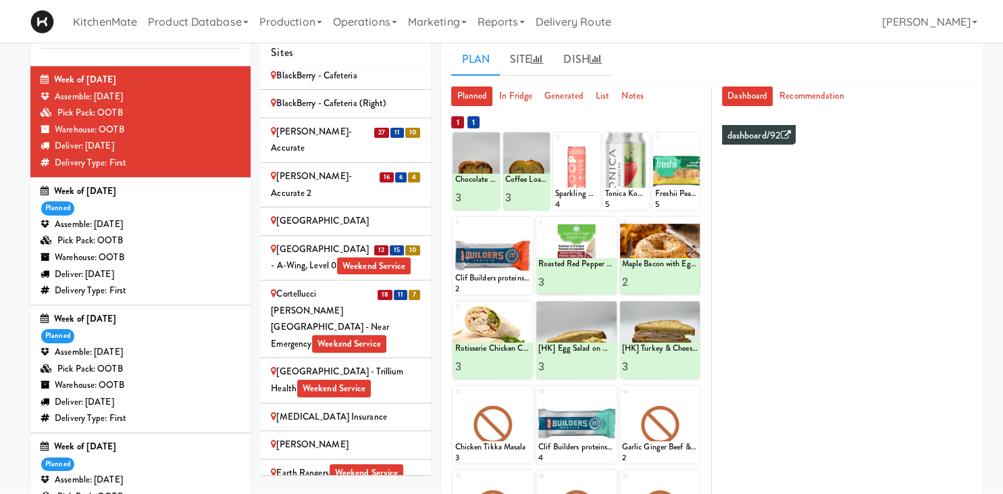
scroll to position [676, 0]
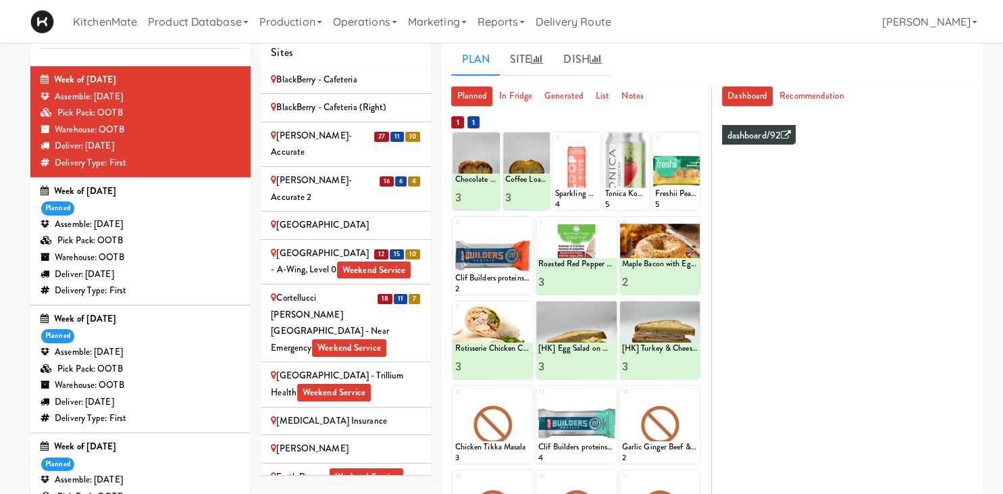
click at [363, 290] on div "Cortellucci Vaughan Hospital - near Emergency Weekend Service" at bounding box center [346, 323] width 150 height 66
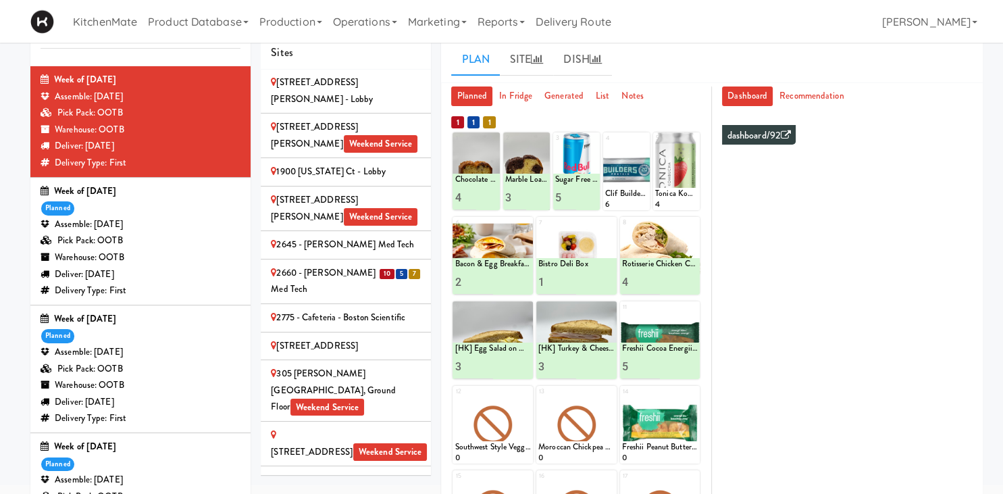
scroll to position [0, 0]
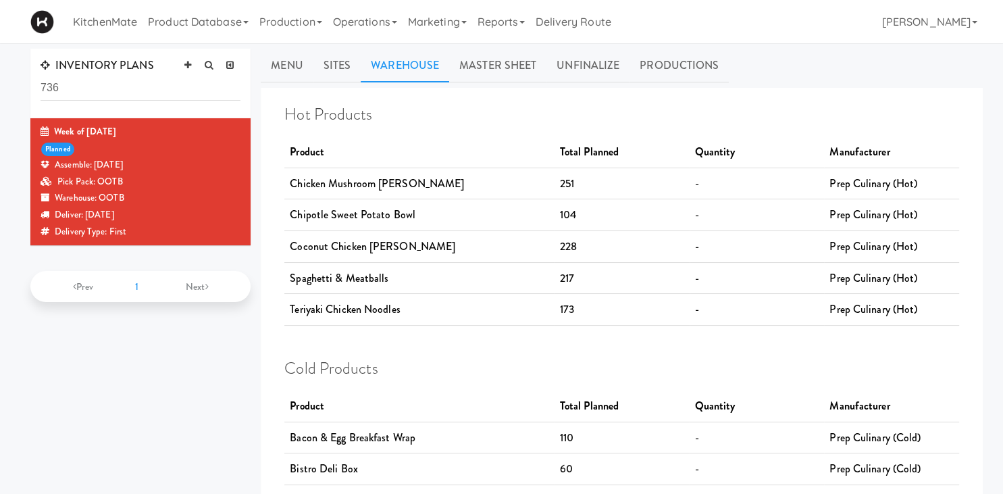
click at [149, 149] on div "Week of August 31st, 2025 planned Assemble: Saturday Aug 30, 2025 Pick Pack: OO…" at bounding box center [141, 182] width 200 height 116
click at [343, 64] on link "Sites" at bounding box center [337, 66] width 48 height 34
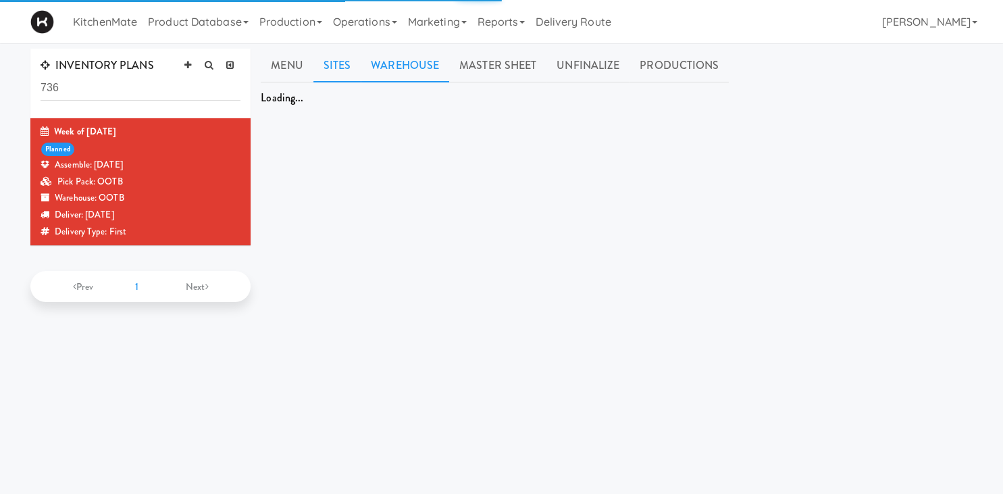
click at [445, 53] on link "Warehouse" at bounding box center [405, 66] width 89 height 34
click at [422, 66] on link "Warehouse" at bounding box center [405, 66] width 89 height 34
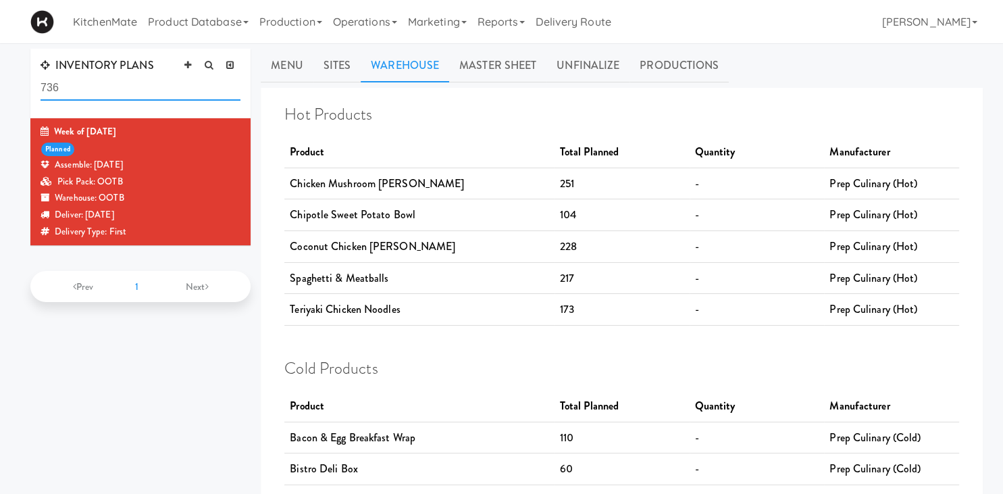
drag, startPoint x: 81, startPoint y: 91, endPoint x: -34, endPoint y: 84, distance: 115.8
click at [41, 84] on input "736" at bounding box center [141, 88] width 200 height 25
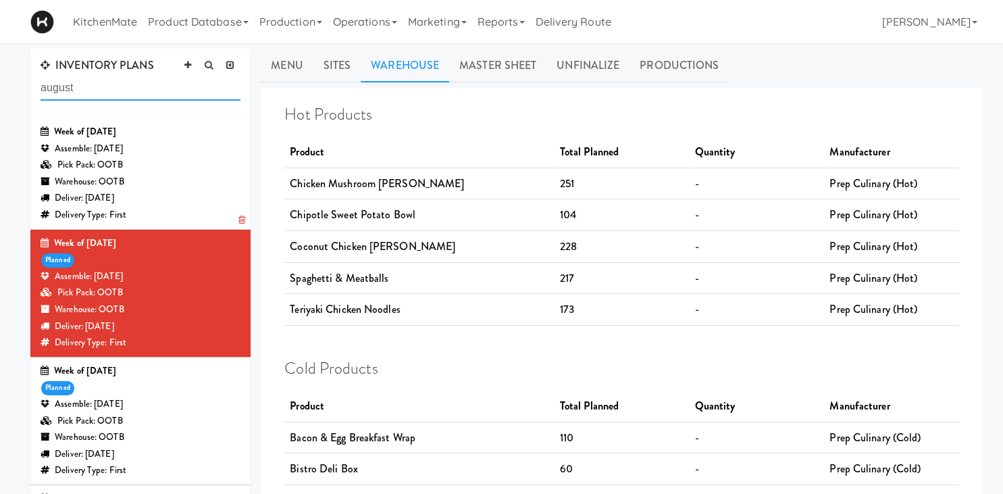
type input "august"
click at [113, 147] on div "Assemble: [DATE]" at bounding box center [141, 149] width 200 height 17
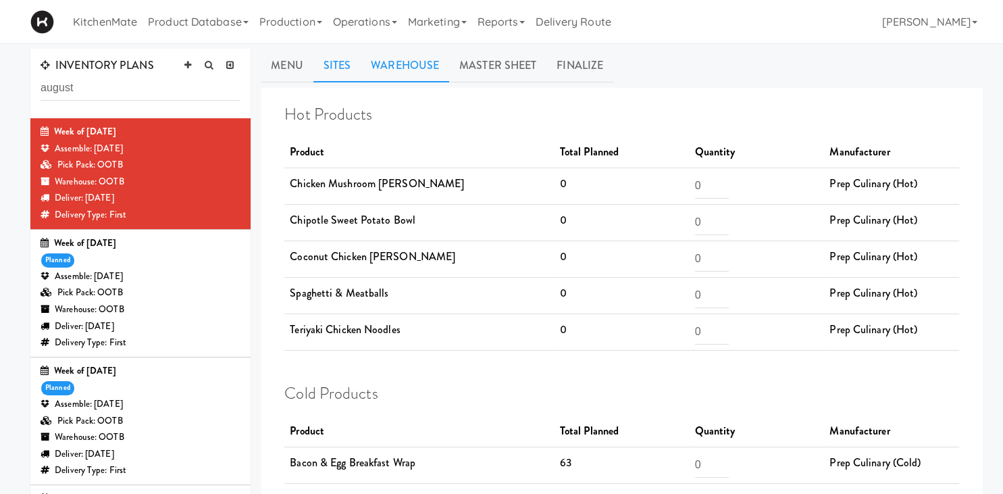
click at [336, 66] on link "Sites" at bounding box center [337, 66] width 48 height 34
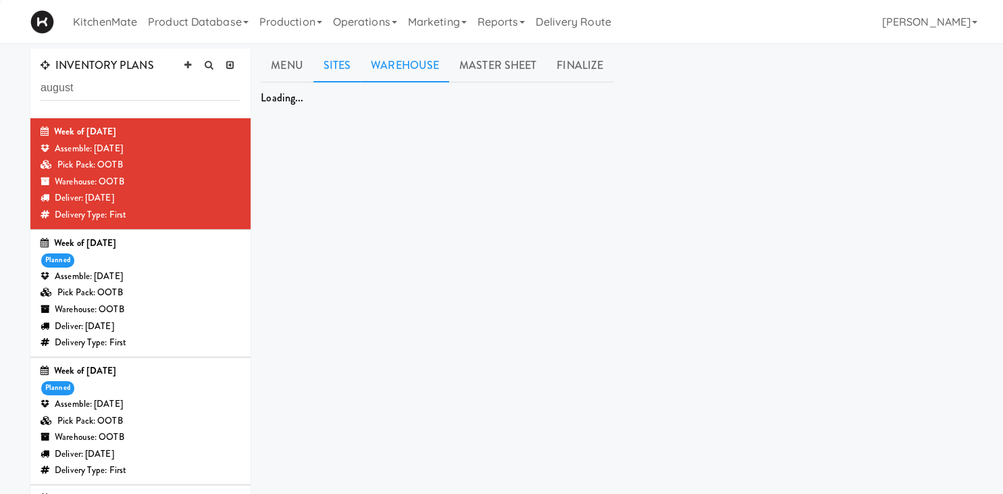
click at [433, 63] on link "Warehouse" at bounding box center [405, 66] width 89 height 34
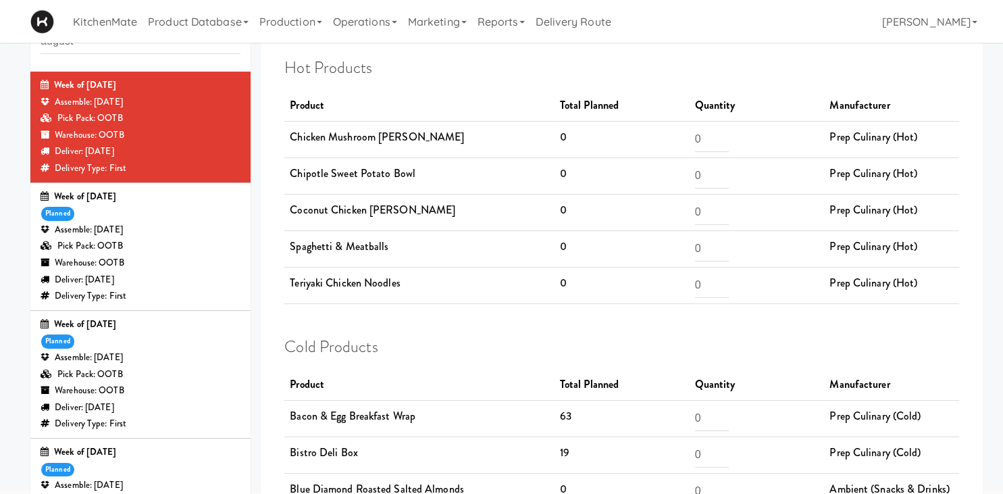
scroll to position [45, 0]
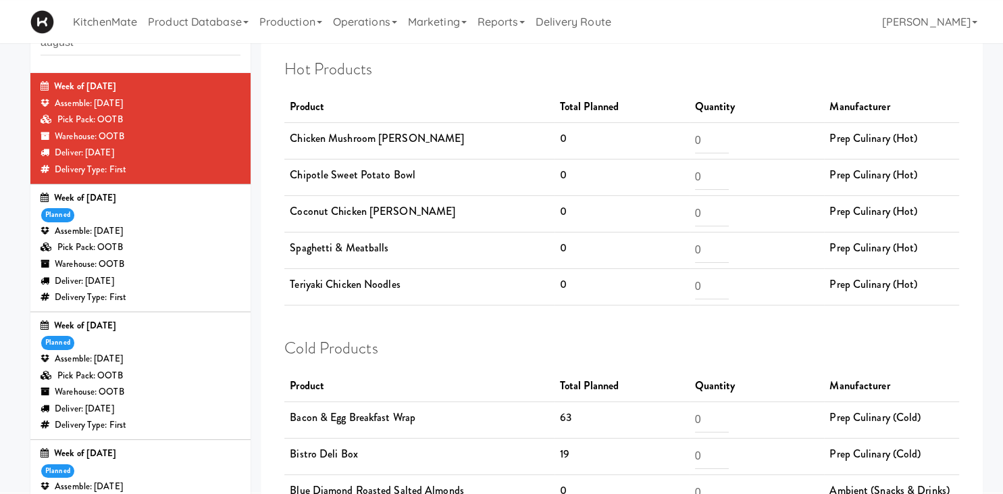
click at [150, 226] on div "Assemble: Saturday Aug 30, 2025" at bounding box center [141, 231] width 200 height 17
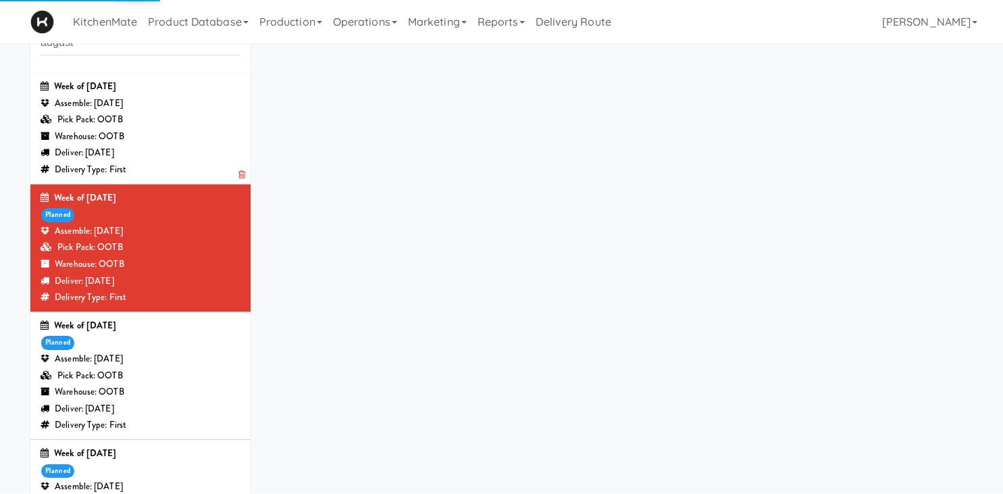
click at [161, 140] on div "Warehouse: OOTB" at bounding box center [141, 136] width 200 height 17
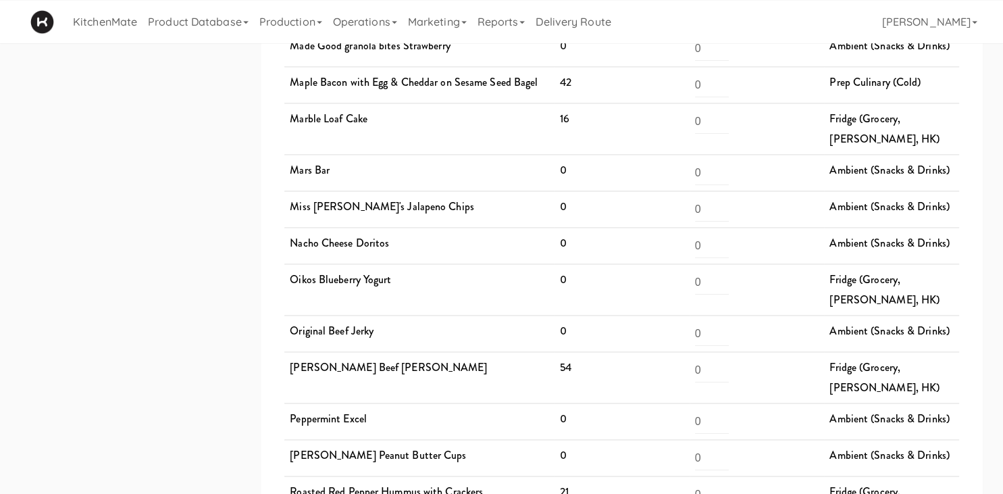
scroll to position [1970, 0]
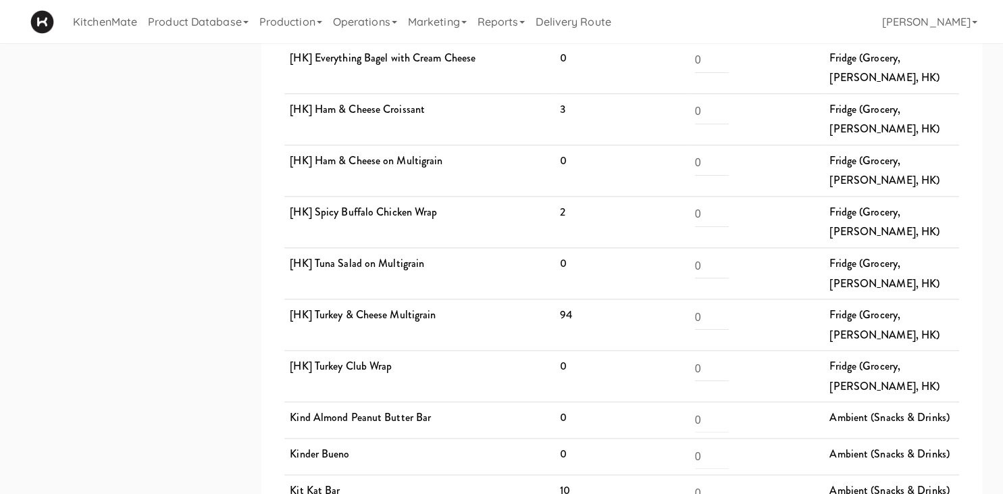
scroll to position [1457, 0]
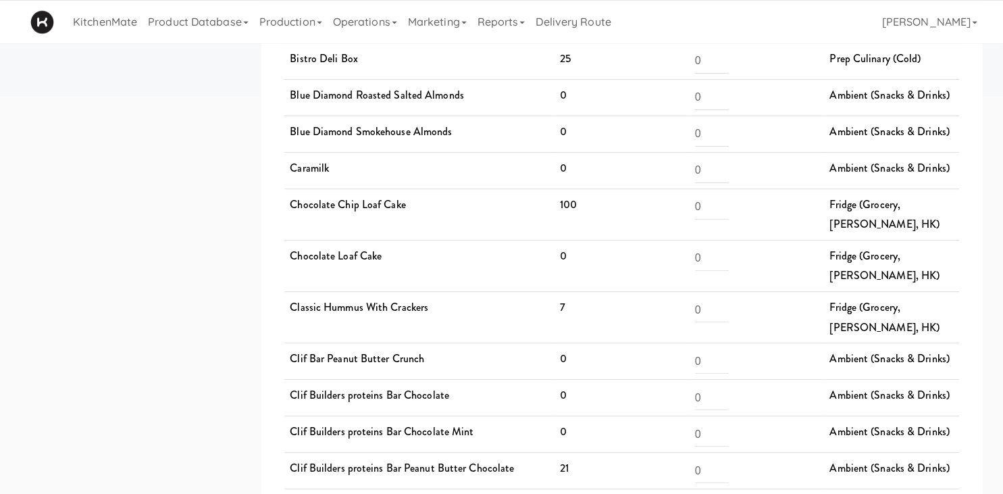
scroll to position [323, 0]
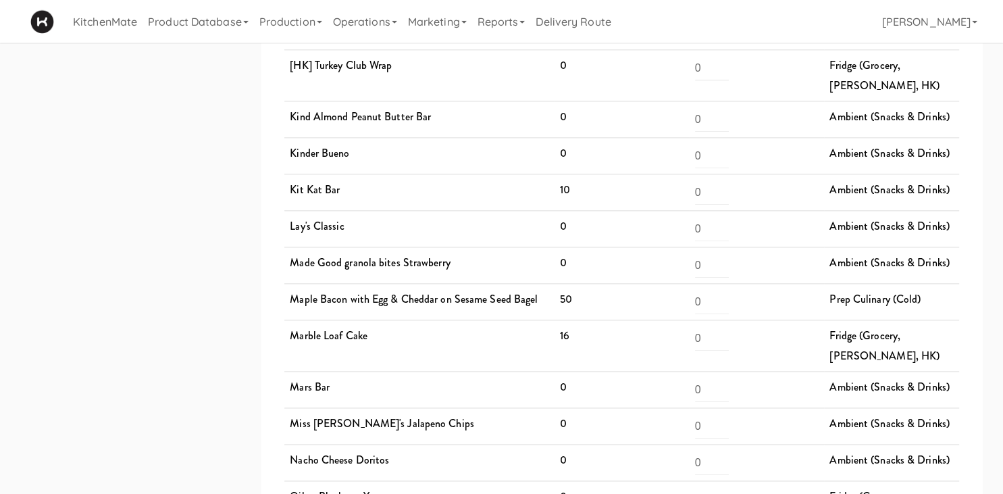
scroll to position [1752, 0]
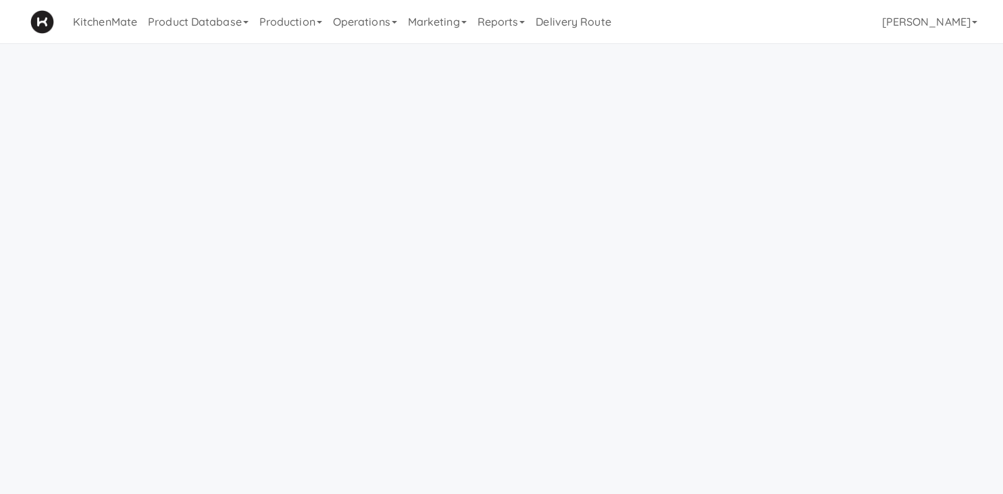
scroll to position [43, 0]
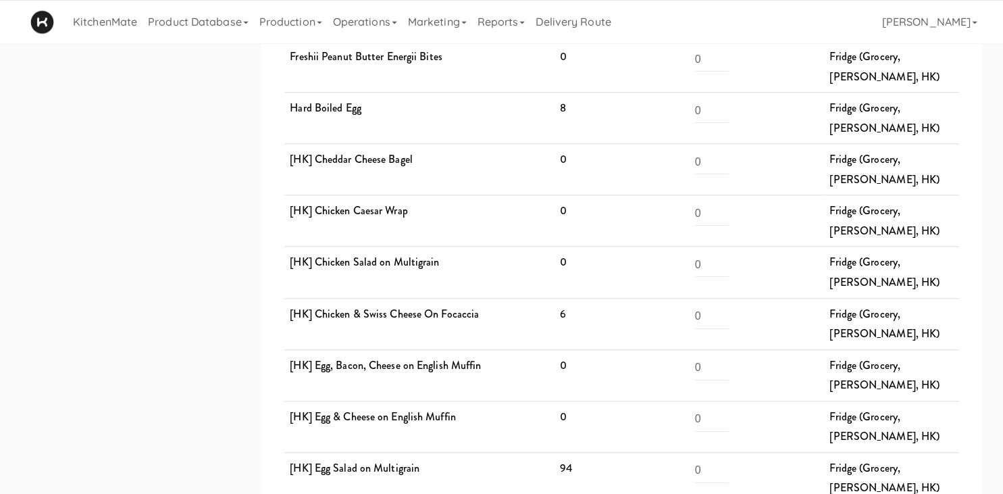
scroll to position [970, 0]
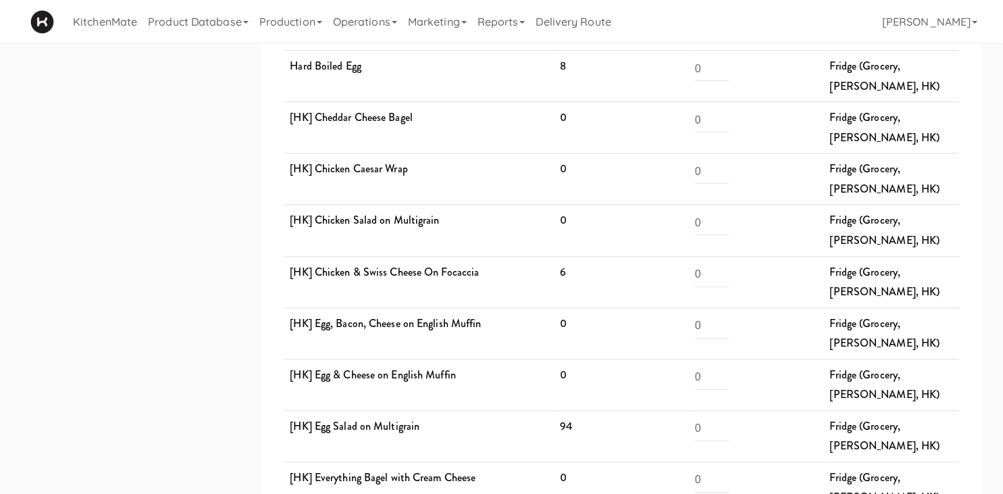
scroll to position [1035, 0]
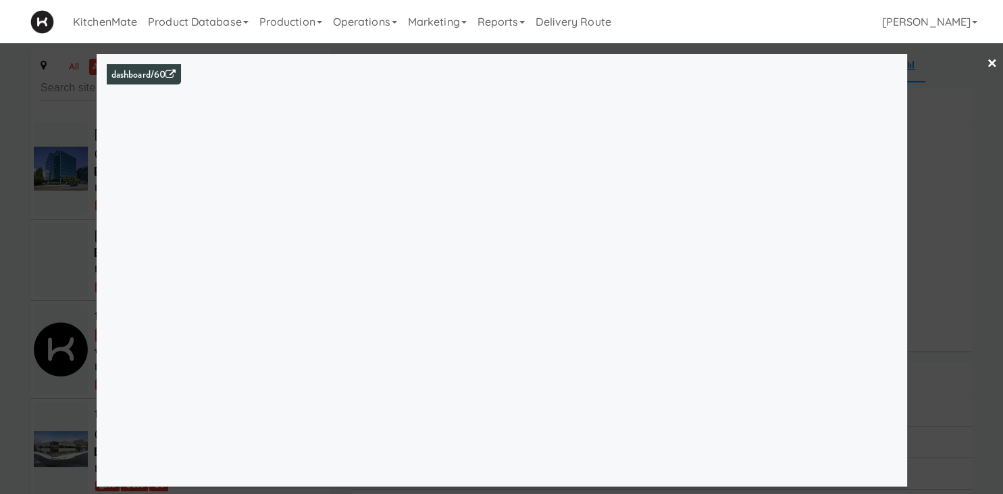
scroll to position [6728, 0]
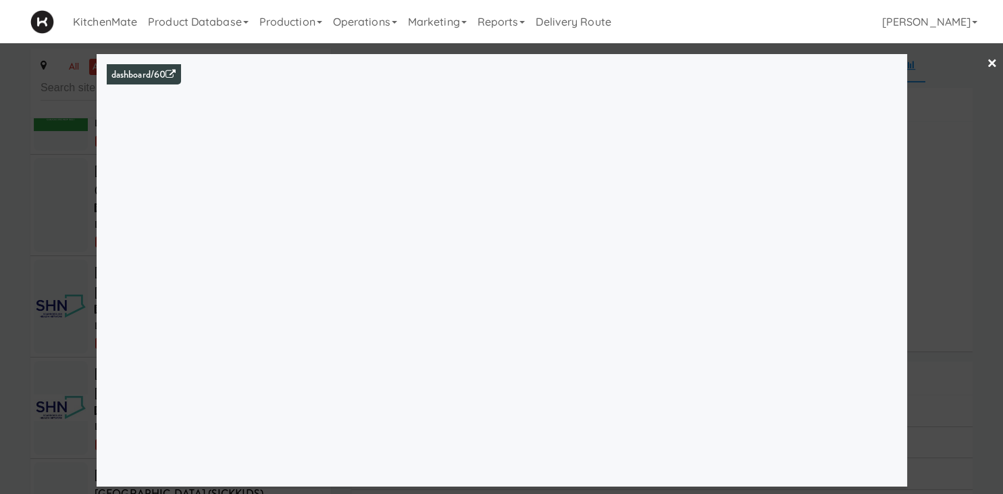
click at [55, 296] on div at bounding box center [501, 247] width 1003 height 494
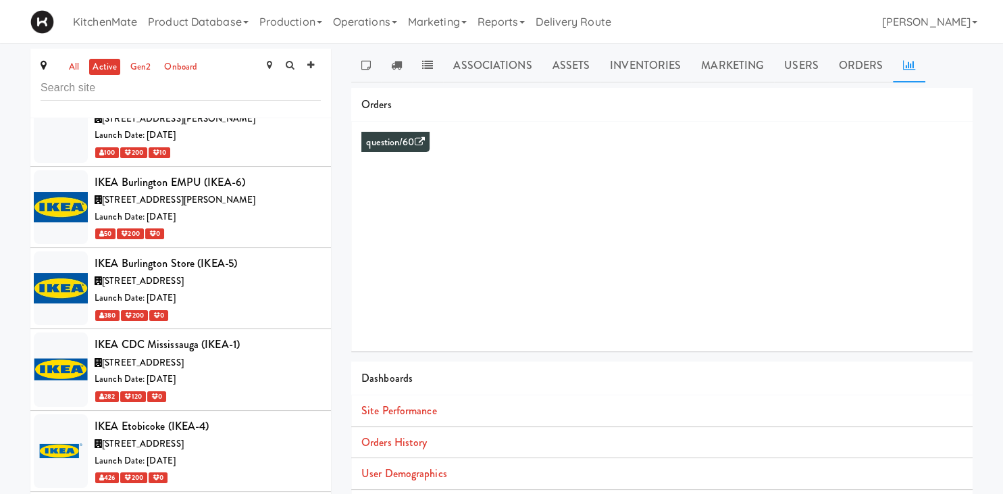
scroll to position [3895, 0]
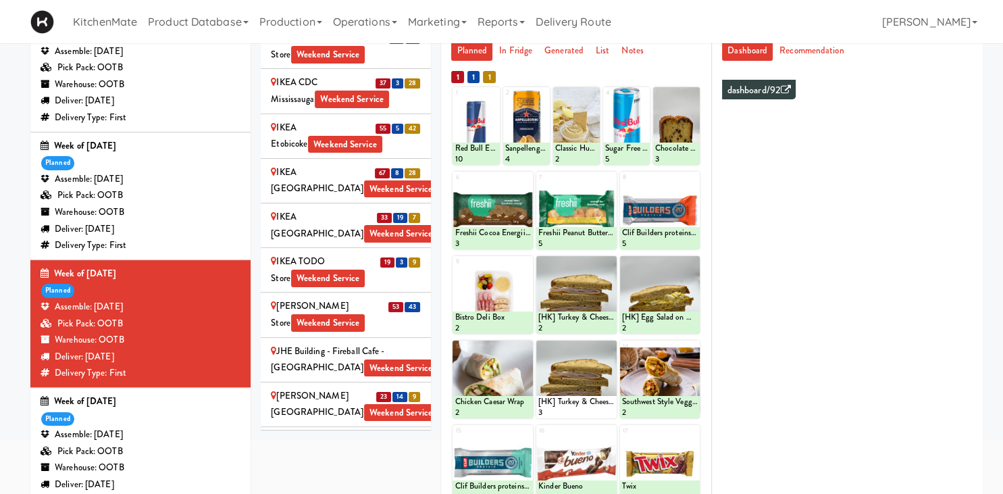
scroll to position [1540, 0]
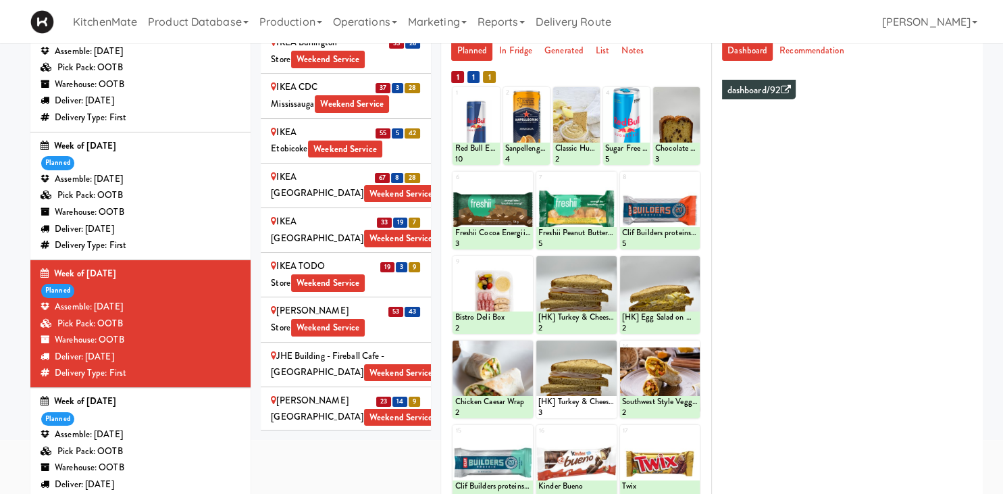
click at [372, 303] on div "[PERSON_NAME] Store Weekend Service" at bounding box center [346, 319] width 150 height 33
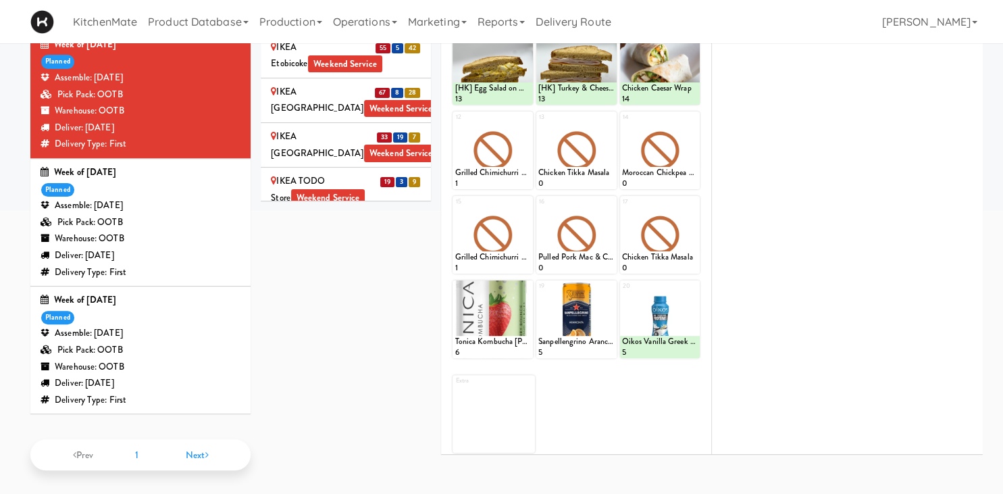
scroll to position [1392, 0]
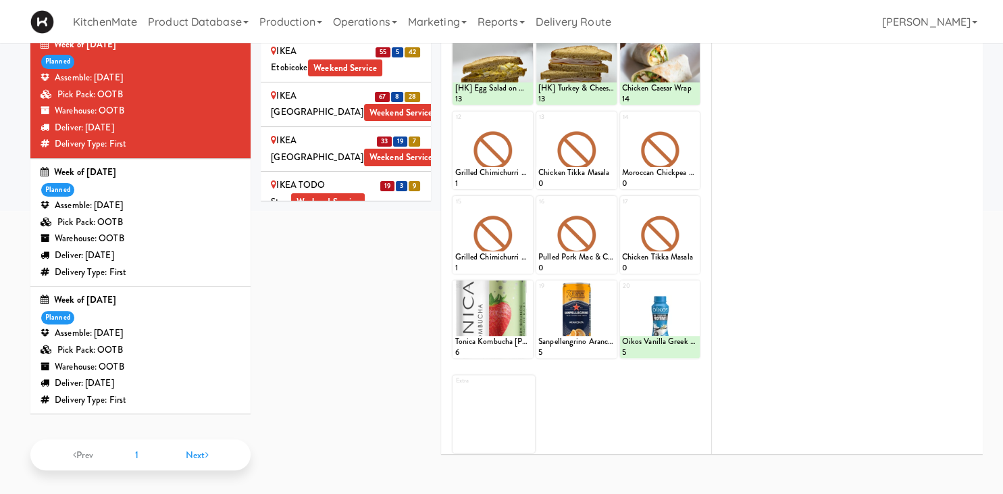
click at [380, 177] on div "IKEA TODO Store Weekend Service" at bounding box center [346, 193] width 150 height 33
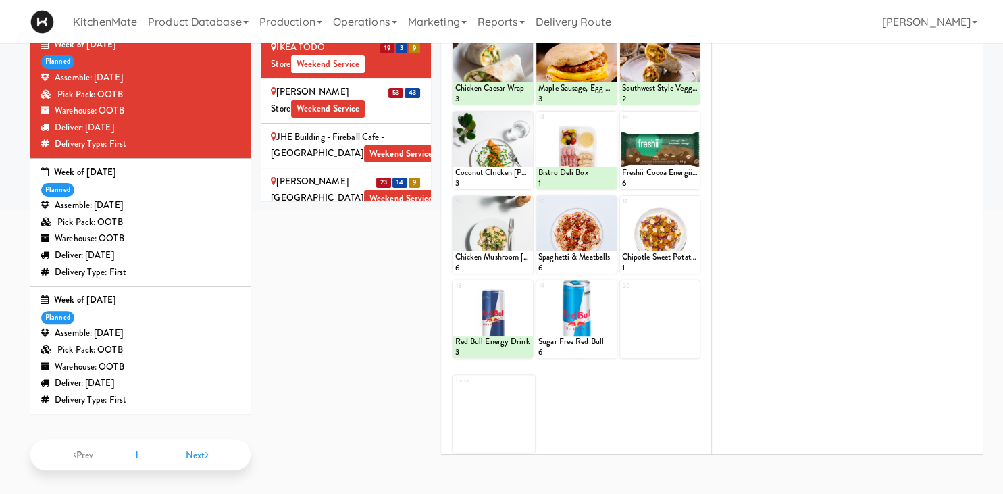
scroll to position [1532, 0]
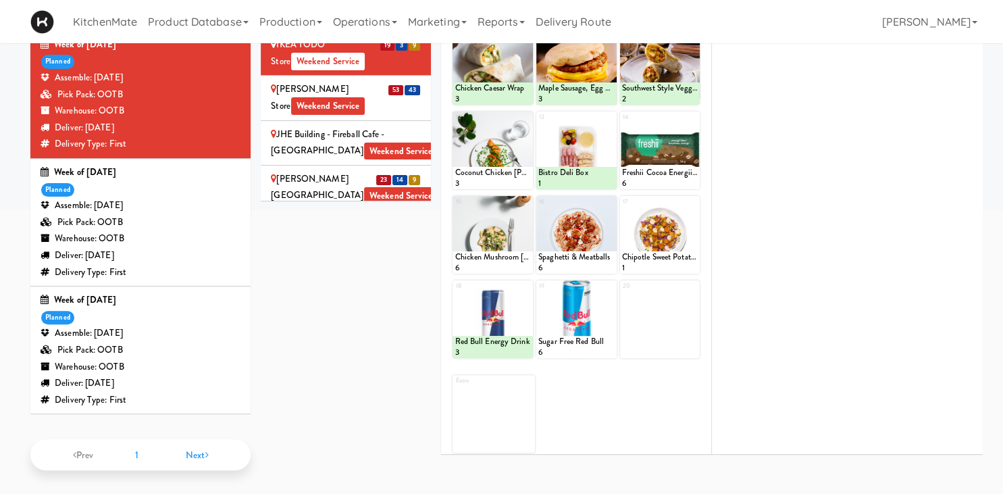
click at [377, 171] on div "Joseph Brant Hospital Weekend Service" at bounding box center [346, 187] width 150 height 33
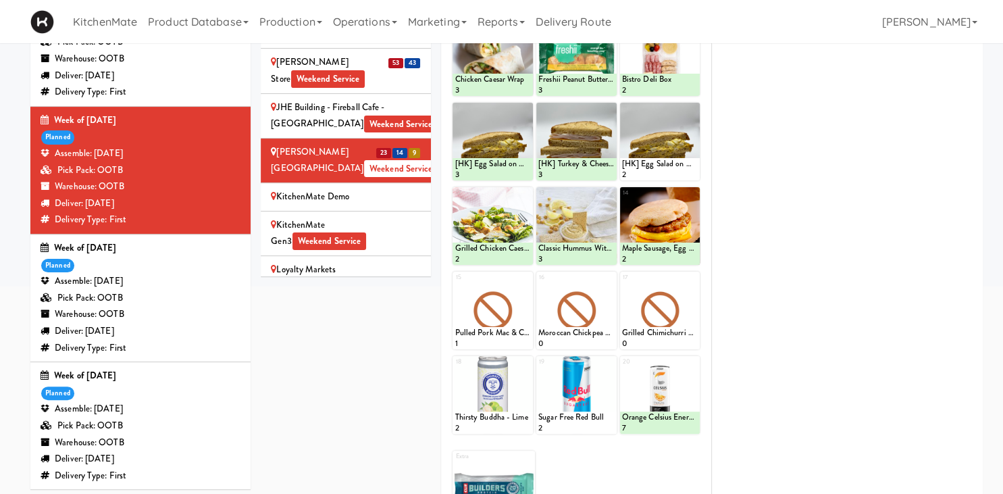
scroll to position [238, 0]
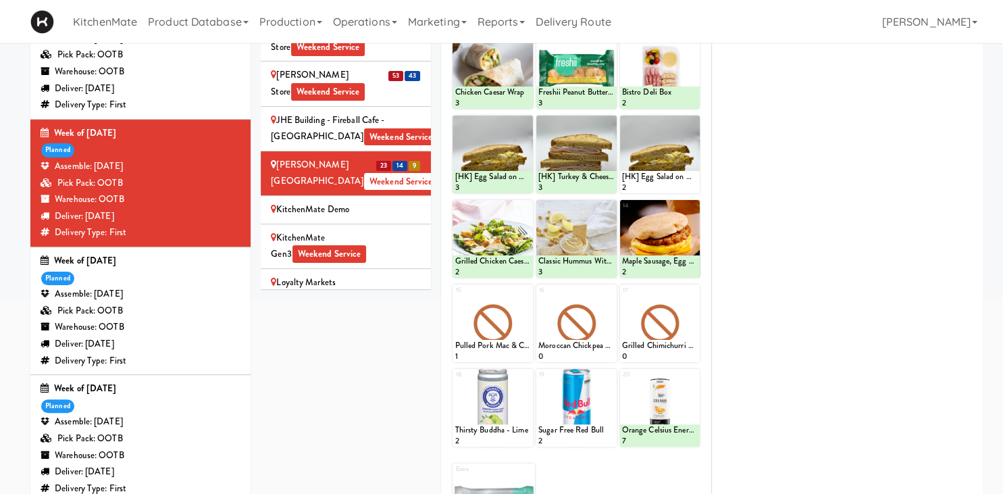
click at [547, 156] on div at bounding box center [576, 155] width 80 height 78
click at [342, 351] on span "Weekend Service" at bounding box center [330, 360] width 74 height 18
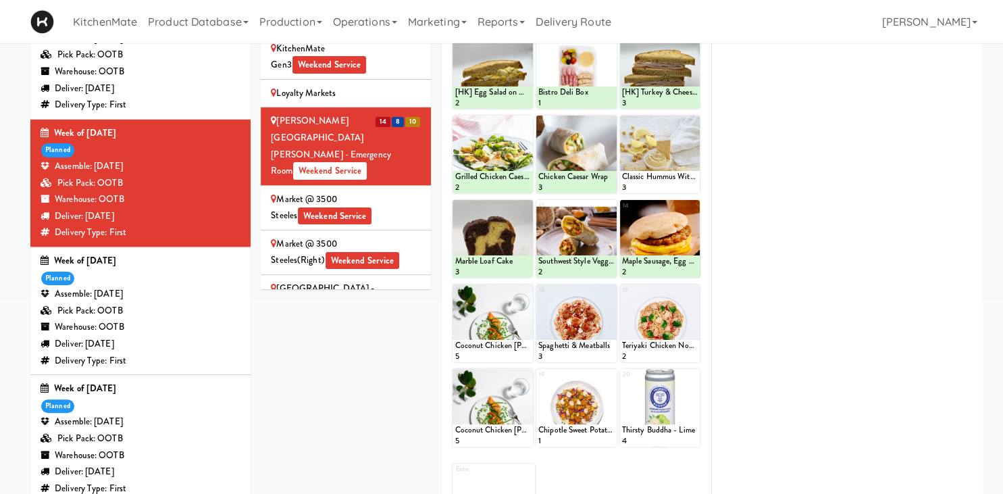
scroll to position [61, 0]
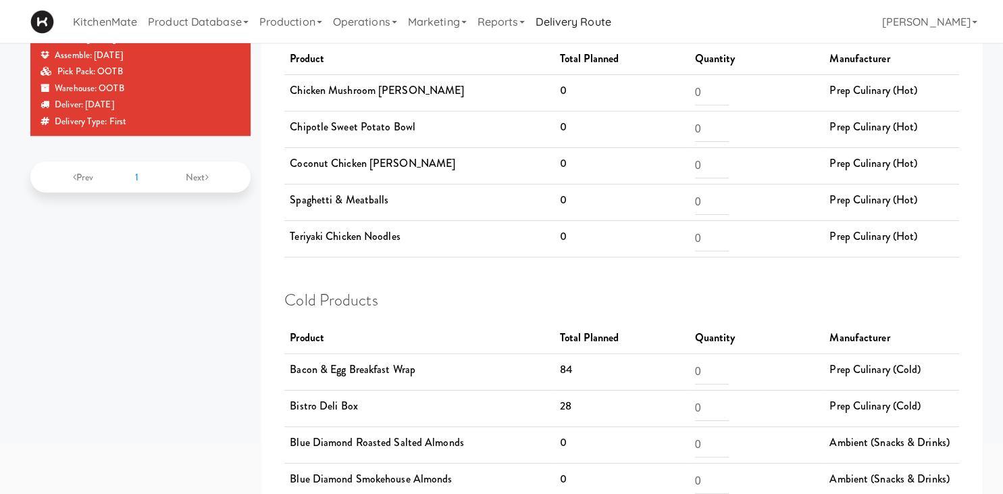
scroll to position [94, 0]
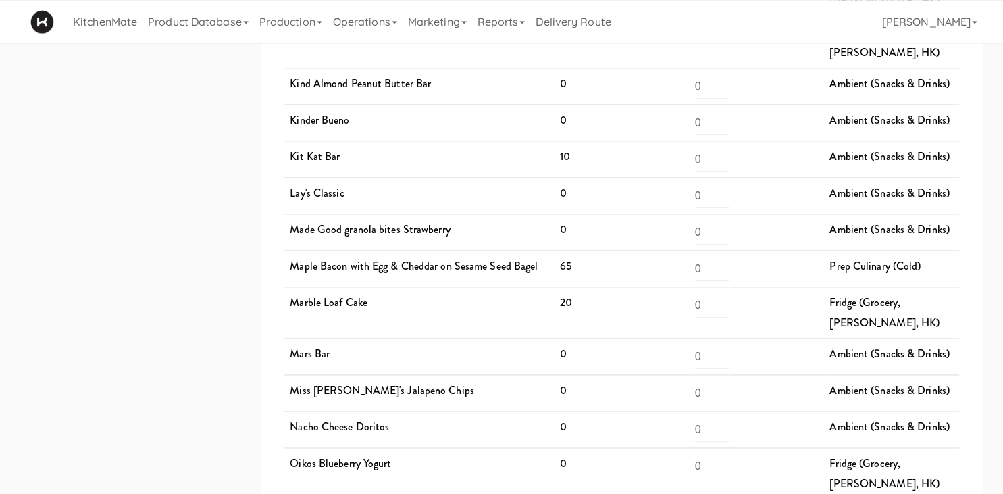
scroll to position [1797, 0]
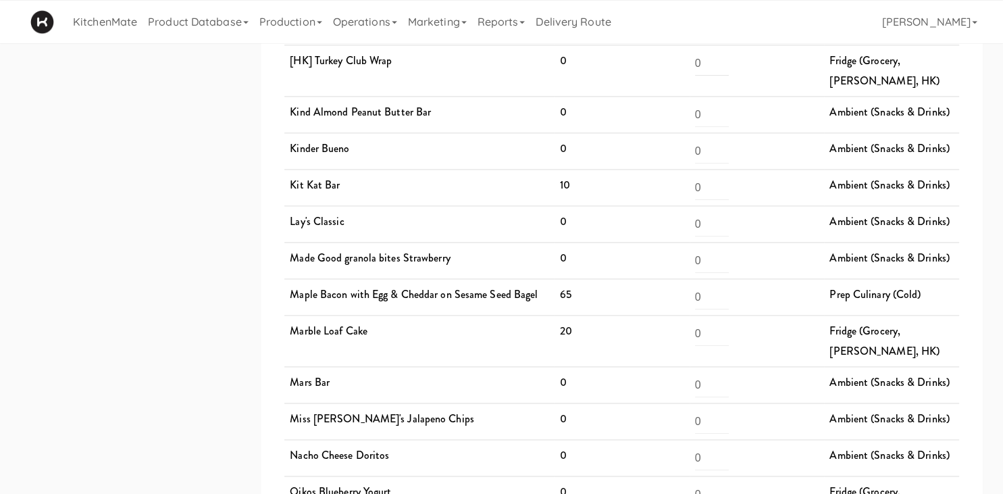
scroll to position [1759, 0]
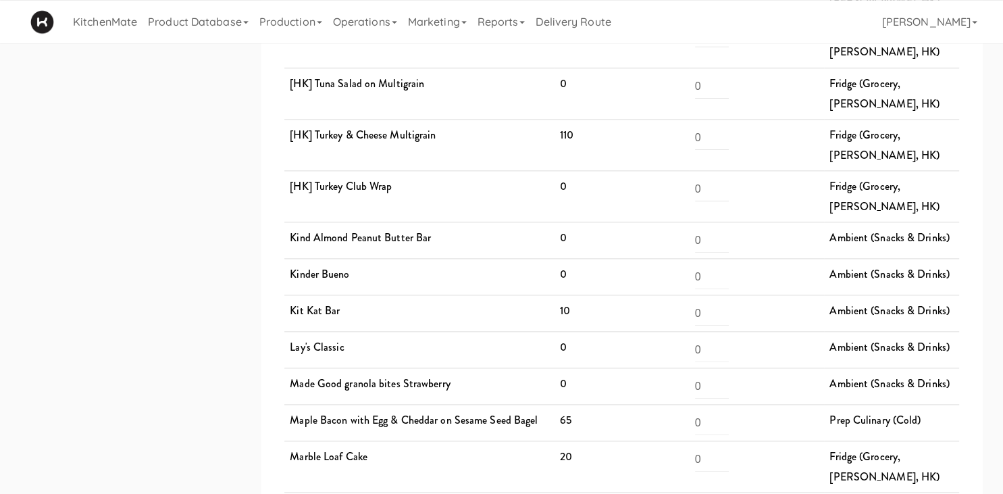
scroll to position [1605, 0]
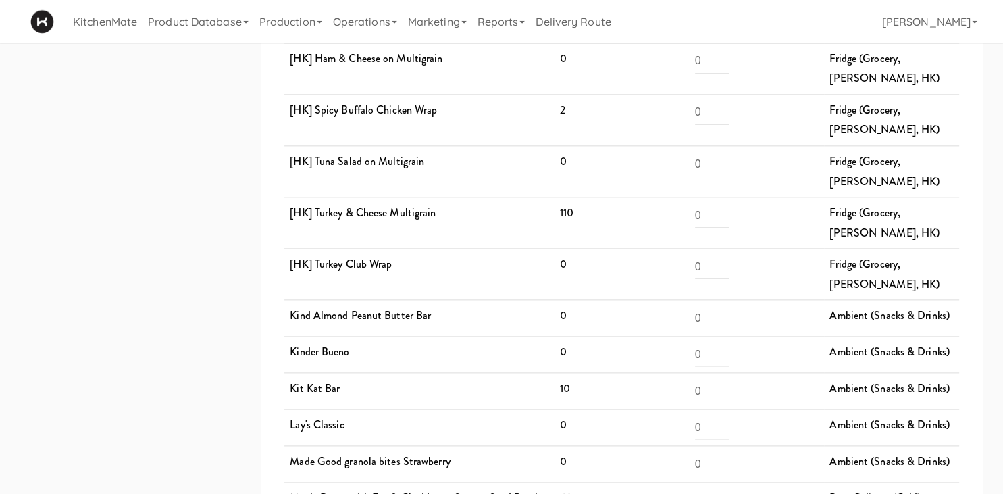
scroll to position [1554, 0]
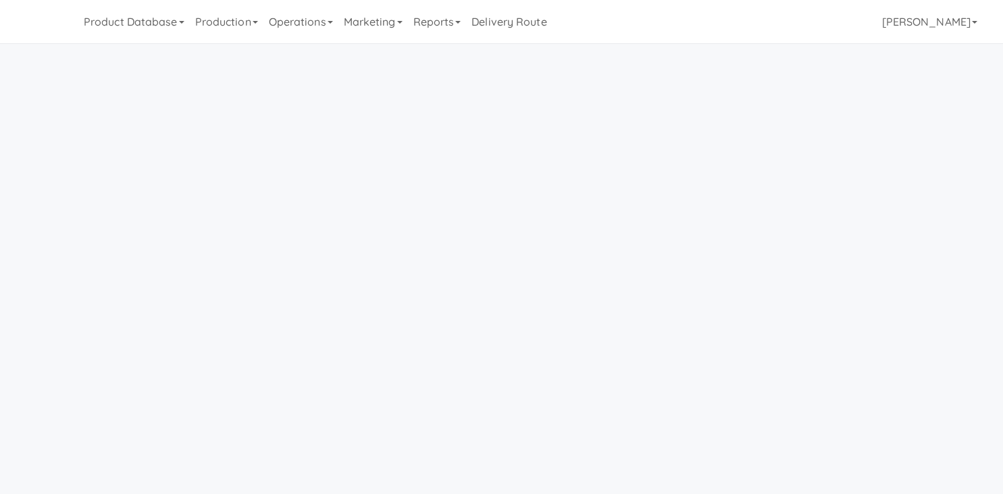
scroll to position [43, 0]
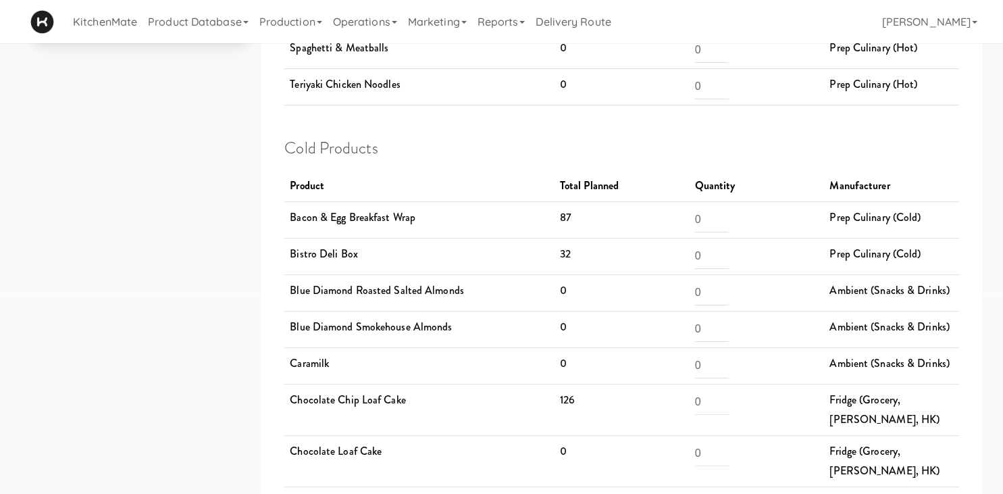
scroll to position [245, 0]
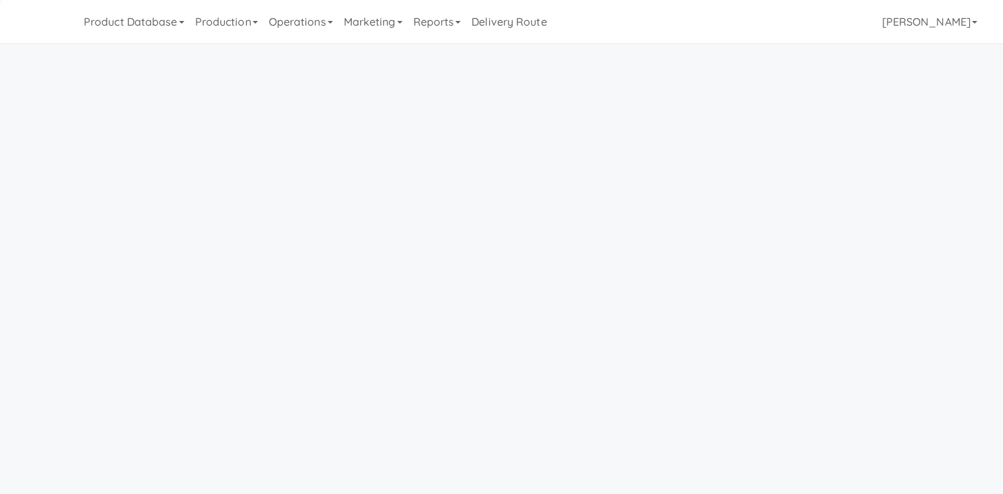
scroll to position [43, 0]
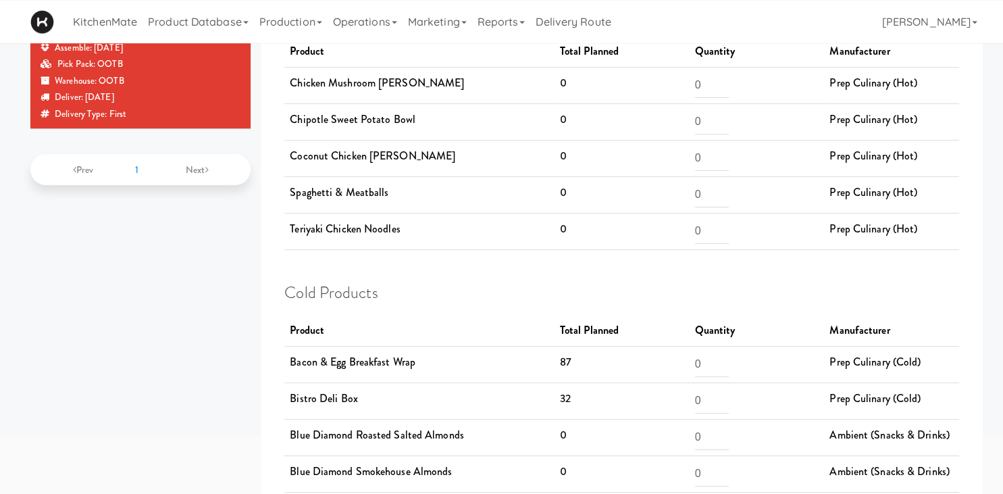
scroll to position [108, 0]
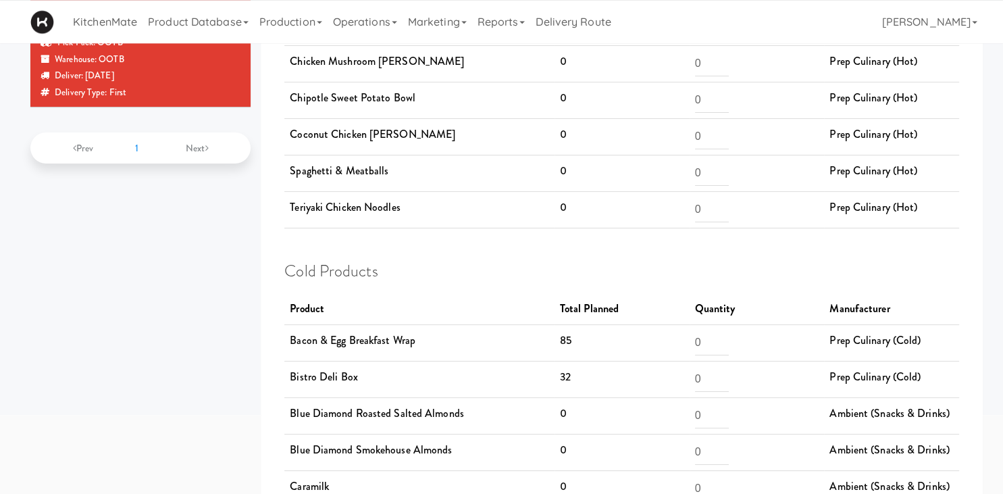
scroll to position [125, 0]
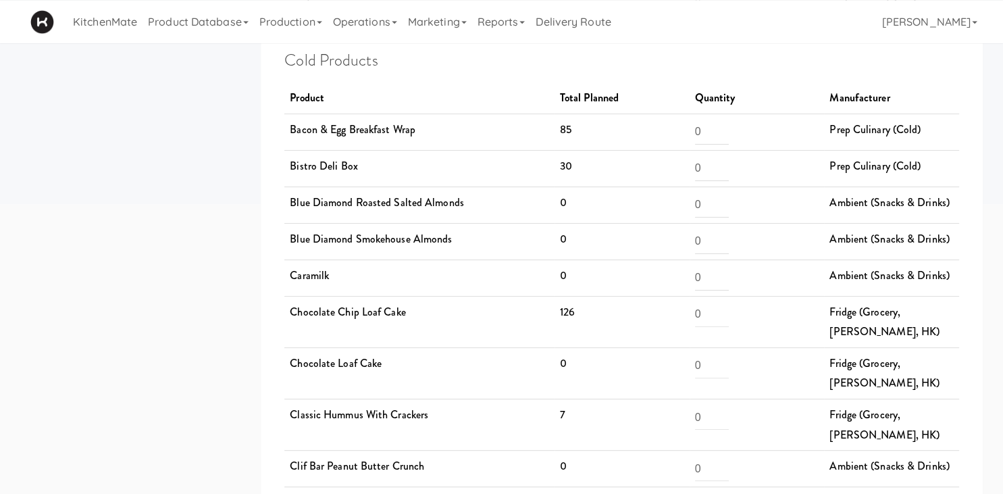
scroll to position [334, 0]
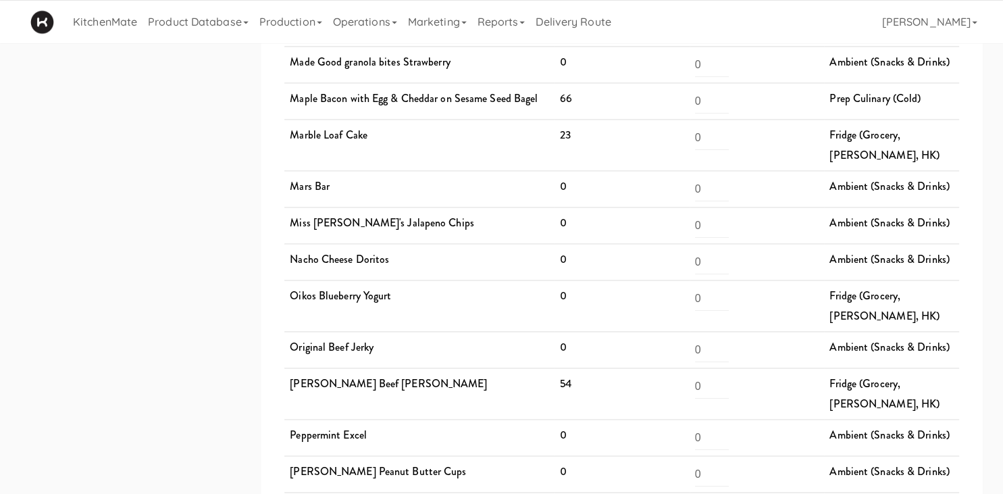
scroll to position [2043, 0]
